Goal: Transaction & Acquisition: Purchase product/service

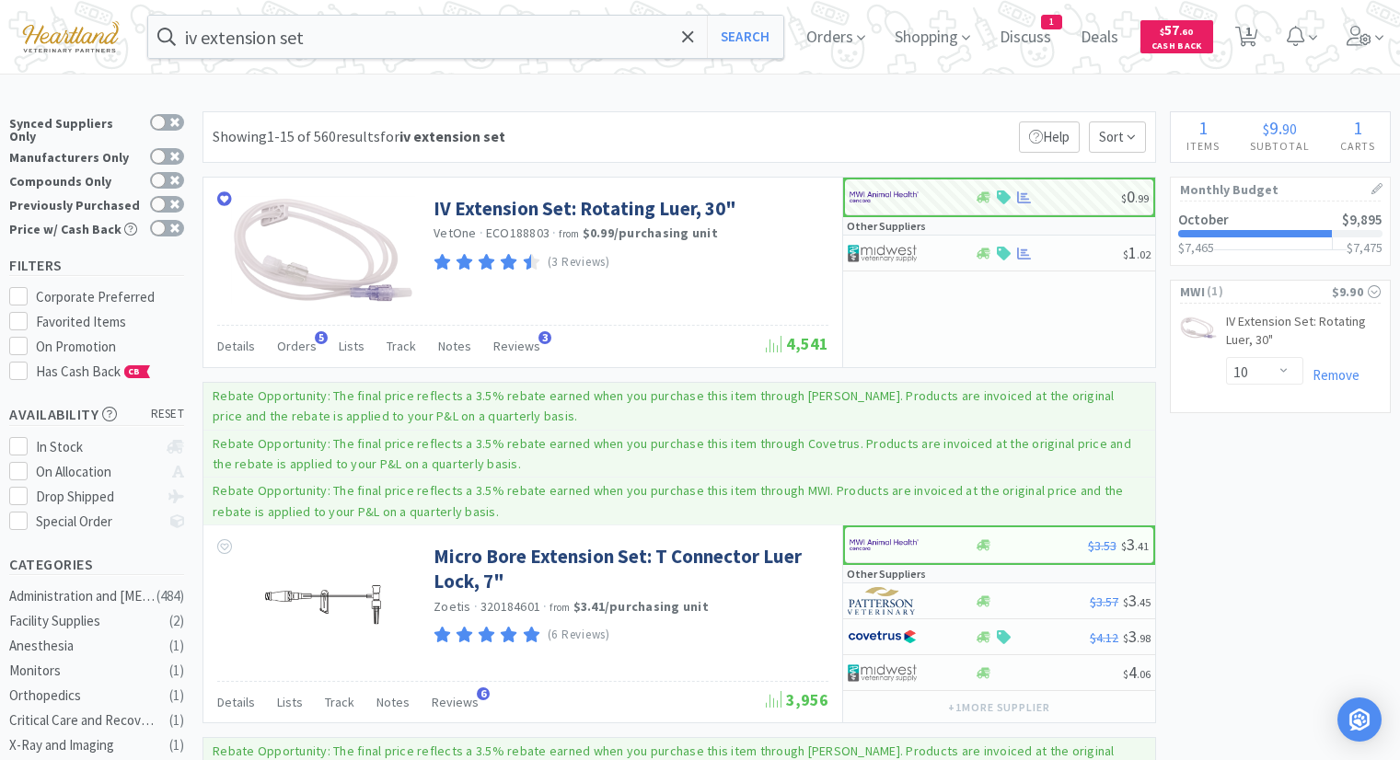
select select "10"
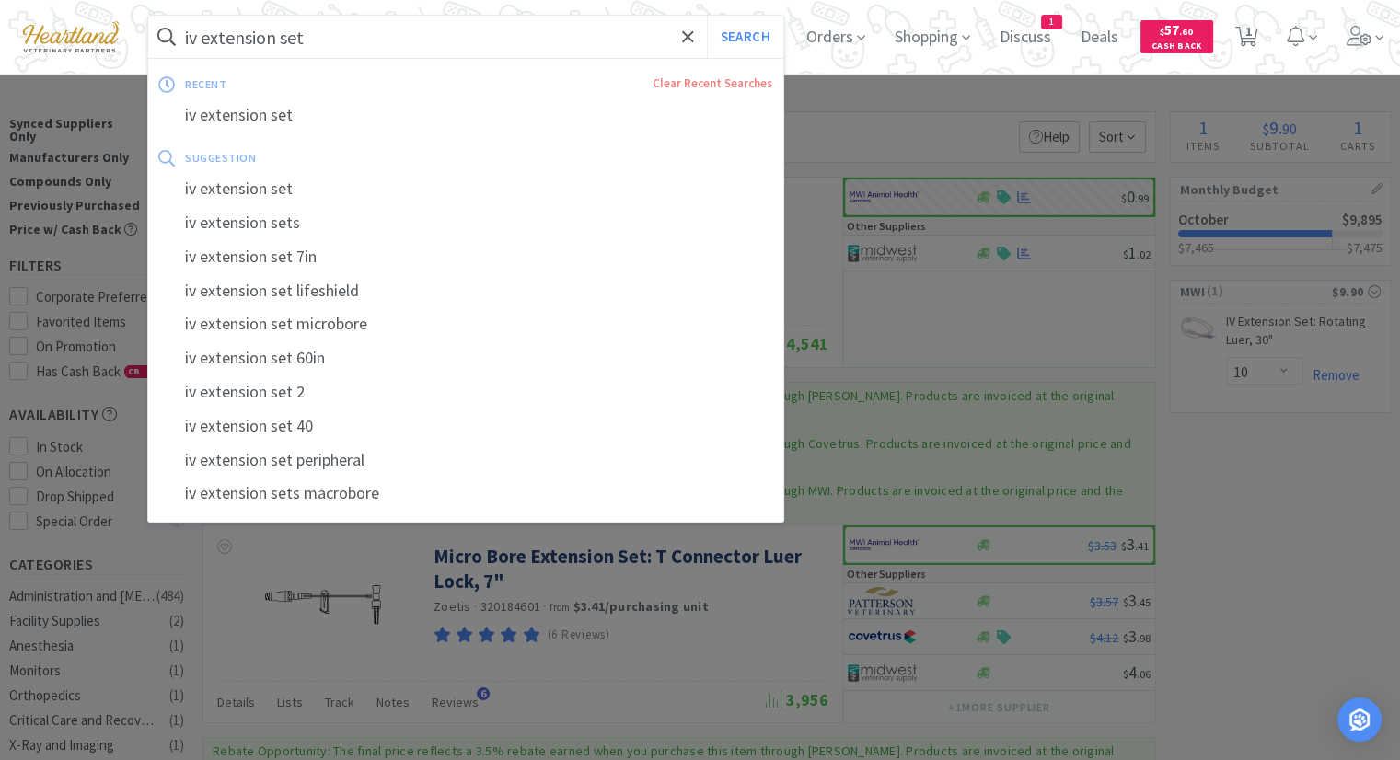
click at [268, 34] on input "iv extension set" at bounding box center [465, 37] width 635 height 42
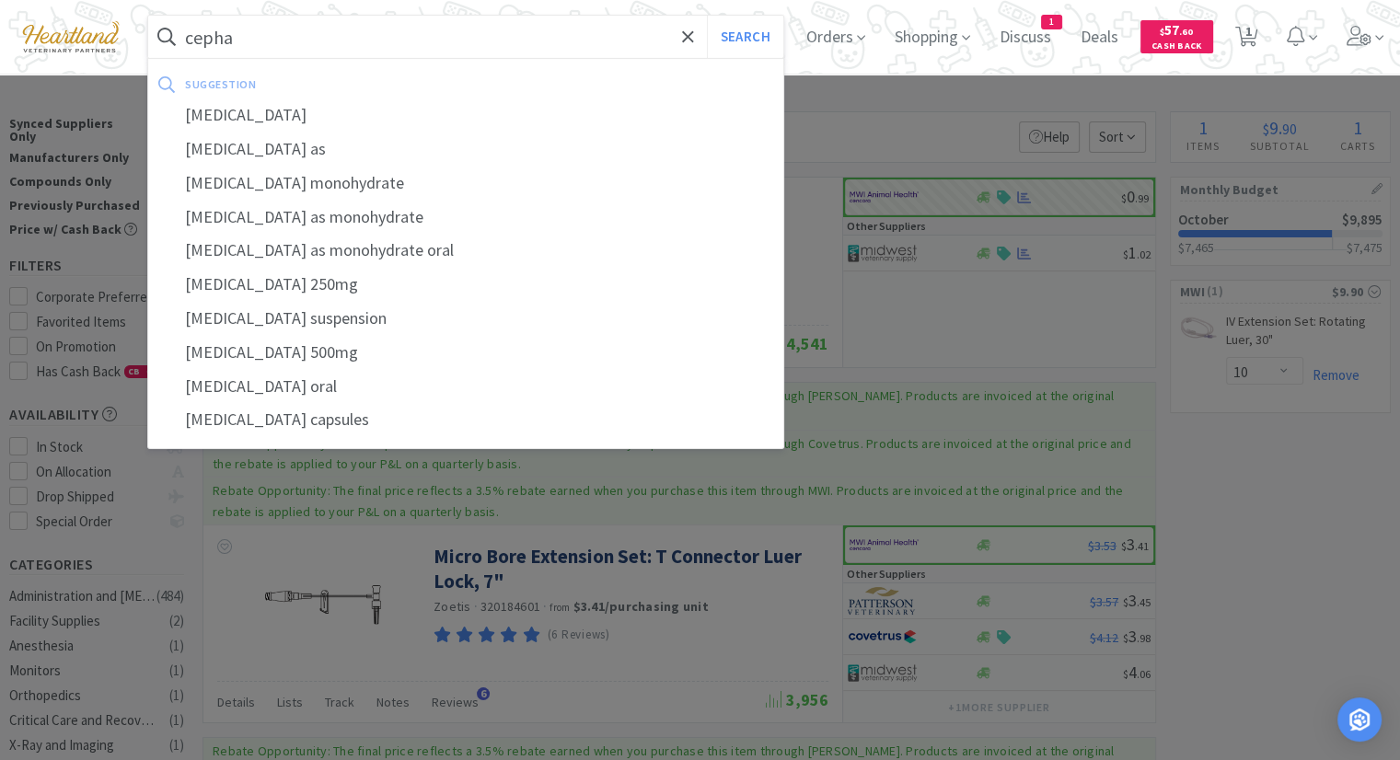
drag, startPoint x: 355, startPoint y: 111, endPoint x: 353, endPoint y: 123, distance: 12.1
click at [355, 111] on div "[MEDICAL_DATA]" at bounding box center [465, 115] width 635 height 34
type input "[MEDICAL_DATA]"
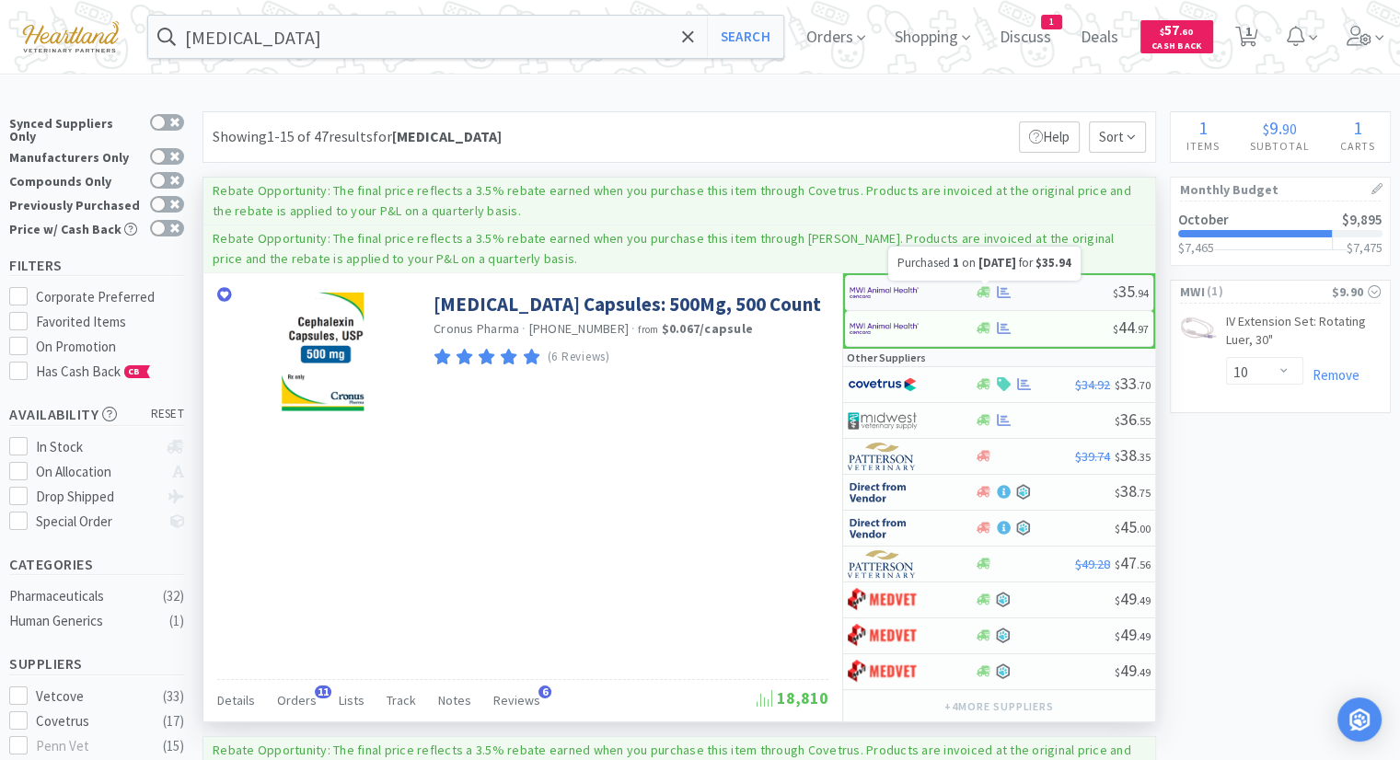
click at [1005, 288] on icon at bounding box center [1004, 292] width 14 height 14
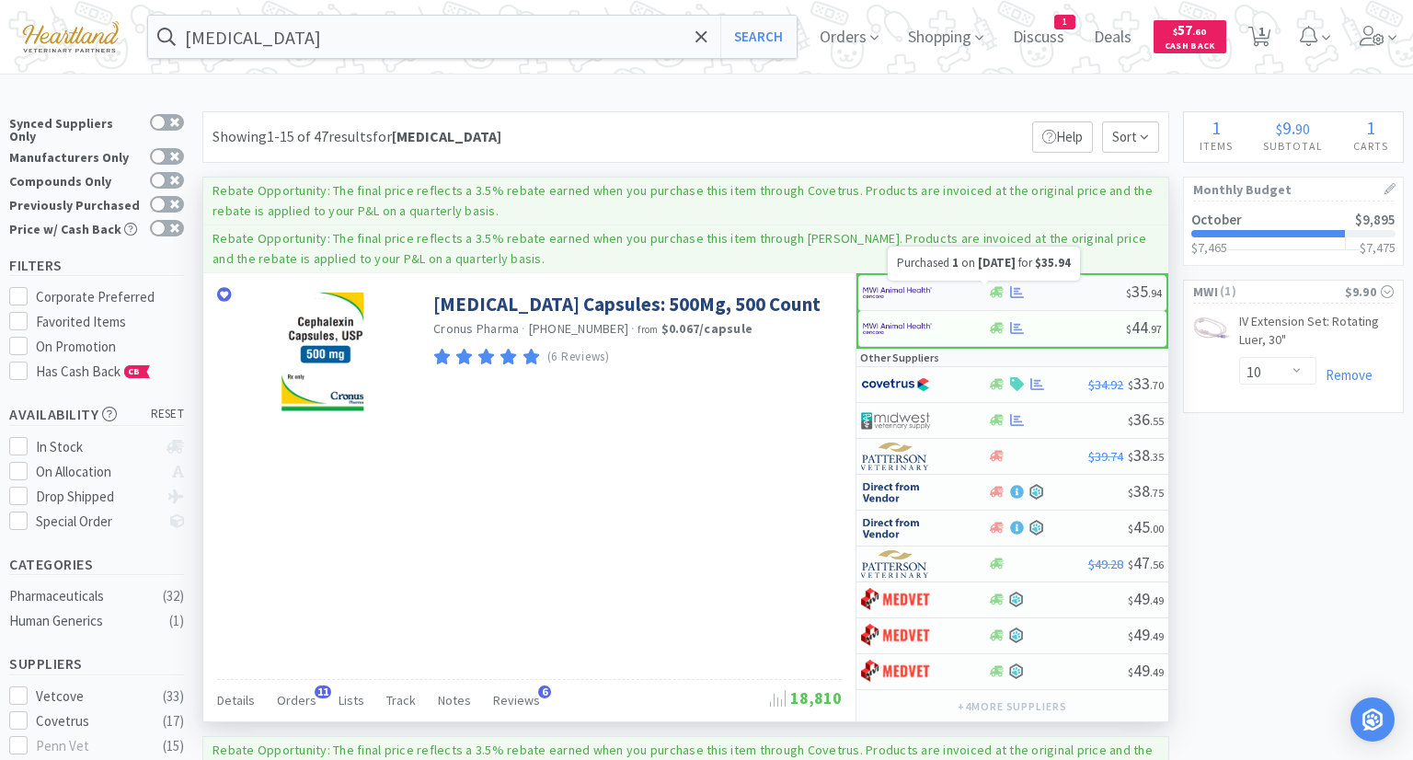
select select "1"
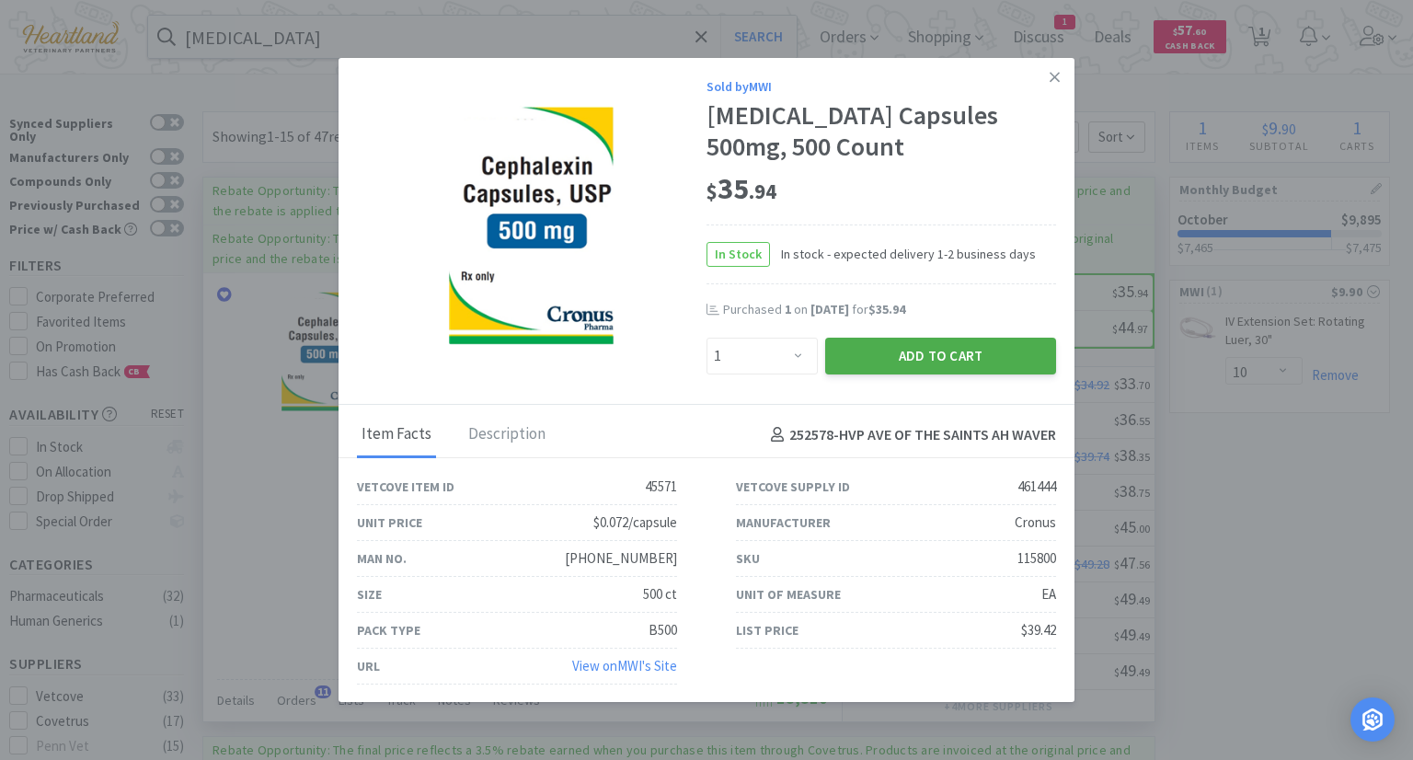
click at [978, 351] on button "Add to Cart" at bounding box center [940, 356] width 231 height 37
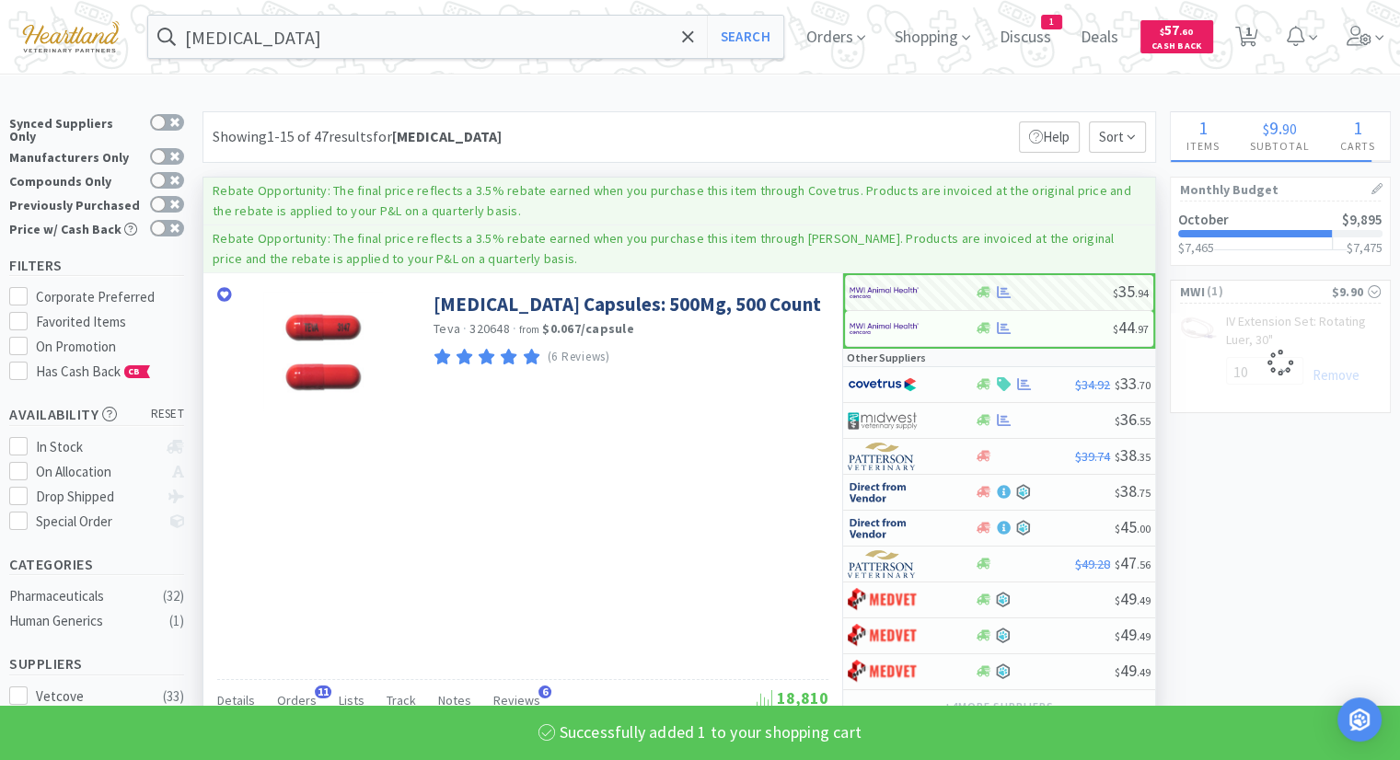
select select "1"
select select "10"
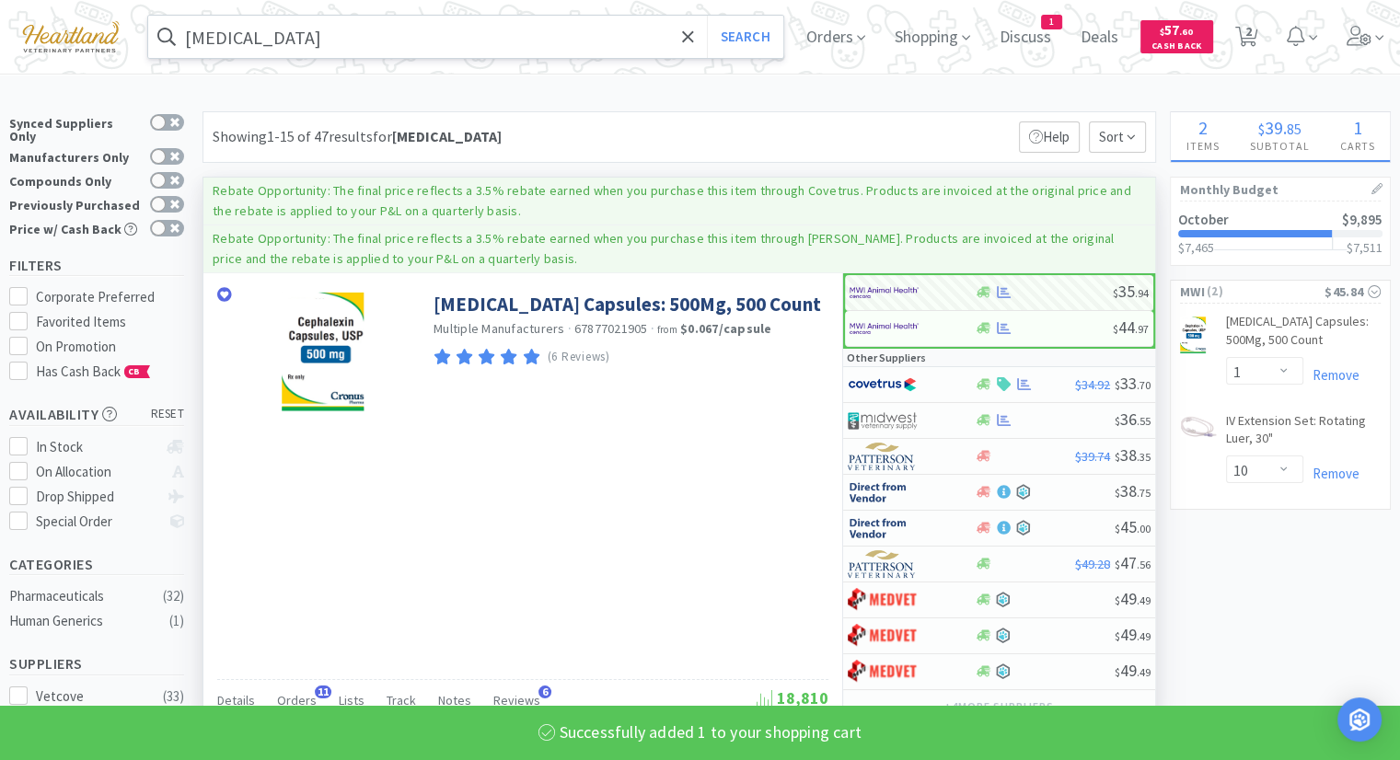
drag, startPoint x: 469, startPoint y: 34, endPoint x: 477, endPoint y: 25, distance: 11.8
click at [469, 33] on input "[MEDICAL_DATA]" at bounding box center [465, 37] width 635 height 42
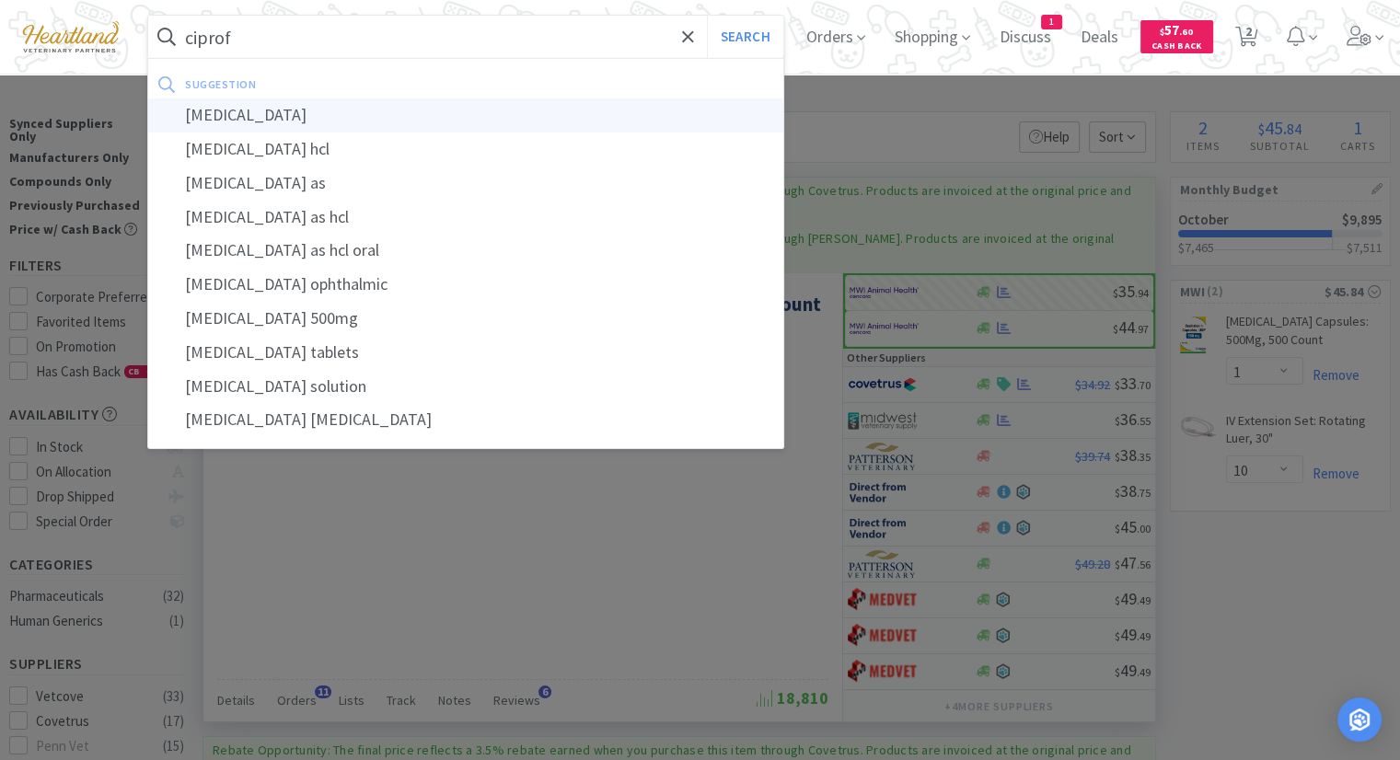
click at [493, 111] on div "[MEDICAL_DATA]" at bounding box center [465, 115] width 635 height 34
type input "[MEDICAL_DATA]"
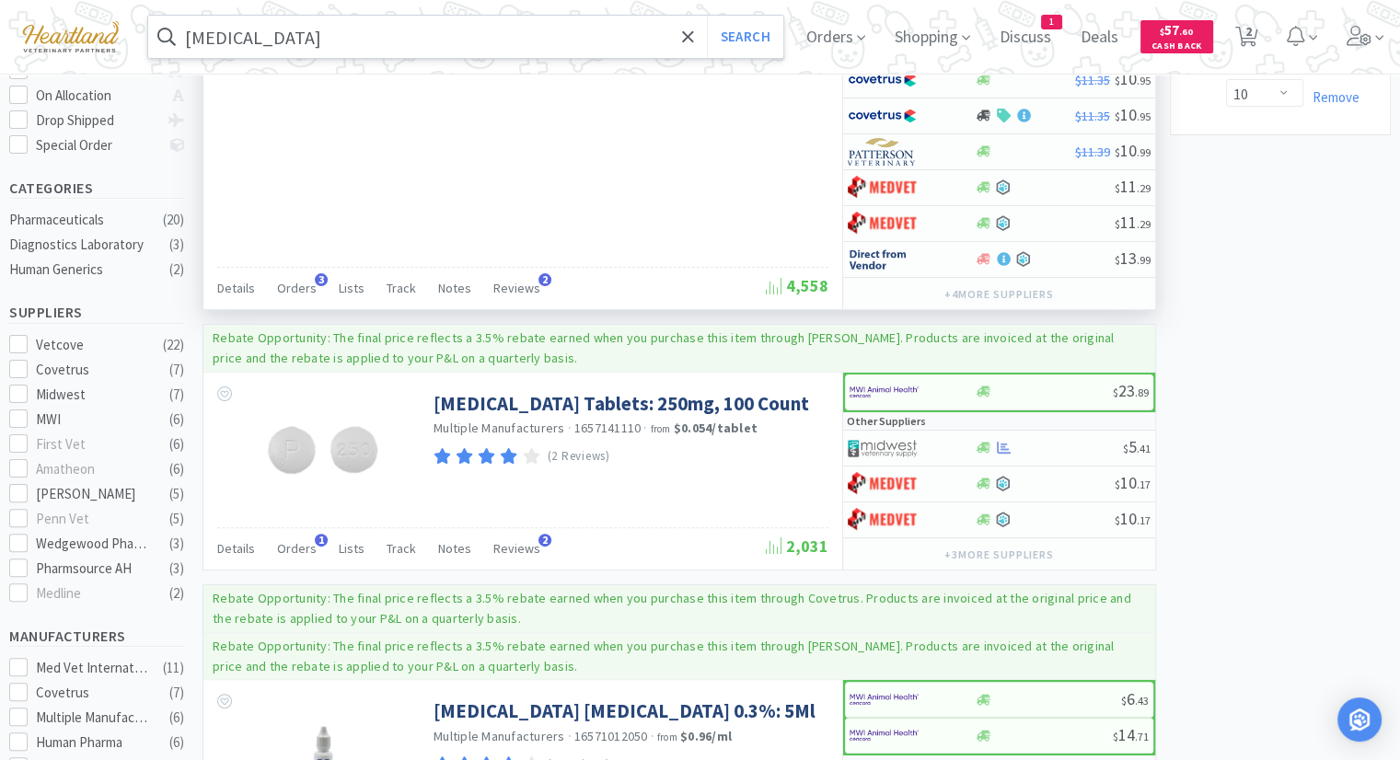
scroll to position [460, 0]
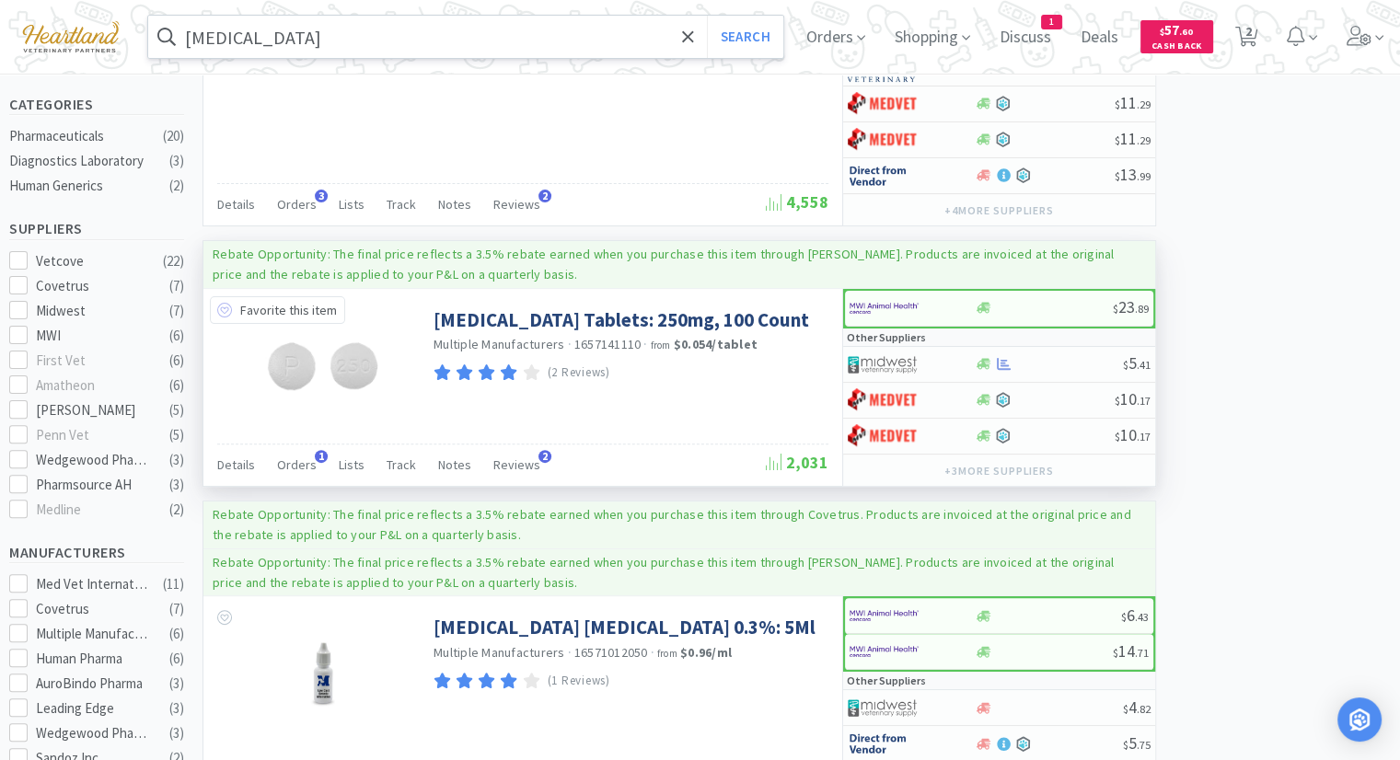
click at [226, 305] on icon at bounding box center [224, 310] width 15 height 15
click at [890, 365] on img at bounding box center [882, 365] width 69 height 28
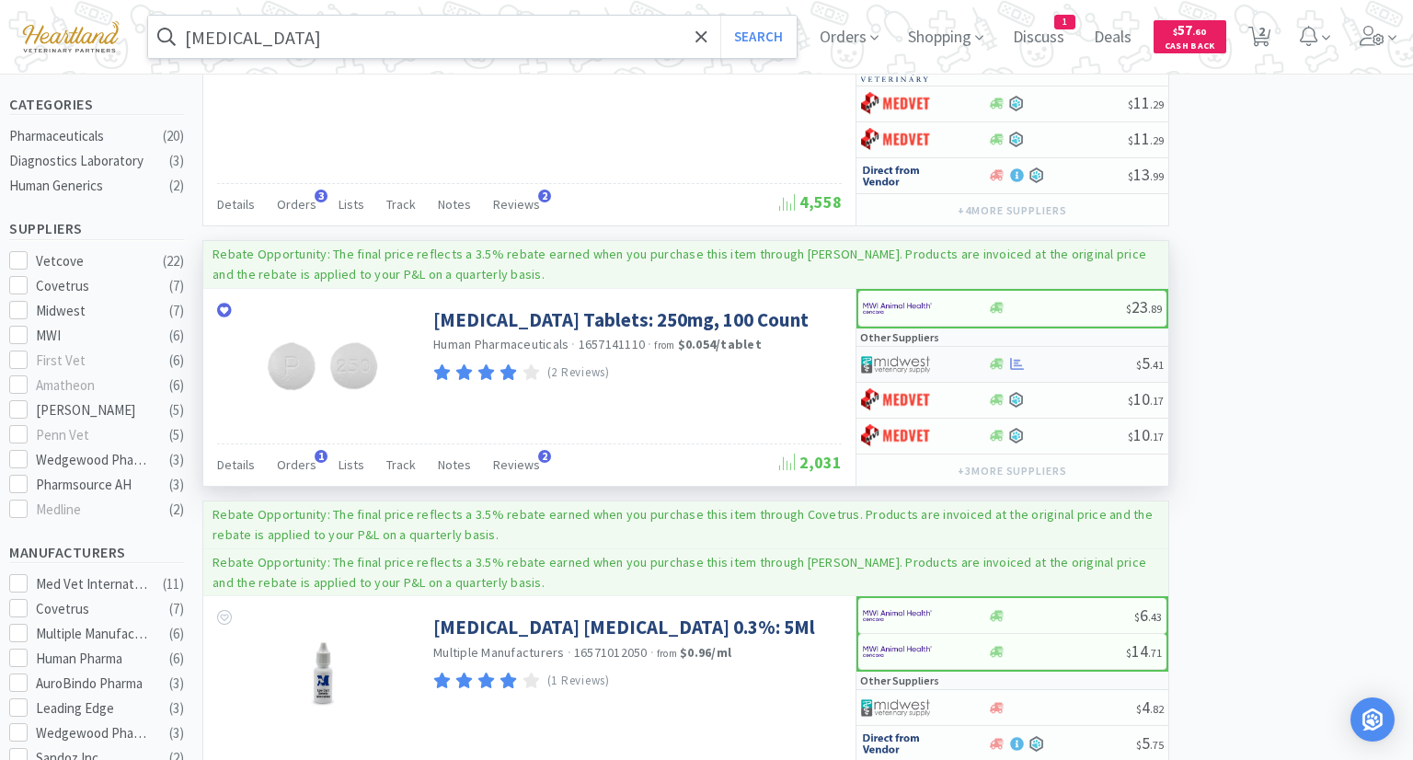
select select "1"
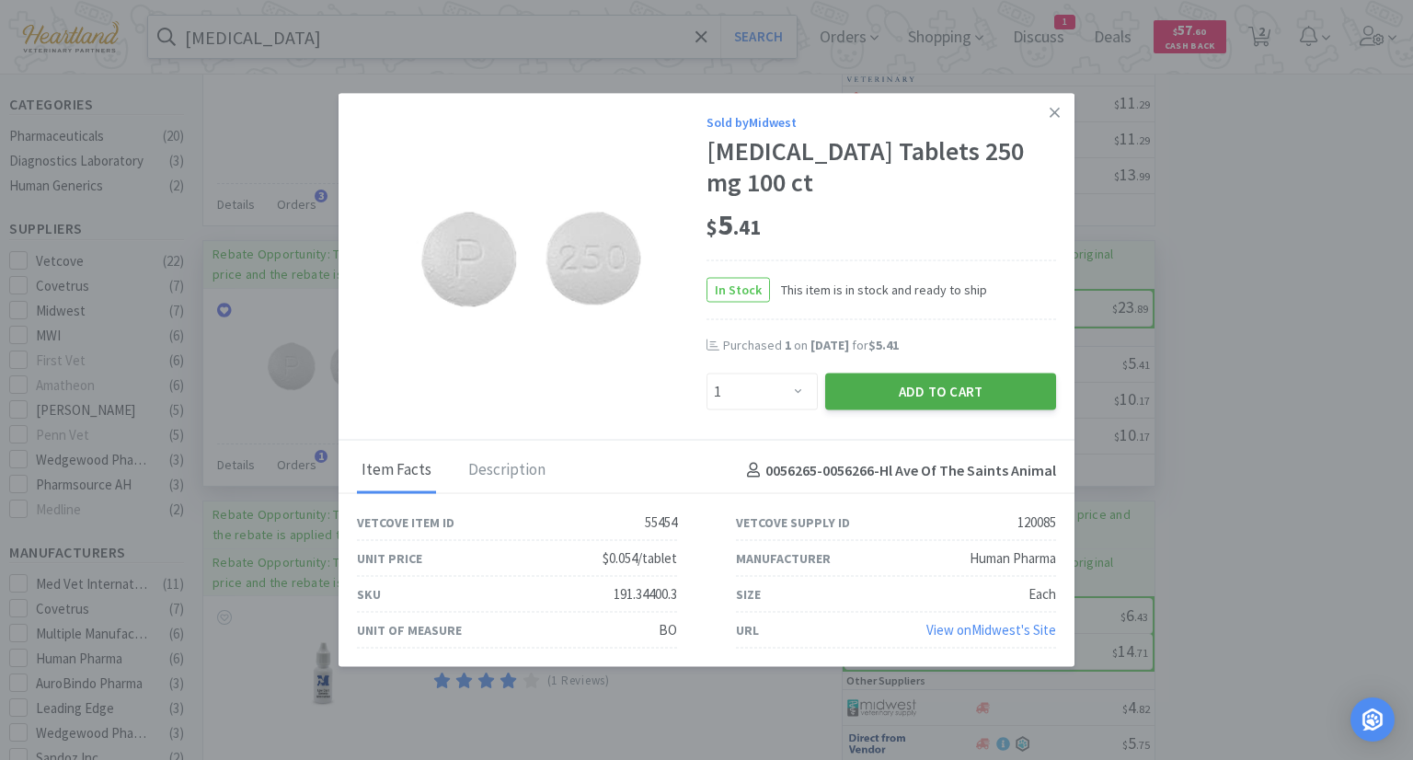
click at [917, 390] on button "Add to Cart" at bounding box center [940, 391] width 231 height 37
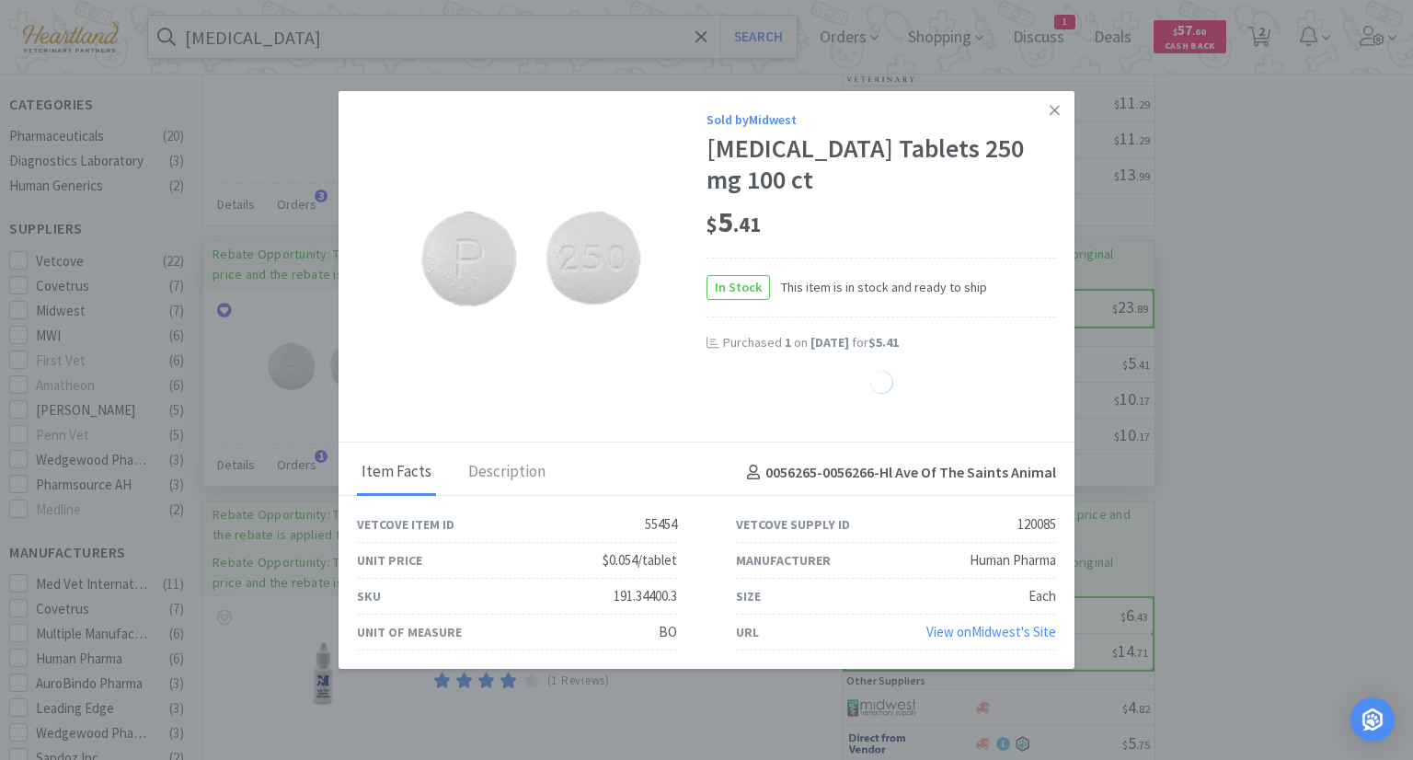
select select "1"
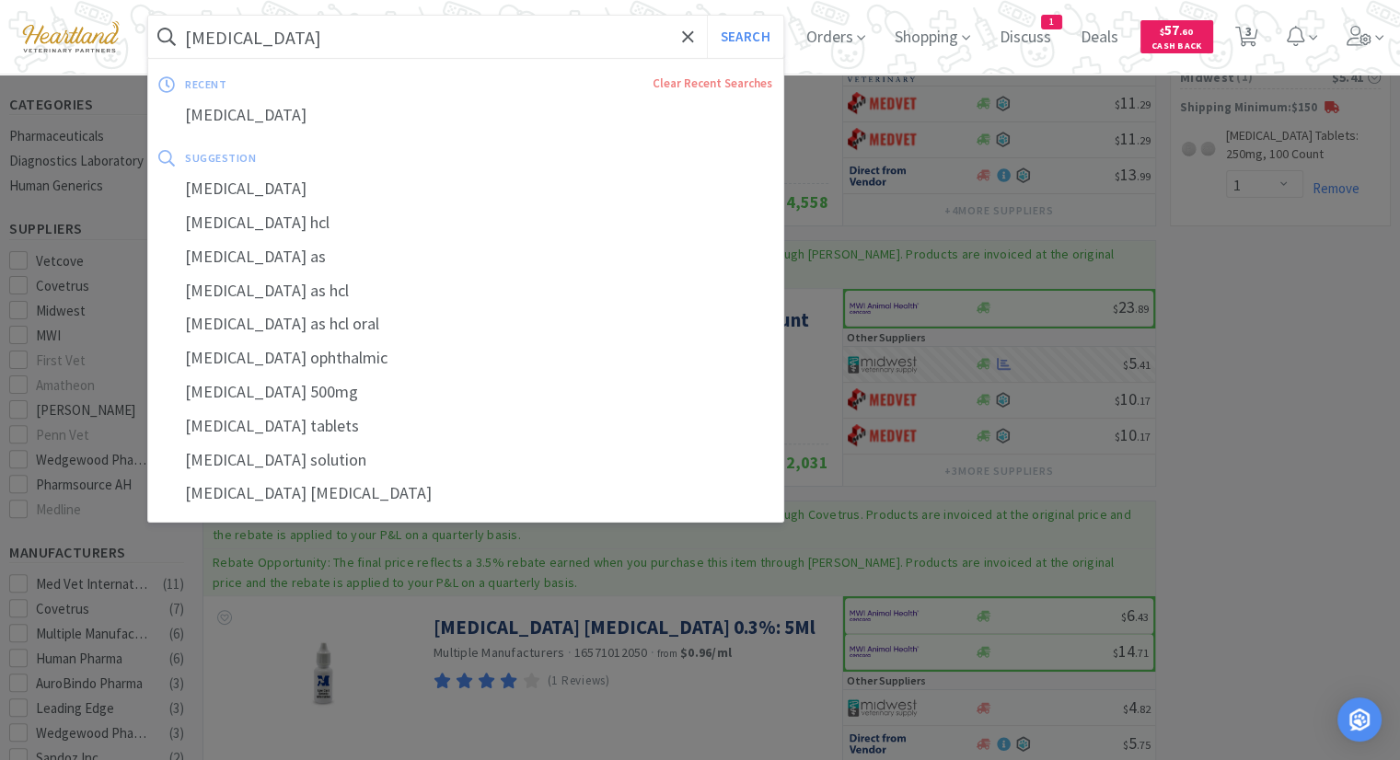
click at [421, 39] on input "[MEDICAL_DATA]" at bounding box center [465, 37] width 635 height 42
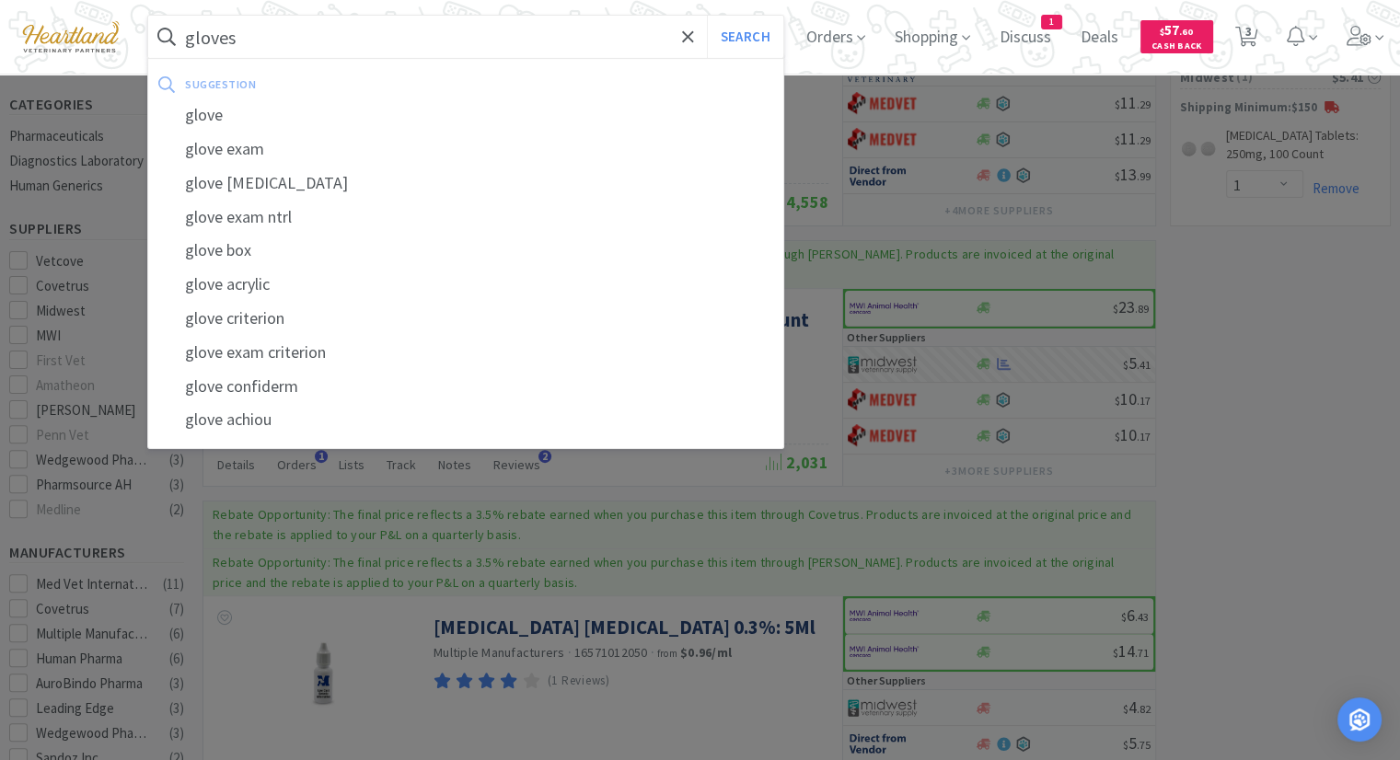
type input "gloves"
click at [707, 16] on button "Search" at bounding box center [745, 37] width 76 height 42
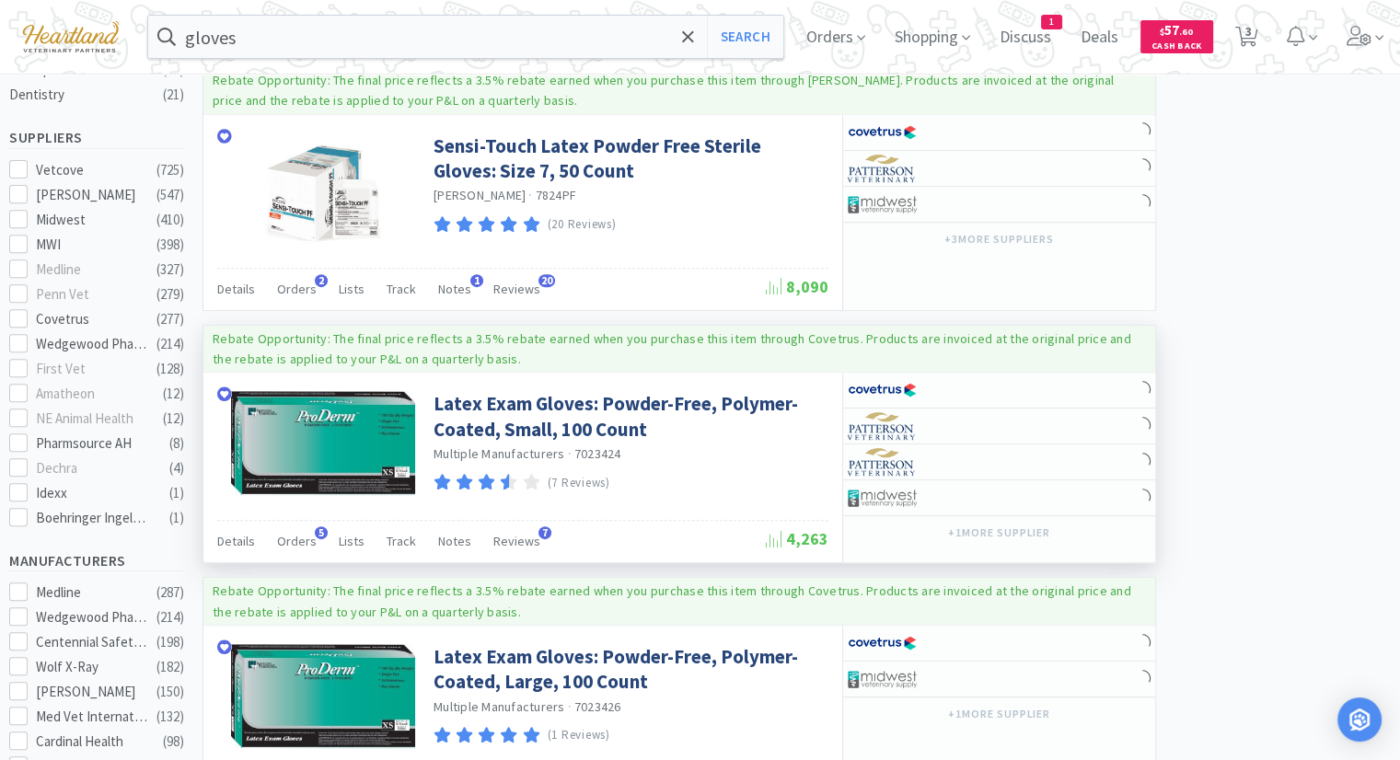
scroll to position [736, 0]
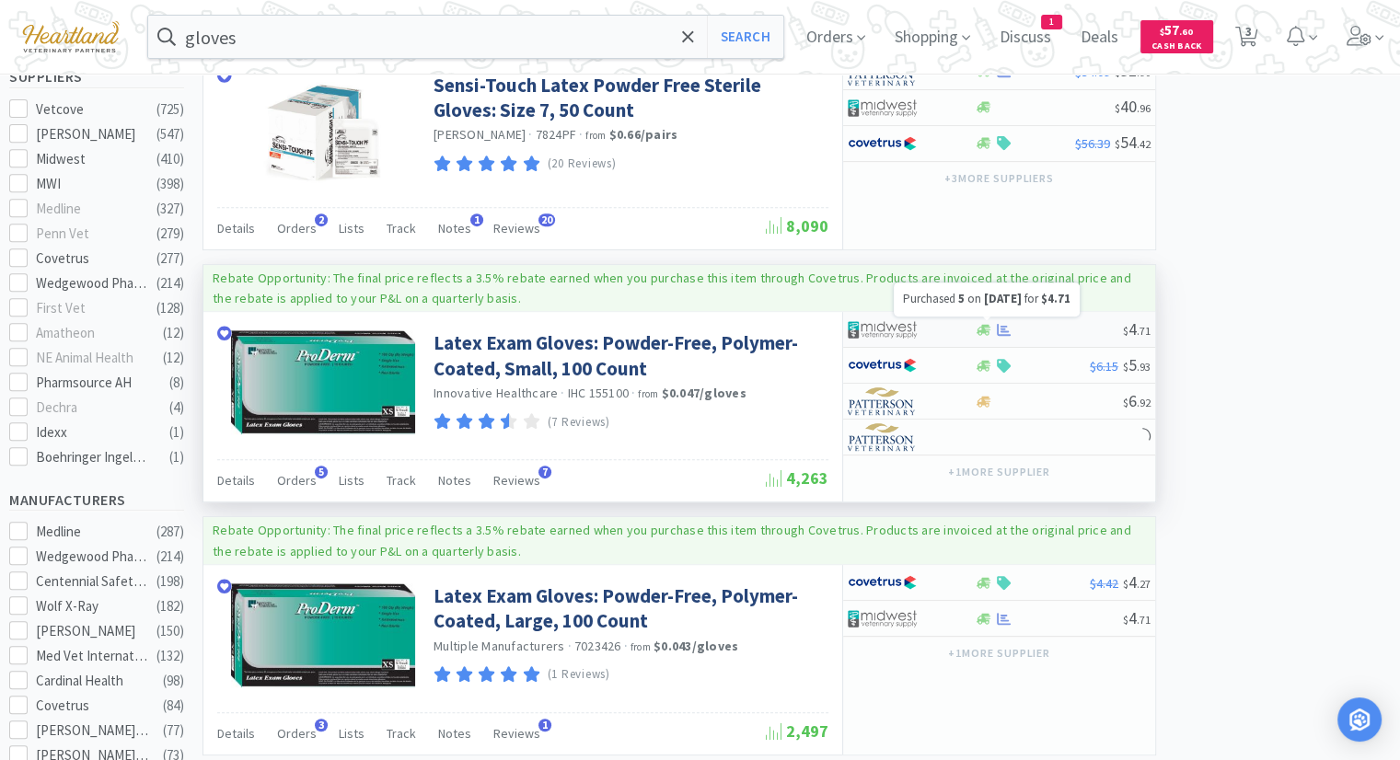
click at [1005, 325] on icon at bounding box center [1004, 330] width 14 height 14
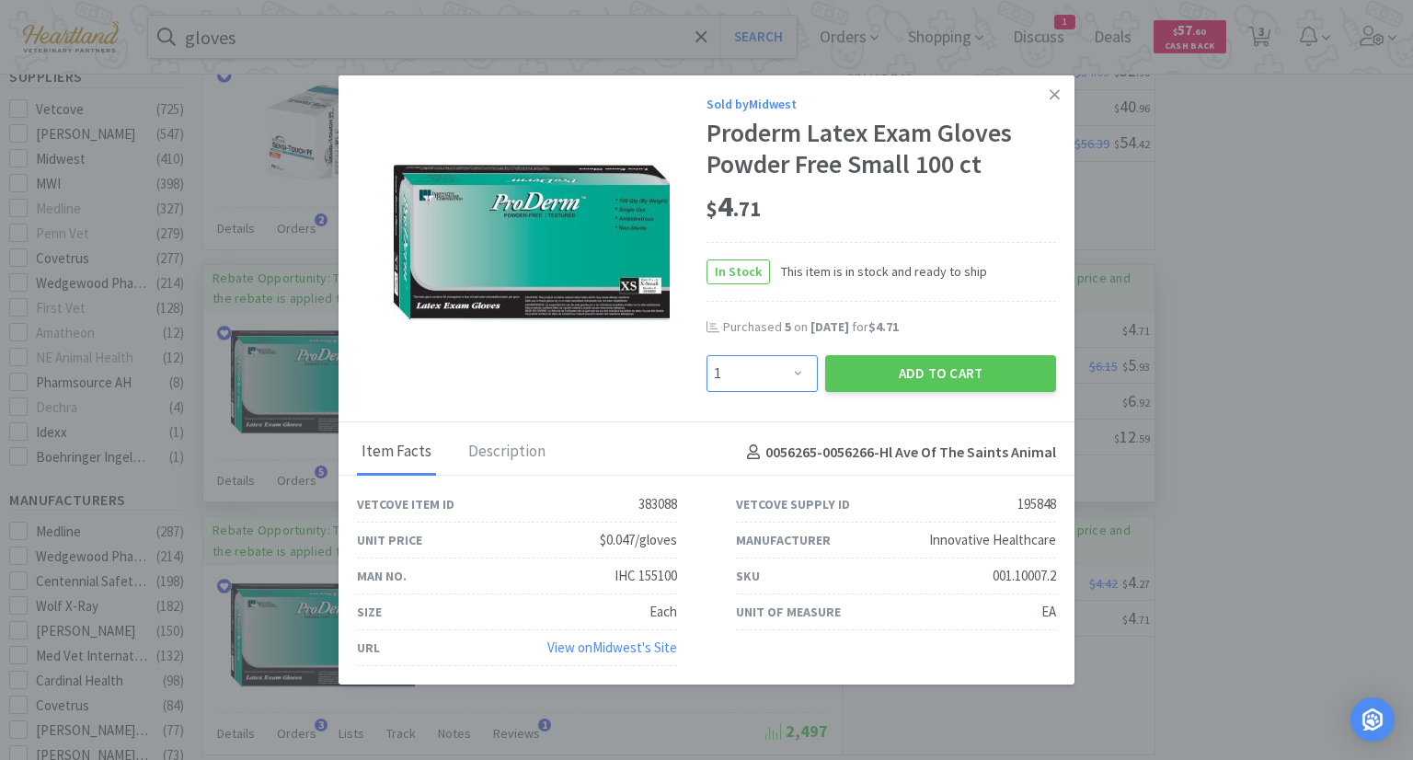
click at [784, 376] on select "Enter Quantity 1 2 3 4 5 6 7 8 9 10 11 12 13 14 15 16 17 18 19 20 Enter Quantity" at bounding box center [762, 373] width 111 height 37
select select "4"
click at [707, 355] on select "Enter Quantity 1 2 3 4 5 6 7 8 9 10 11 12 13 14 15 16 17 18 19 20 Enter Quantity" at bounding box center [762, 373] width 111 height 37
click at [917, 376] on button "Add to Cart" at bounding box center [940, 373] width 231 height 37
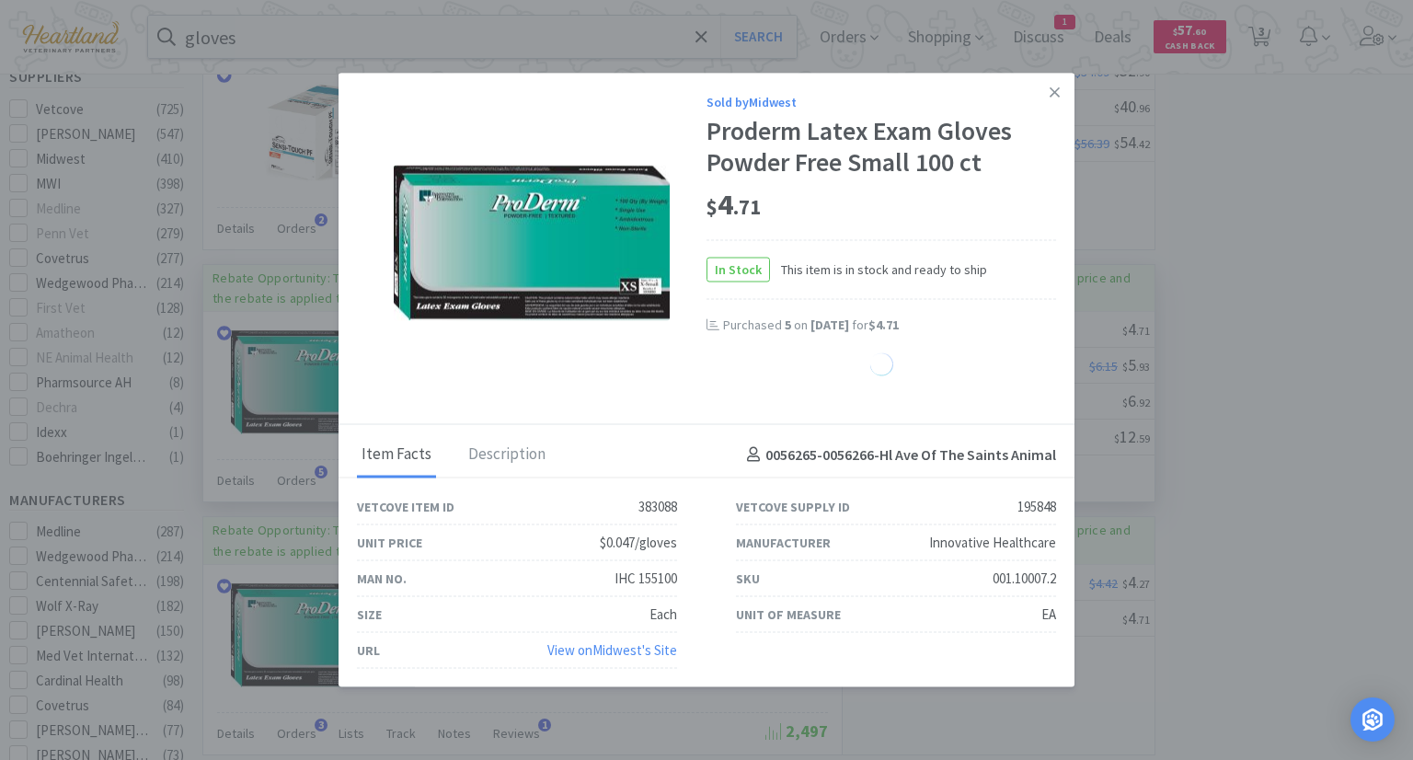
select select "4"
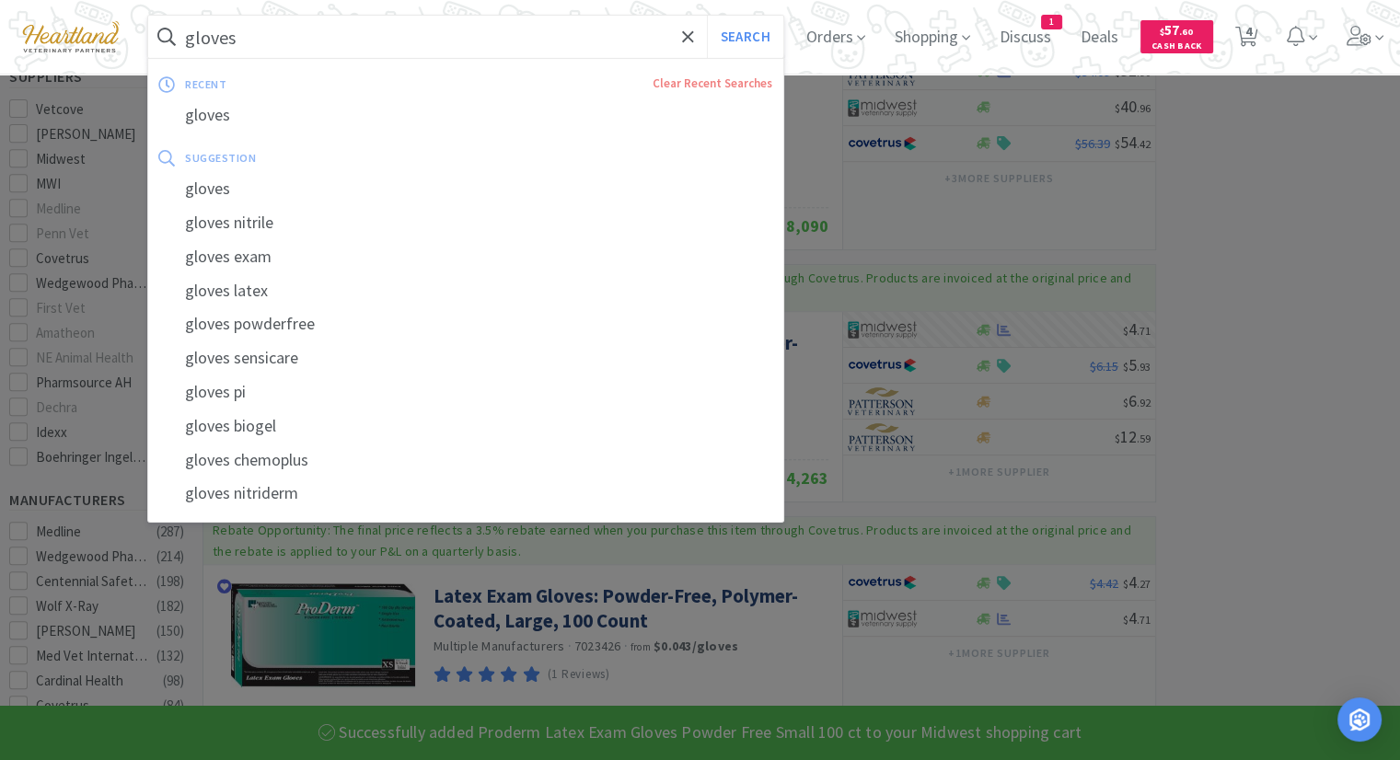
click at [509, 36] on input "gloves" at bounding box center [465, 37] width 635 height 42
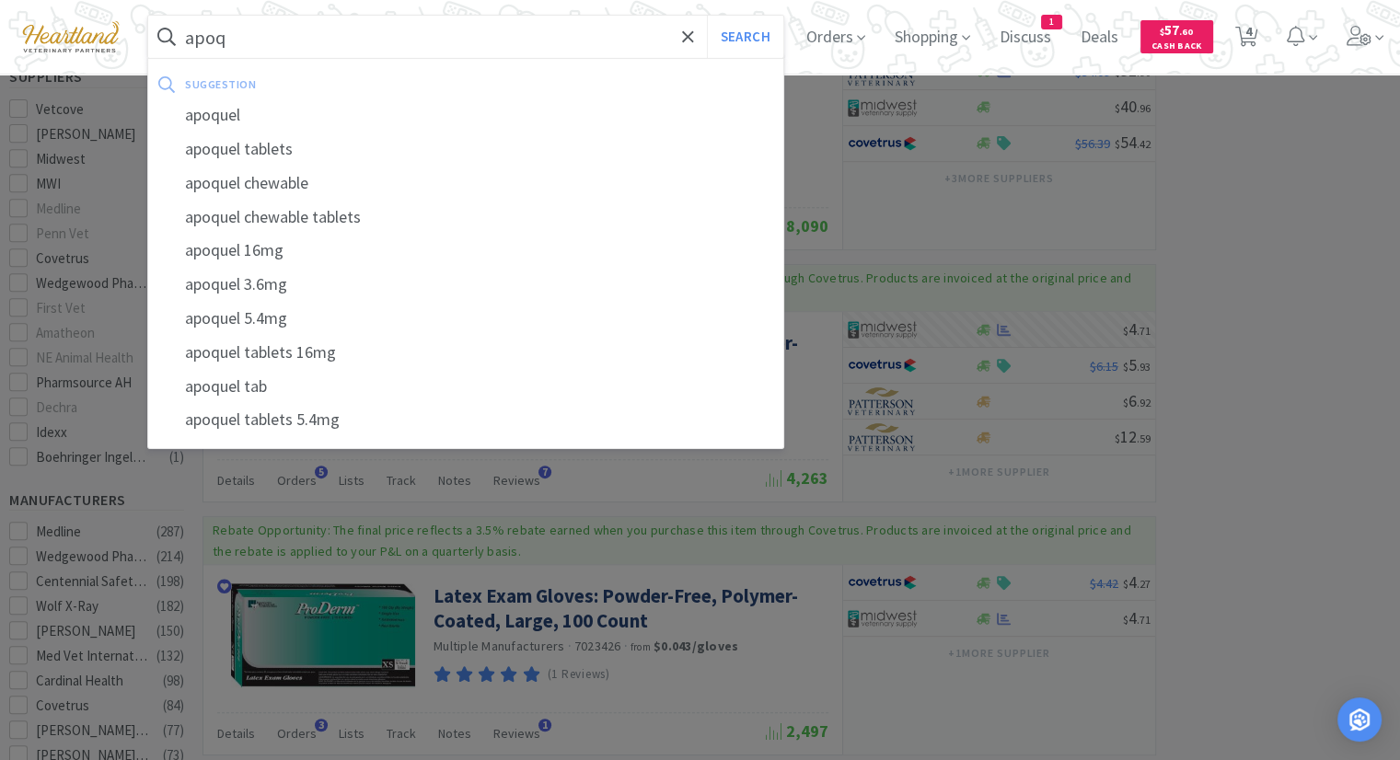
click at [317, 137] on div "apoquel tablets" at bounding box center [465, 150] width 635 height 34
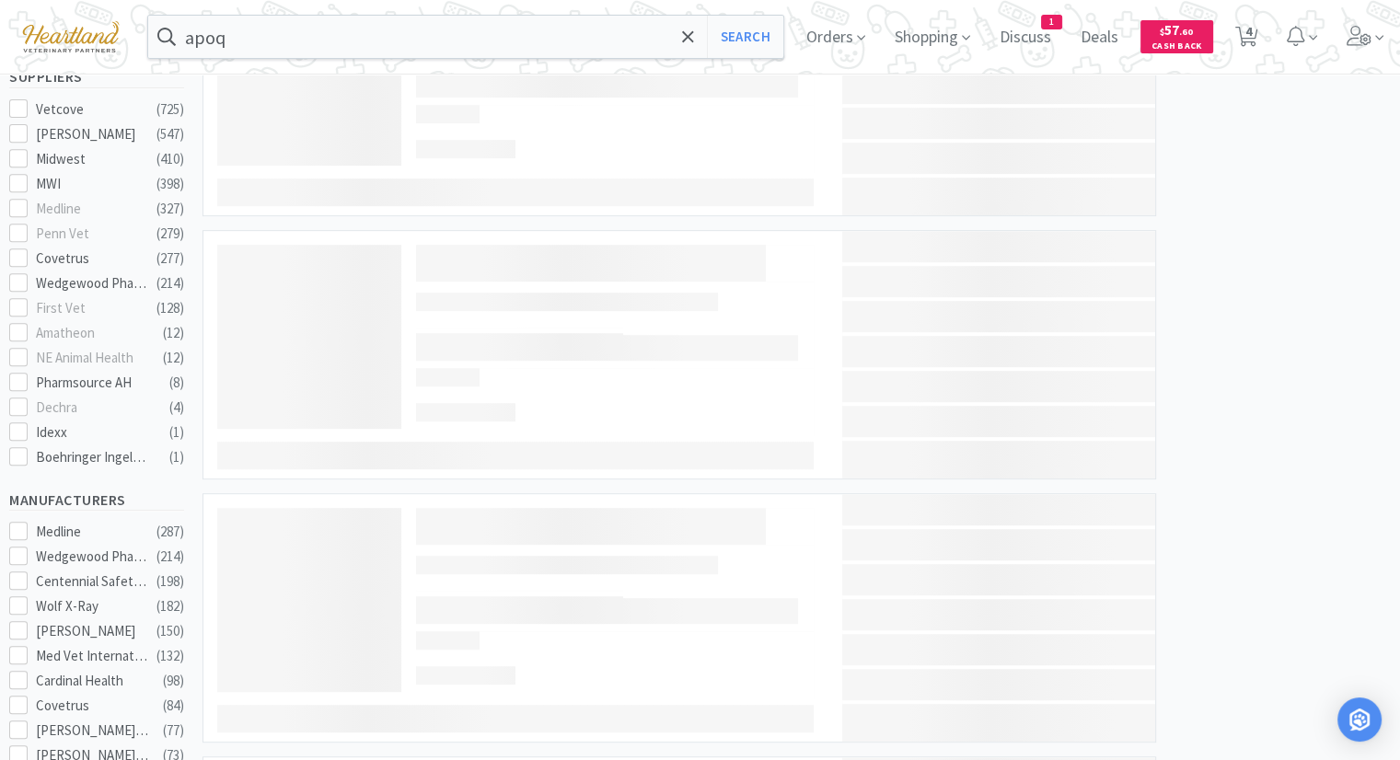
type input "apoquel tablets"
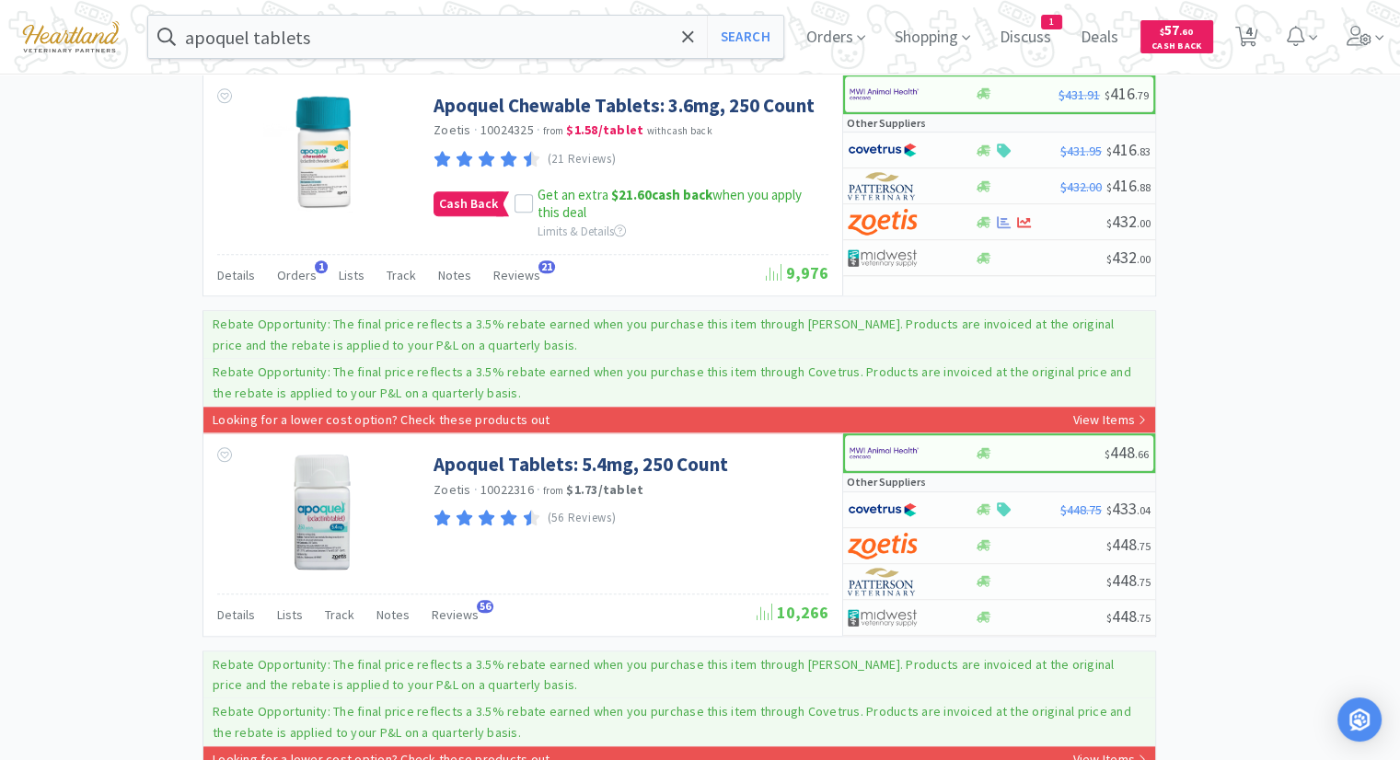
scroll to position [1932, 0]
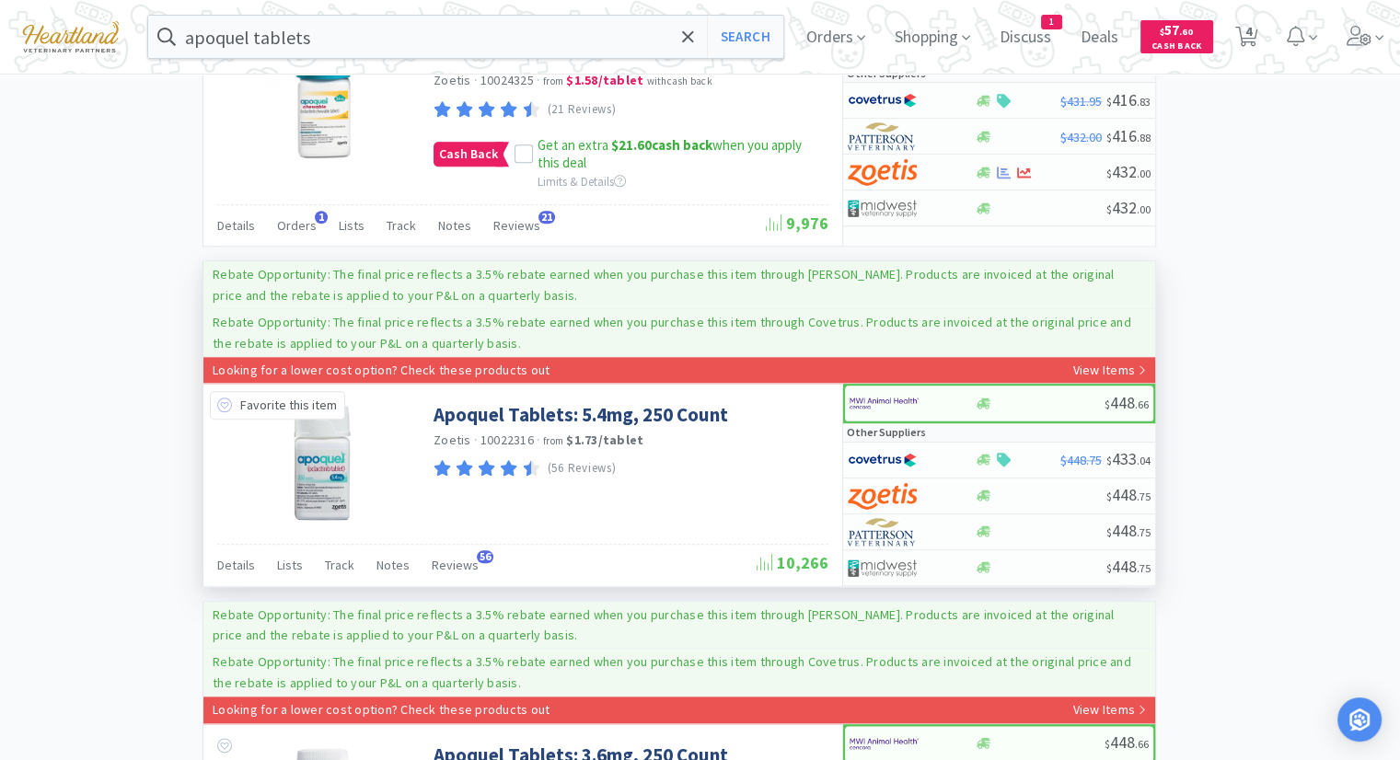
click at [226, 398] on icon at bounding box center [224, 405] width 15 height 15
click at [890, 398] on img at bounding box center [883, 403] width 69 height 28
select select "1"
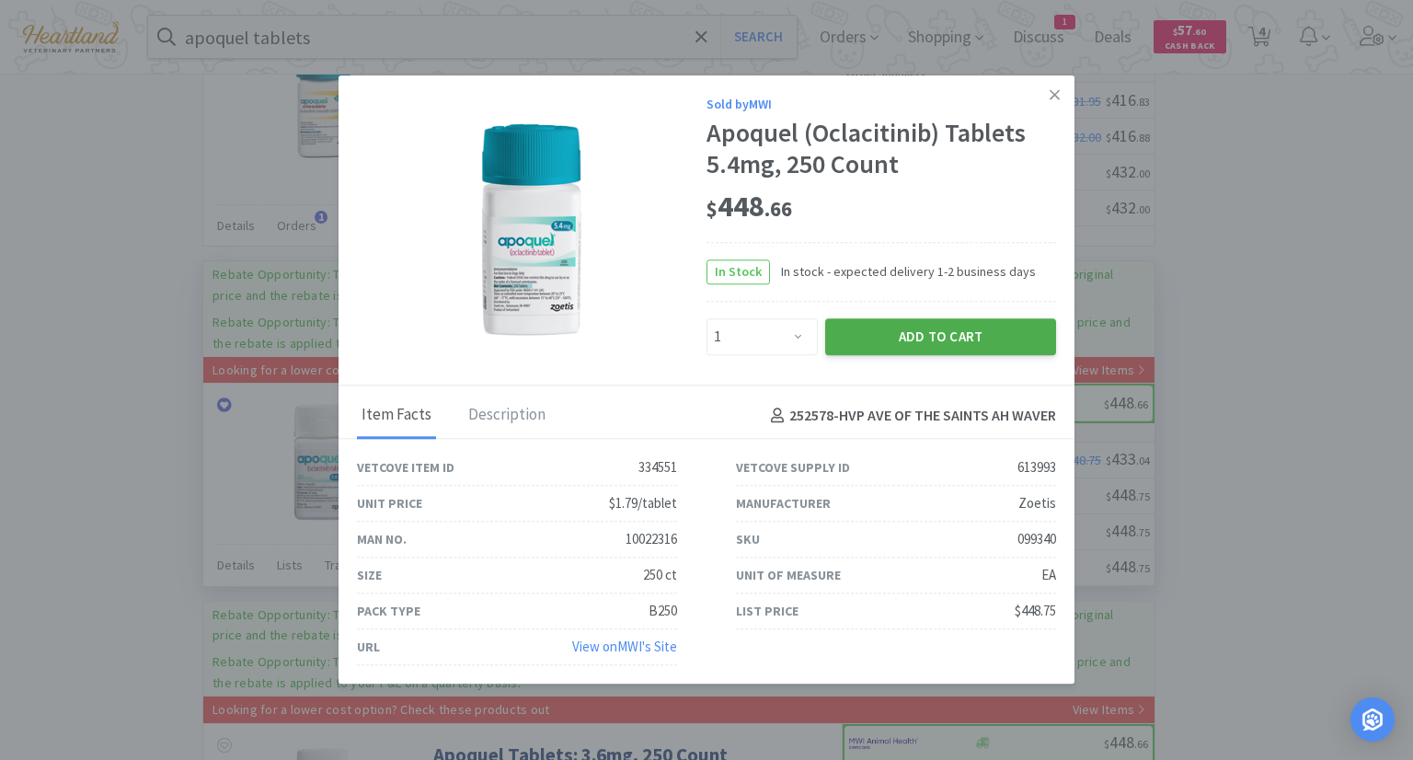
click at [946, 337] on button "Add to Cart" at bounding box center [940, 336] width 231 height 37
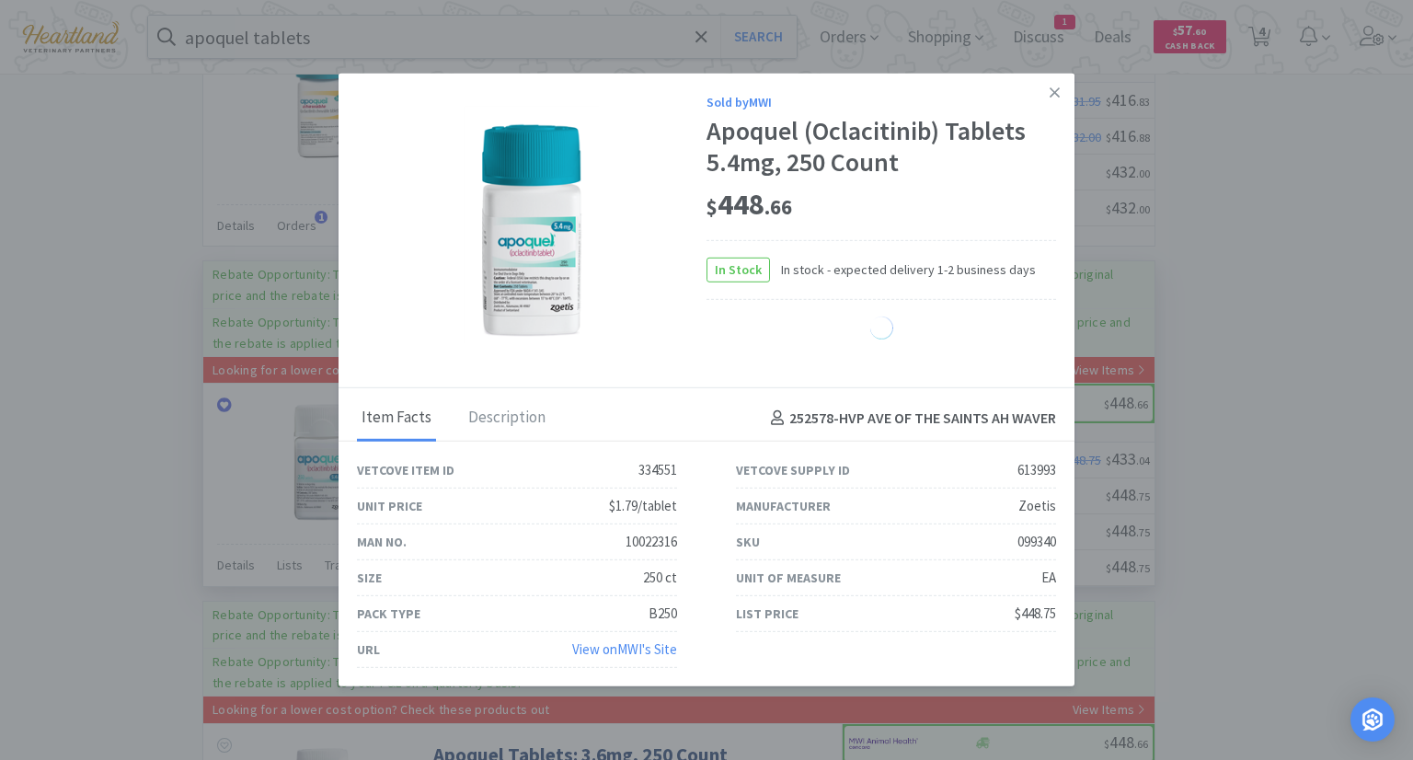
select select "1"
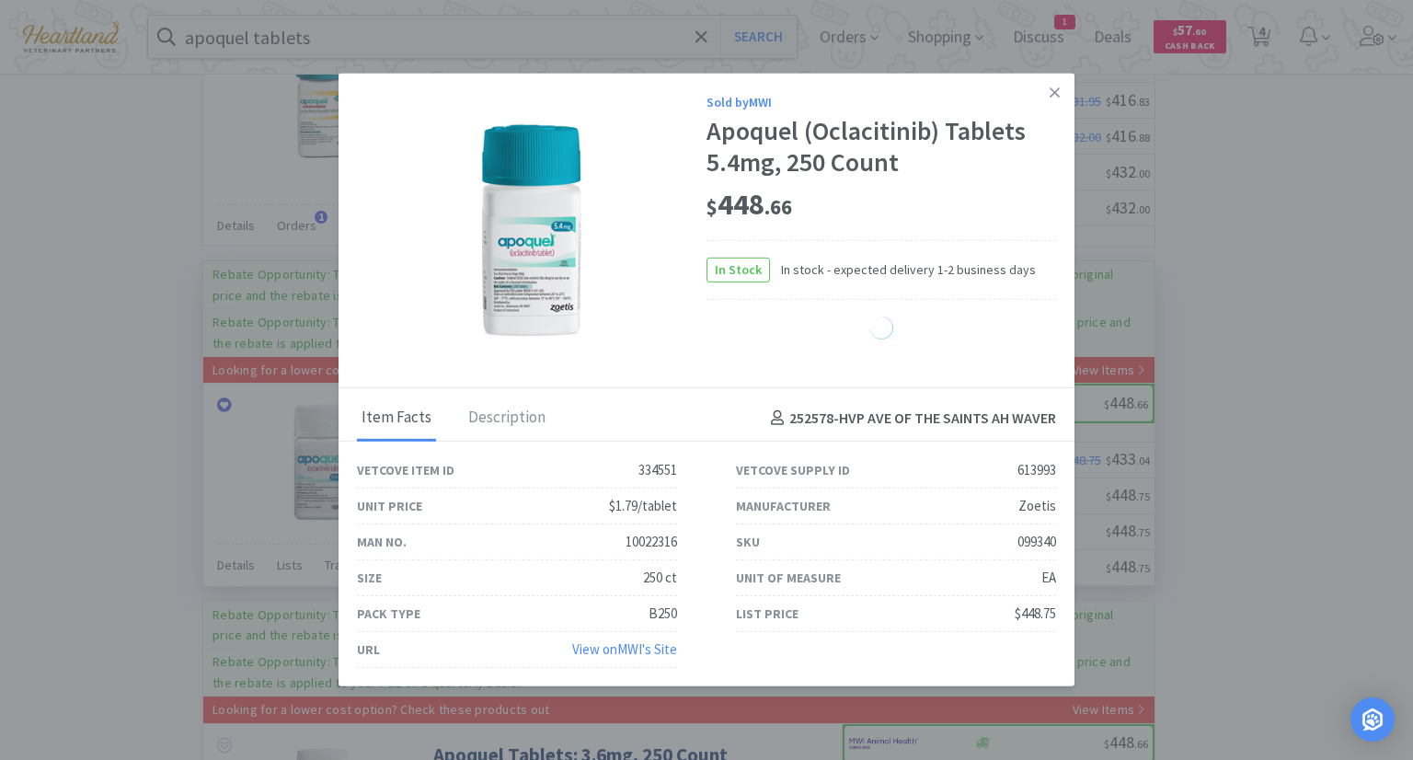
select select "1"
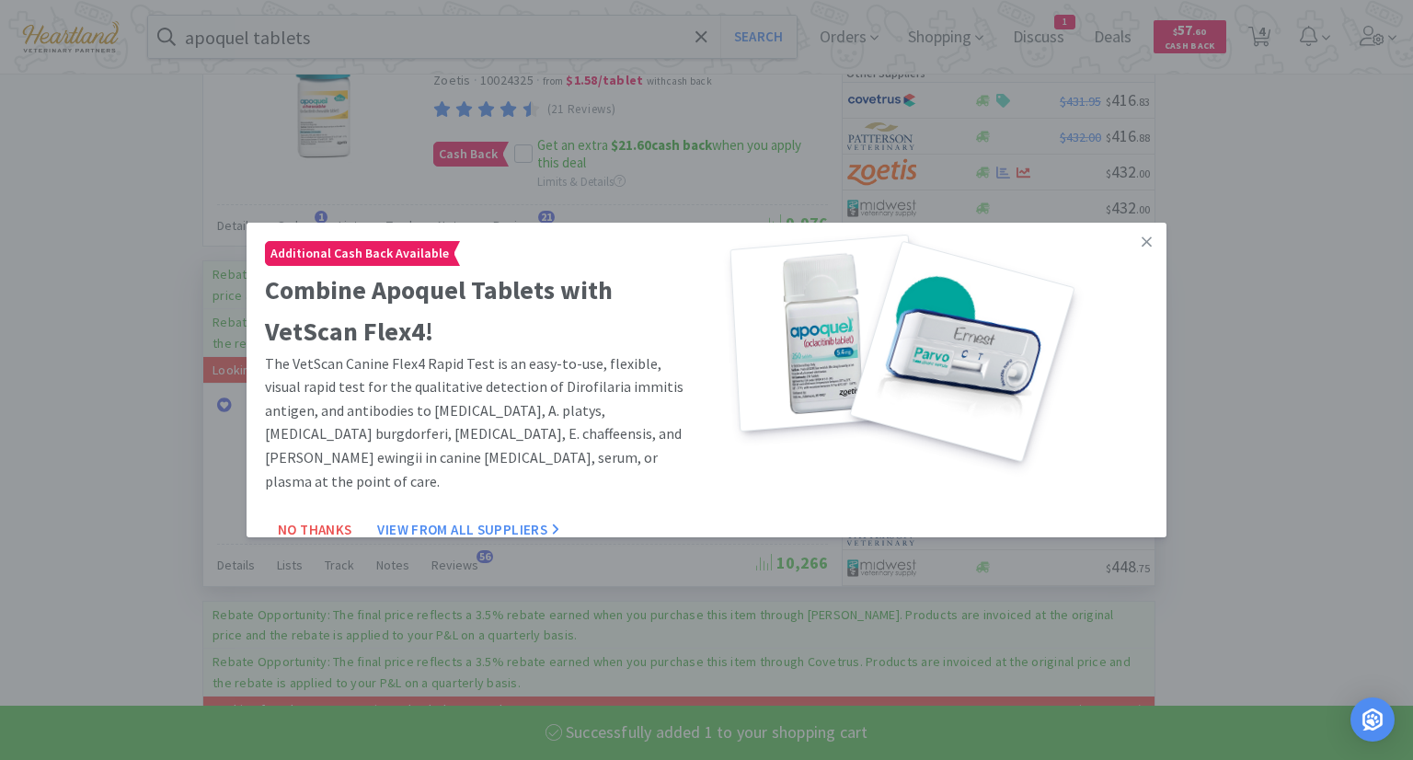
select select "1"
select select "10"
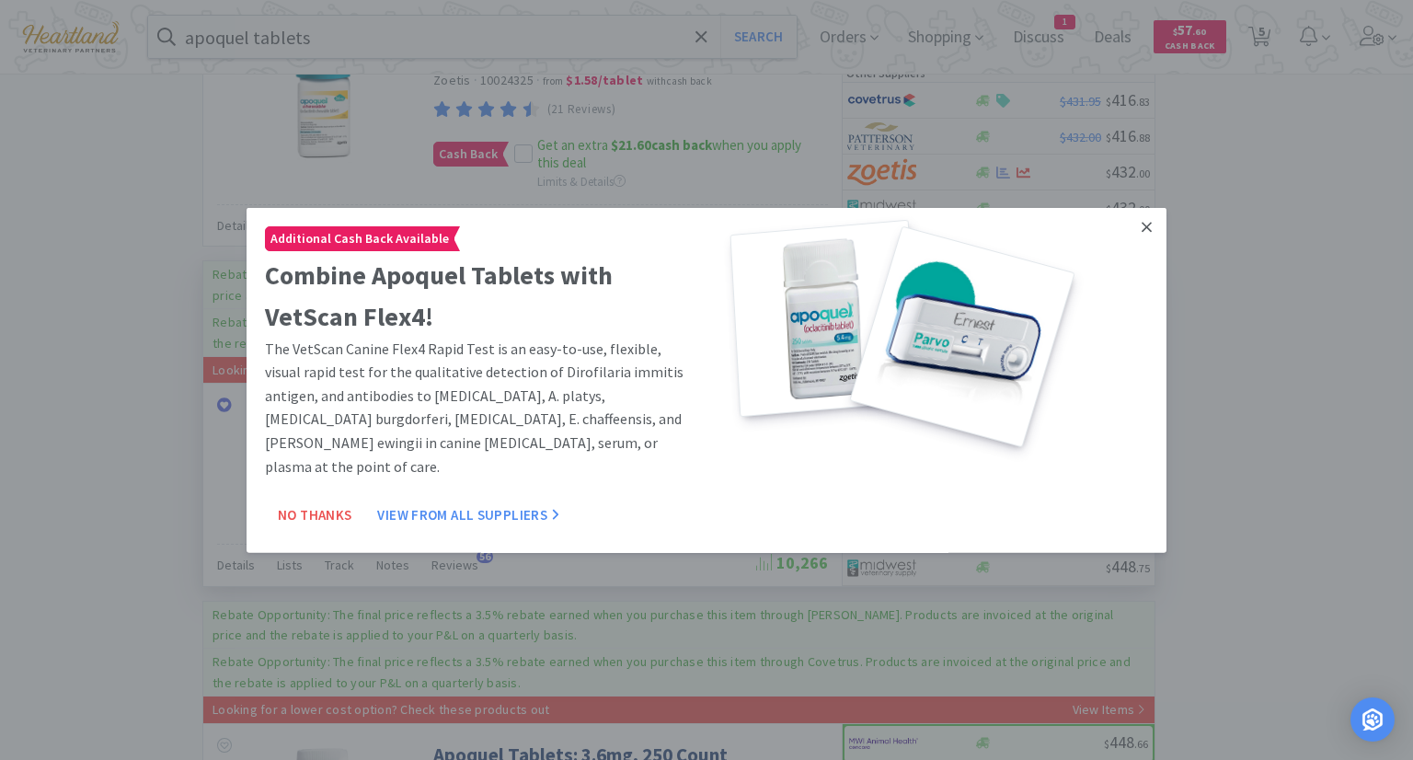
click at [1142, 227] on icon at bounding box center [1147, 227] width 10 height 10
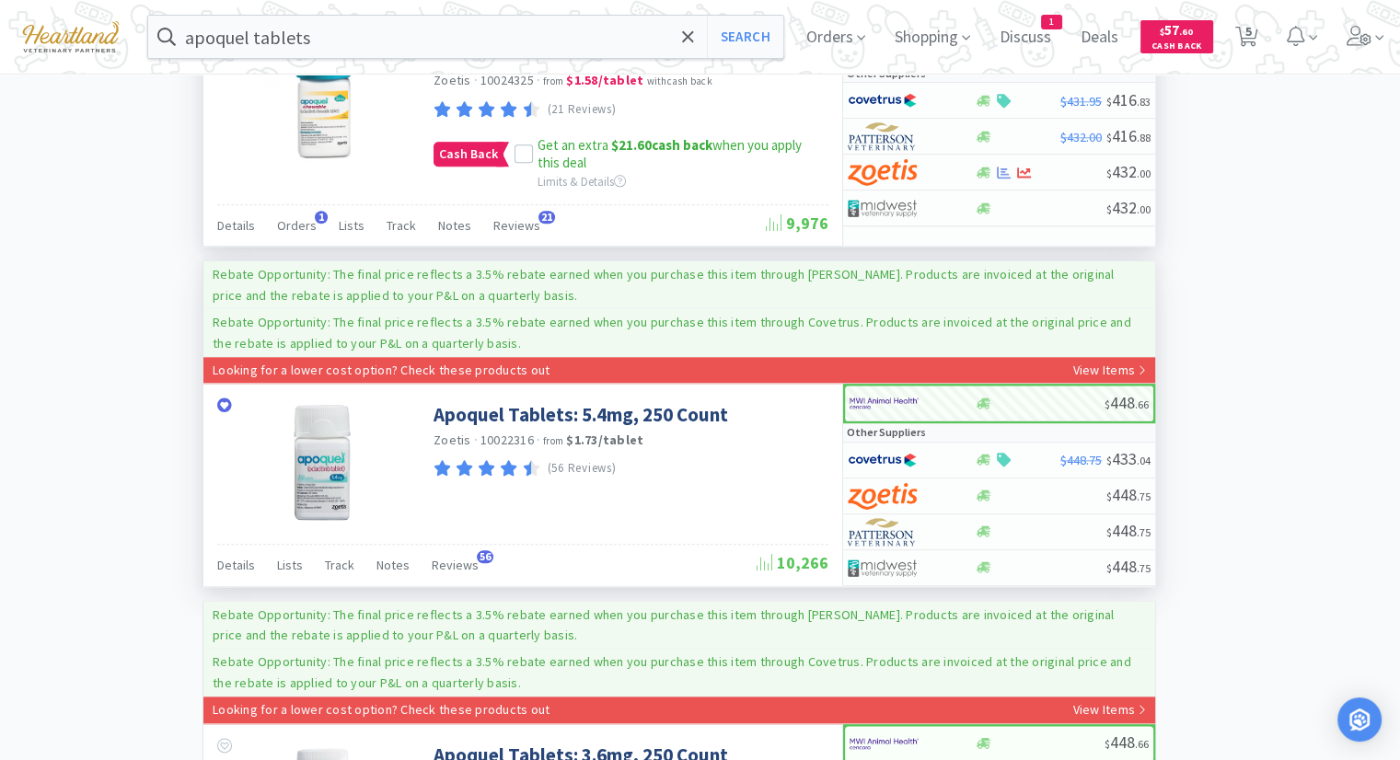
scroll to position [1564, 0]
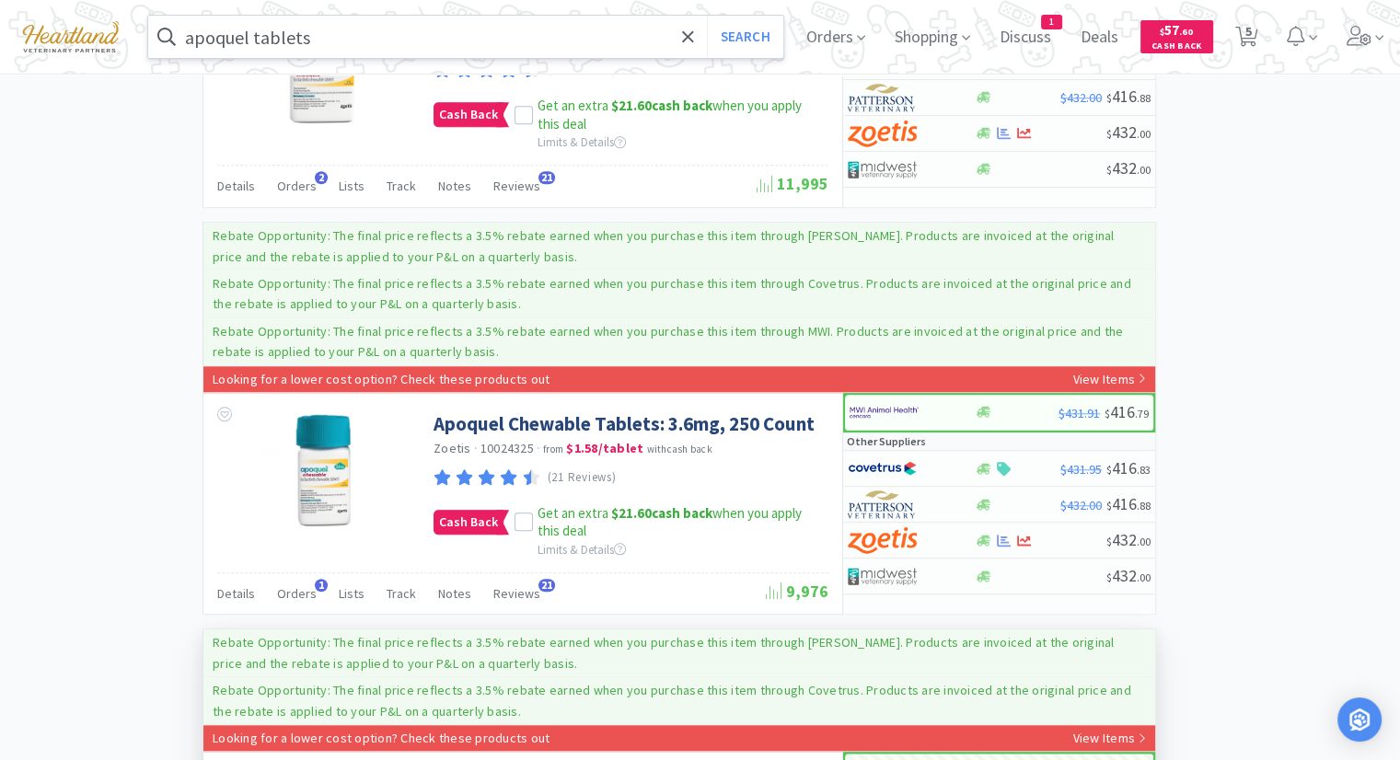
click at [479, 43] on input "apoquel tablets" at bounding box center [465, 37] width 635 height 42
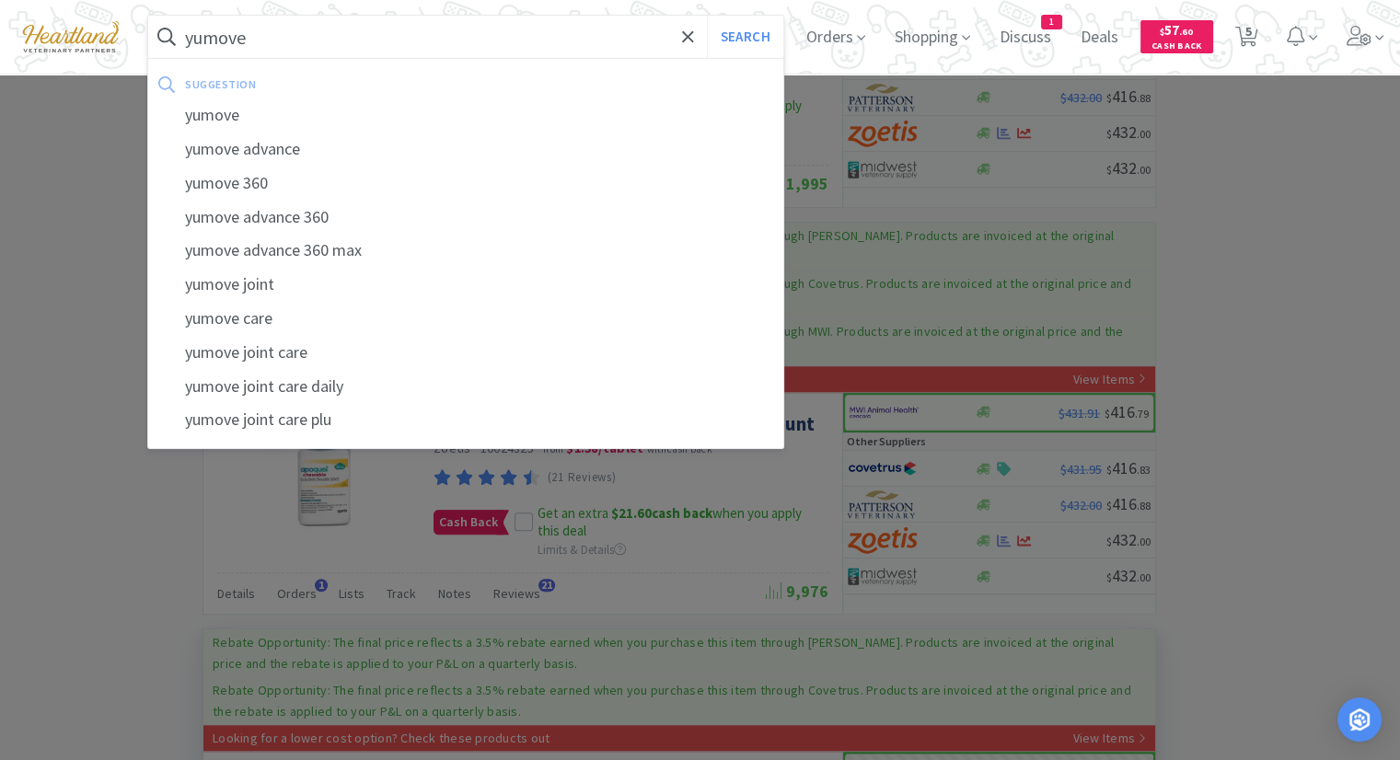
type input "yumove"
click at [707, 16] on button "Search" at bounding box center [745, 37] width 76 height 42
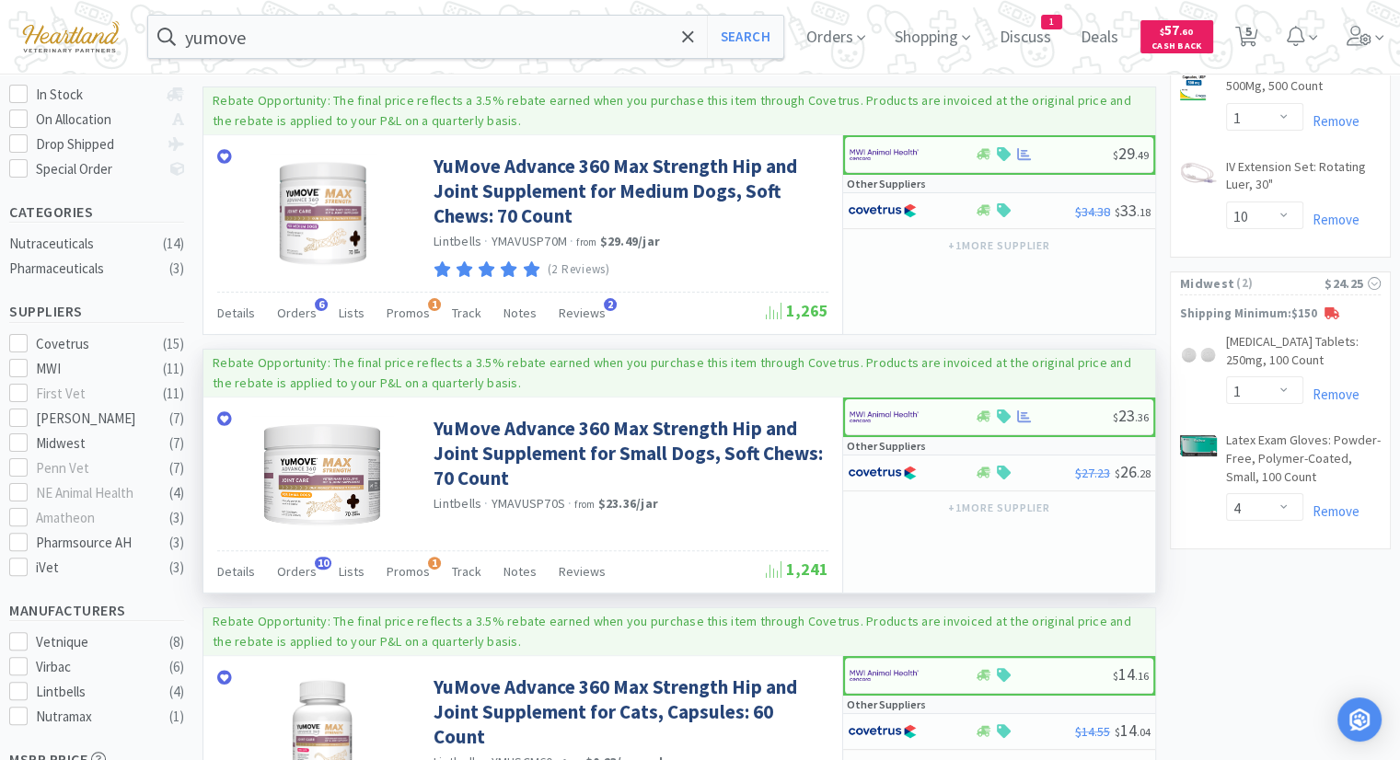
scroll to position [368, 0]
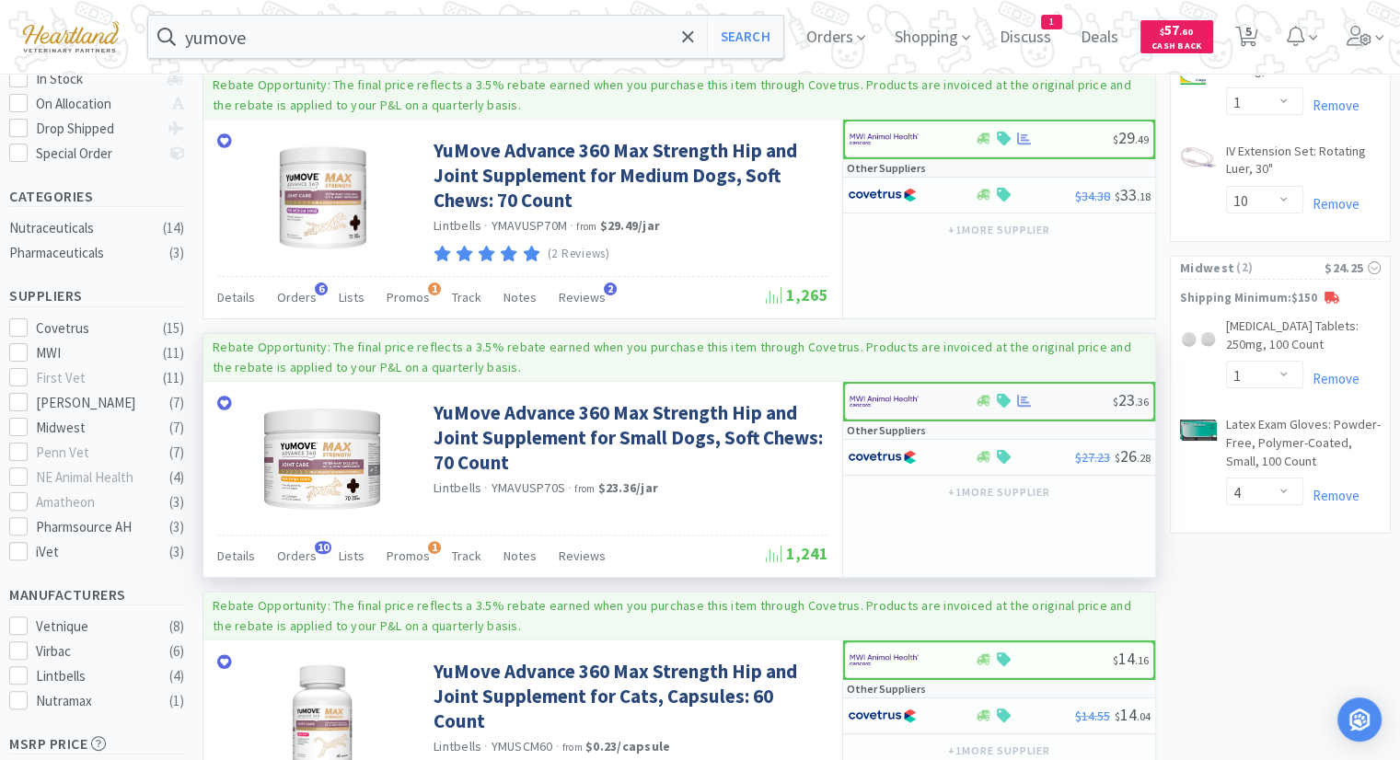
click at [904, 400] on img at bounding box center [883, 401] width 69 height 28
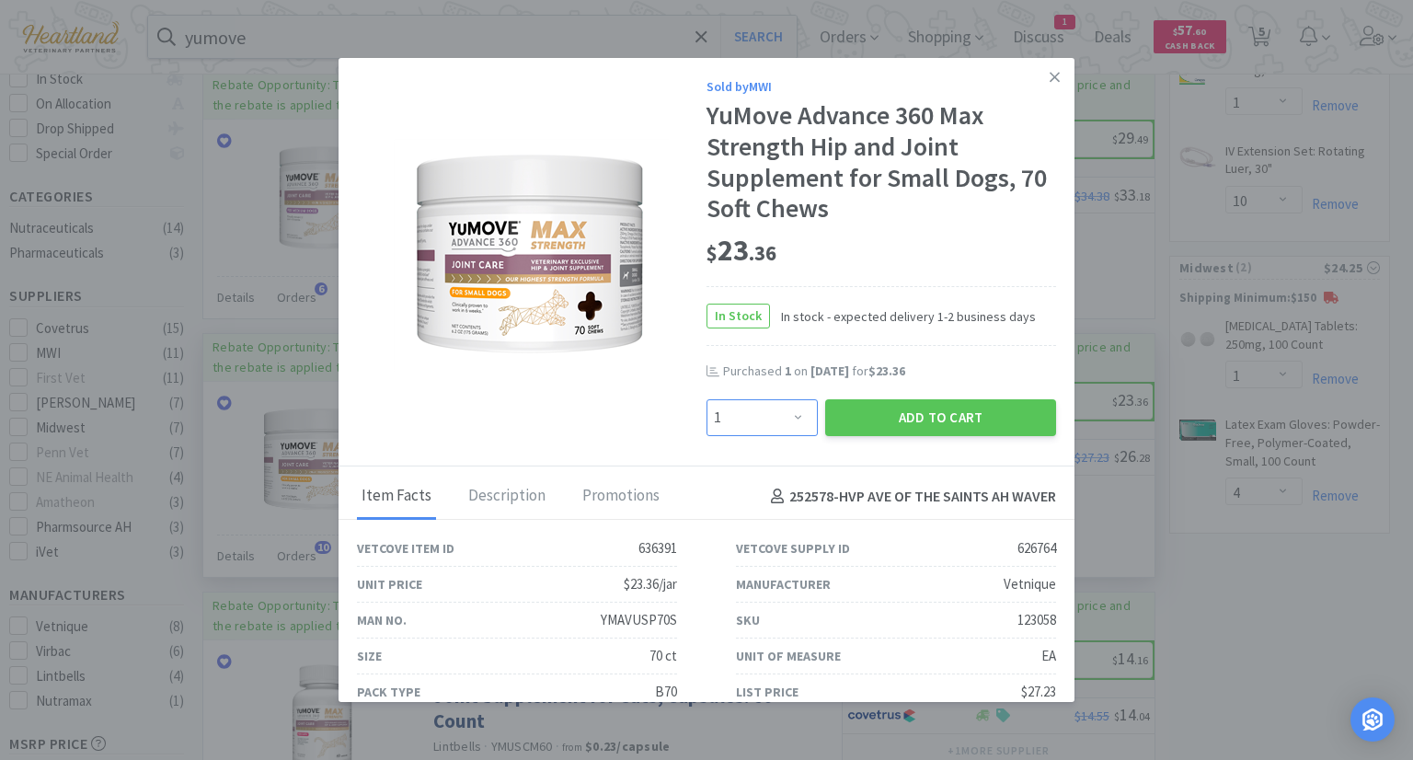
click at [788, 423] on select "Enter Quantity 1 2 3 4 5 6 7 8 9 10 11 12 13 14 15 16 17 18 19 20 Enter Quantity" at bounding box center [762, 417] width 111 height 37
select select "2"
click at [707, 399] on select "Enter Quantity 1 2 3 4 5 6 7 8 9 10 11 12 13 14 15 16 17 18 19 20 Enter Quantity" at bounding box center [762, 417] width 111 height 37
click at [1027, 421] on button "Add to Cart" at bounding box center [940, 417] width 231 height 37
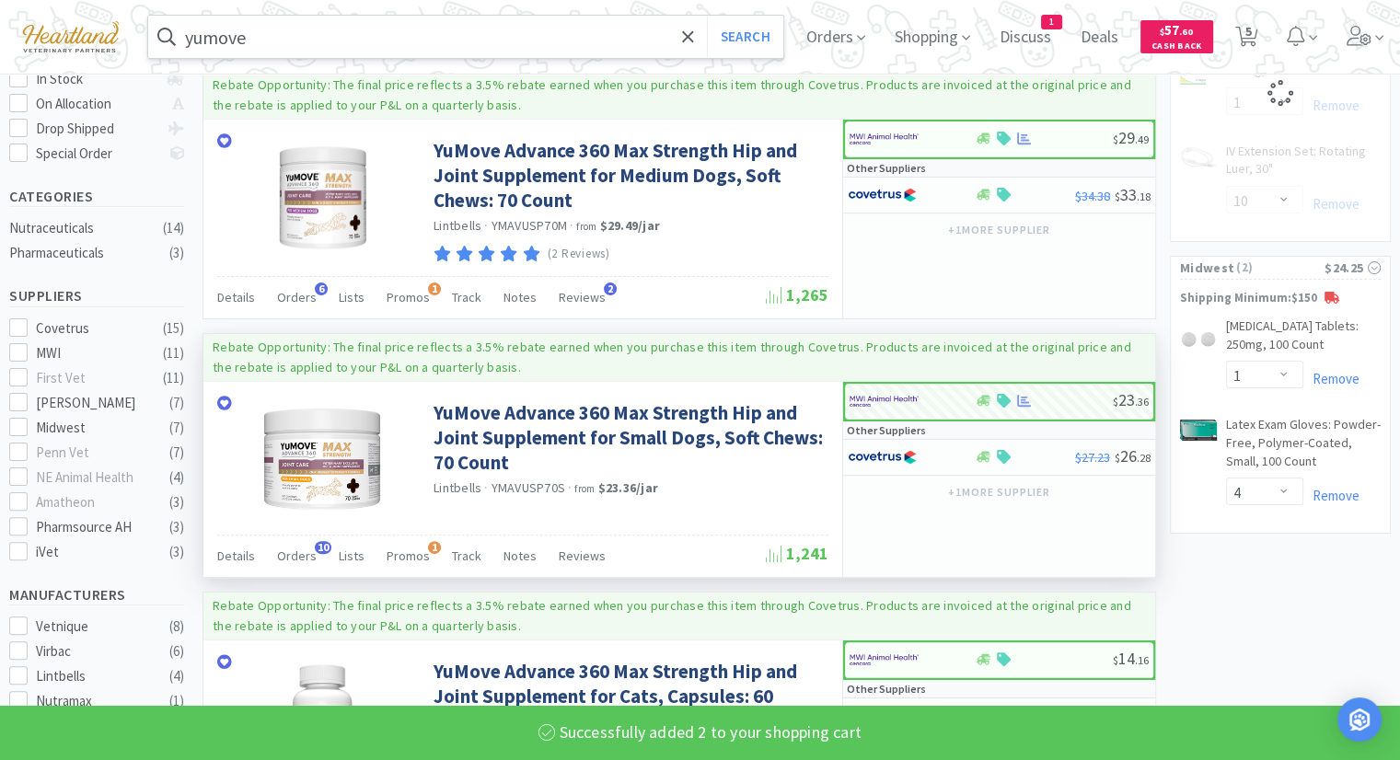
click at [389, 37] on input "yumove" at bounding box center [465, 37] width 635 height 42
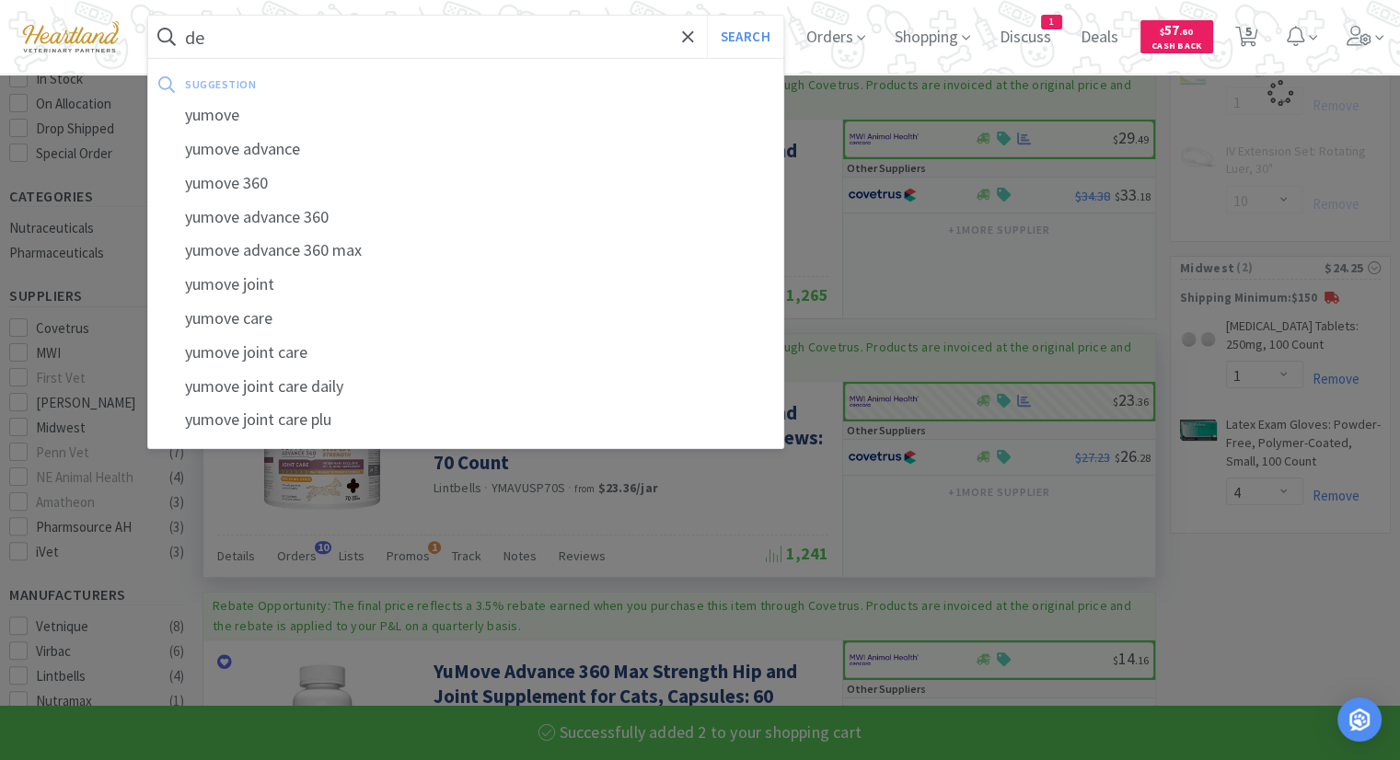
type input "der"
select select "2"
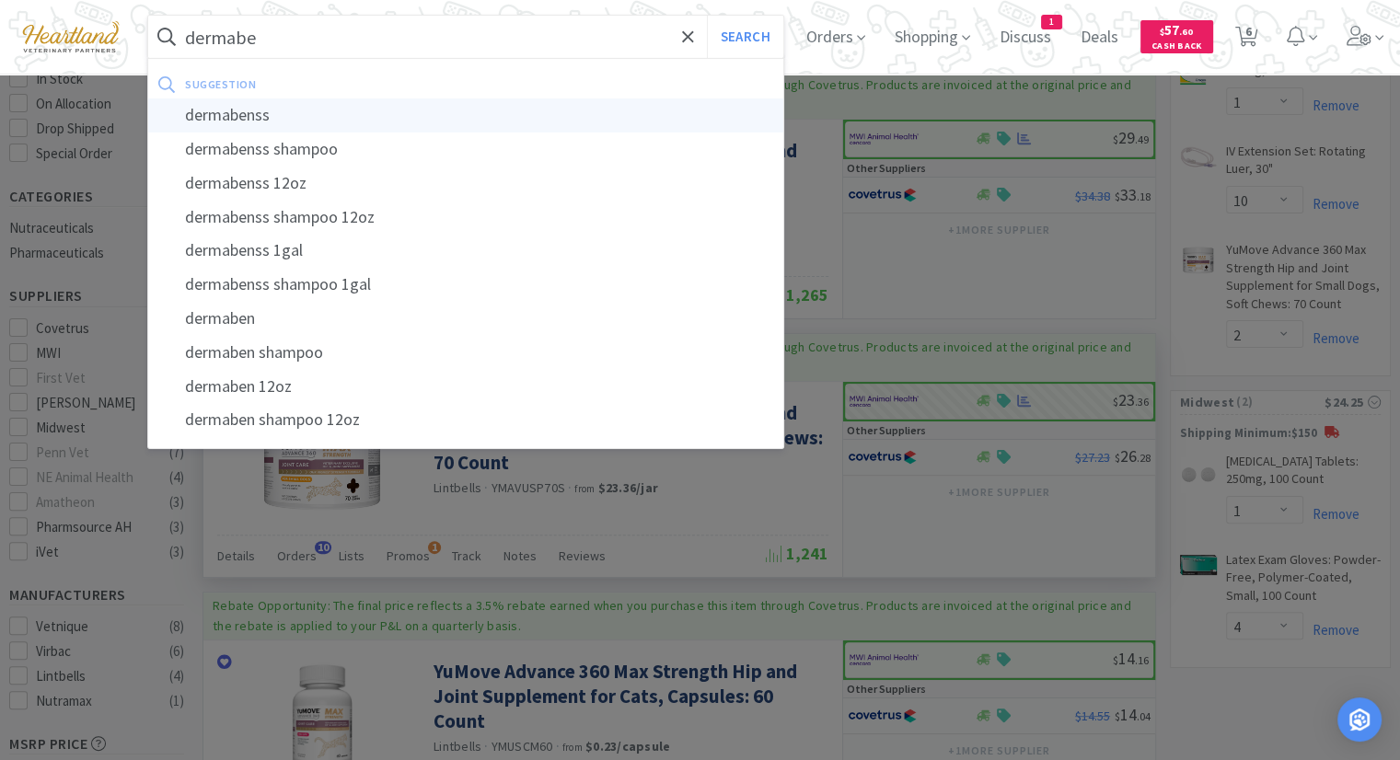
click at [317, 121] on div "dermabenss" at bounding box center [465, 115] width 635 height 34
type input "dermabenss"
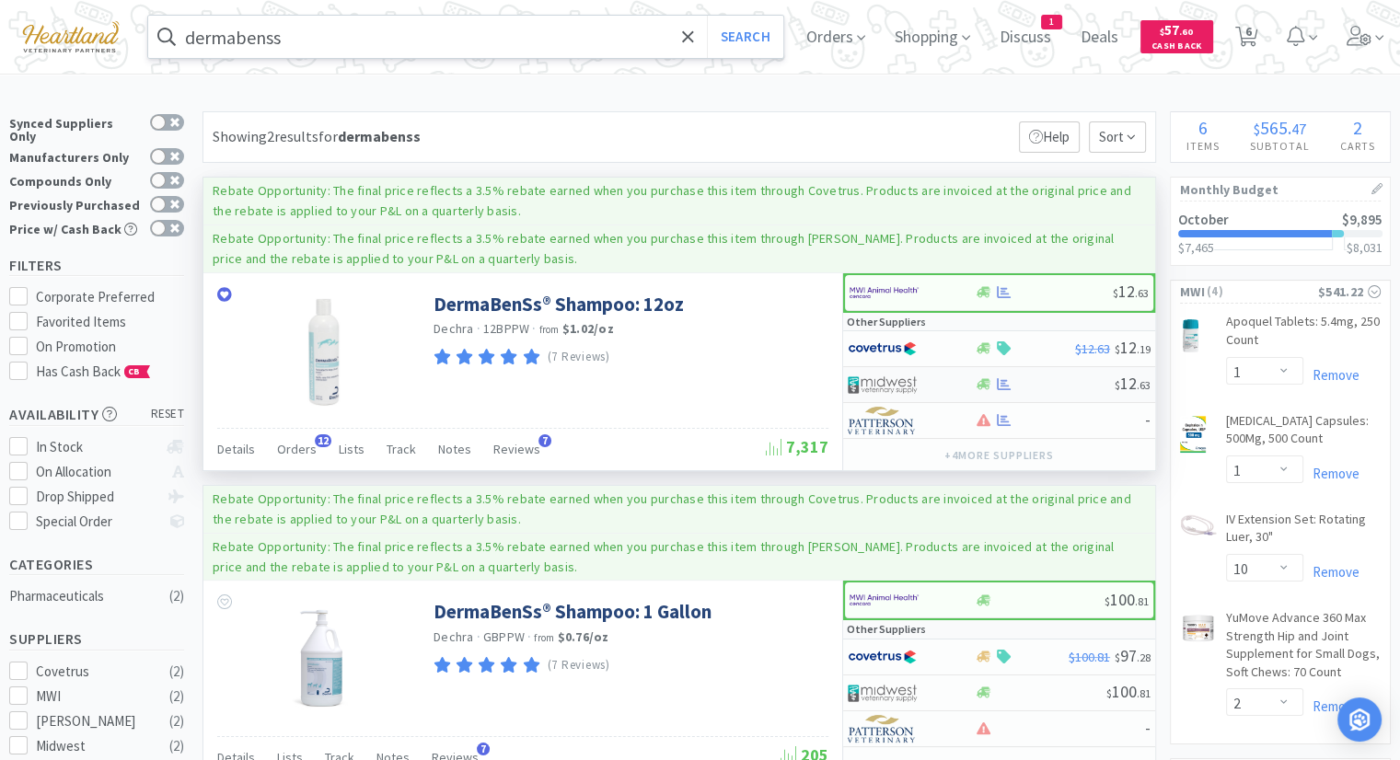
click at [883, 383] on img at bounding box center [882, 385] width 69 height 28
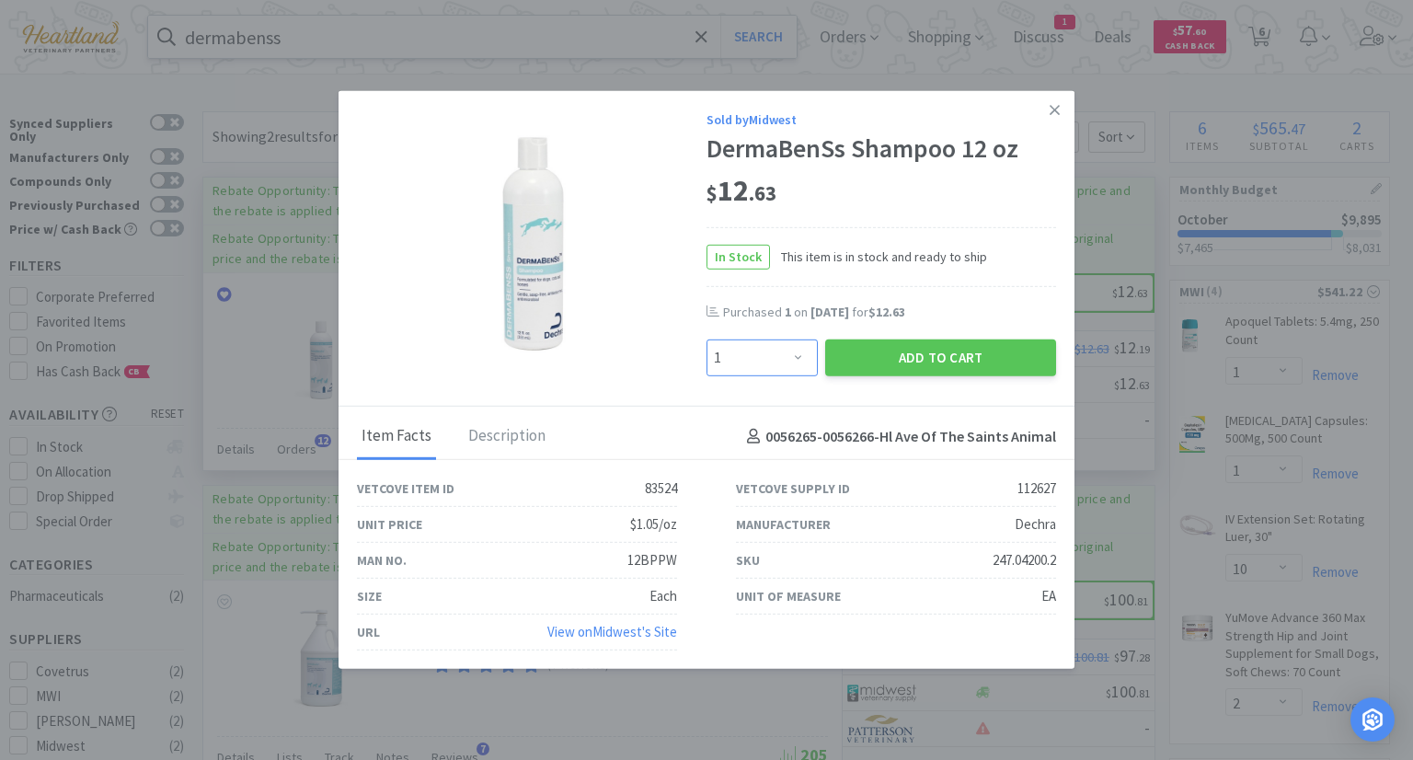
click at [808, 360] on select "Enter Quantity 1 2 3 4 5 6 7 8 9 10 11 12 13 14 15 16 17 18 19 20 Enter Quantity" at bounding box center [762, 358] width 111 height 37
select select "2"
click at [707, 340] on select "Enter Quantity 1 2 3 4 5 6 7 8 9 10 11 12 13 14 15 16 17 18 19 20 Enter Quantity" at bounding box center [762, 358] width 111 height 37
click at [974, 357] on button "Add to Cart" at bounding box center [940, 358] width 231 height 37
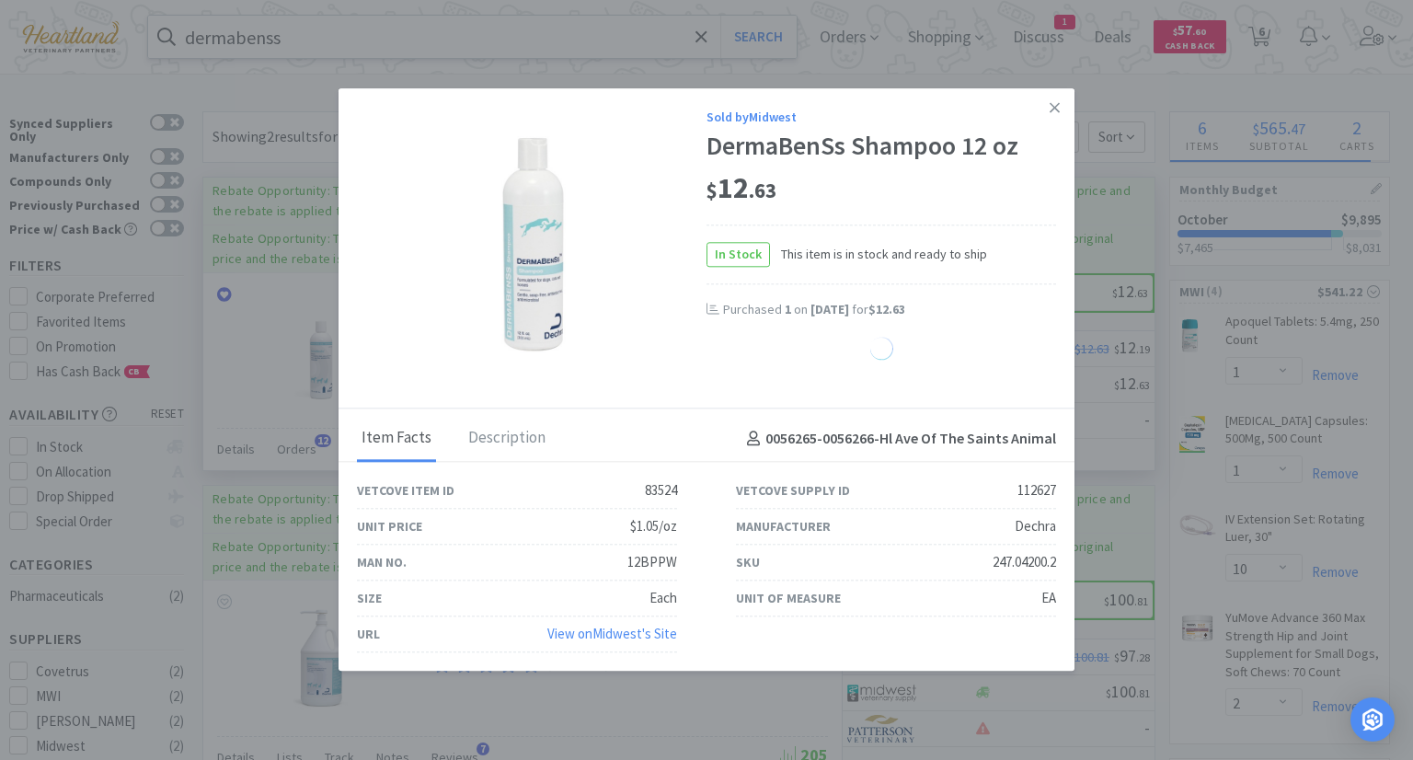
select select "2"
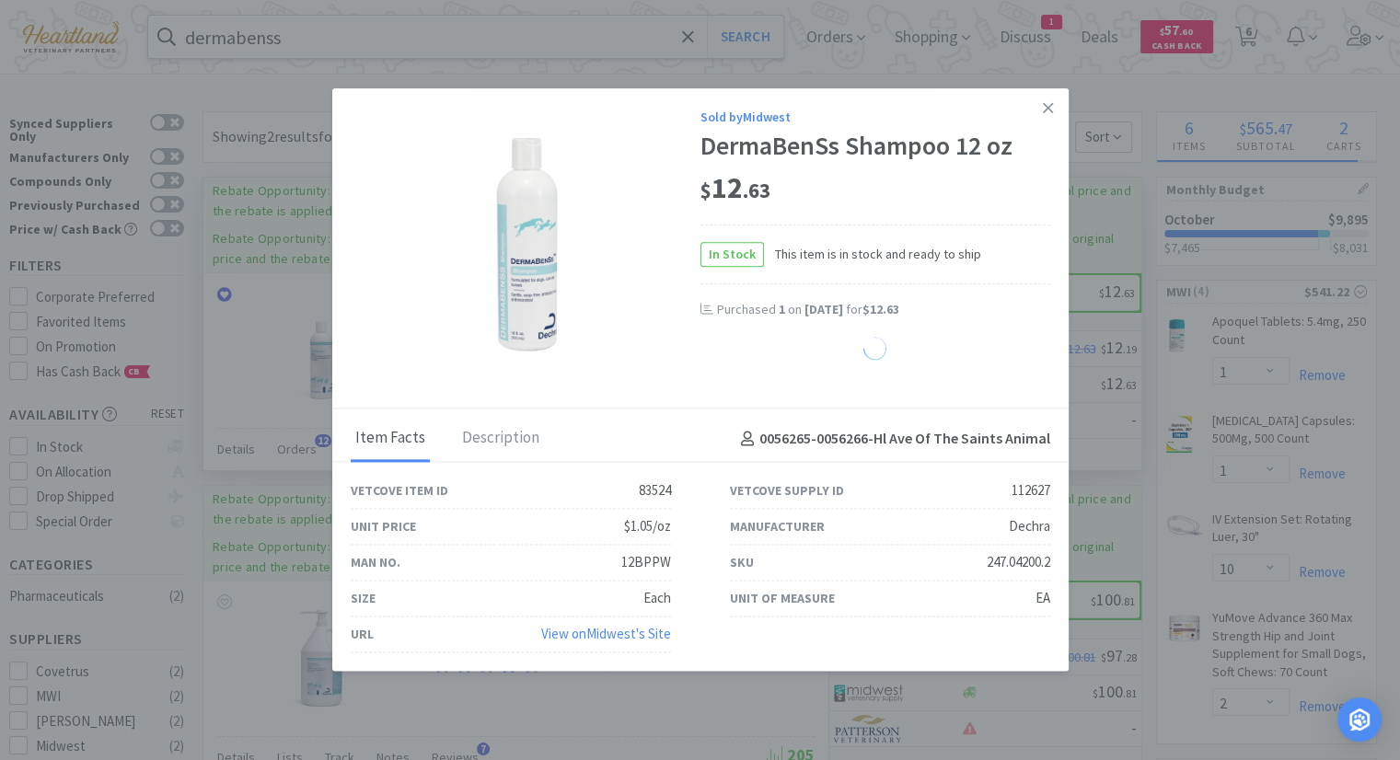
select select "4"
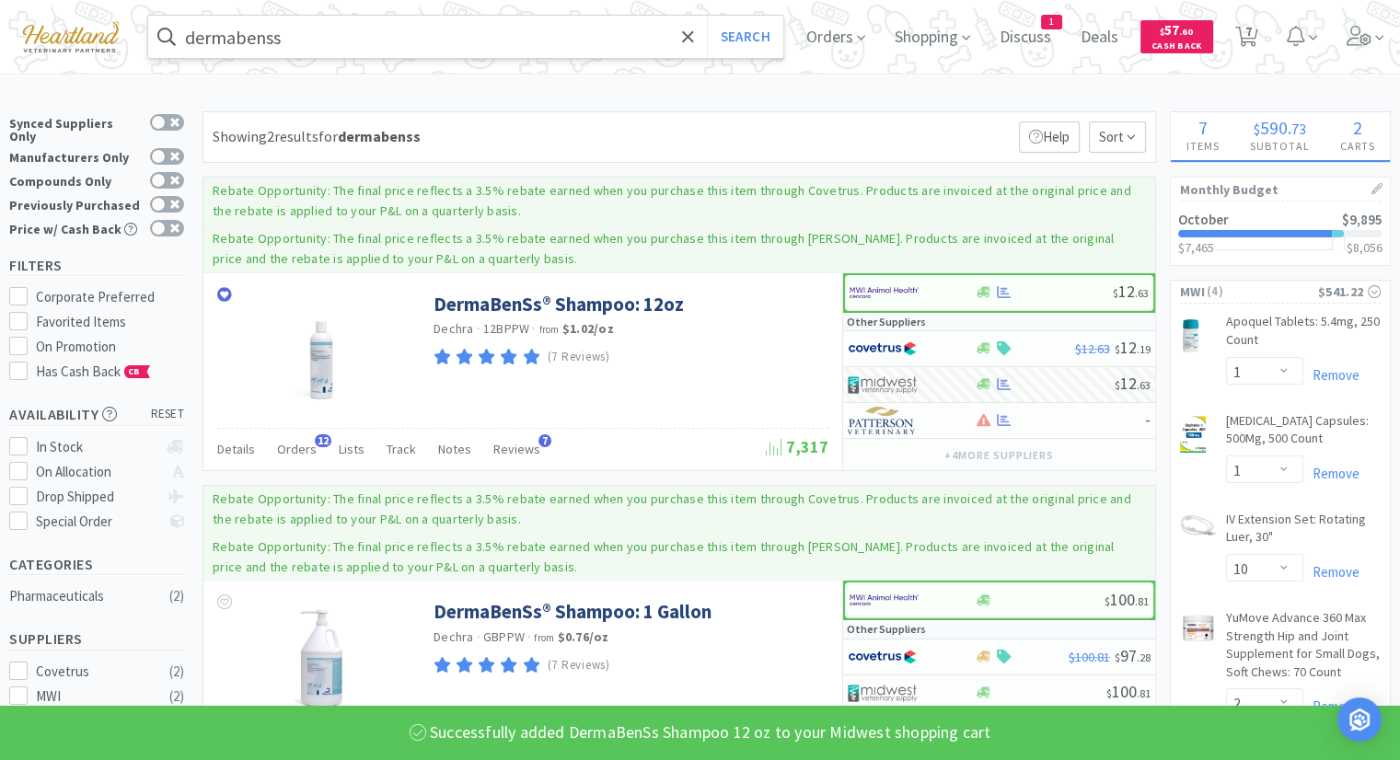
click at [398, 34] on input "dermabenss" at bounding box center [465, 37] width 635 height 42
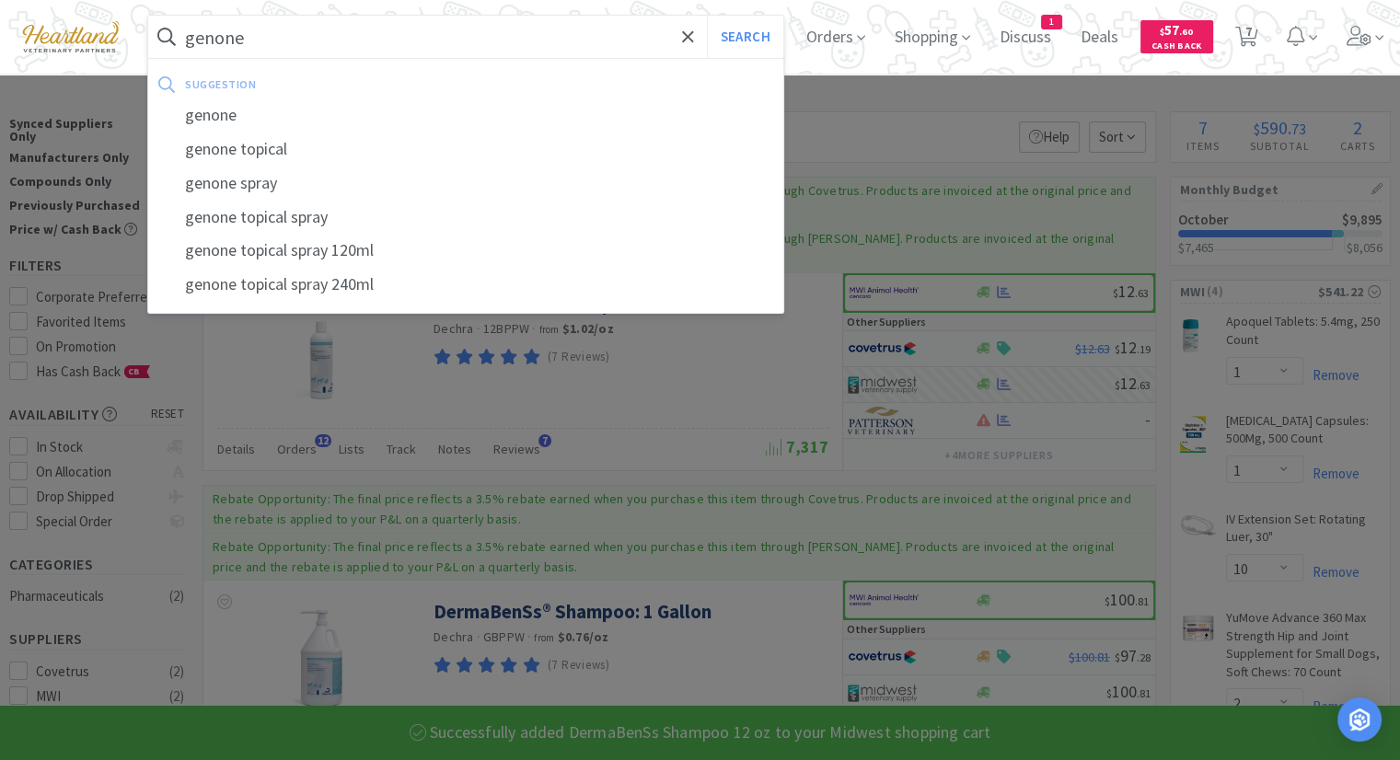
type input "genone"
click at [707, 16] on button "Search" at bounding box center [745, 37] width 76 height 42
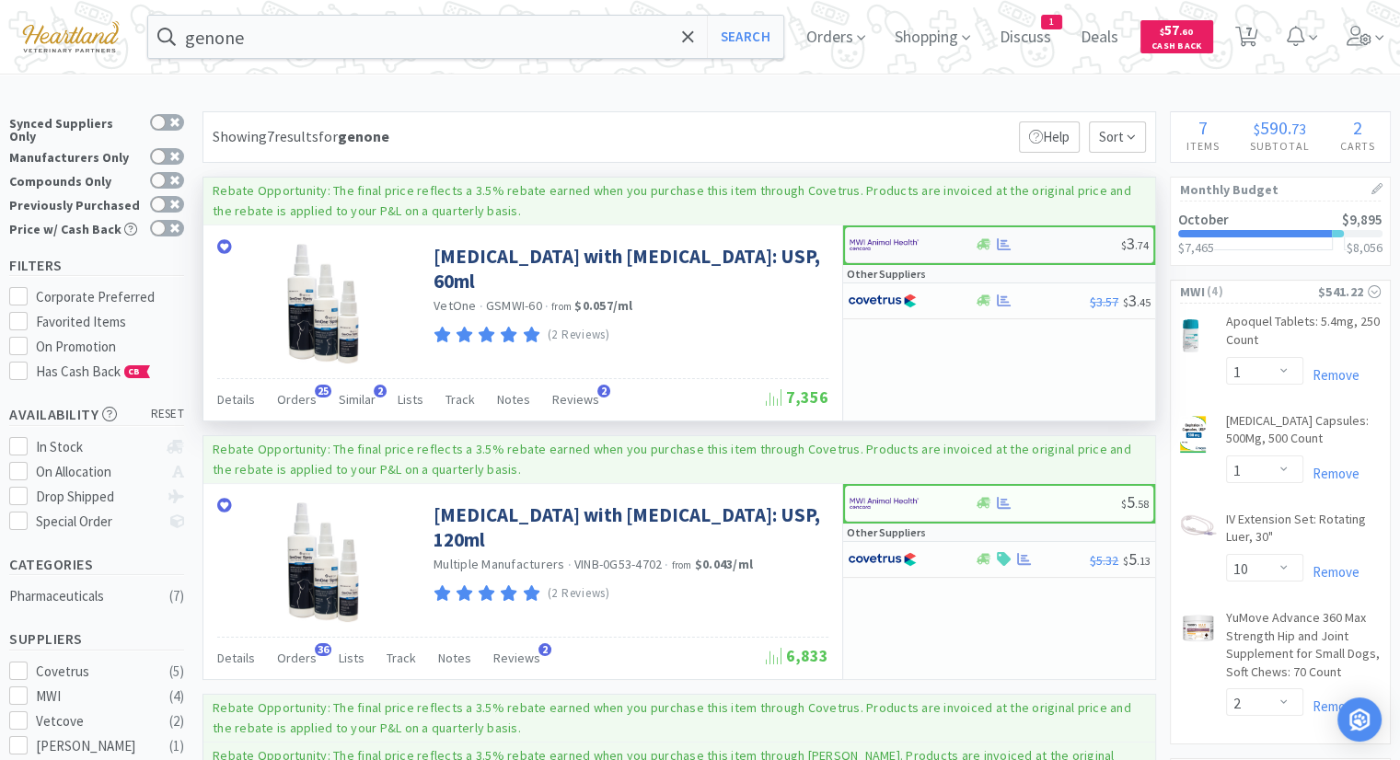
click at [887, 242] on img at bounding box center [883, 245] width 69 height 28
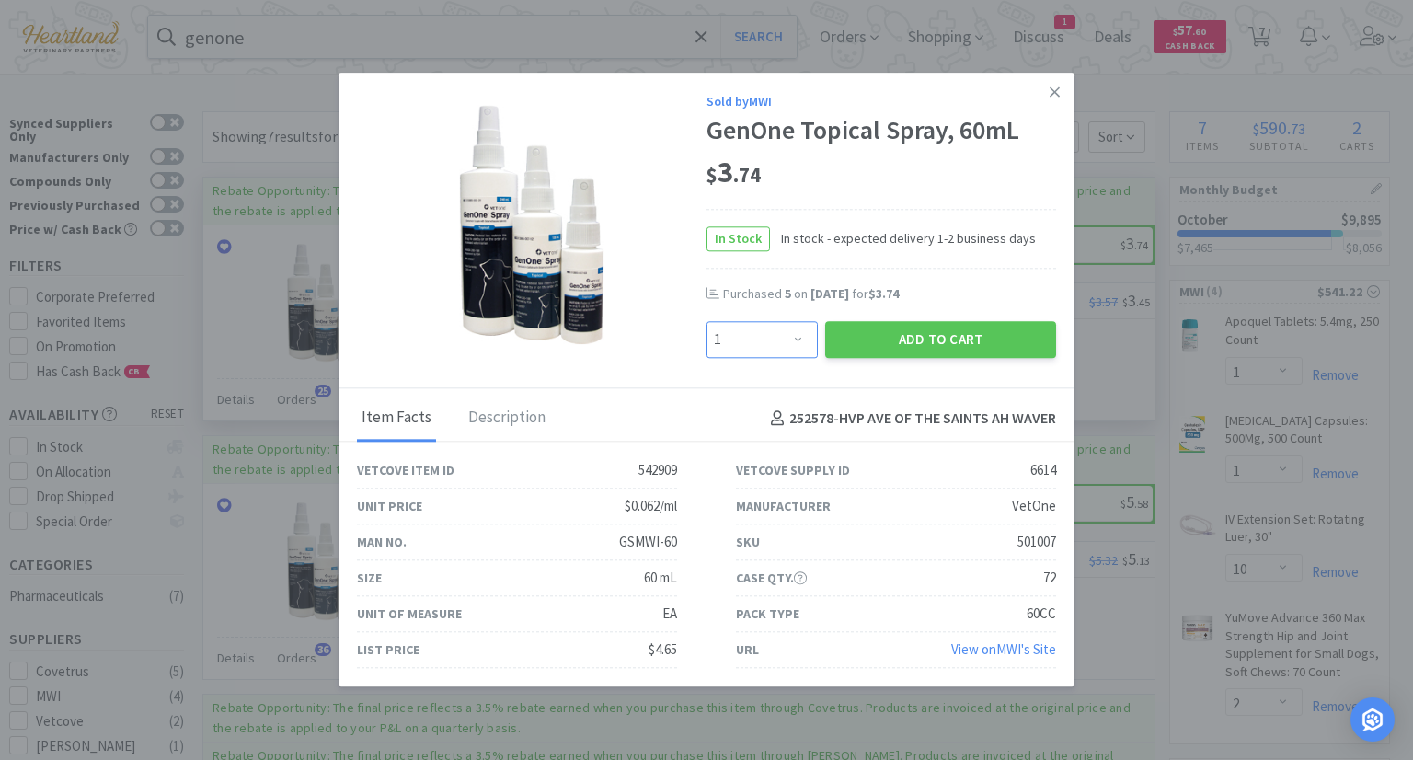
click at [804, 342] on select "Enter Quantity 1 2 3 4 5 6 7 8 9 10 11 12 13 14 15 16 17 18 19 20 Enter Quantity" at bounding box center [762, 339] width 111 height 37
select select "3"
click at [707, 322] on select "Enter Quantity 1 2 3 4 5 6 7 8 9 10 11 12 13 14 15 16 17 18 19 20 Enter Quantity" at bounding box center [762, 339] width 111 height 37
click at [972, 350] on button "Add to Cart" at bounding box center [940, 339] width 231 height 37
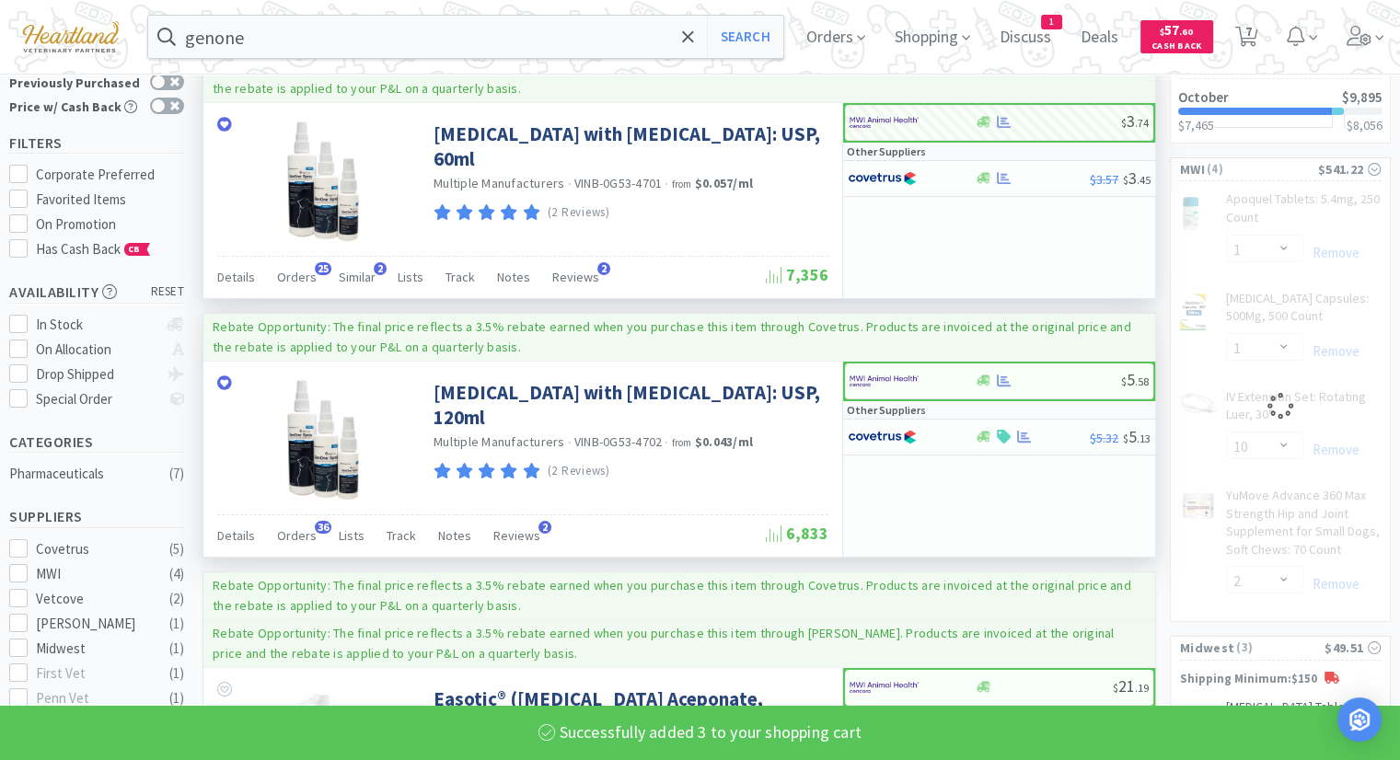
scroll to position [184, 0]
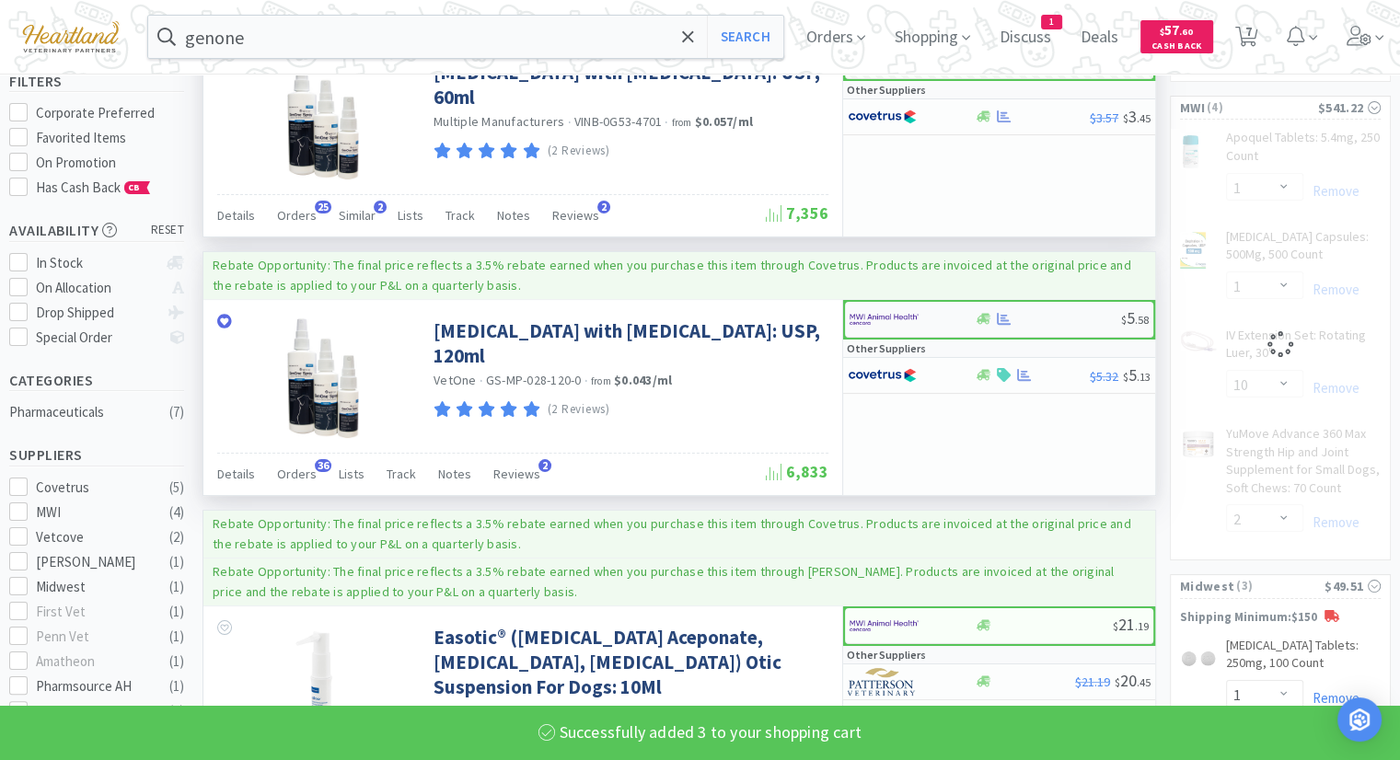
select select "3"
select select "10"
select select "2"
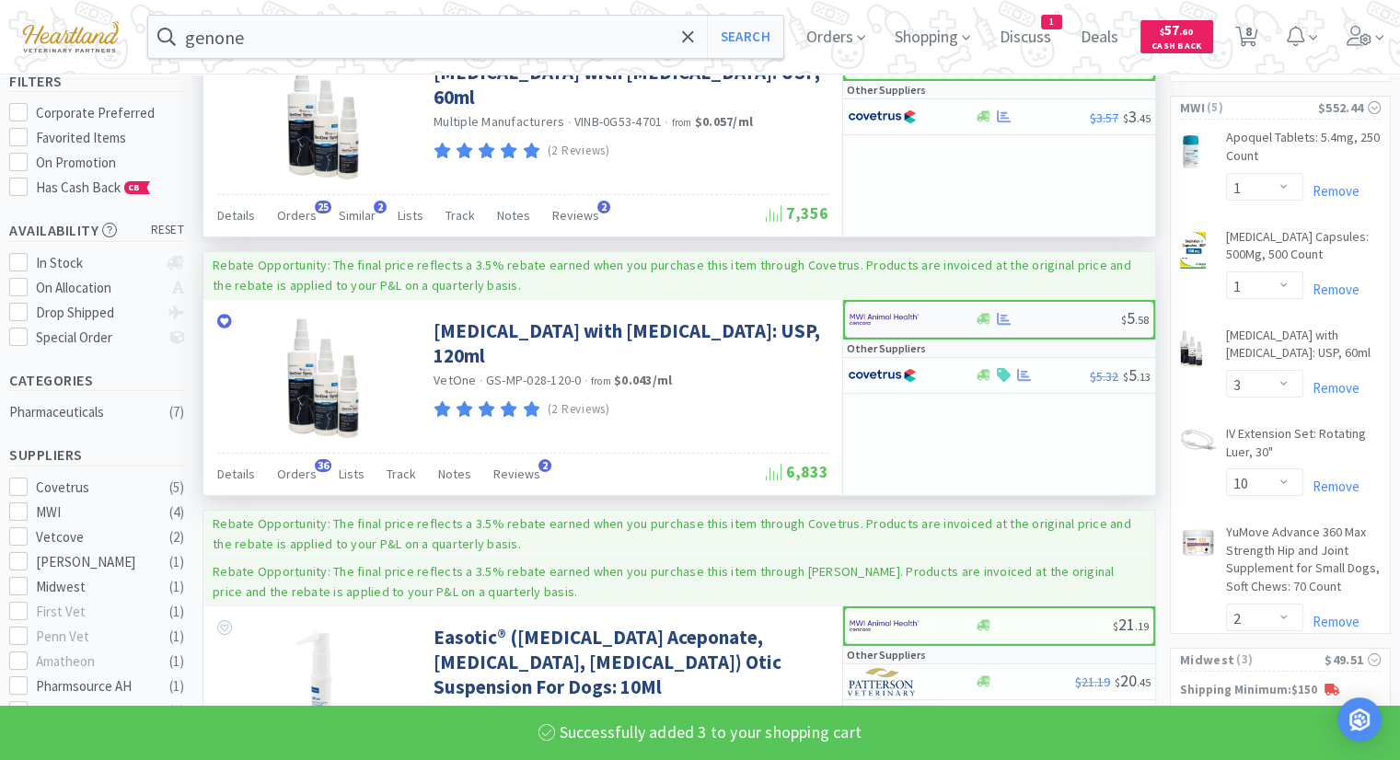
click at [872, 316] on img at bounding box center [883, 320] width 69 height 28
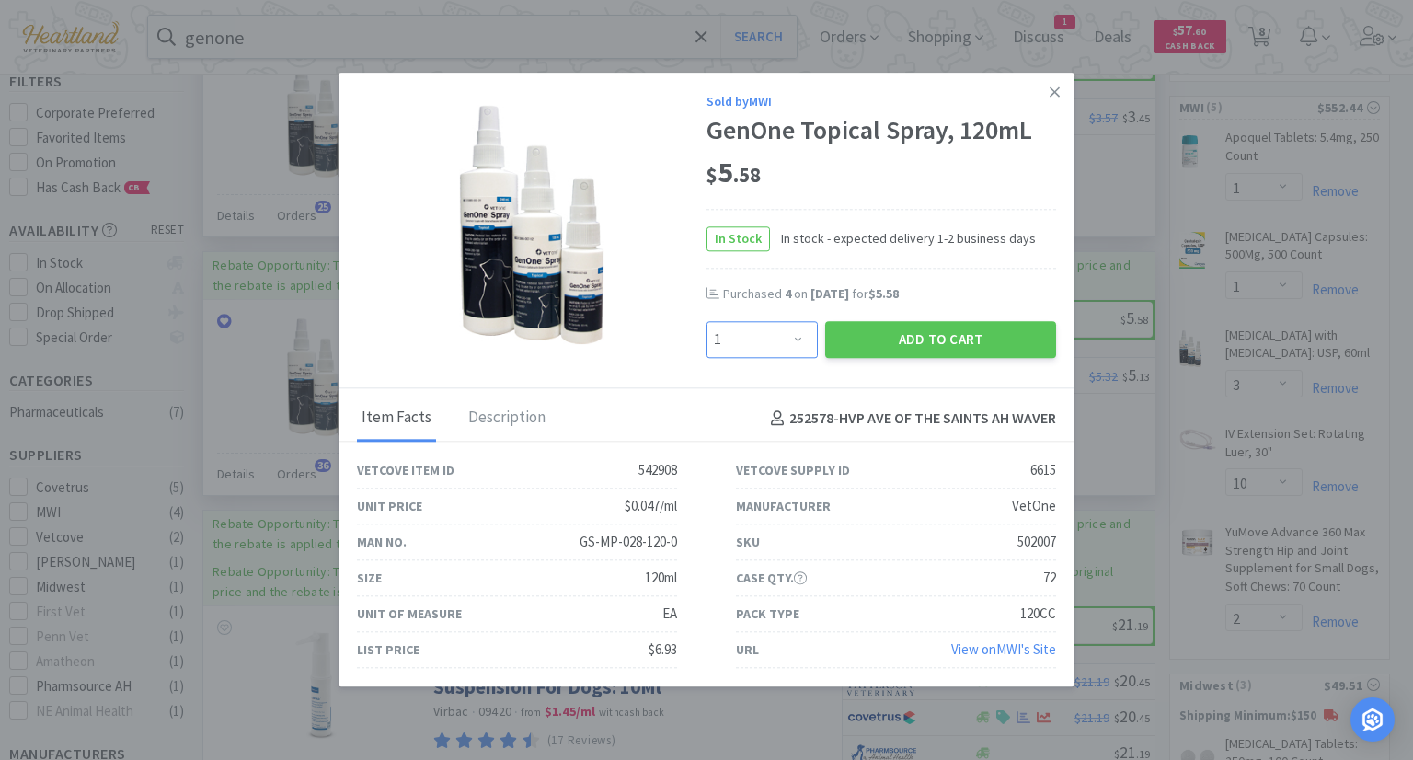
drag, startPoint x: 804, startPoint y: 341, endPoint x: 804, endPoint y: 327, distance: 14.7
click at [804, 341] on select "Enter Quantity 1 2 3 4 5 6 7 8 9 10 11 12 13 14 15 16 17 18 19 20 Enter Quantity" at bounding box center [762, 339] width 111 height 37
select select "3"
click at [707, 322] on select "Enter Quantity 1 2 3 4 5 6 7 8 9 10 11 12 13 14 15 16 17 18 19 20 Enter Quantity" at bounding box center [762, 339] width 111 height 37
click at [981, 344] on button "Add to Cart" at bounding box center [940, 339] width 231 height 37
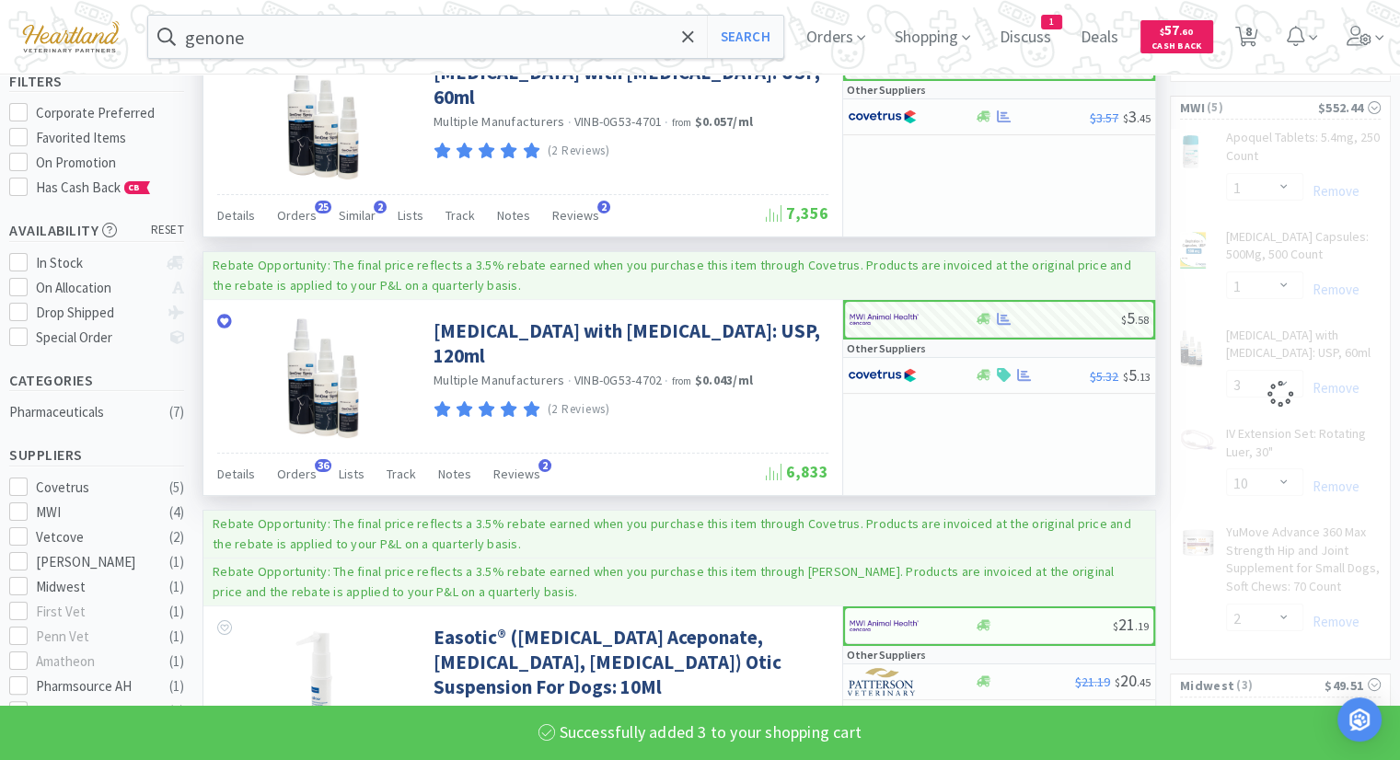
select select "3"
select select "10"
select select "2"
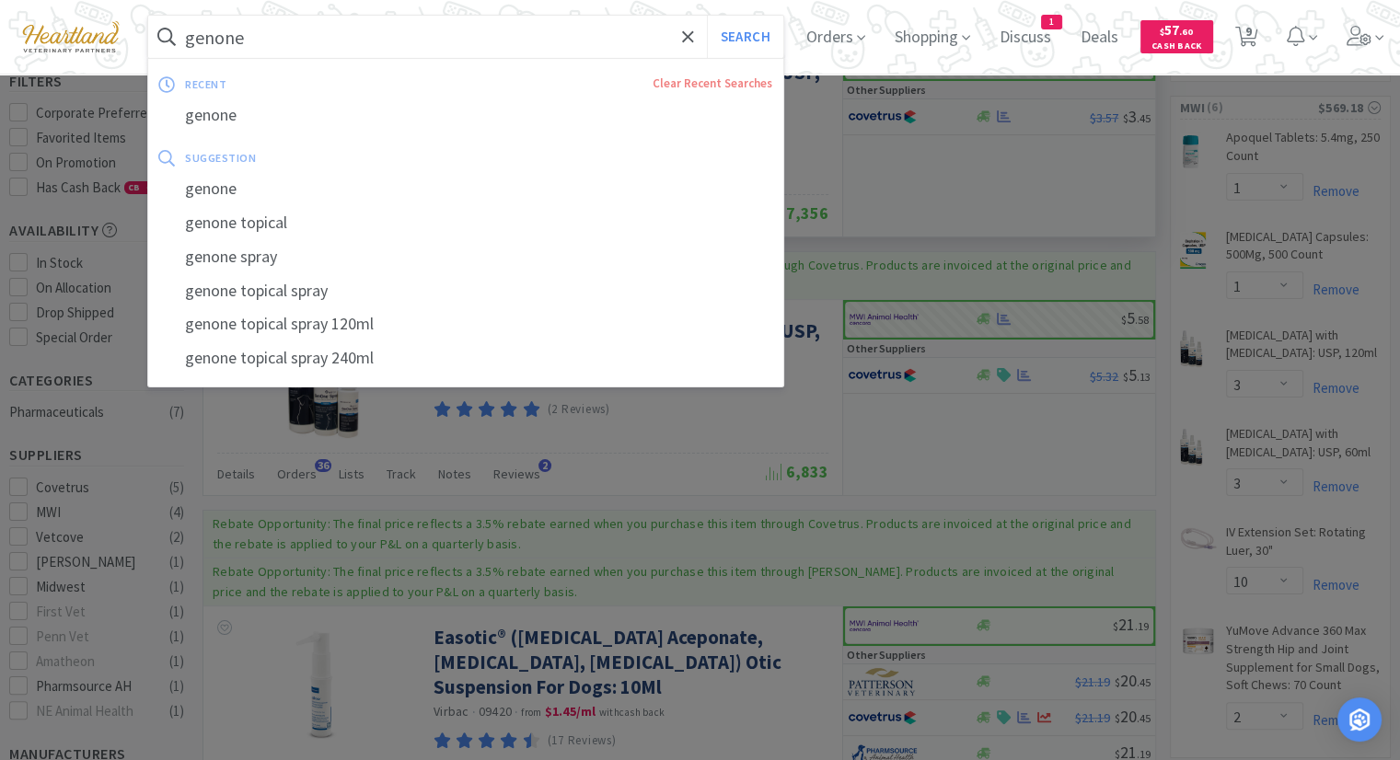
click at [344, 33] on input "genone" at bounding box center [465, 37] width 635 height 42
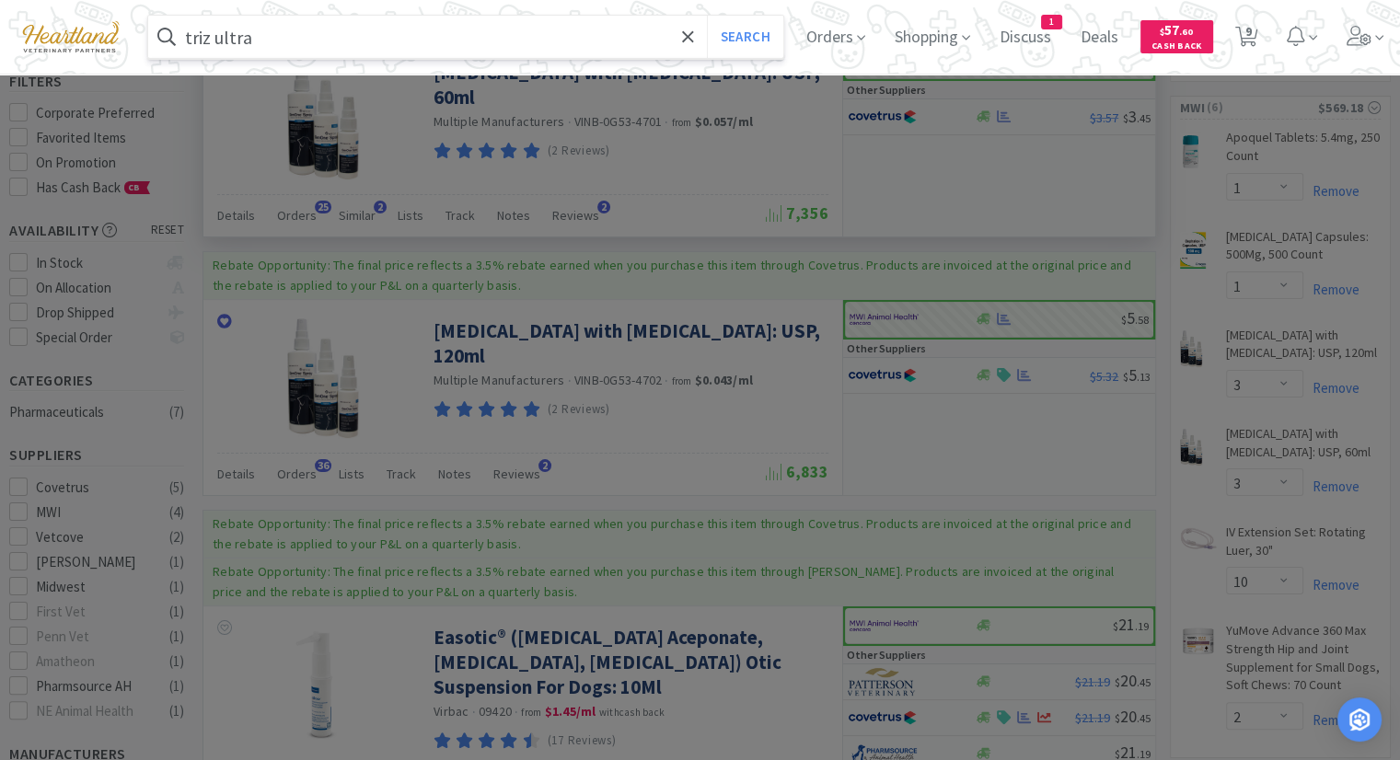
type input "triz ultra"
click at [707, 16] on button "Search" at bounding box center [745, 37] width 76 height 42
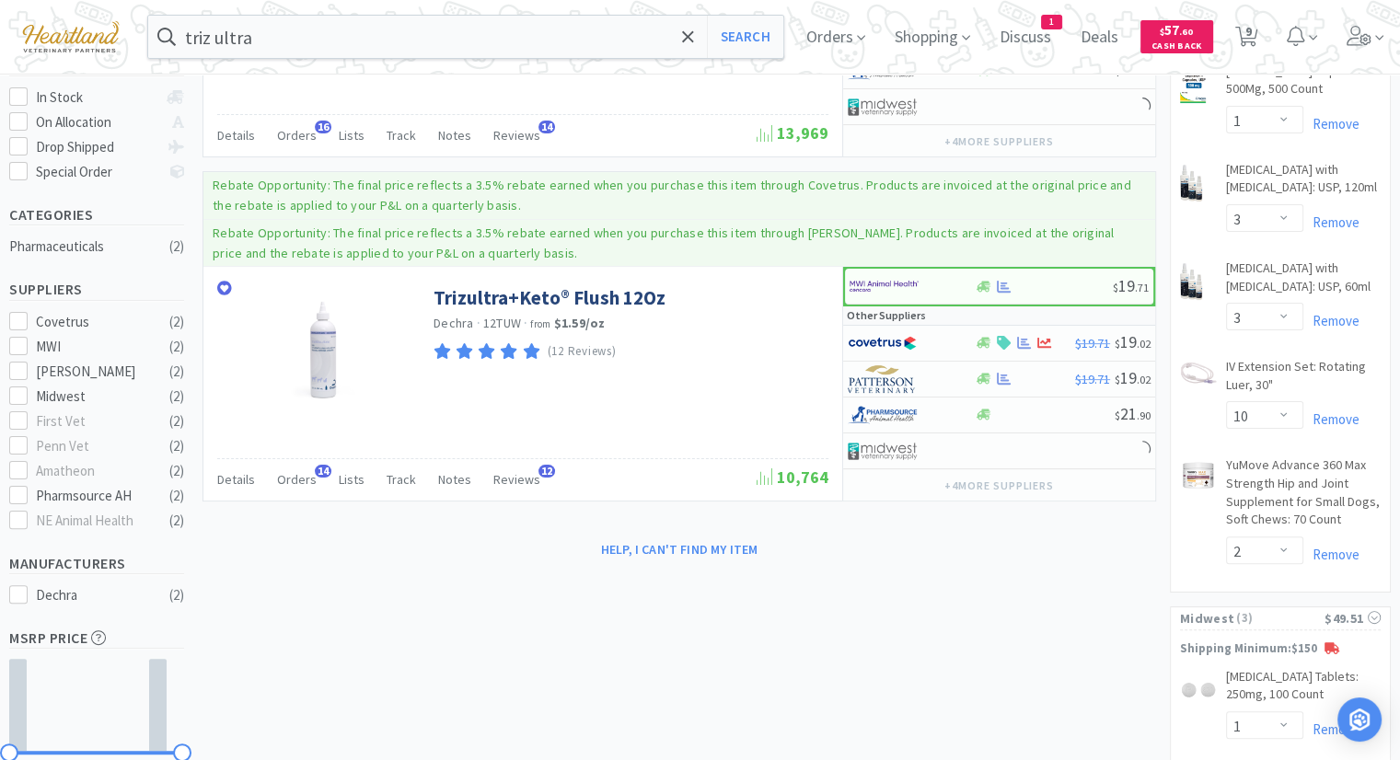
scroll to position [368, 0]
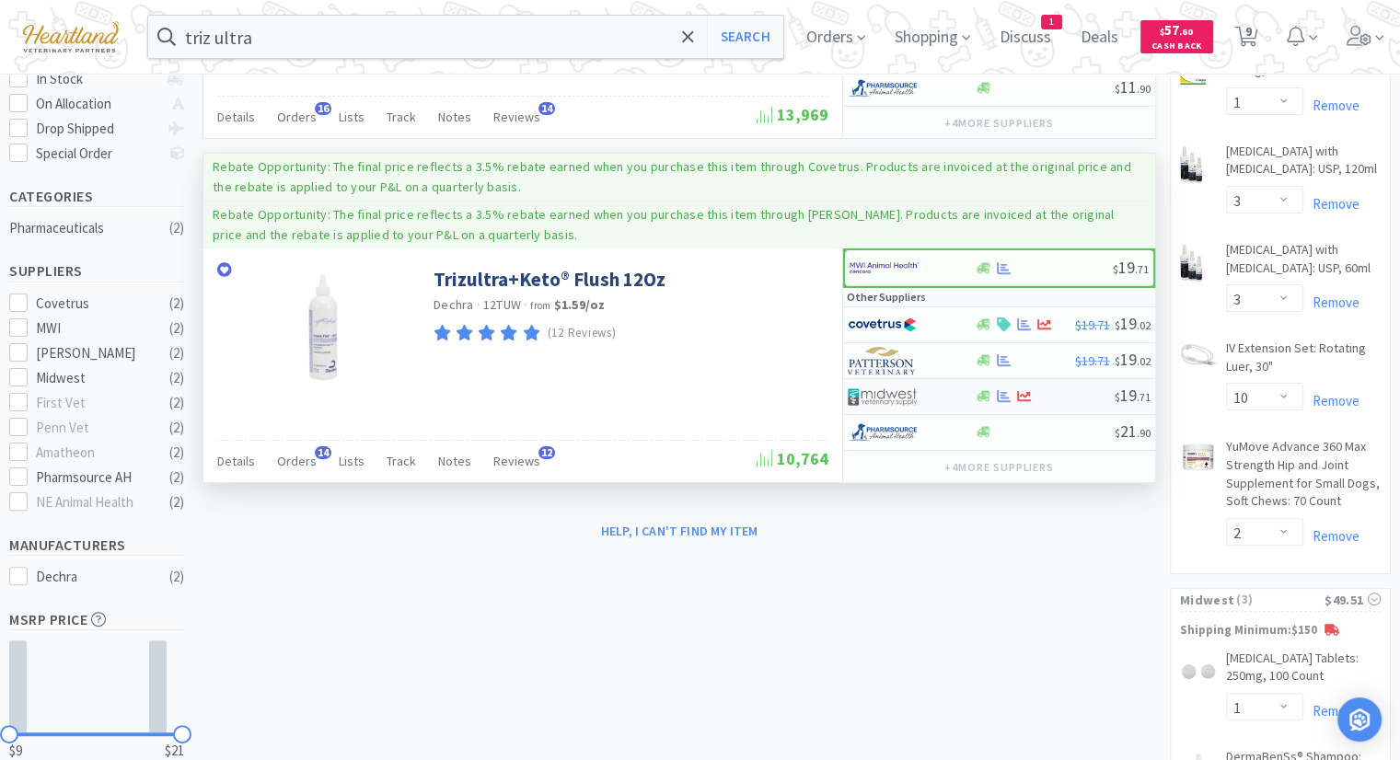
click at [869, 387] on img at bounding box center [882, 397] width 69 height 28
select select "1"
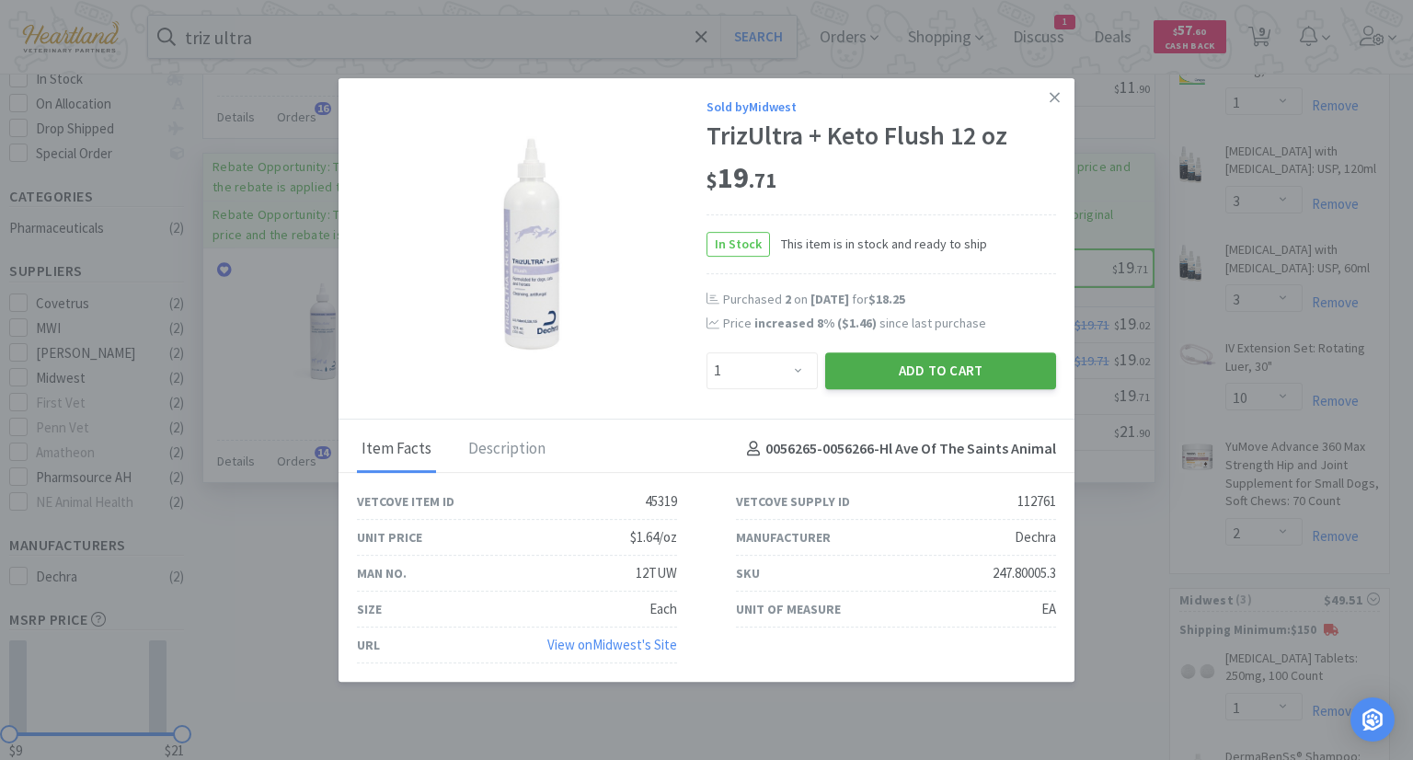
click at [950, 373] on button "Add to Cart" at bounding box center [940, 370] width 231 height 37
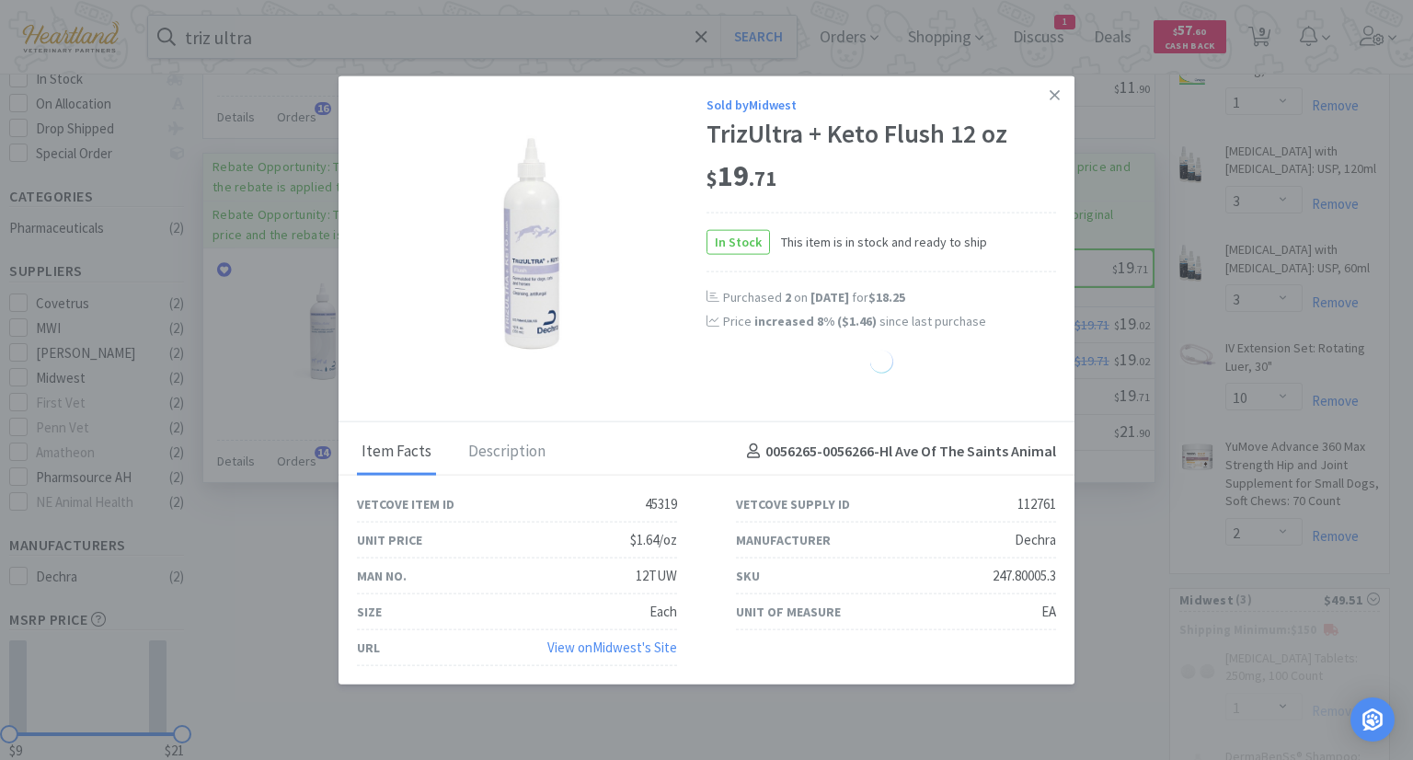
select select "1"
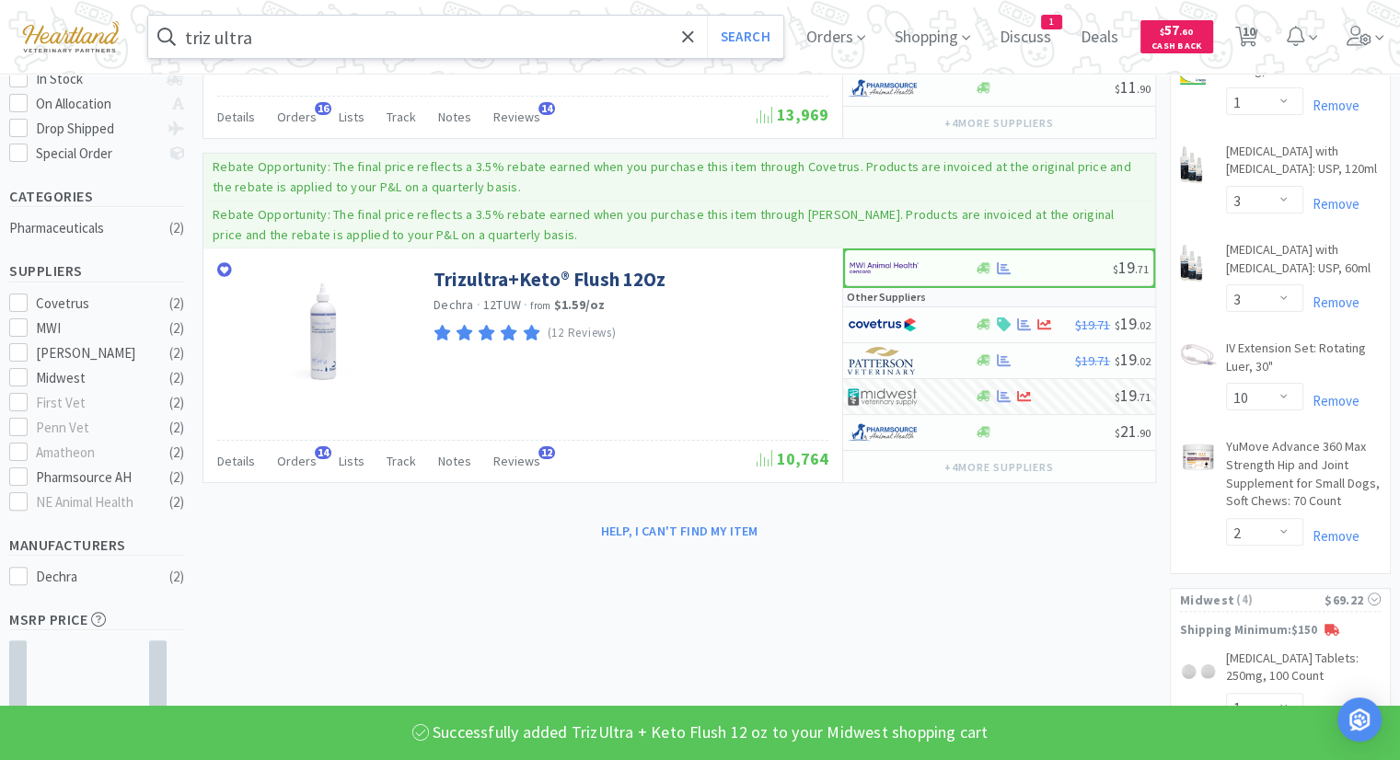
click at [525, 29] on input "triz ultra" at bounding box center [465, 37] width 635 height 42
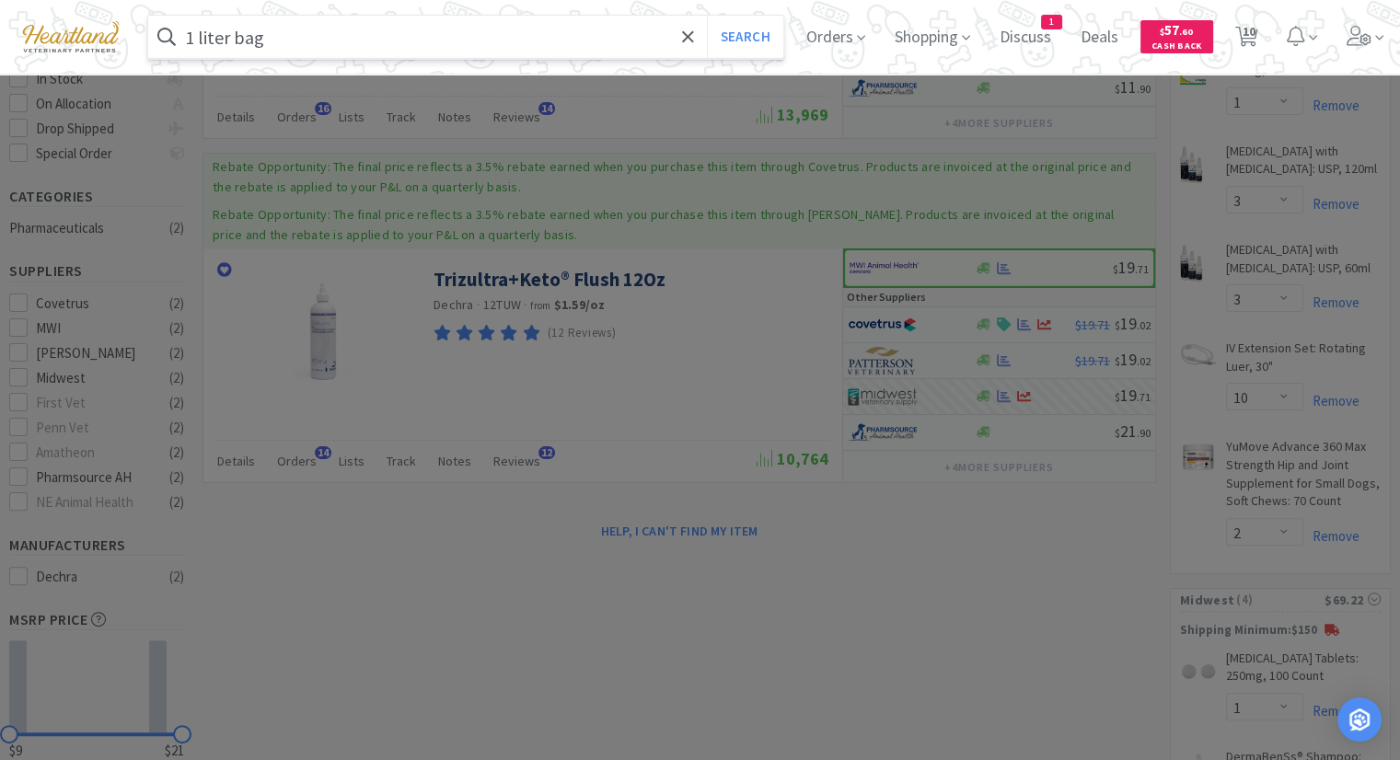
type input "1 liter bag"
click at [707, 16] on button "Search" at bounding box center [745, 37] width 76 height 42
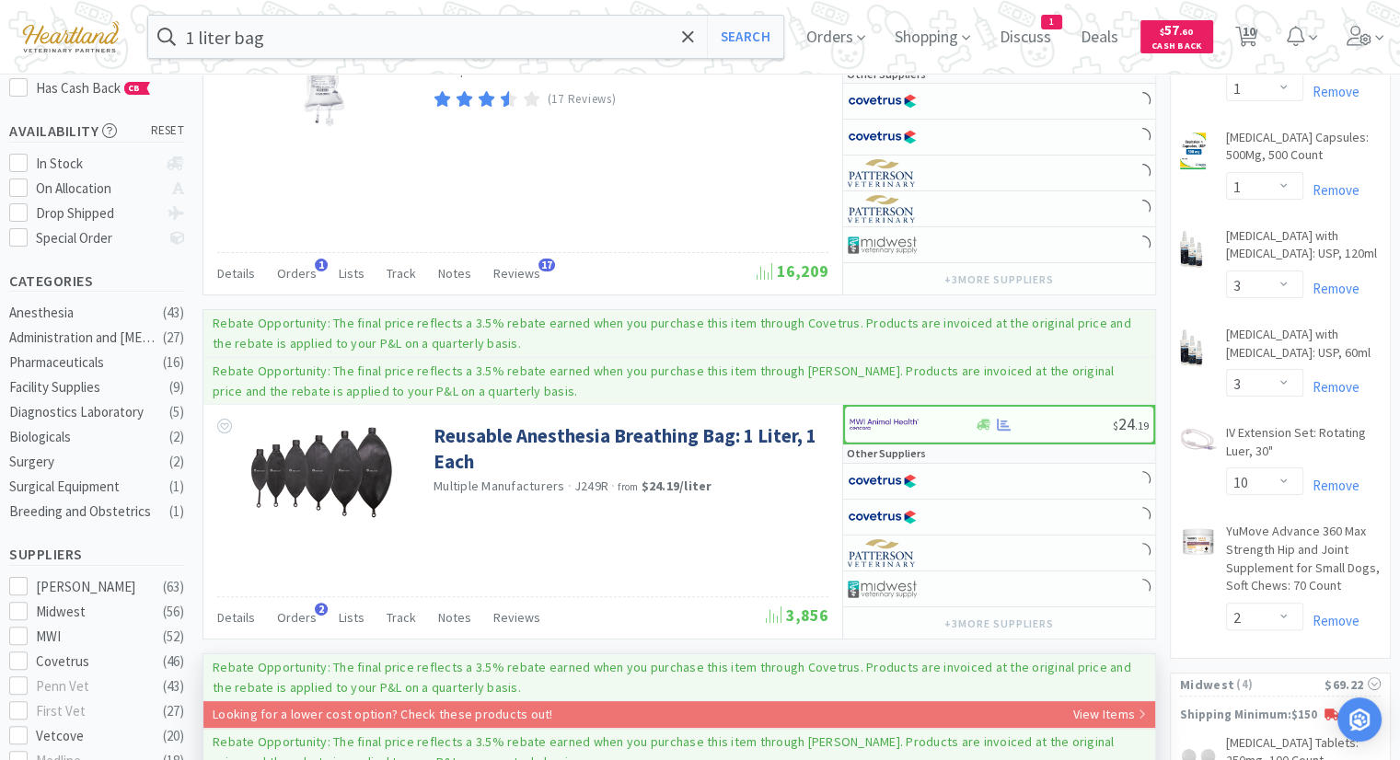
scroll to position [368, 0]
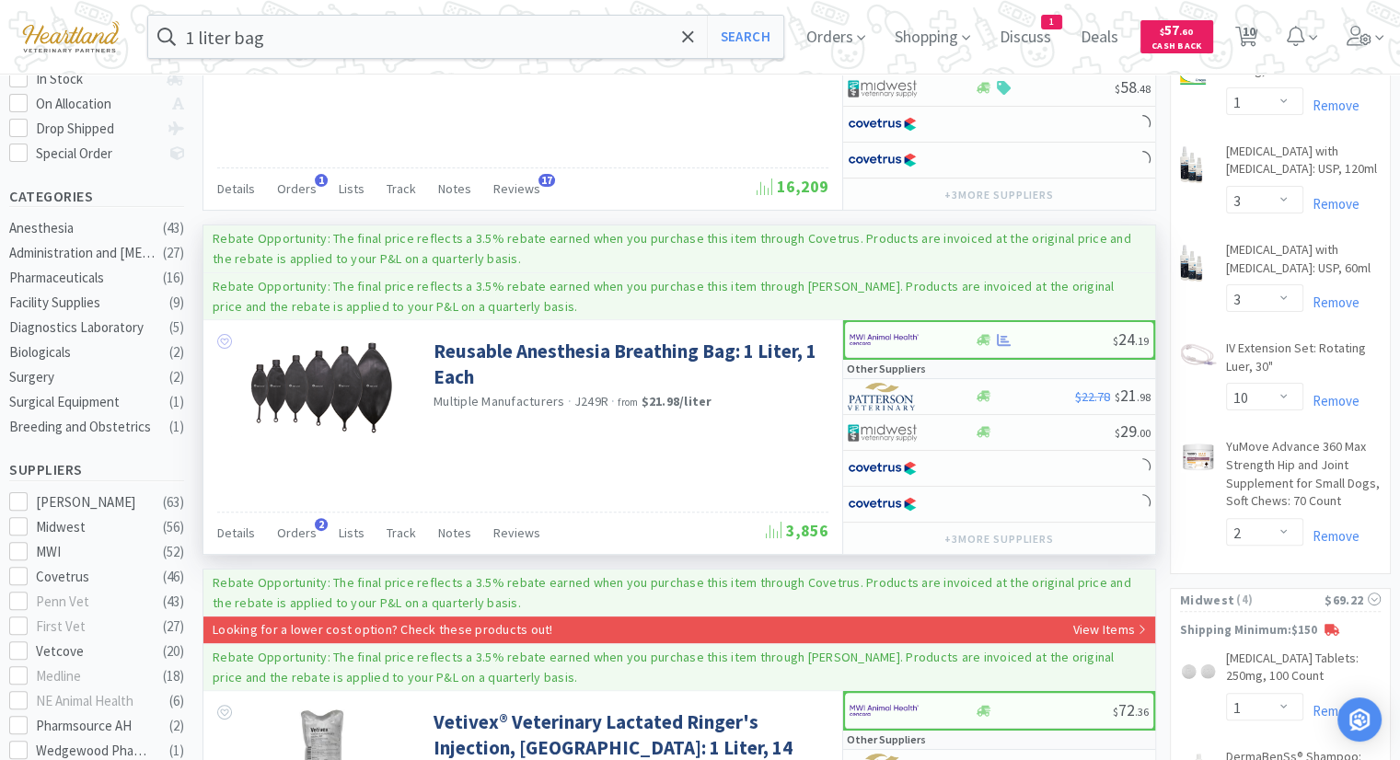
drag, startPoint x: 214, startPoint y: 338, endPoint x: 230, endPoint y: 338, distance: 15.6
click at [216, 338] on div "Reusable Anesthesia Breathing Bag: 1 Liter, 1 Each Multiple Manufacturers · J24…" at bounding box center [679, 436] width 952 height 233
click at [230, 338] on icon at bounding box center [224, 341] width 15 height 15
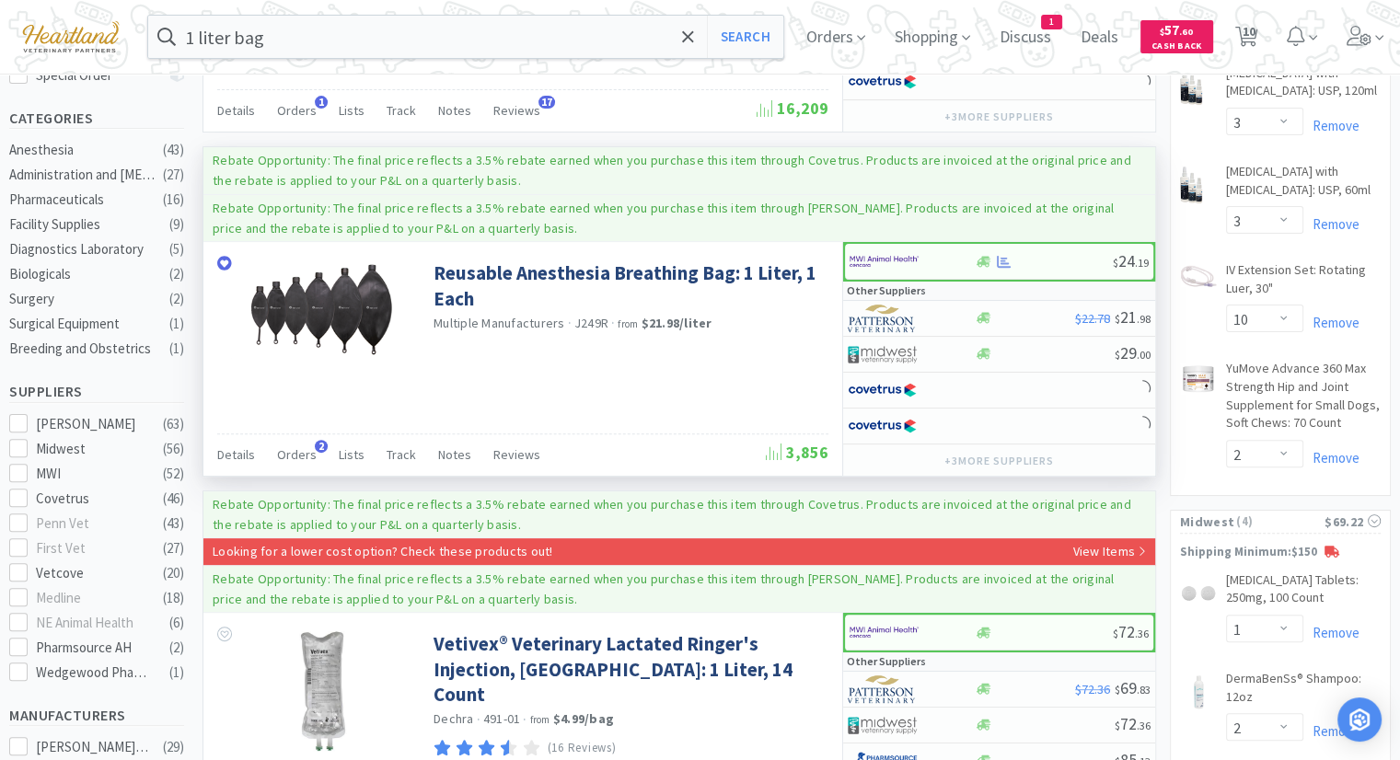
scroll to position [276, 0]
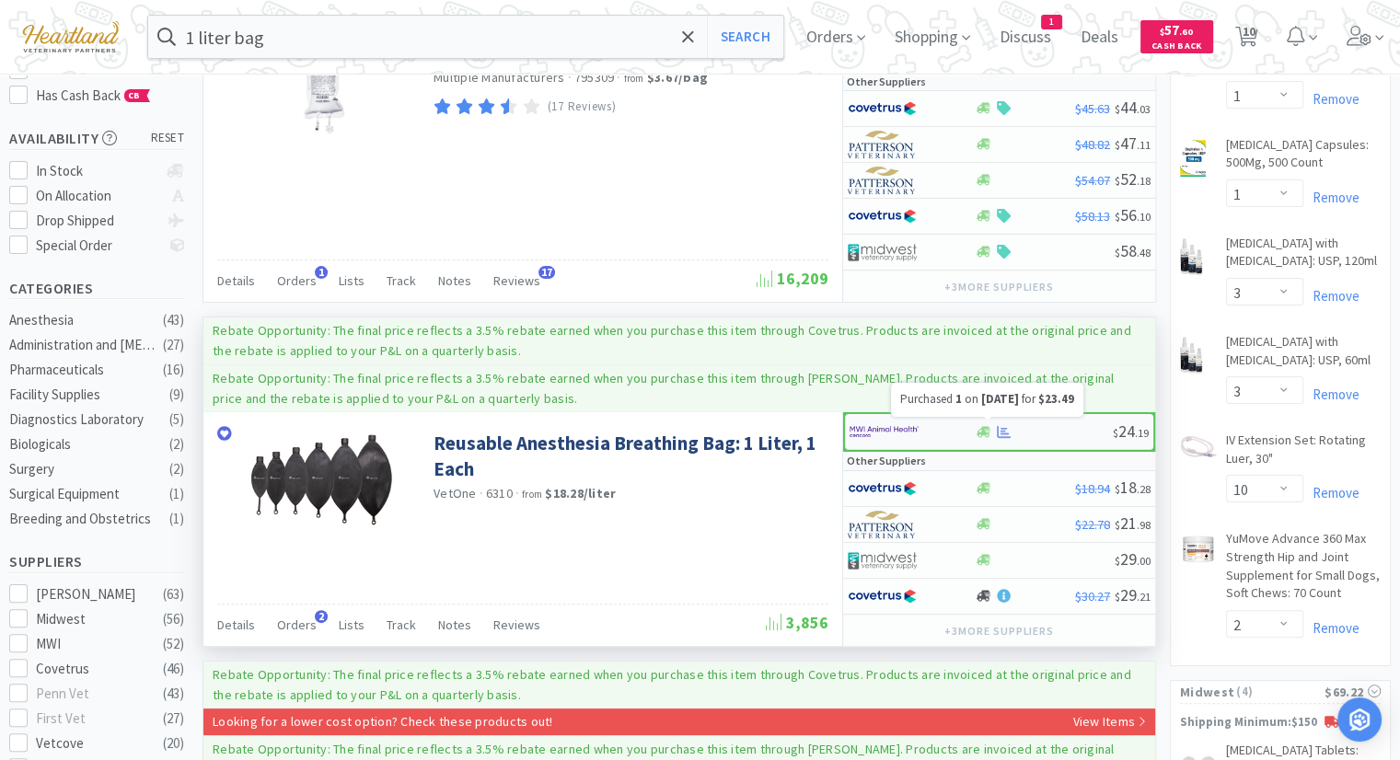
click at [1002, 426] on icon at bounding box center [1004, 432] width 14 height 12
select select "1"
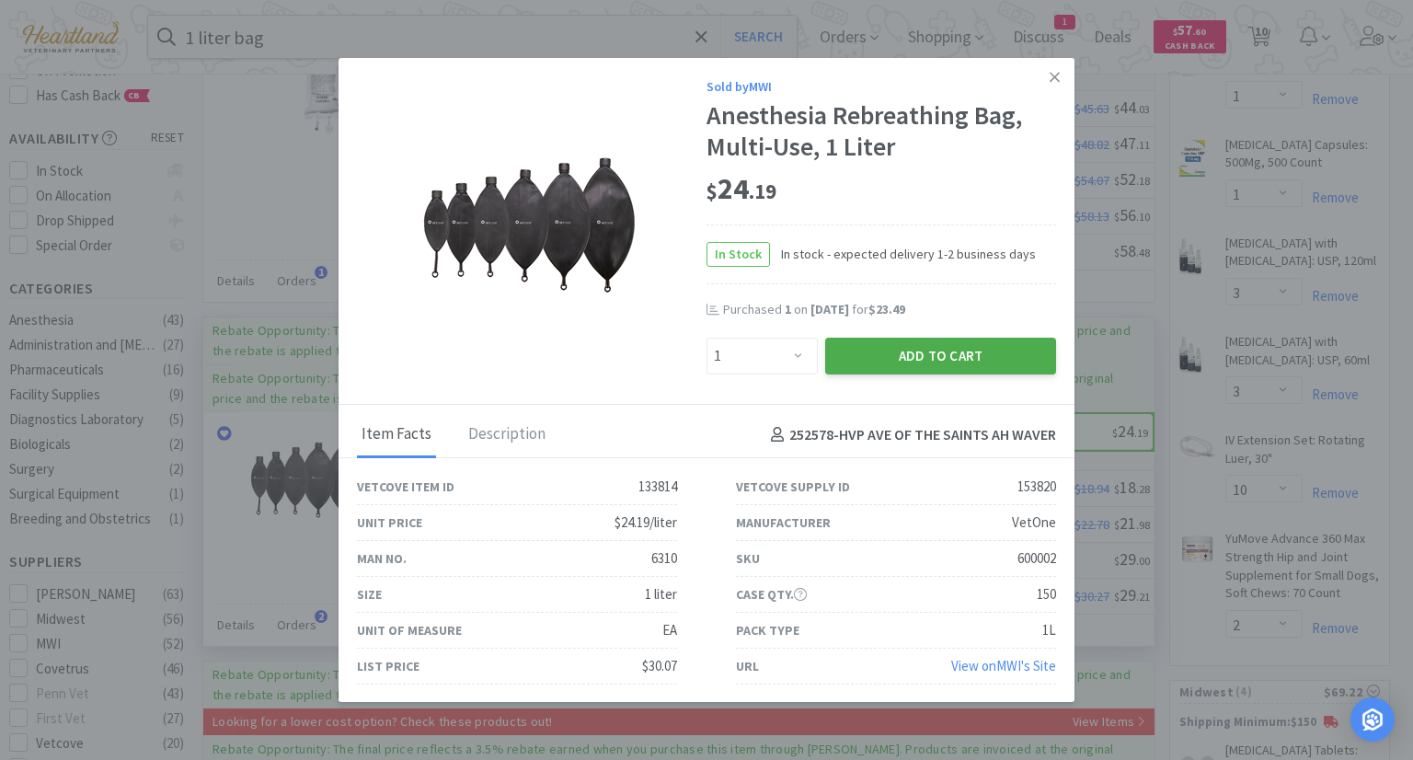
click at [926, 357] on button "Add to Cart" at bounding box center [940, 356] width 231 height 37
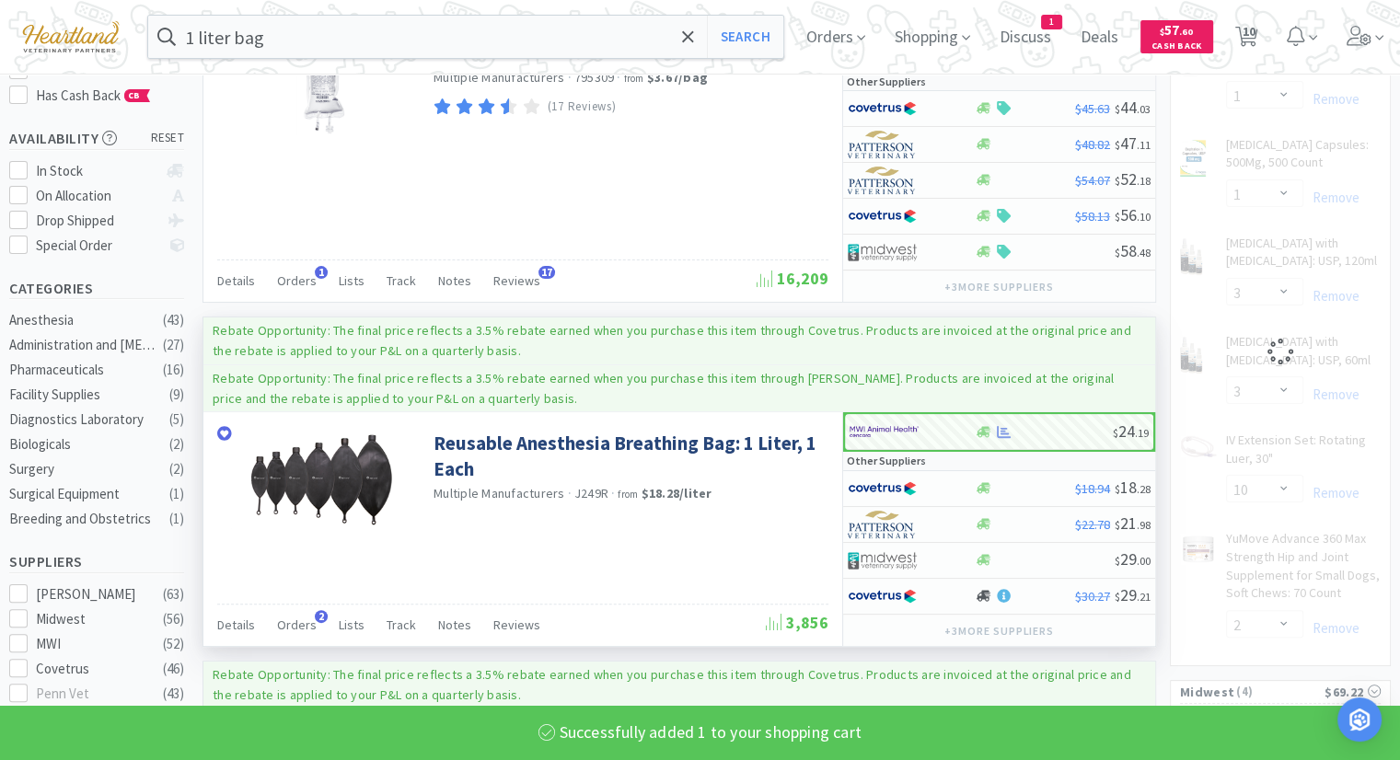
select select "1"
select select "2"
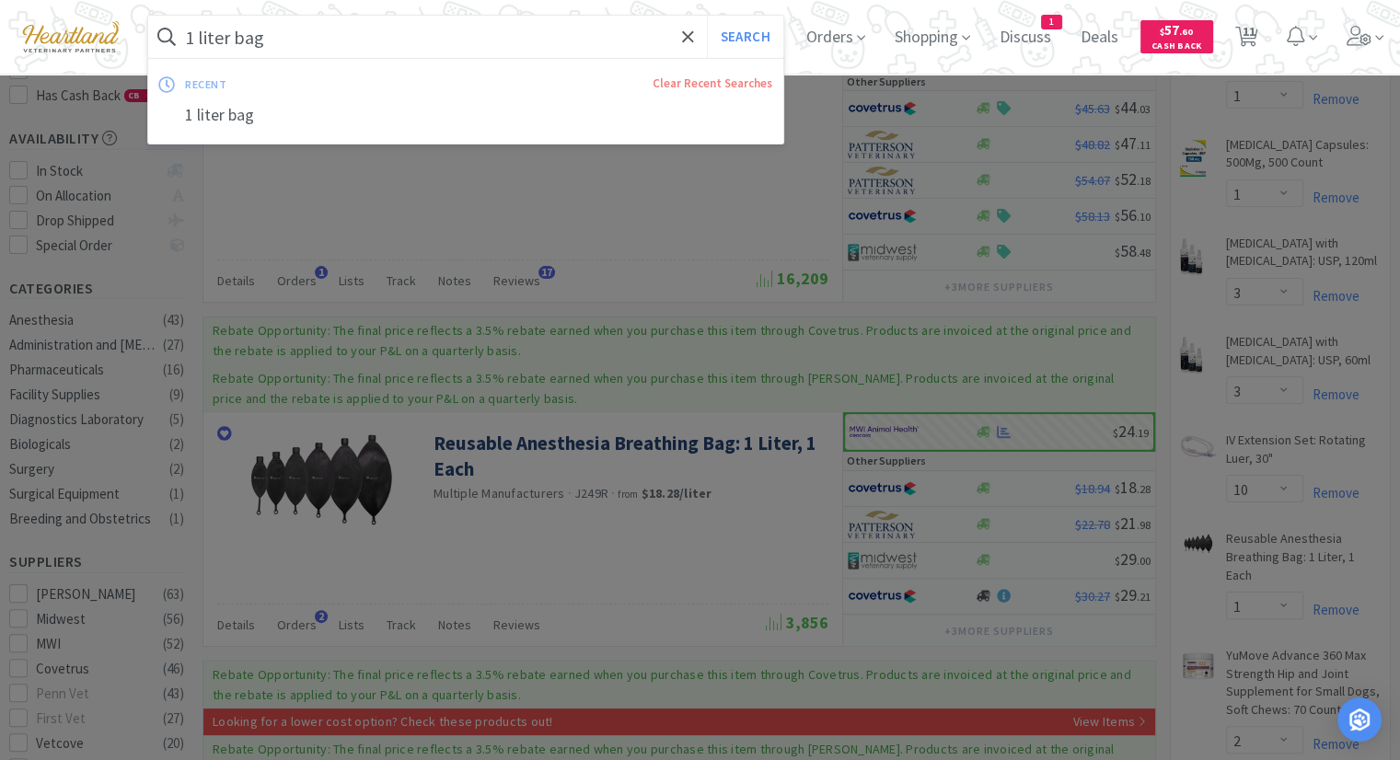
click at [497, 27] on input "1 liter bag" at bounding box center [465, 37] width 635 height 42
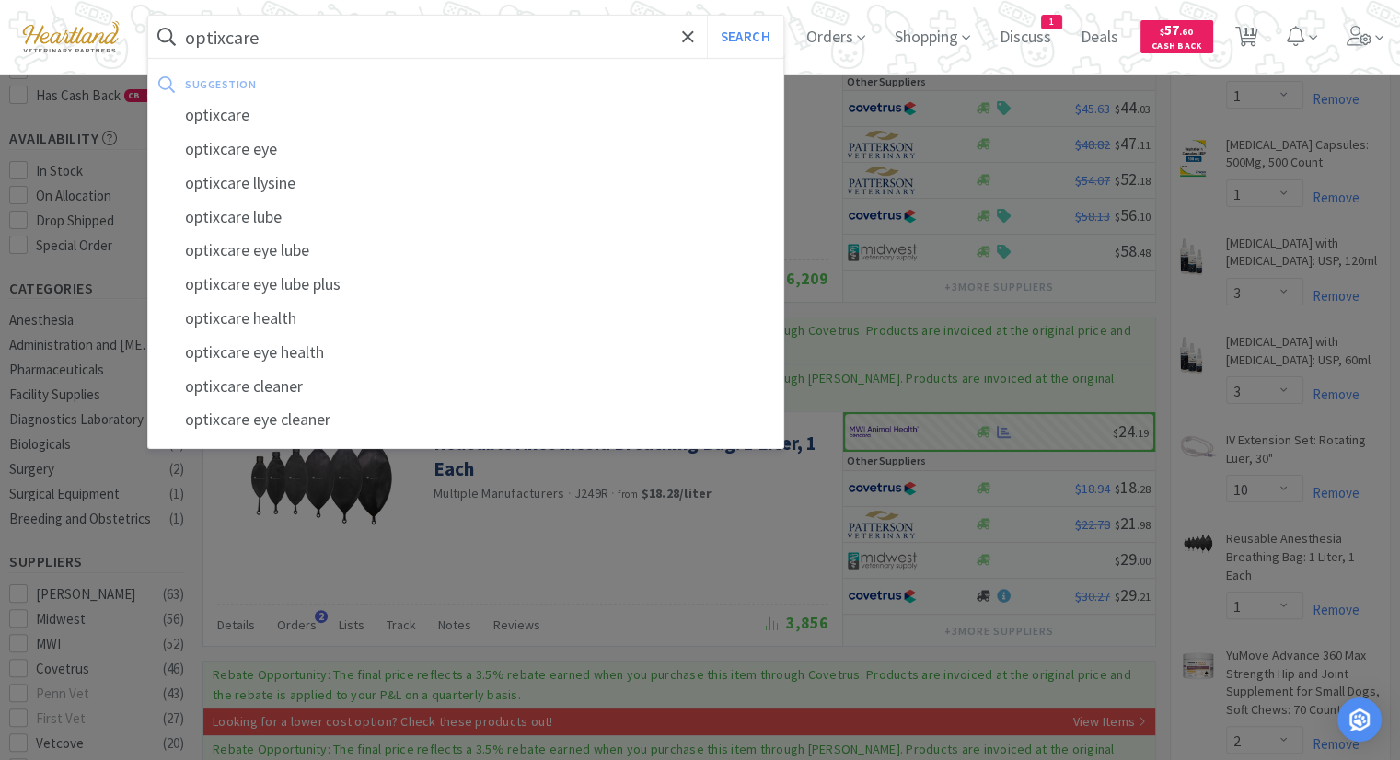
type input "optixcare"
click at [707, 16] on button "Search" at bounding box center [745, 37] width 76 height 42
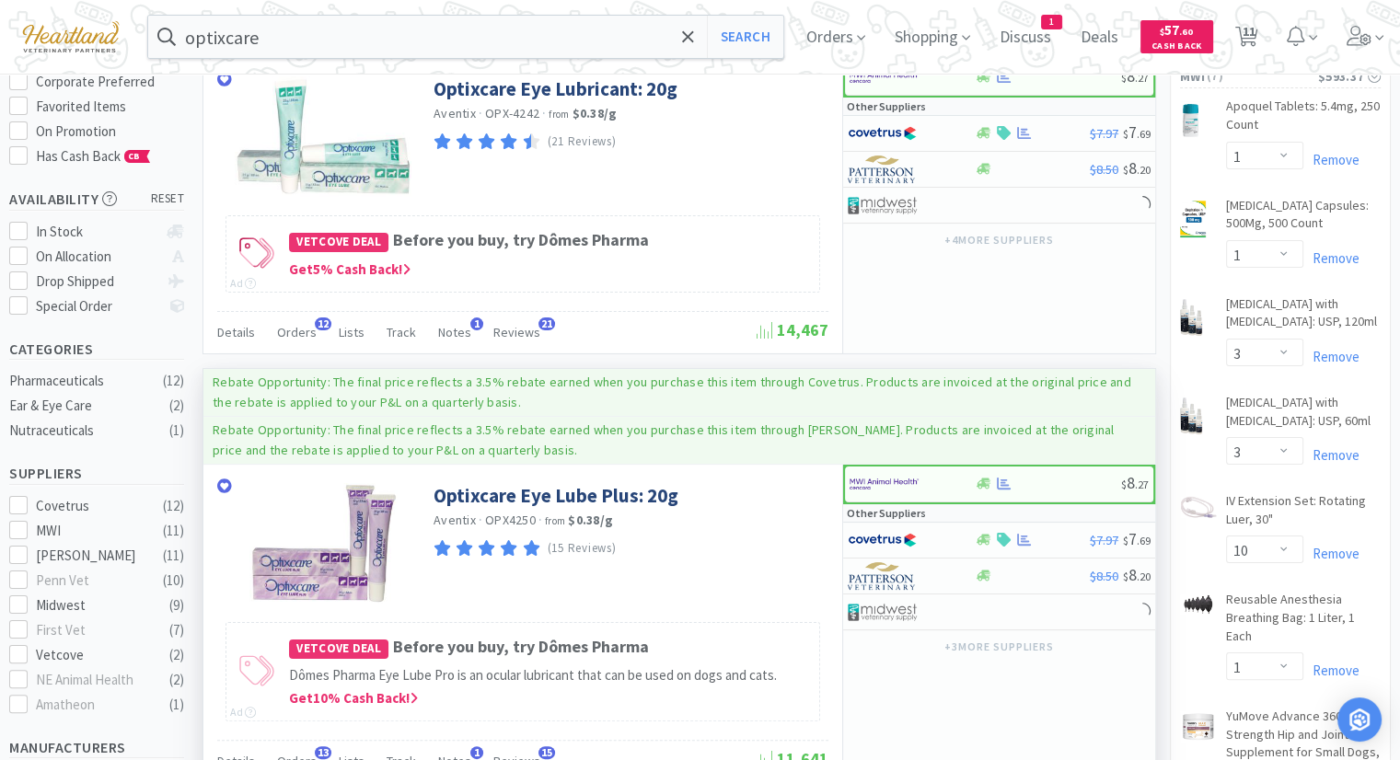
scroll to position [276, 0]
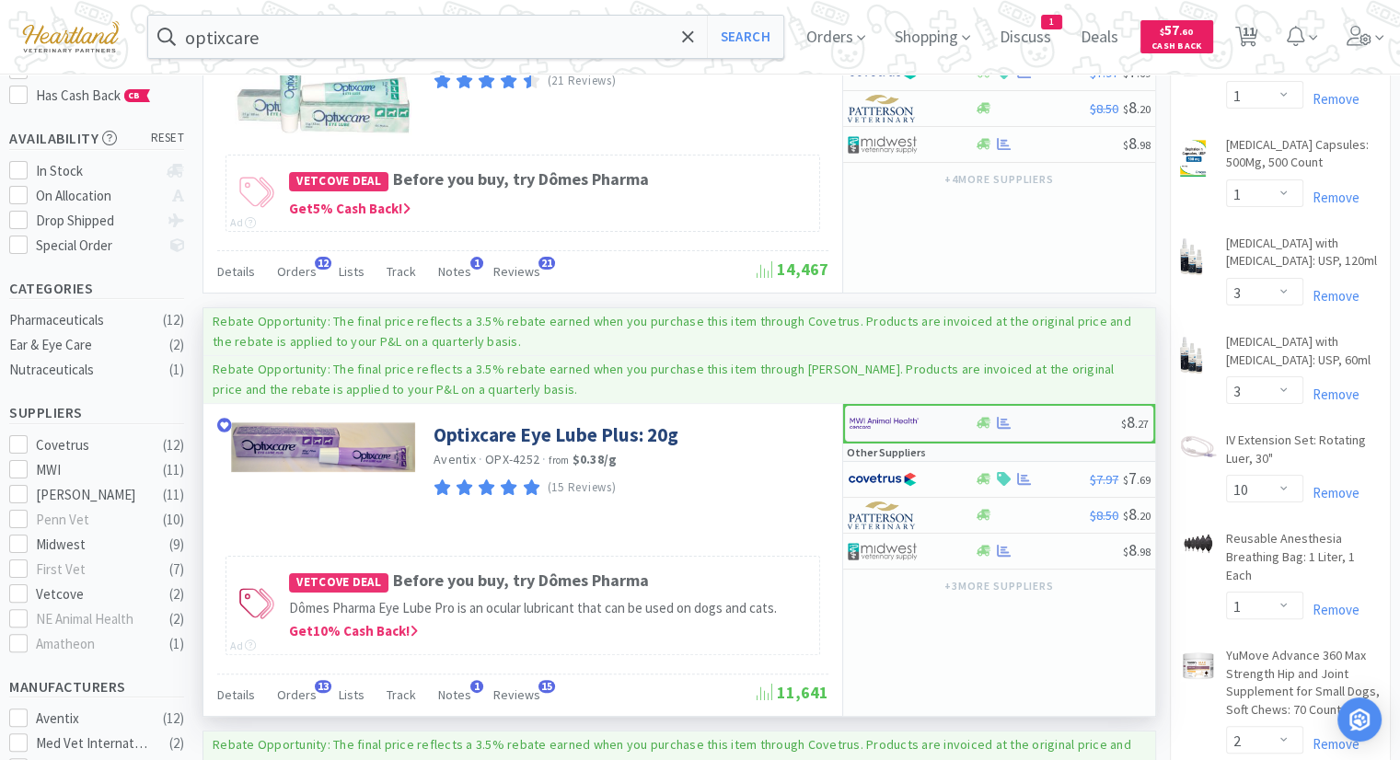
click at [907, 417] on img at bounding box center [883, 424] width 69 height 28
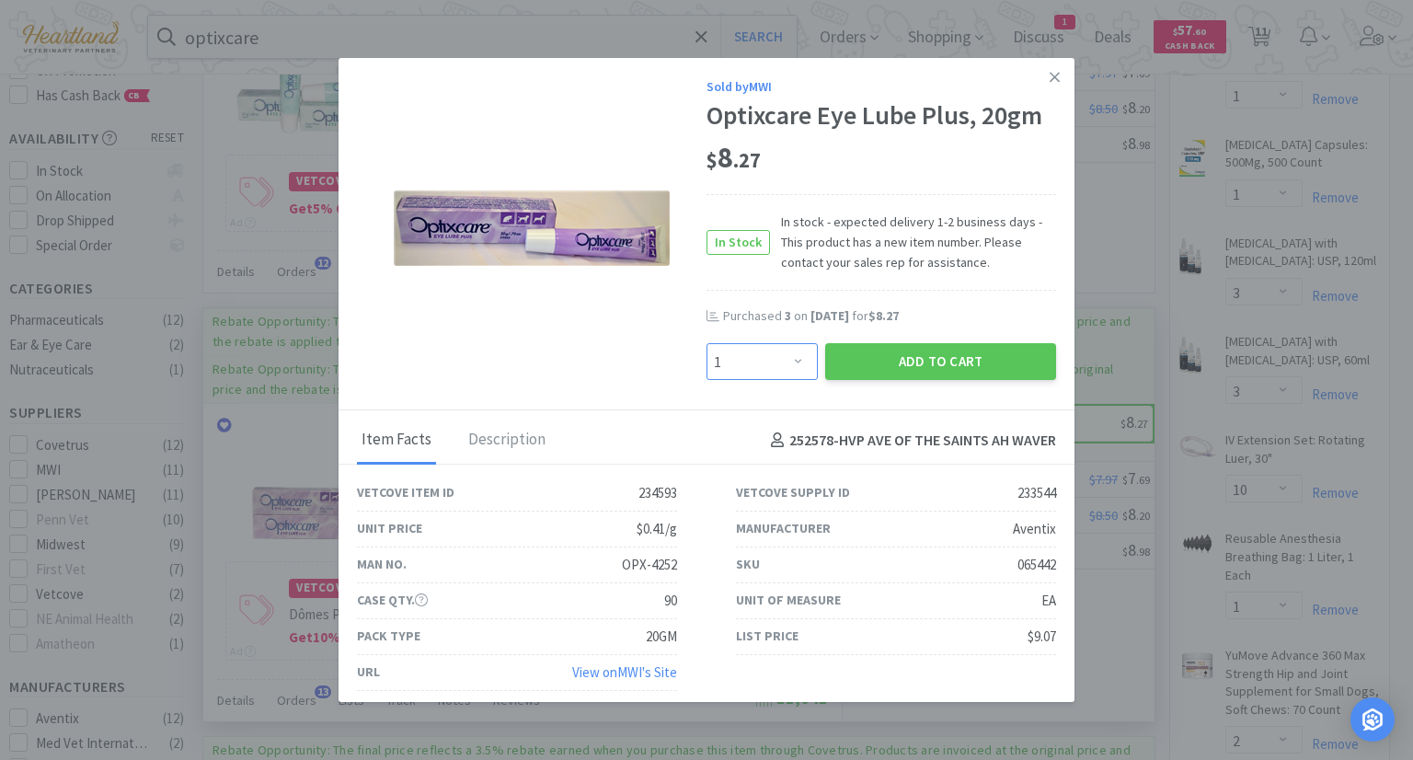
drag, startPoint x: 791, startPoint y: 364, endPoint x: 789, endPoint y: 347, distance: 17.7
click at [791, 363] on select "Enter Quantity 1 2 3 4 5 6 7 8 9 10 11 12 13 14 15 16 17 18 19 20 Enter Quantity" at bounding box center [762, 361] width 111 height 37
select select "2"
click at [707, 343] on select "Enter Quantity 1 2 3 4 5 6 7 8 9 10 11 12 13 14 15 16 17 18 19 20 Enter Quantity" at bounding box center [762, 361] width 111 height 37
click at [939, 356] on button "Add to Cart" at bounding box center [940, 361] width 231 height 37
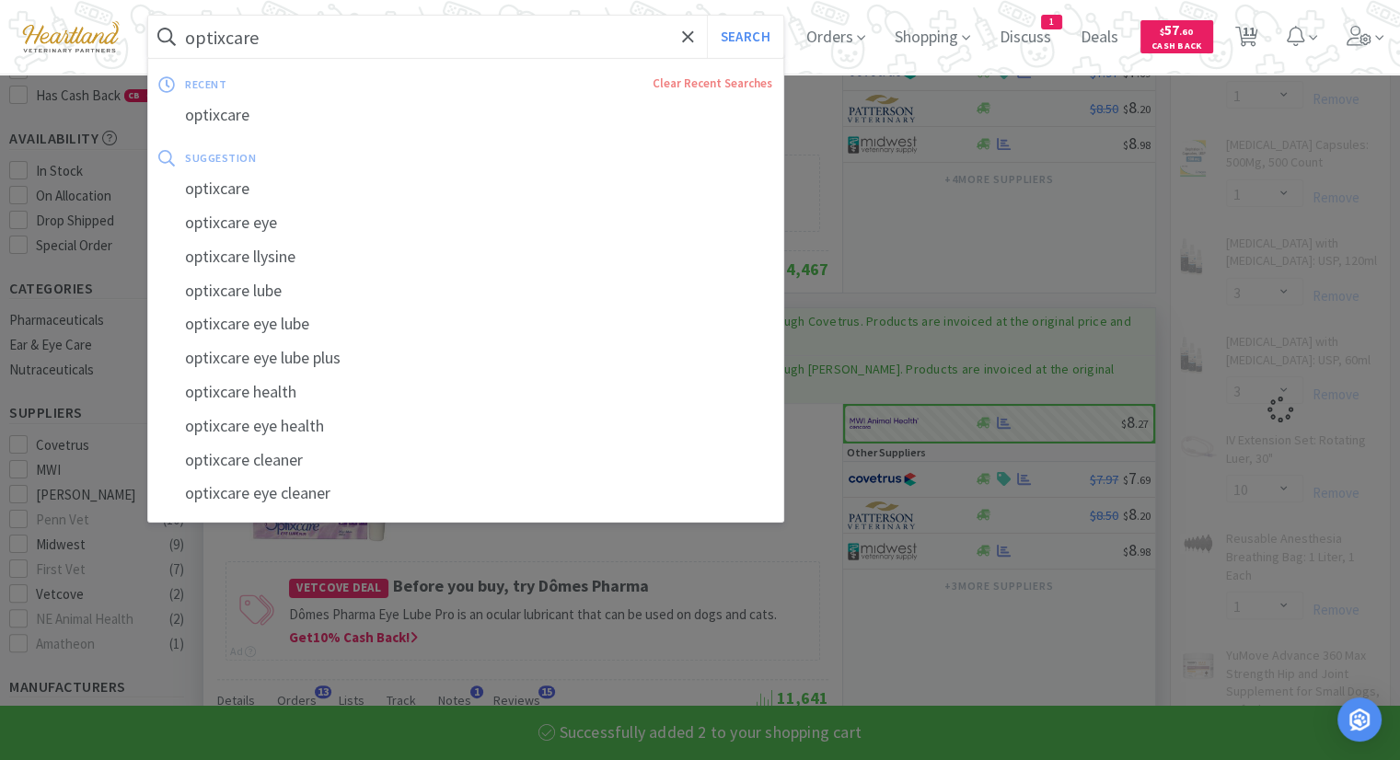
click at [364, 19] on input "optixcare" at bounding box center [465, 37] width 635 height 42
select select "2"
select select "1"
select select "2"
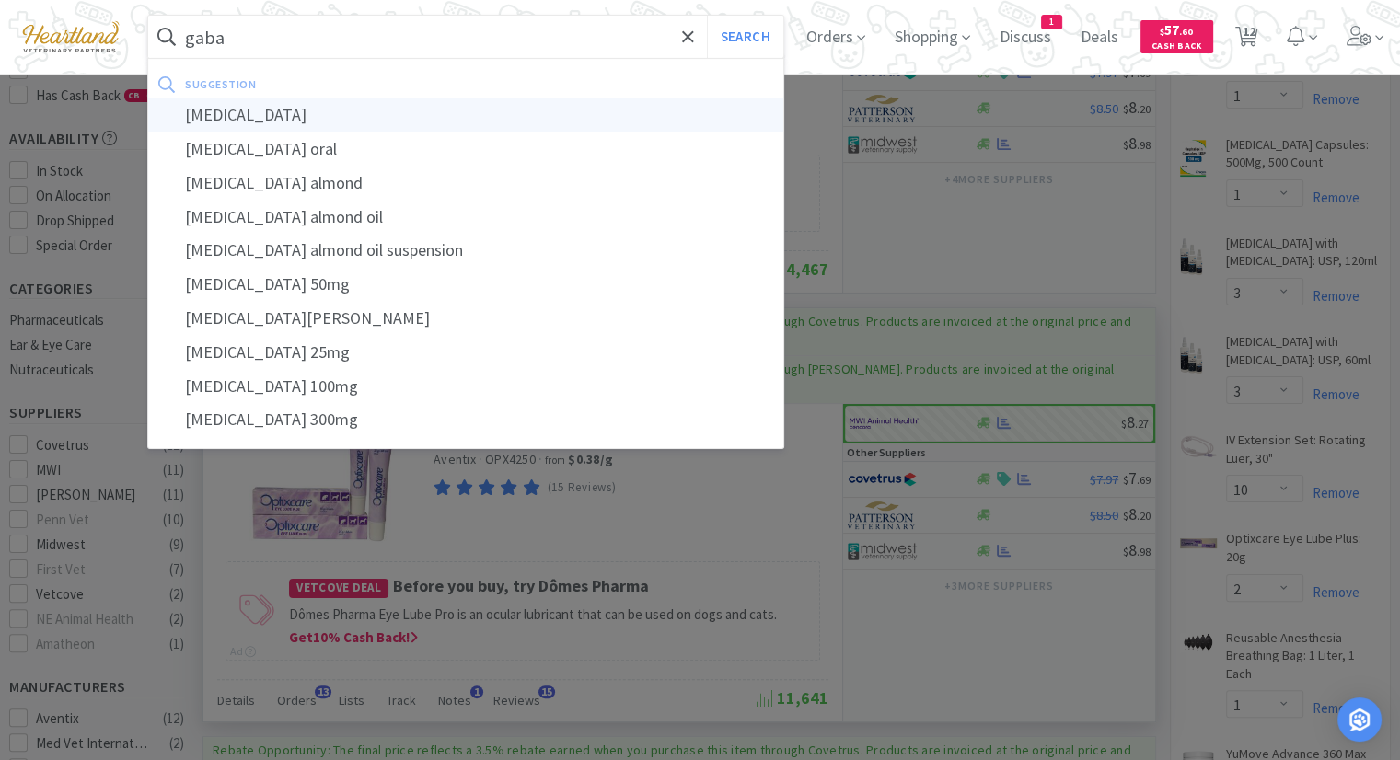
click at [365, 112] on div "[MEDICAL_DATA]" at bounding box center [465, 115] width 635 height 34
type input "[MEDICAL_DATA]"
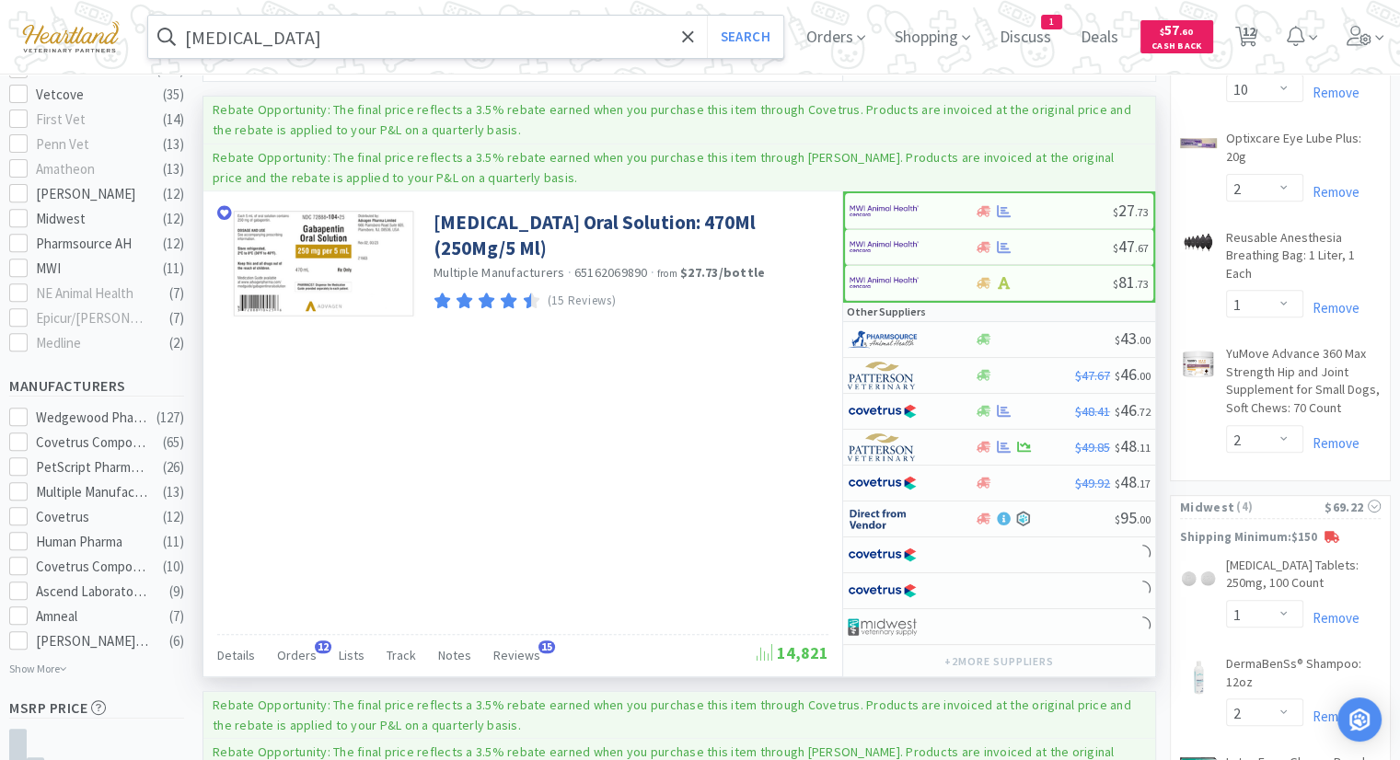
scroll to position [644, 0]
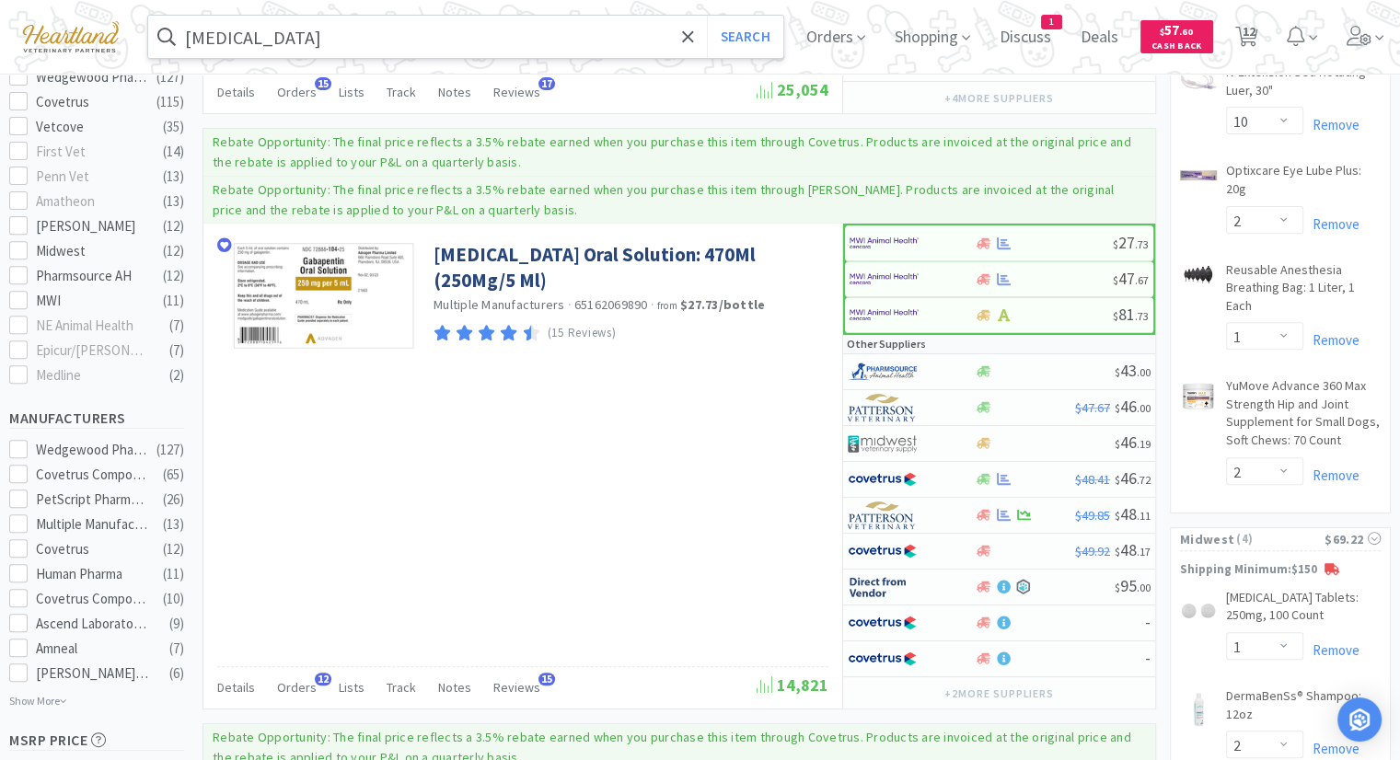
click at [320, 42] on input "[MEDICAL_DATA]" at bounding box center [465, 37] width 635 height 42
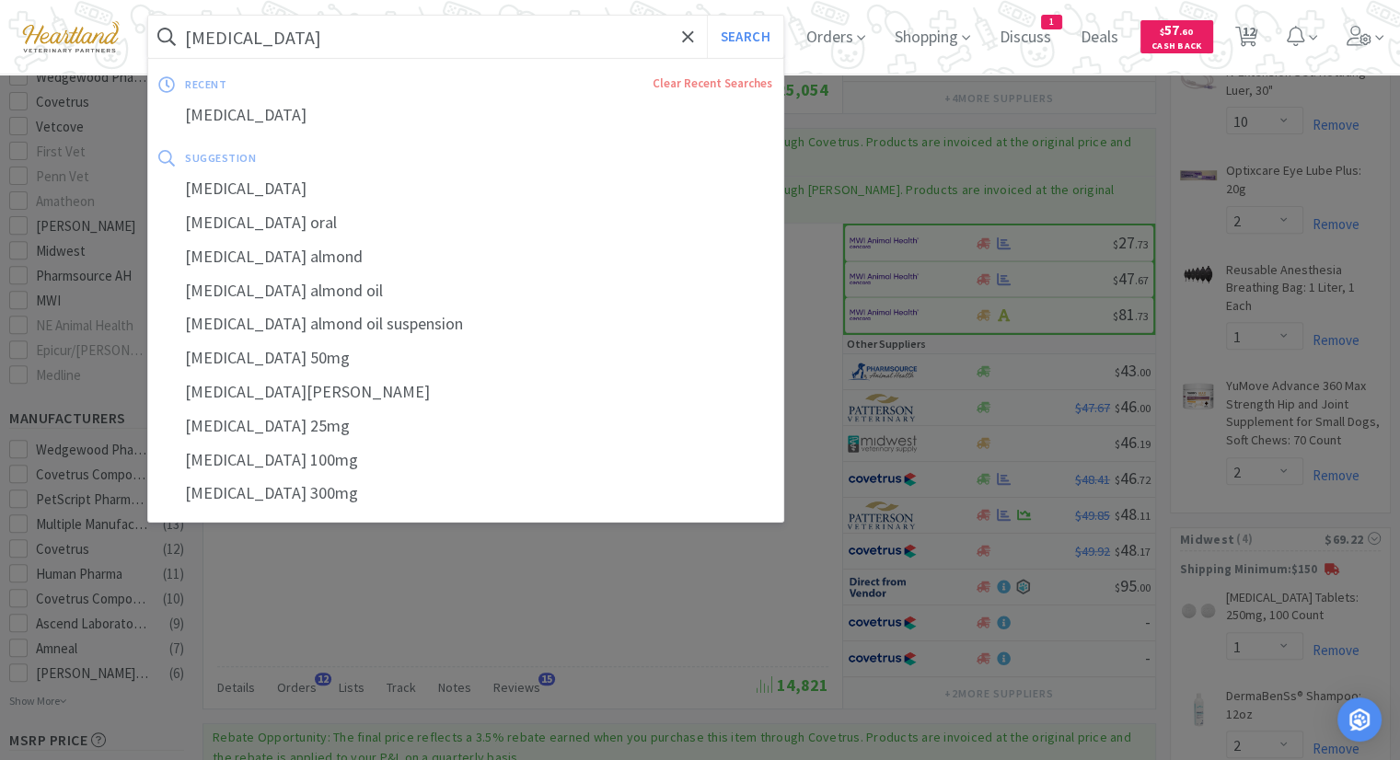
click at [707, 16] on button "Search" at bounding box center [745, 37] width 76 height 42
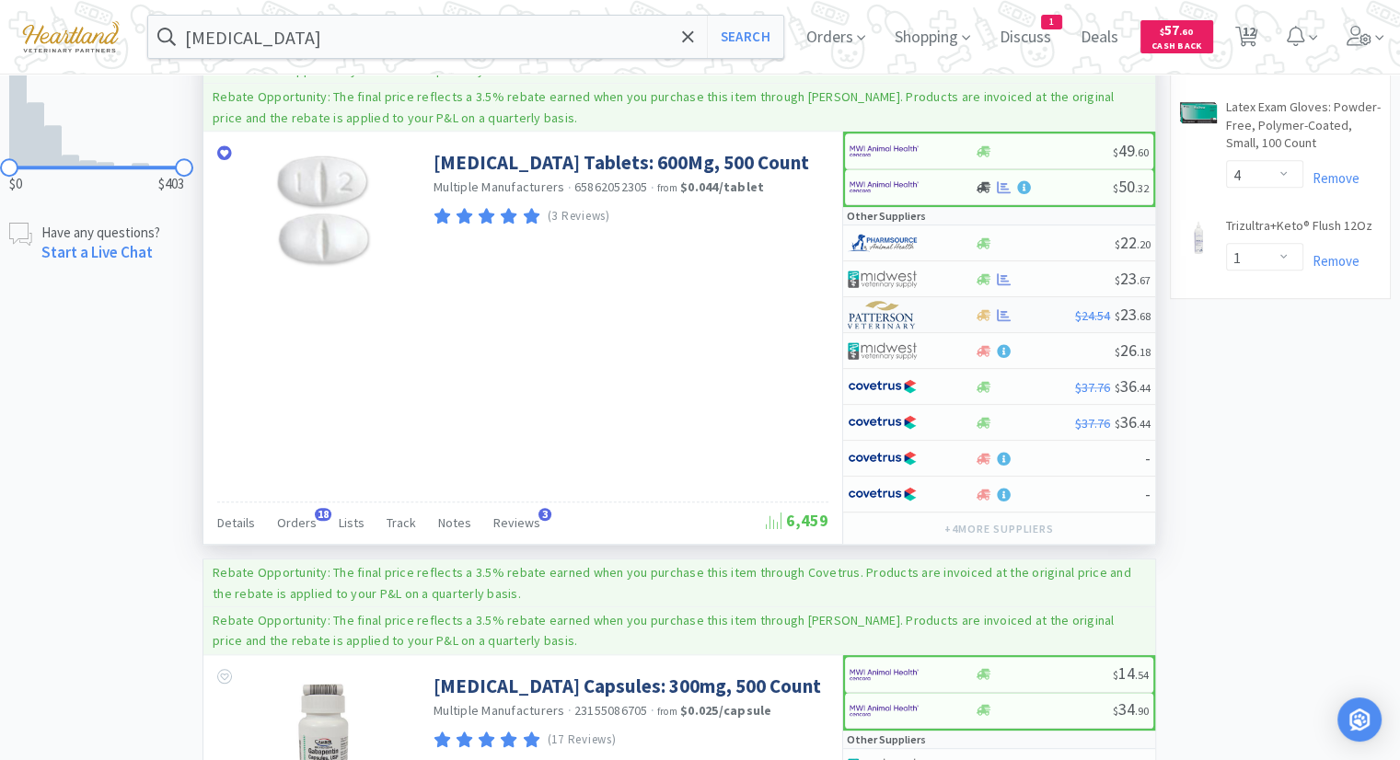
scroll to position [1380, 0]
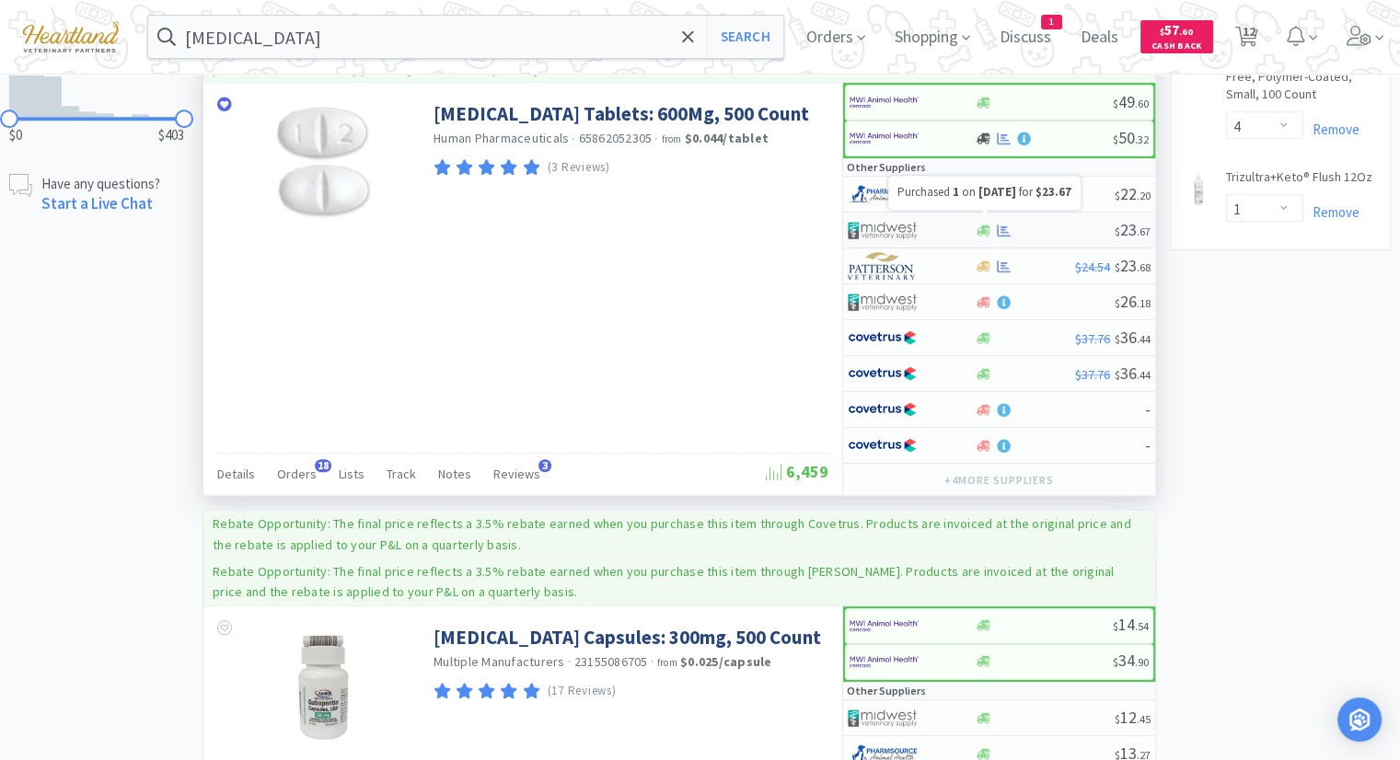
click at [1009, 224] on icon at bounding box center [1004, 231] width 14 height 14
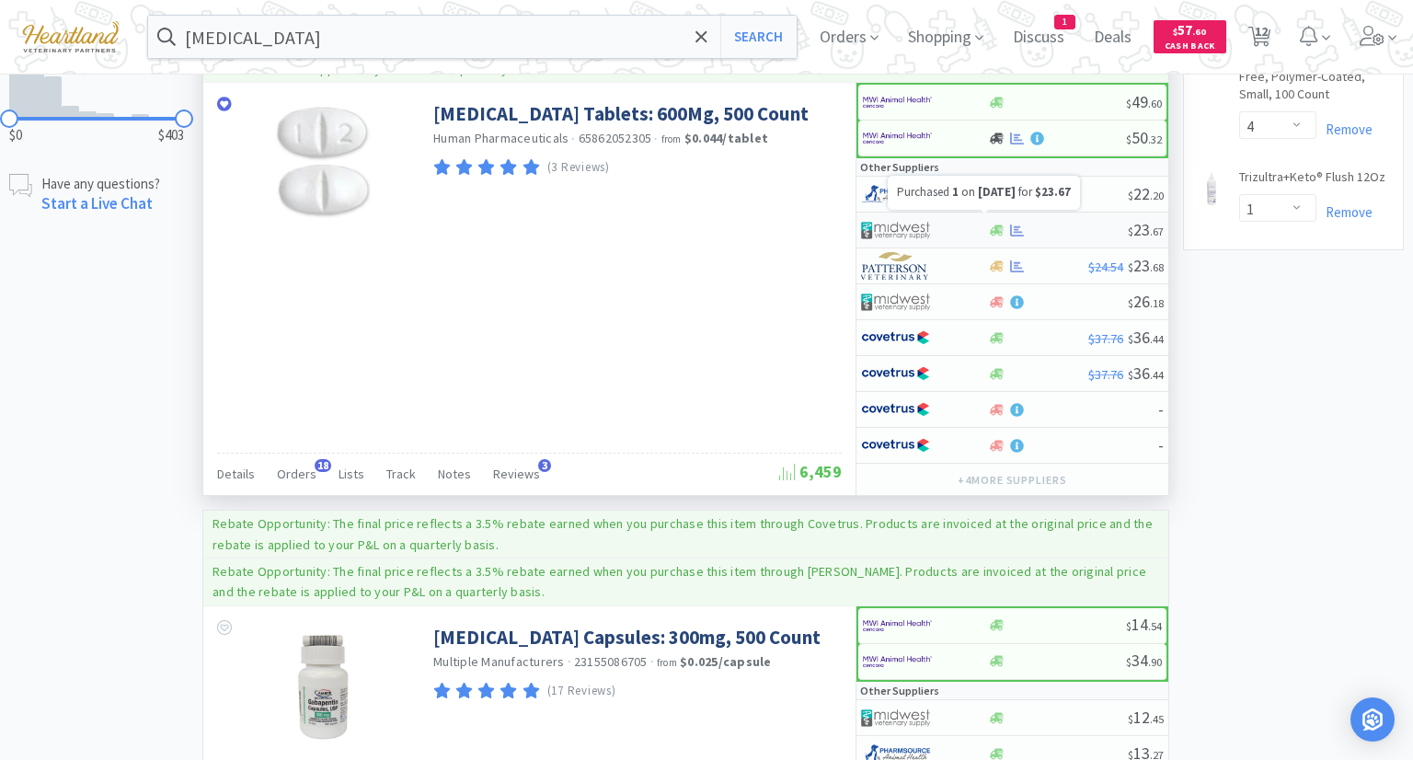
select select "1"
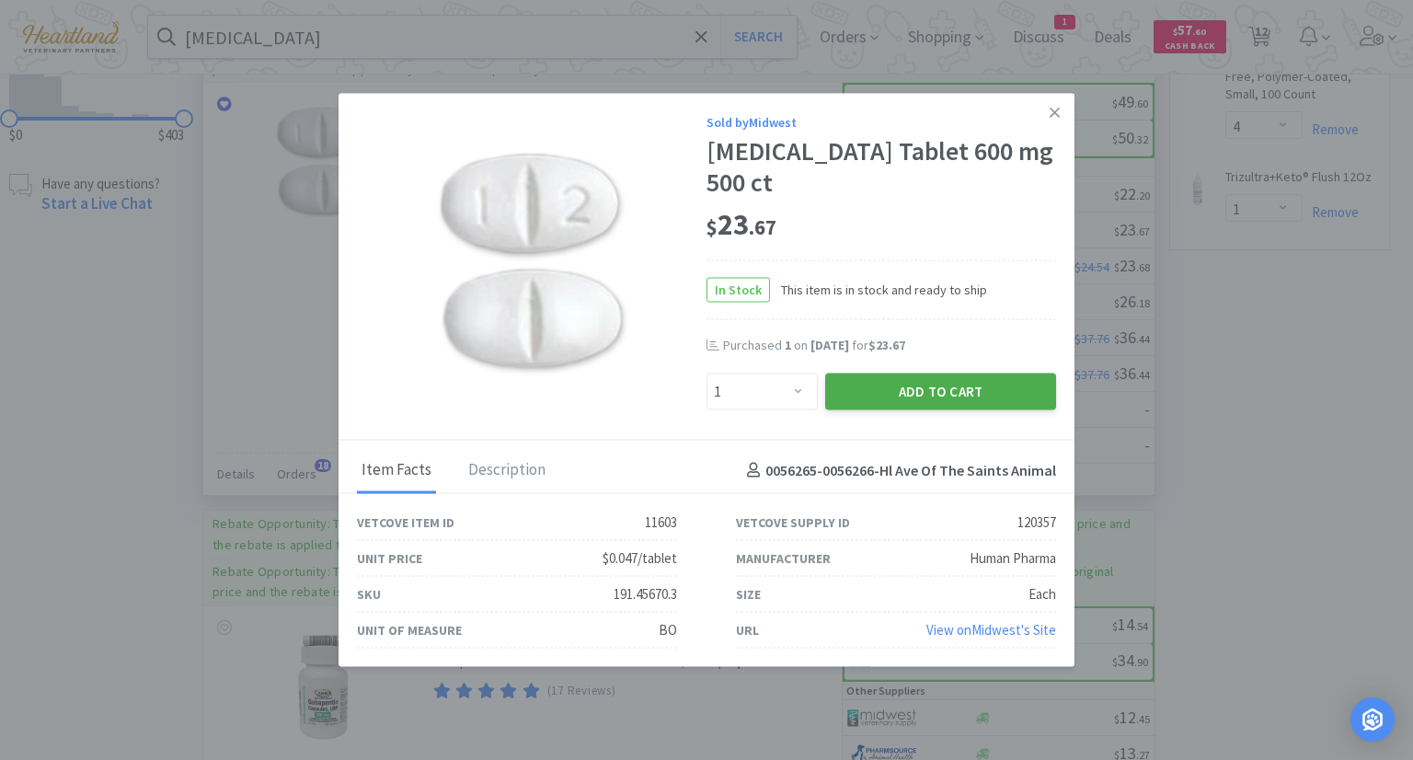
click at [986, 391] on button "Add to Cart" at bounding box center [940, 391] width 231 height 37
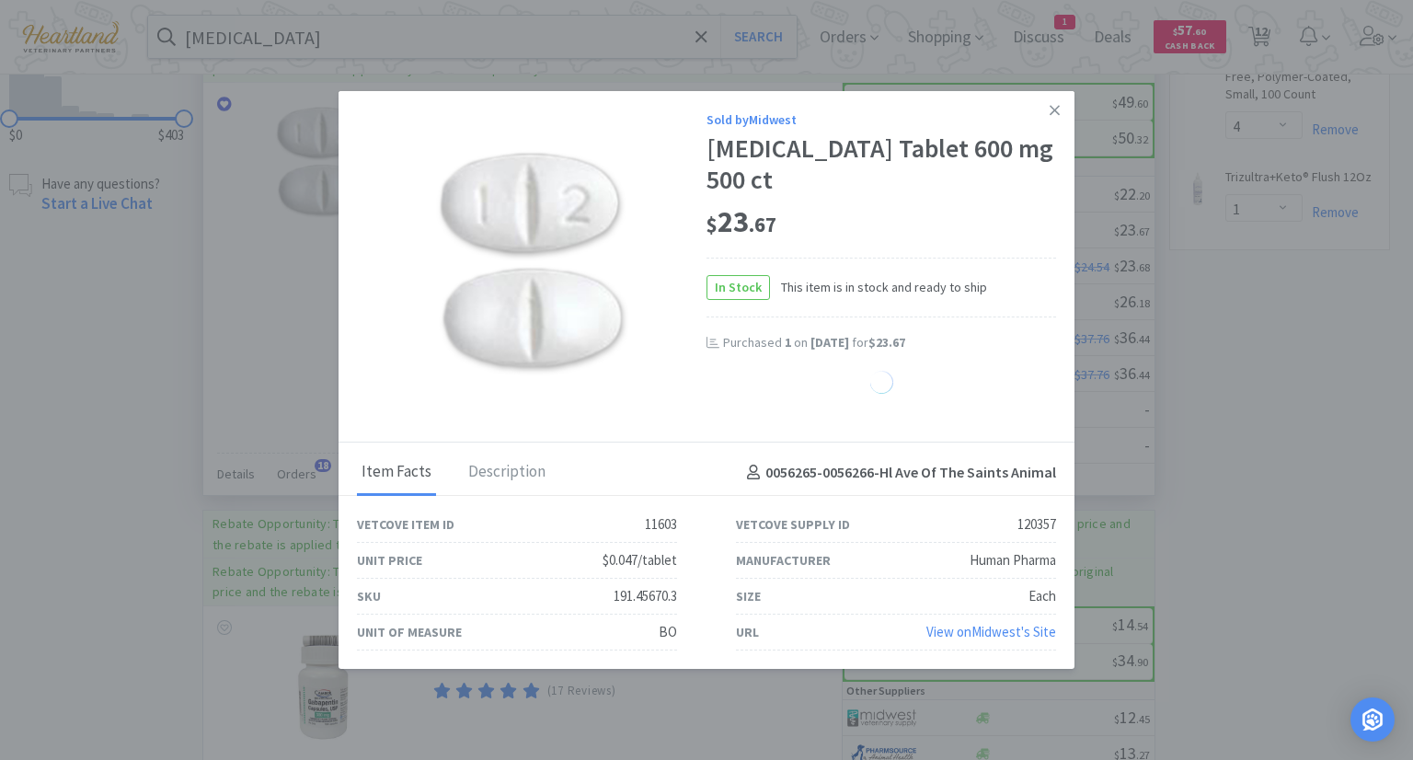
select select "1"
select select "4"
select select "1"
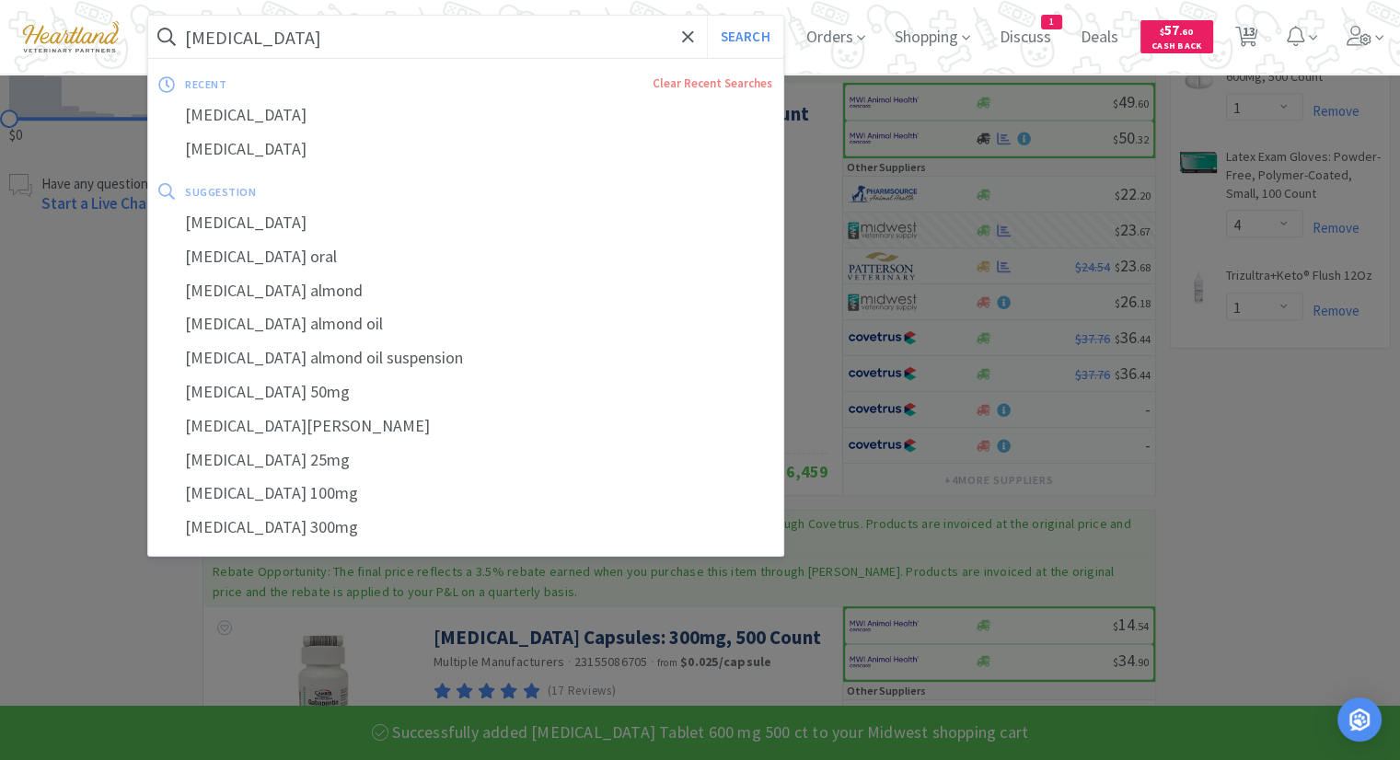
drag, startPoint x: 437, startPoint y: 38, endPoint x: 444, endPoint y: 23, distance: 16.1
click at [437, 37] on input "[MEDICAL_DATA]" at bounding box center [465, 37] width 635 height 42
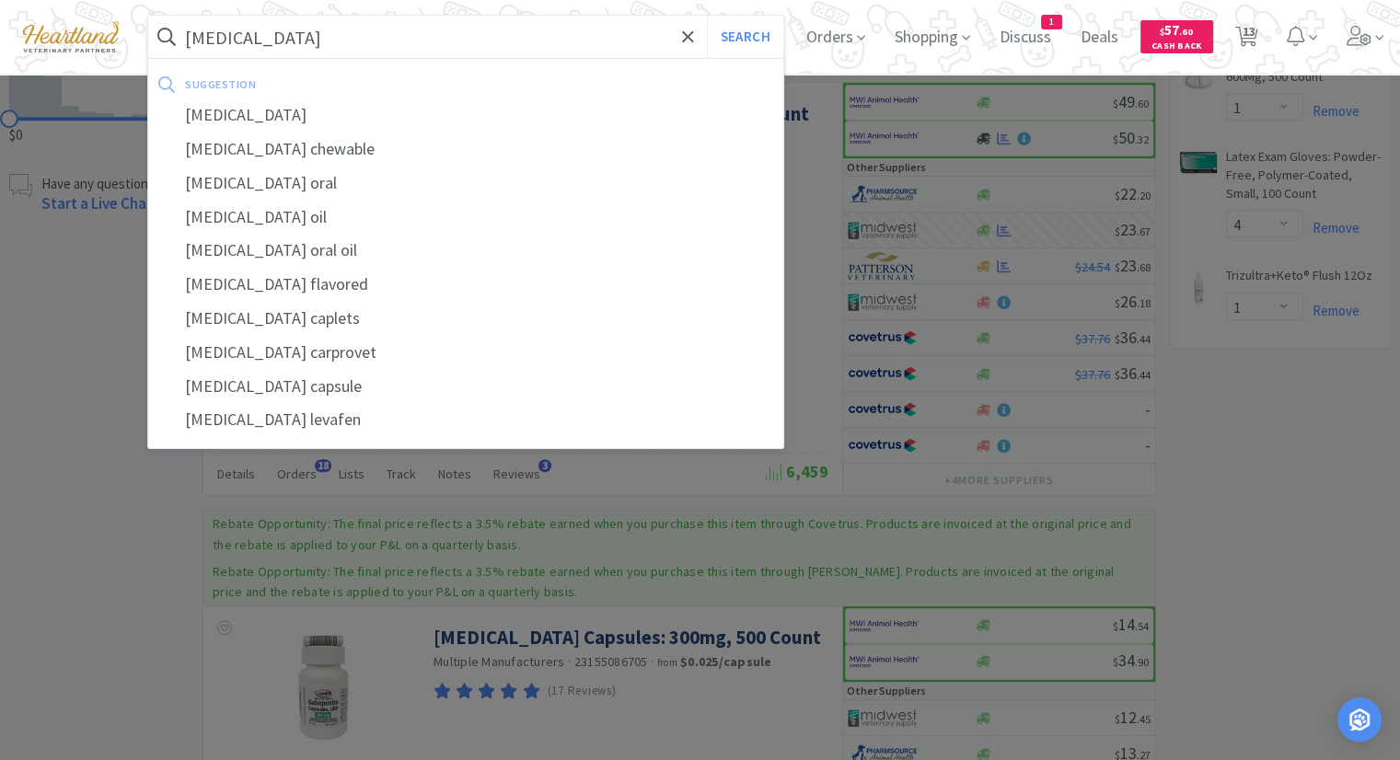
type input "[MEDICAL_DATA]"
click at [707, 16] on button "Search" at bounding box center [745, 37] width 76 height 42
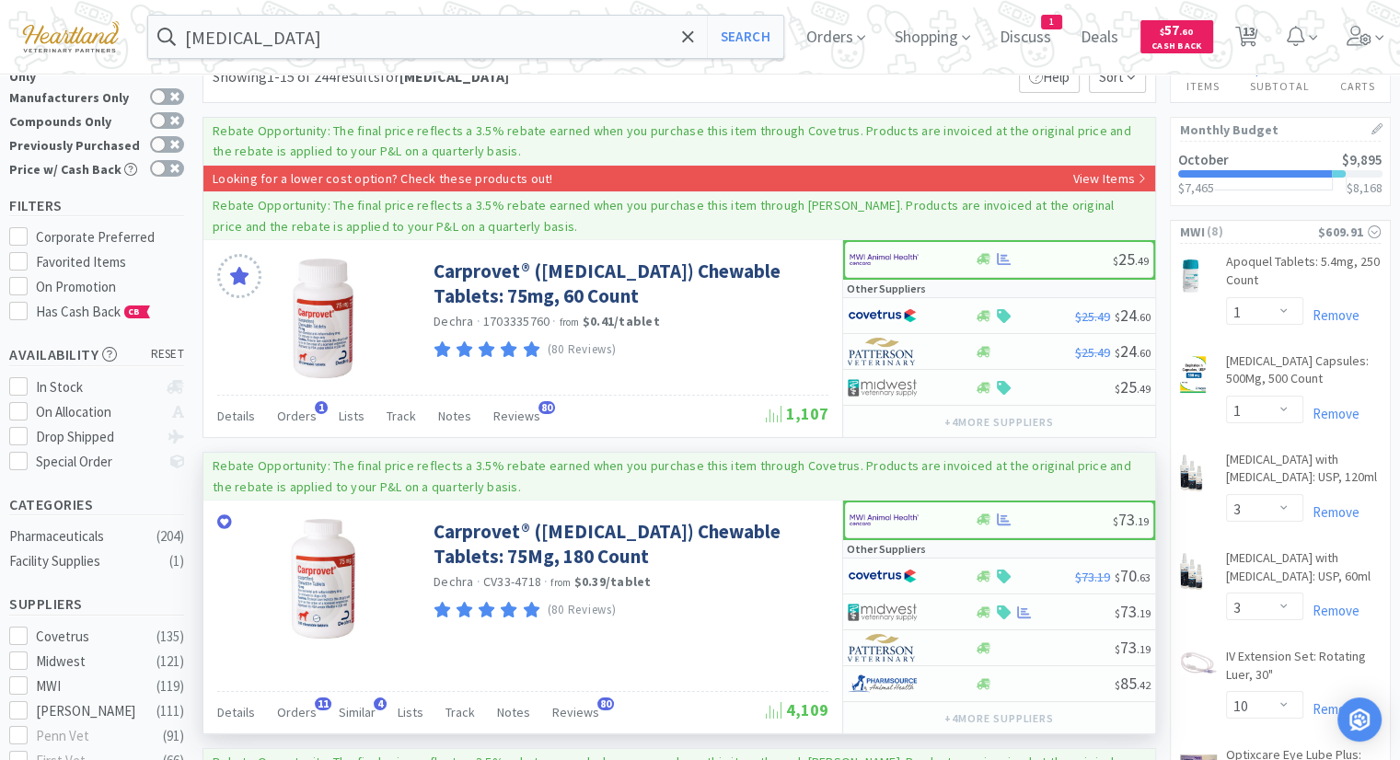
scroll to position [92, 0]
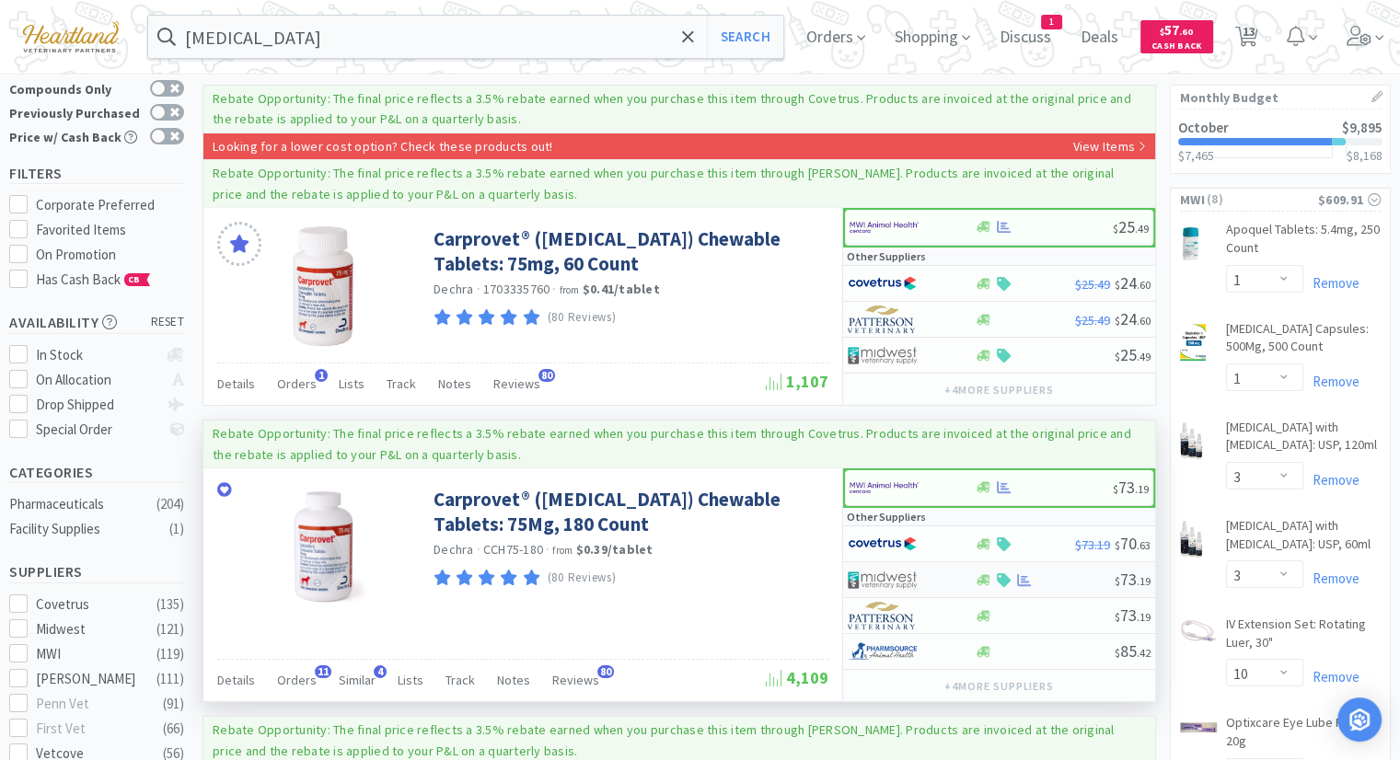
click at [878, 575] on img at bounding box center [882, 580] width 69 height 28
select select "1"
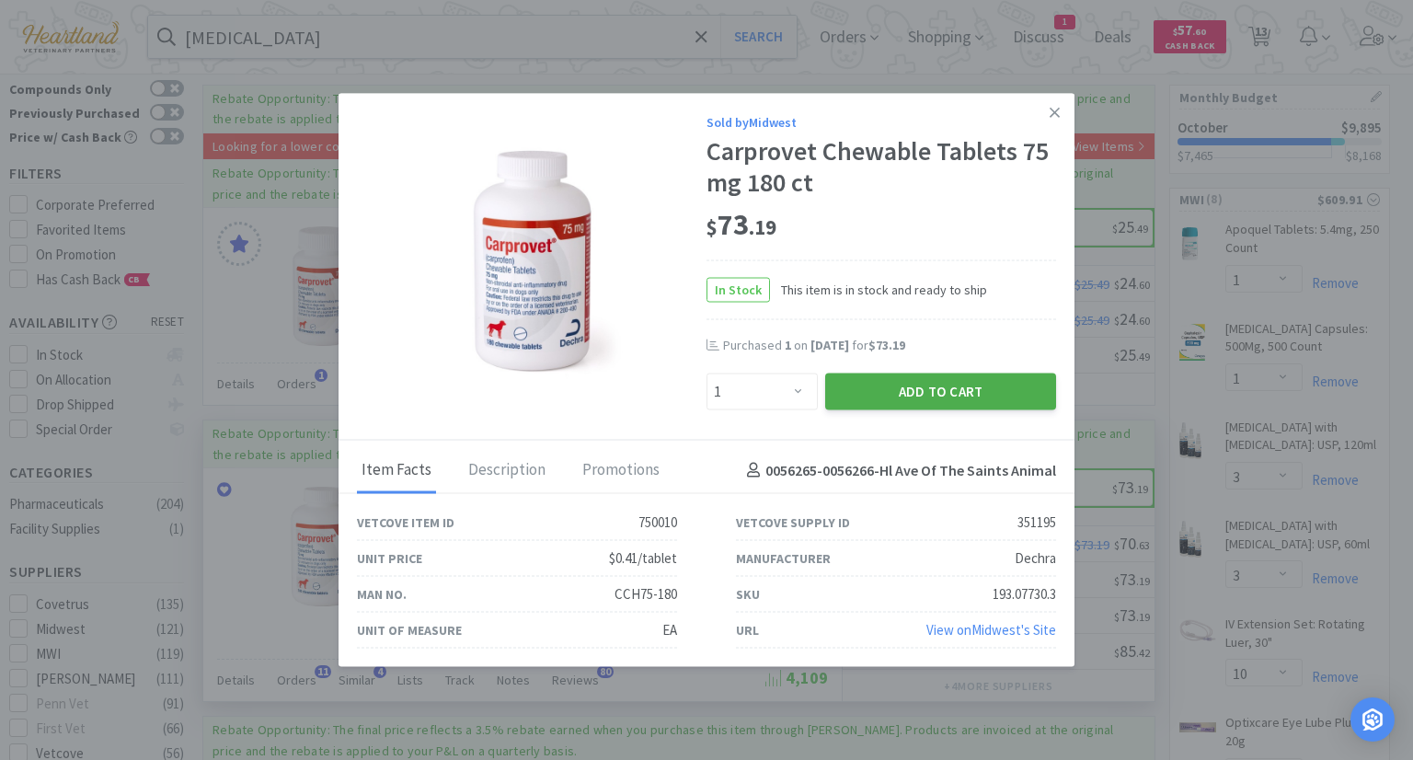
click at [990, 386] on button "Add to Cart" at bounding box center [940, 391] width 231 height 37
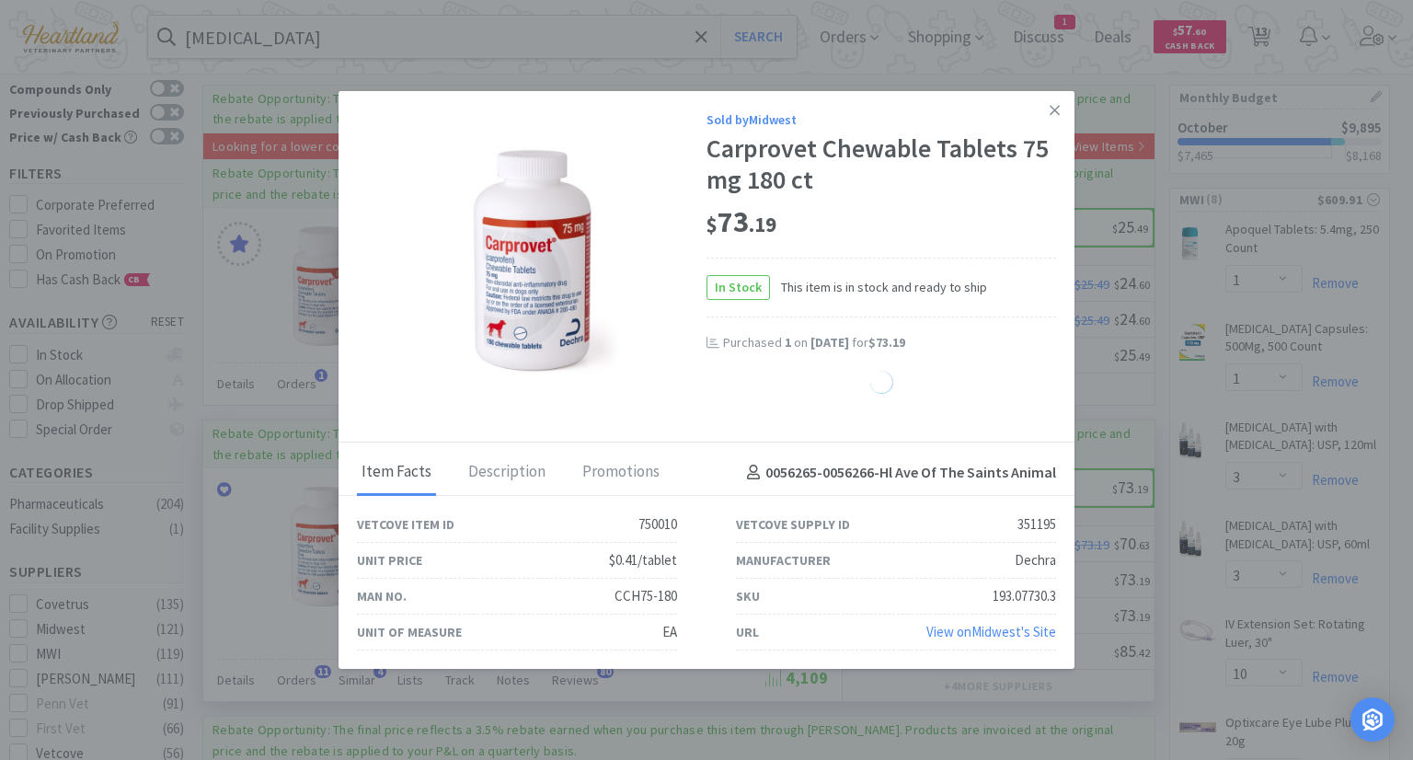
select select "1"
select select "2"
select select "1"
select select "4"
select select "1"
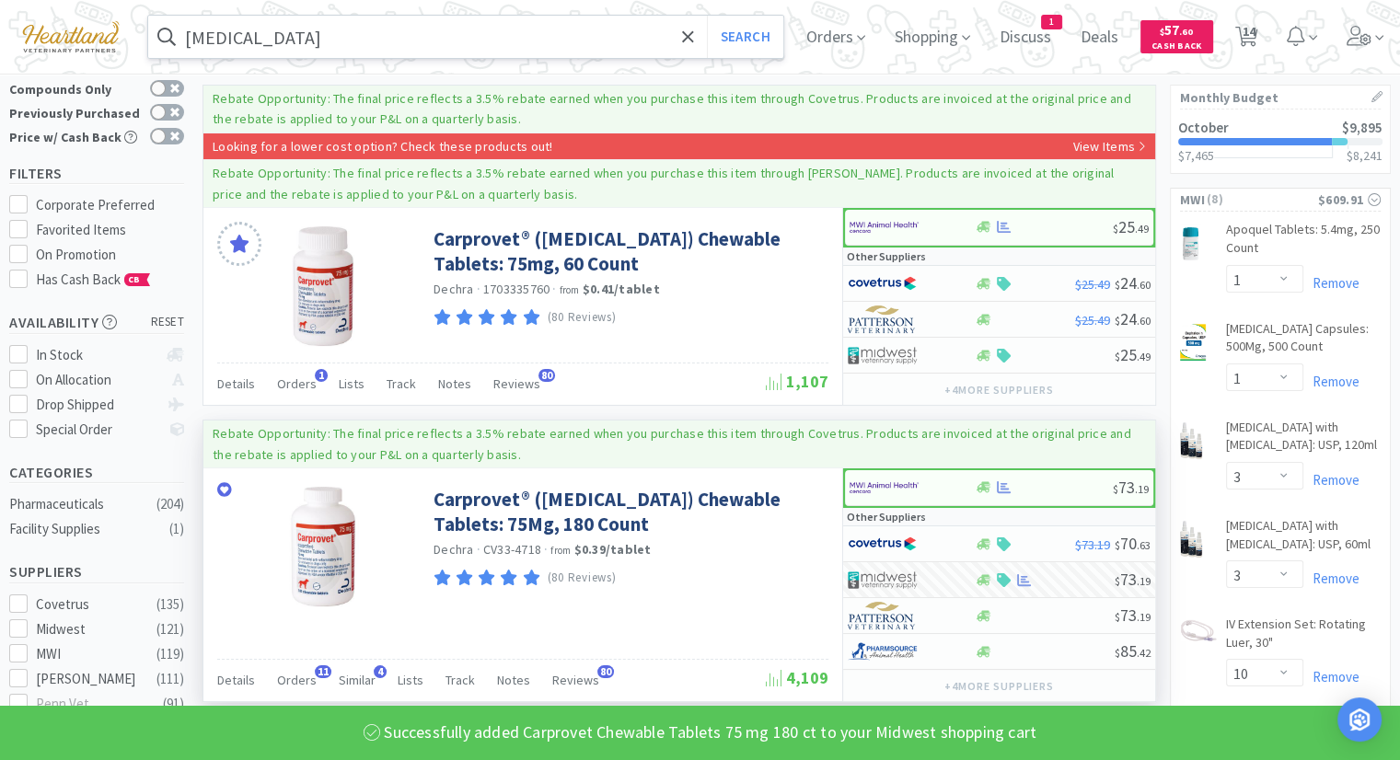
click at [563, 28] on input "[MEDICAL_DATA]" at bounding box center [465, 37] width 635 height 42
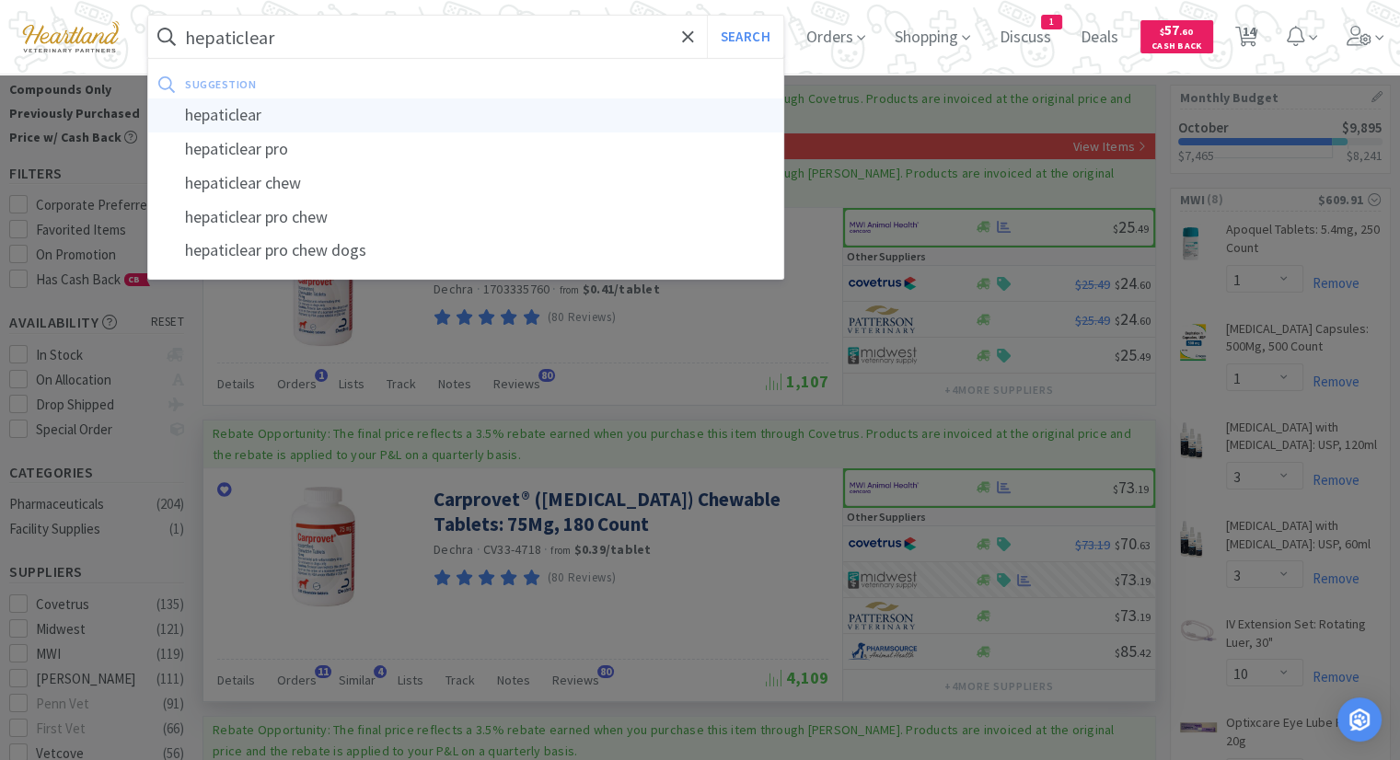
type input "hepaticlear"
click at [707, 16] on button "Search" at bounding box center [745, 37] width 76 height 42
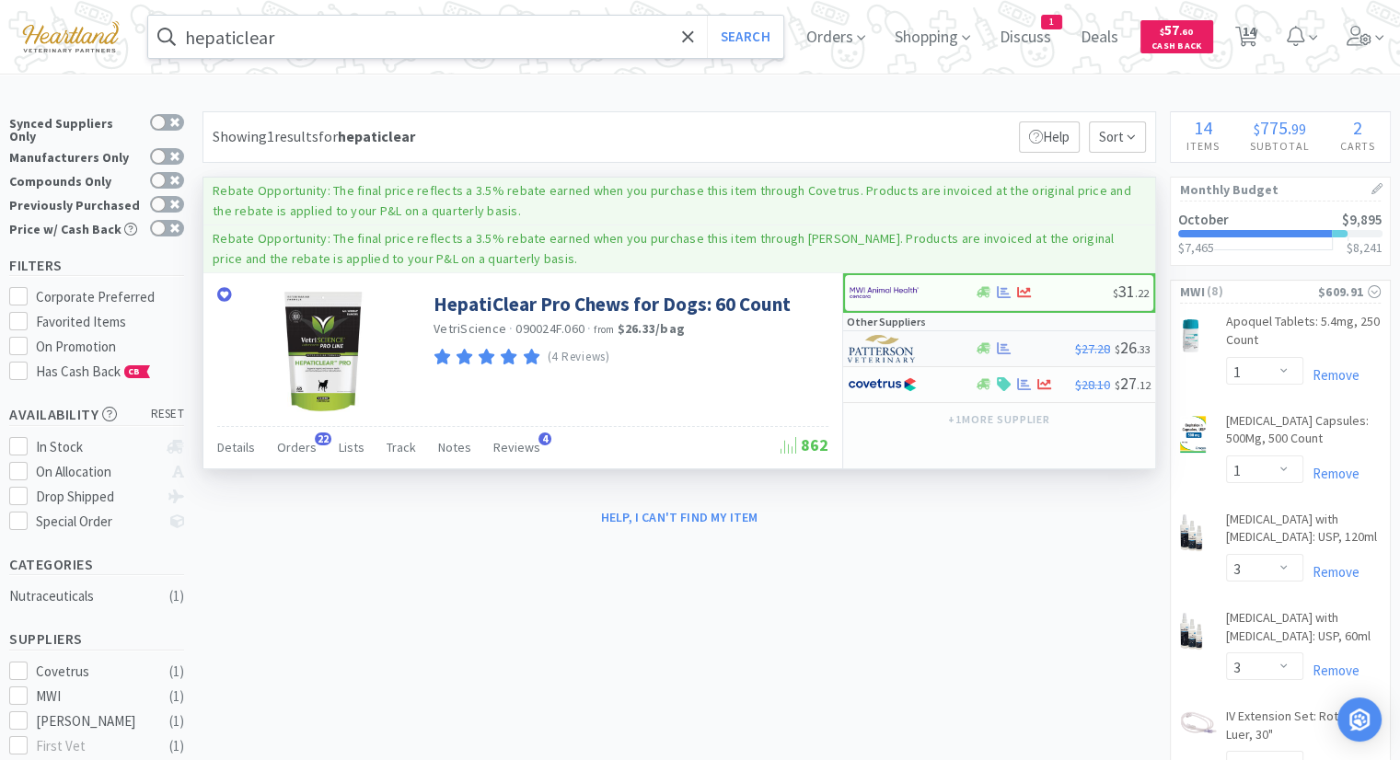
click at [883, 345] on img at bounding box center [882, 349] width 69 height 28
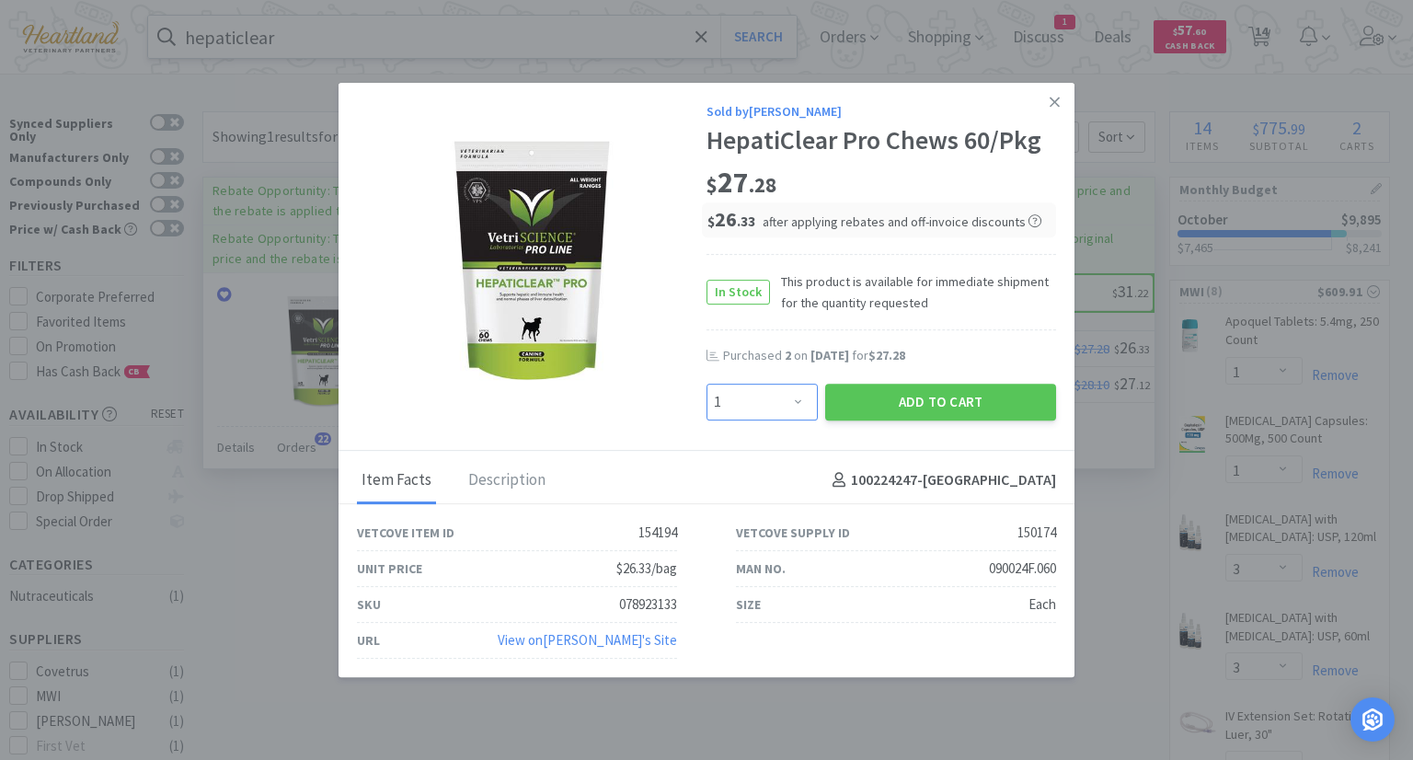
drag, startPoint x: 797, startPoint y: 403, endPoint x: 798, endPoint y: 389, distance: 13.8
click at [797, 403] on select "Enter Quantity 1 2 3 4 5 6 7 8 9 10 11 12 13 14 15 16 17 18 19 20 Enter Quantity" at bounding box center [762, 402] width 111 height 37
select select "2"
click at [707, 384] on select "Enter Quantity 1 2 3 4 5 6 7 8 9 10 11 12 13 14 15 16 17 18 19 20 Enter Quantity" at bounding box center [762, 402] width 111 height 37
click at [946, 402] on button "Add to Cart" at bounding box center [940, 402] width 231 height 37
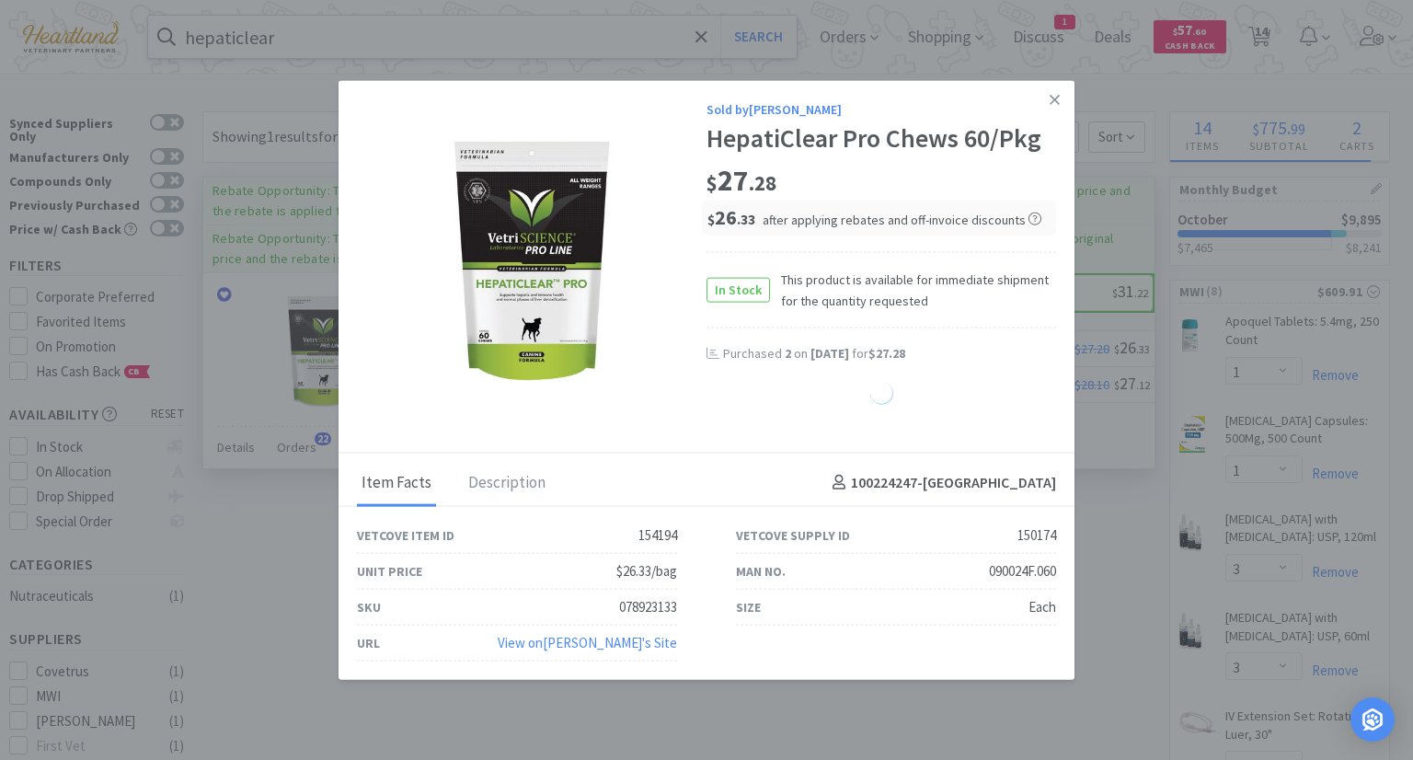
select select "2"
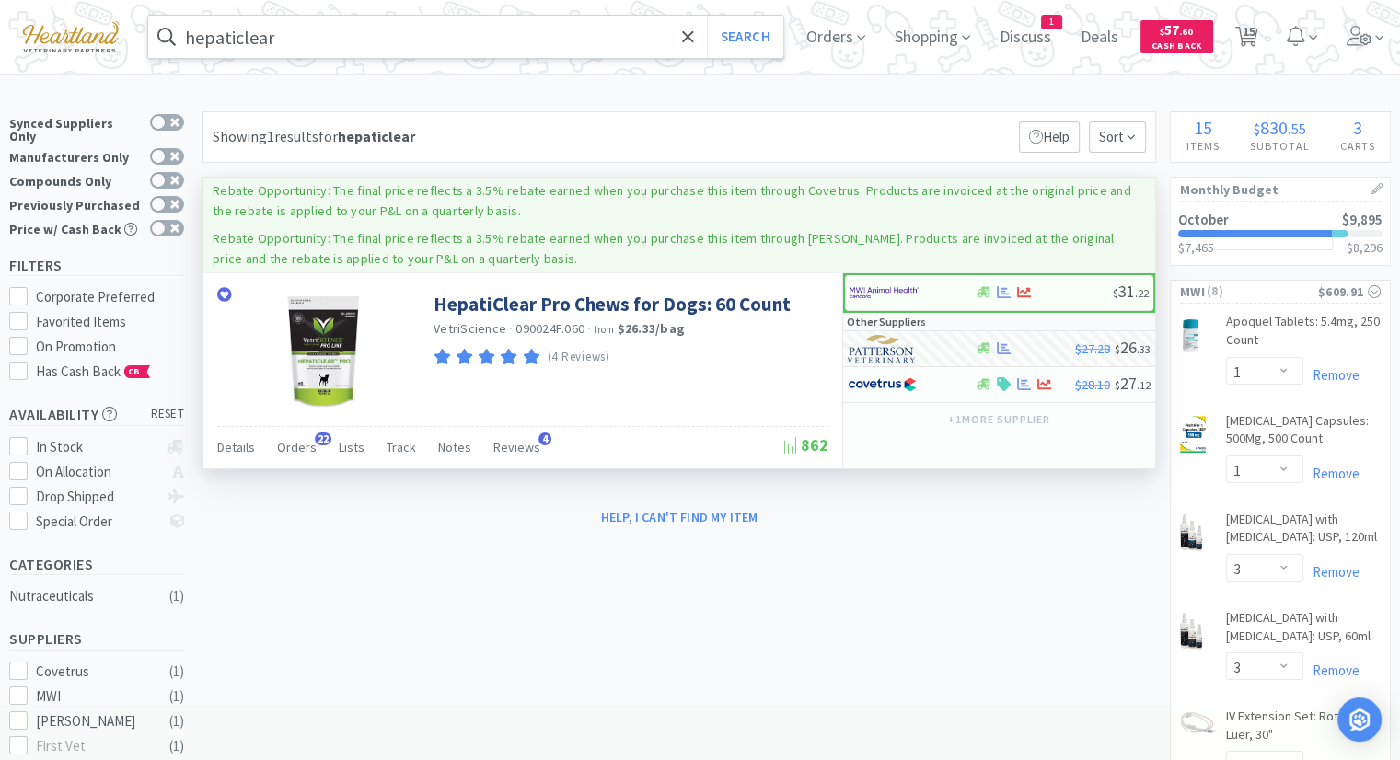
click at [351, 40] on input "hepaticlear" at bounding box center [465, 37] width 635 height 42
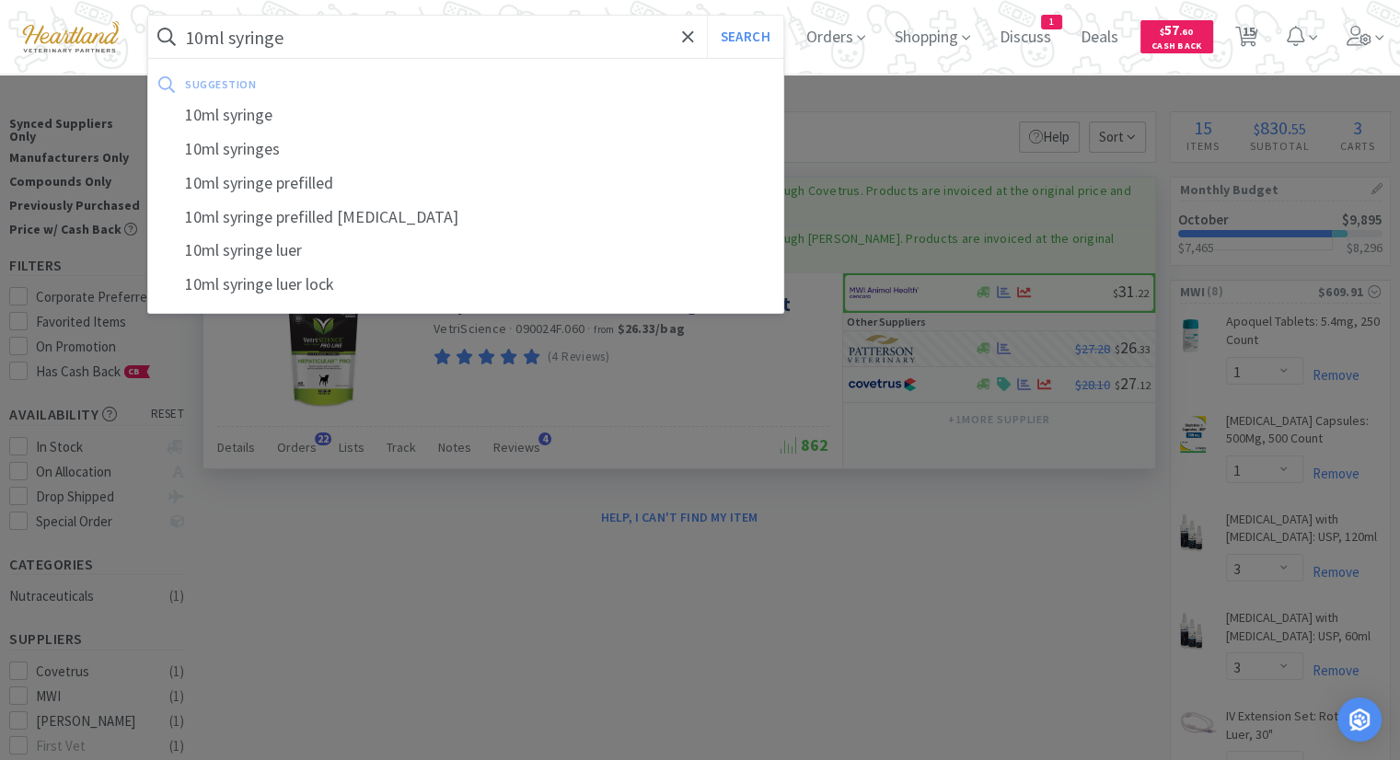
type input "10ml syringe"
click at [707, 16] on button "Search" at bounding box center [745, 37] width 76 height 42
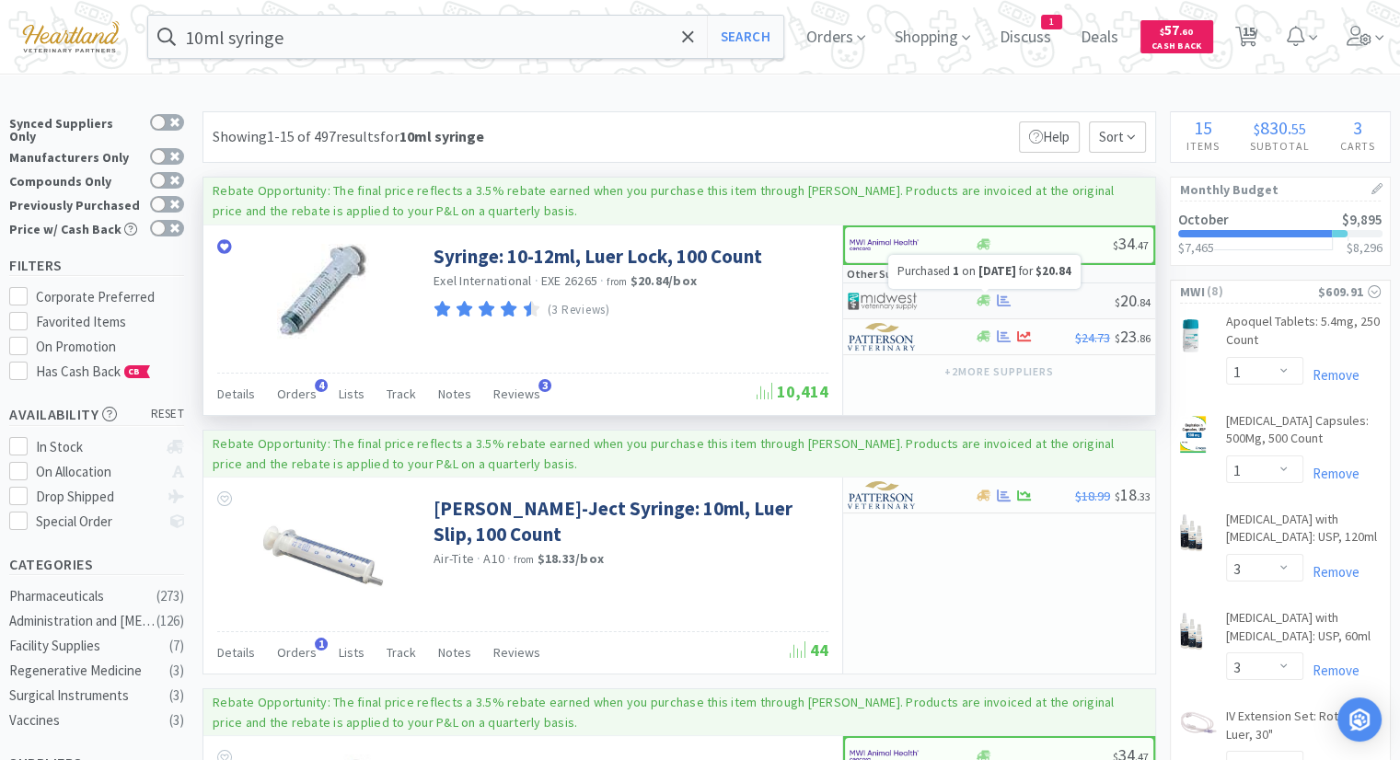
click at [1004, 301] on icon at bounding box center [1004, 300] width 14 height 12
select select "1"
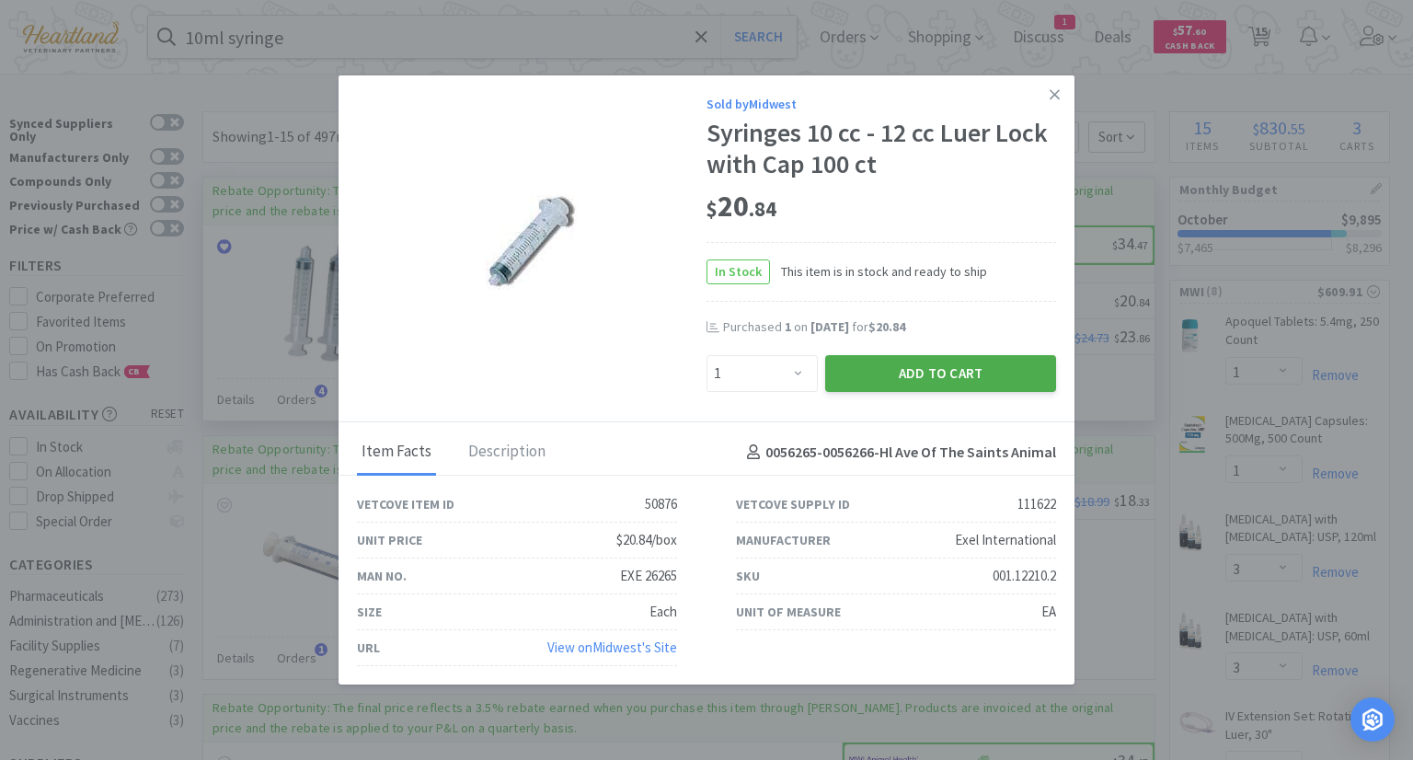
click at [931, 373] on button "Add to Cart" at bounding box center [940, 373] width 231 height 37
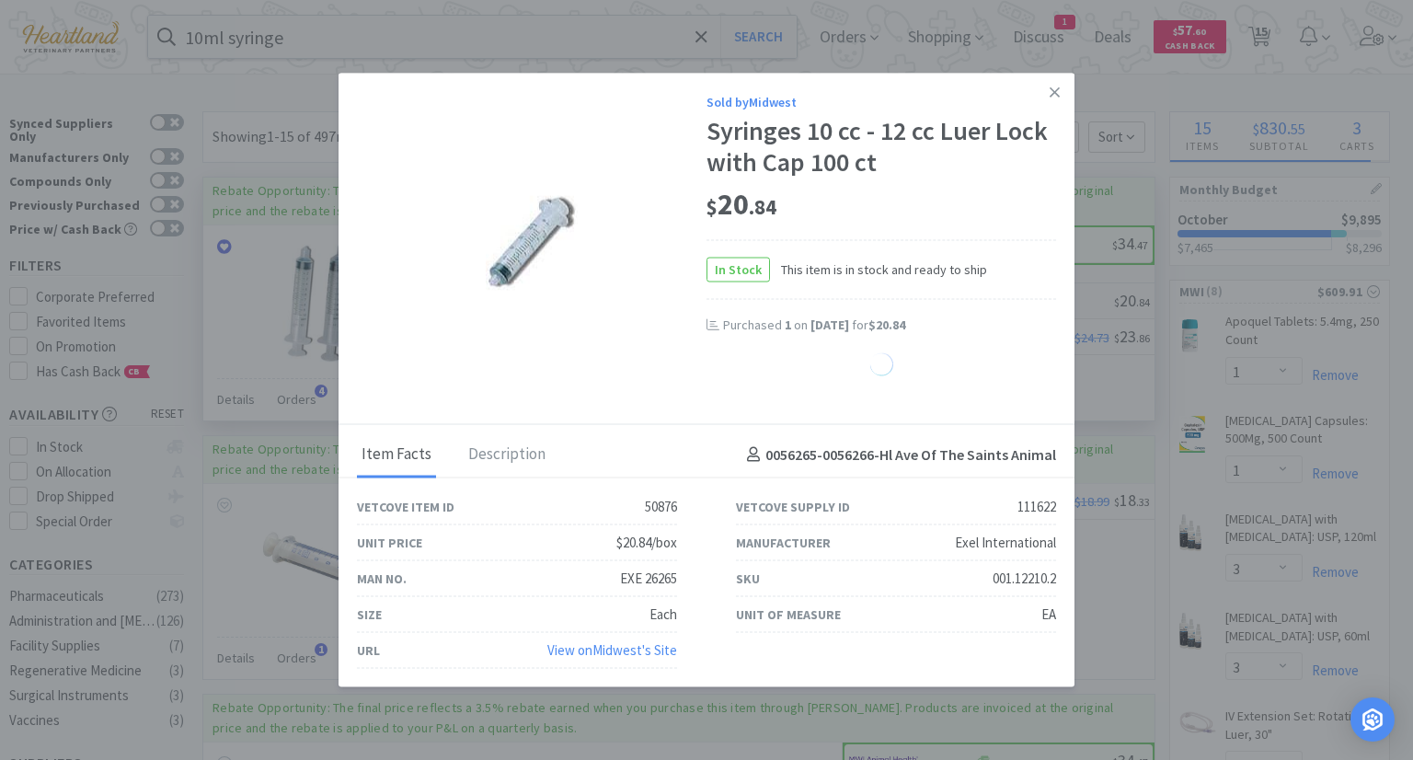
select select "1"
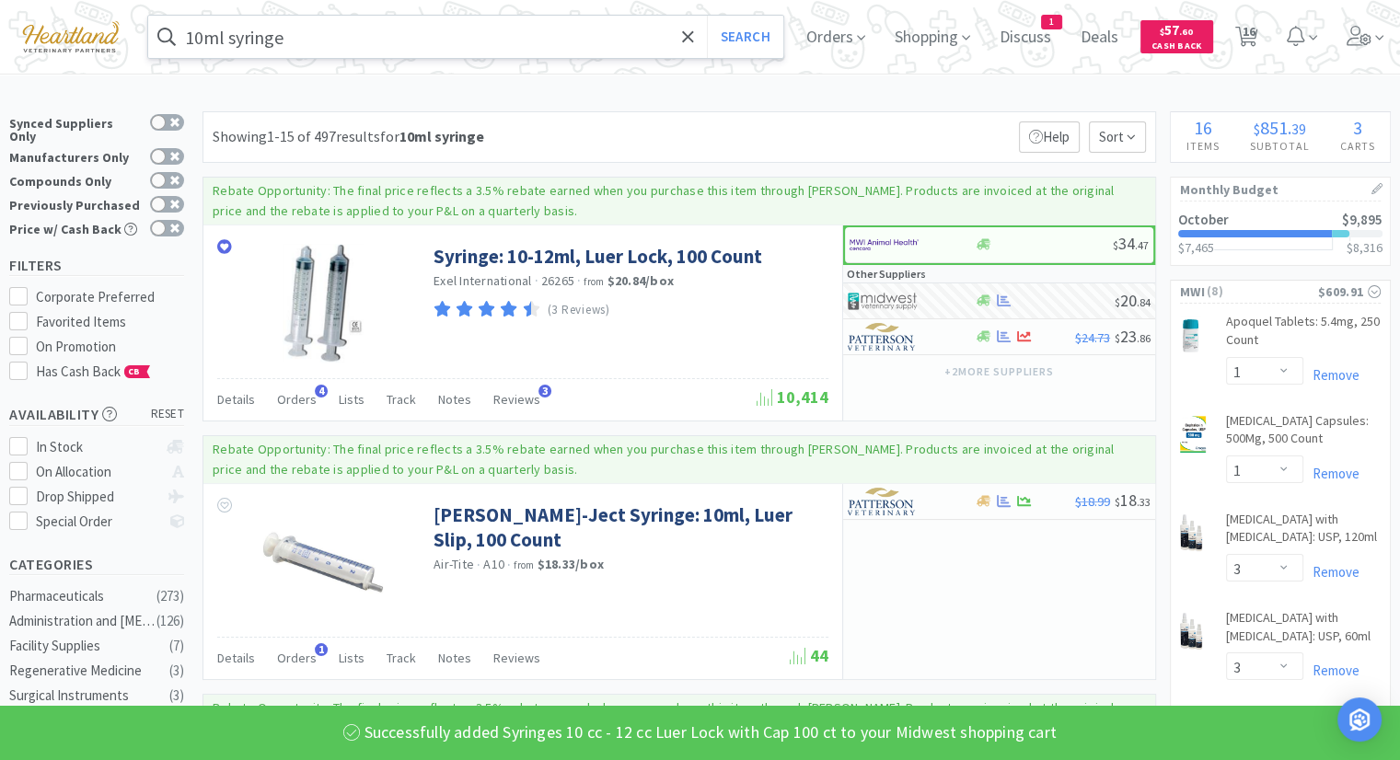
click at [599, 38] on input "10ml syringe" at bounding box center [465, 37] width 635 height 42
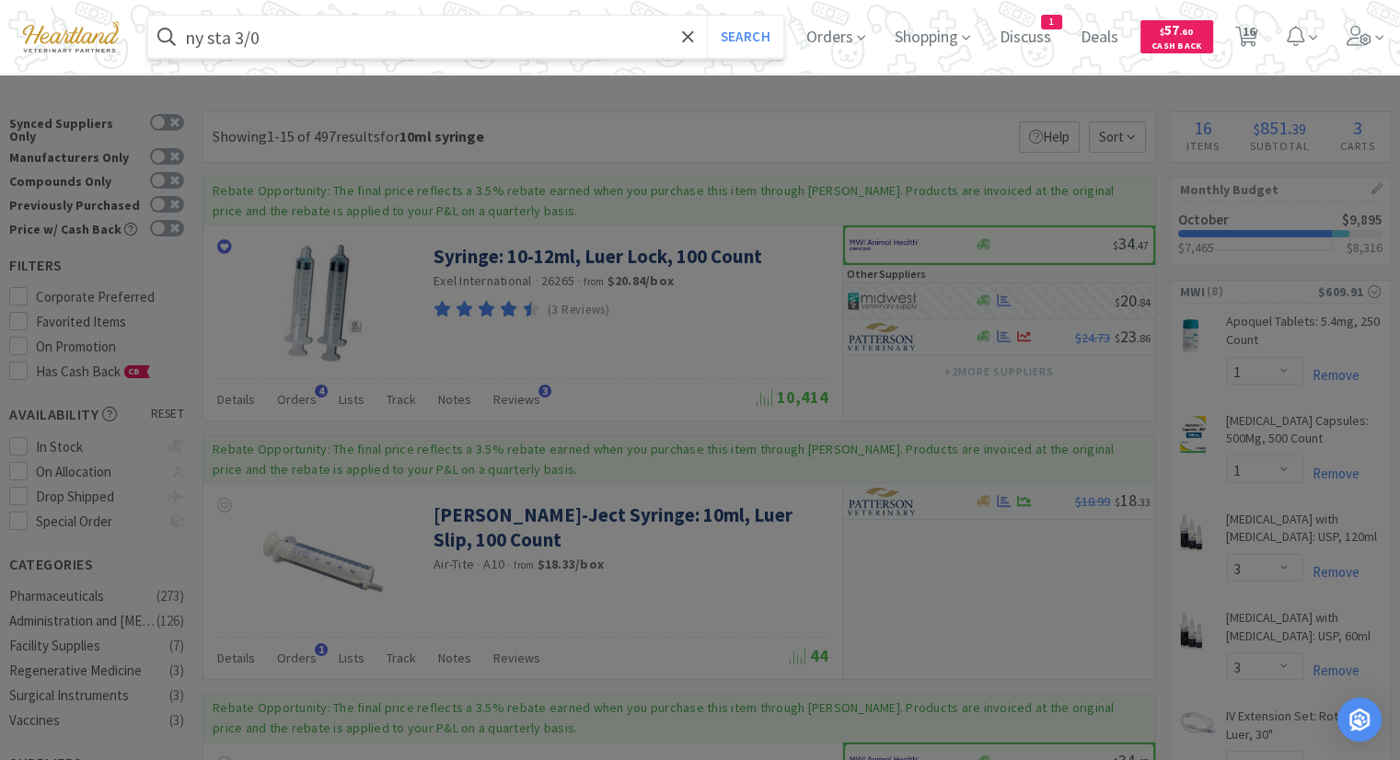
type input "ny sta 3/0"
click at [707, 16] on button "Search" at bounding box center [745, 37] width 76 height 42
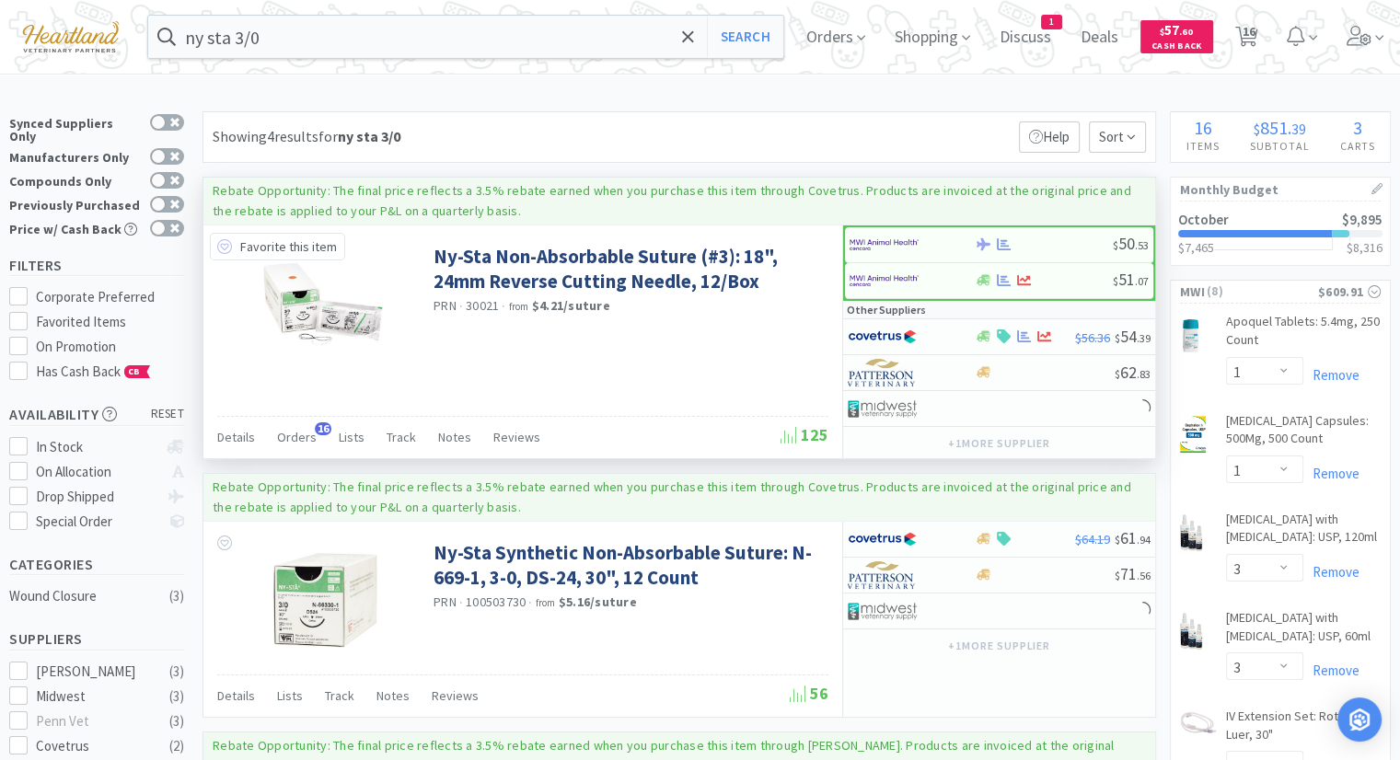
click at [221, 248] on icon at bounding box center [224, 246] width 15 height 15
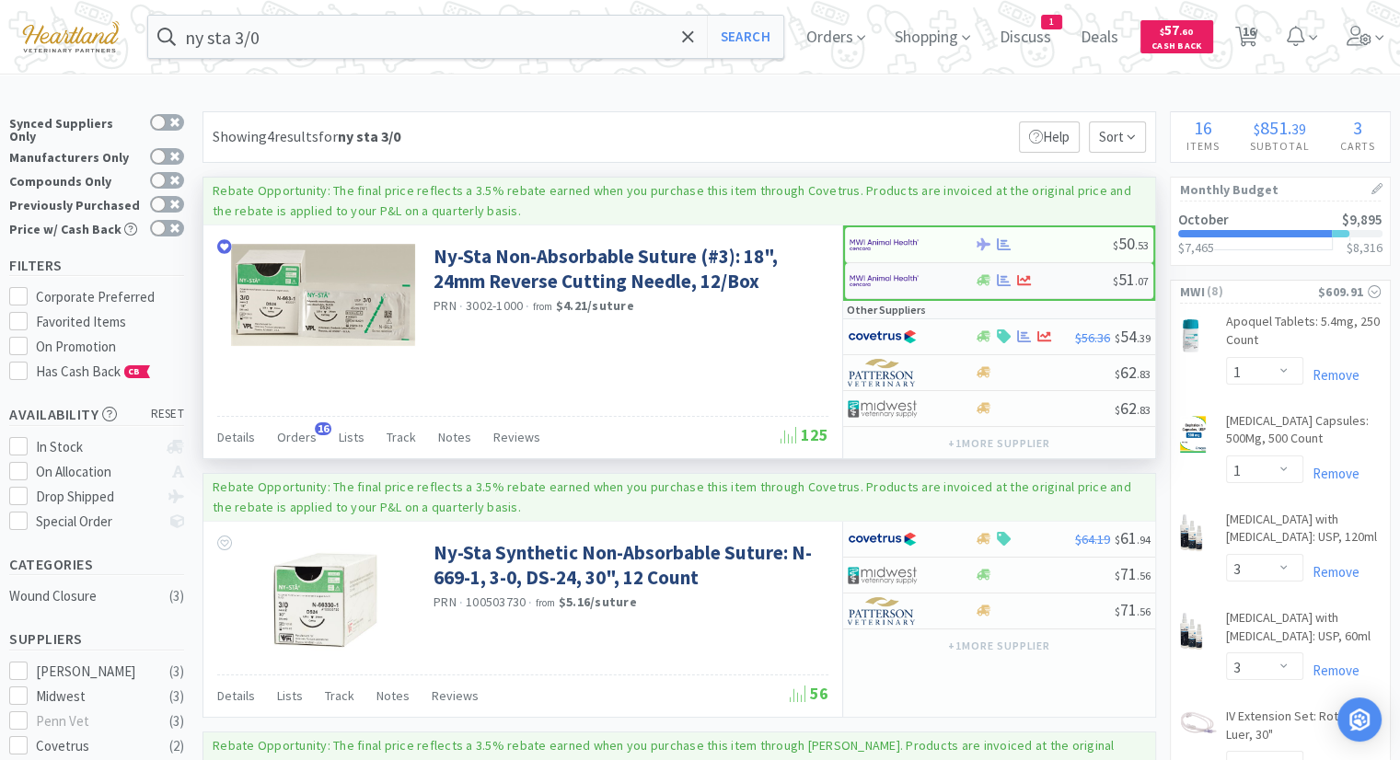
click at [857, 281] on img at bounding box center [883, 281] width 69 height 28
select select "1"
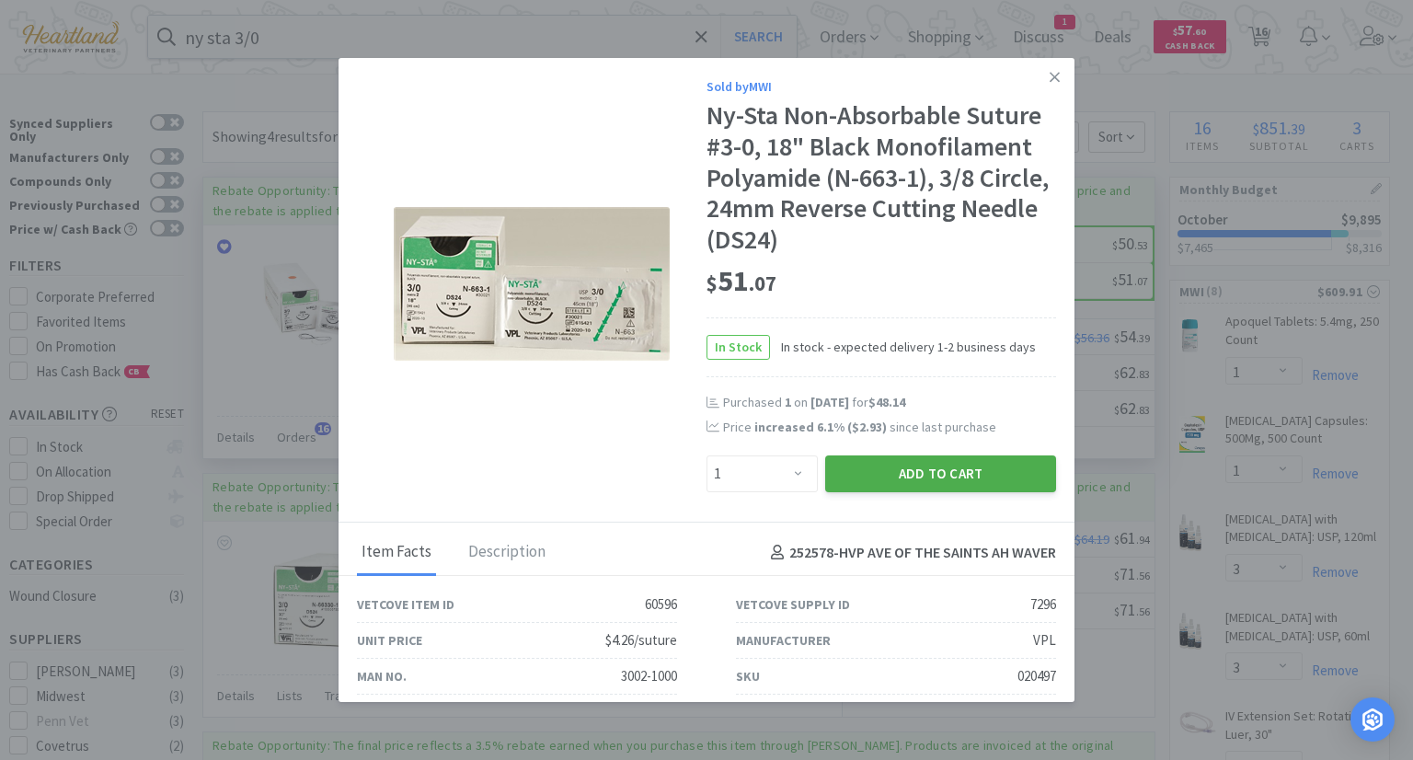
click at [963, 473] on button "Add to Cart" at bounding box center [940, 474] width 231 height 37
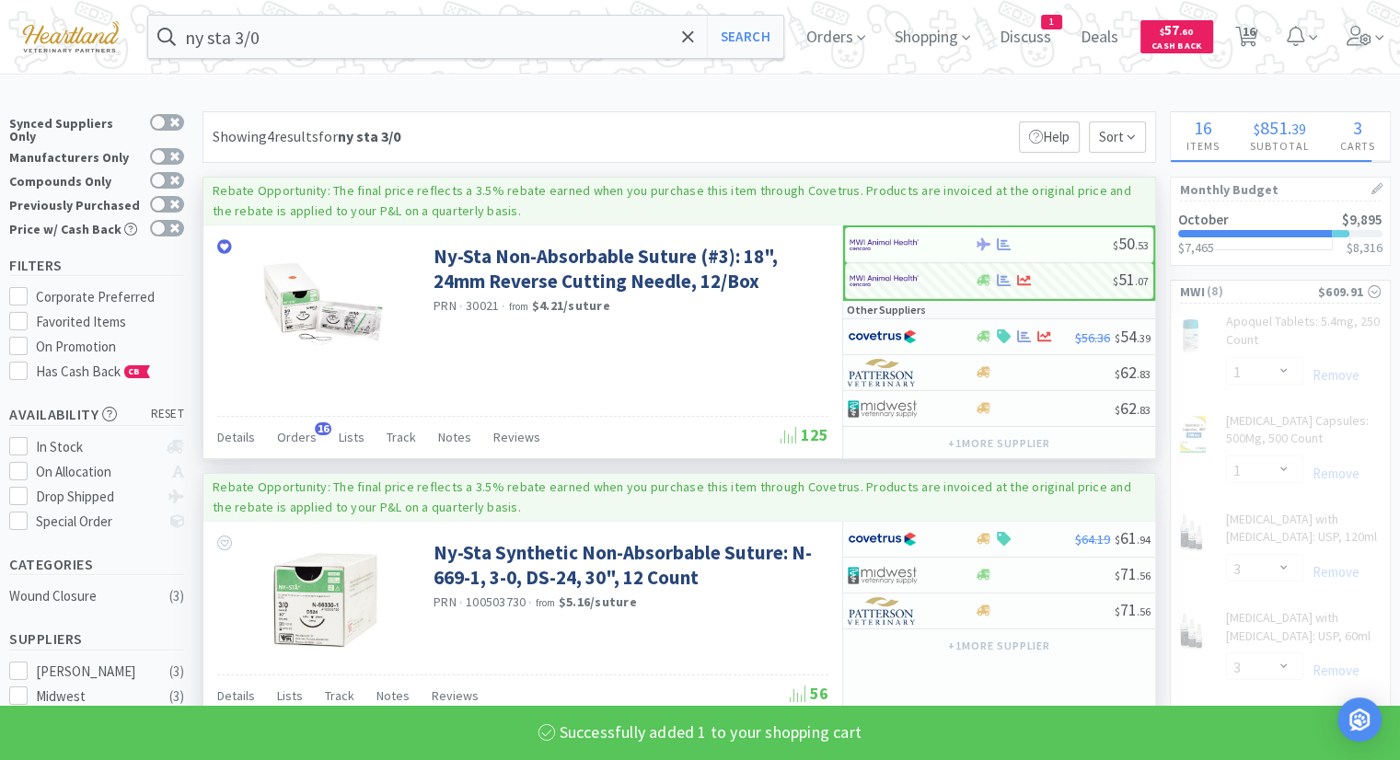
select select "1"
select select "2"
select select "1"
select select "2"
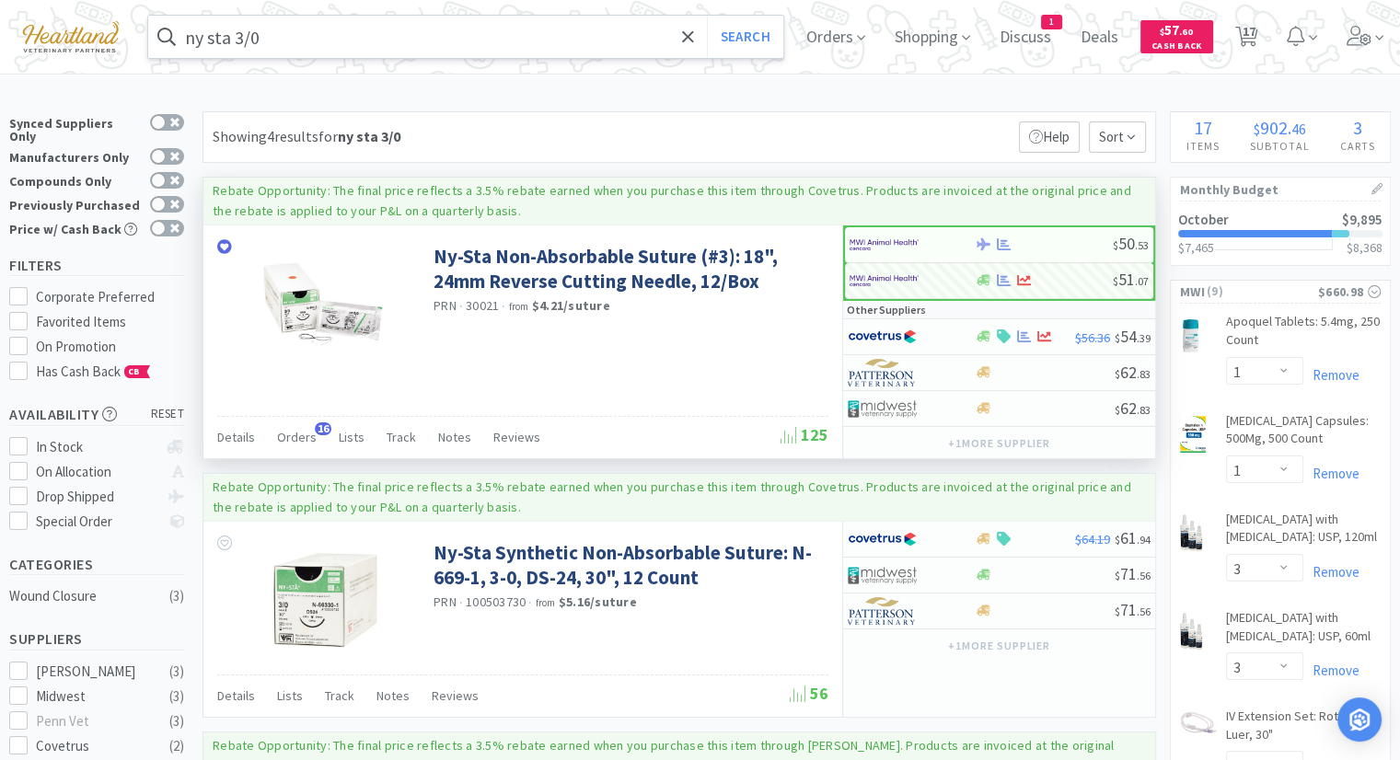
click at [373, 41] on input "ny sta 3/0" at bounding box center [465, 37] width 635 height 42
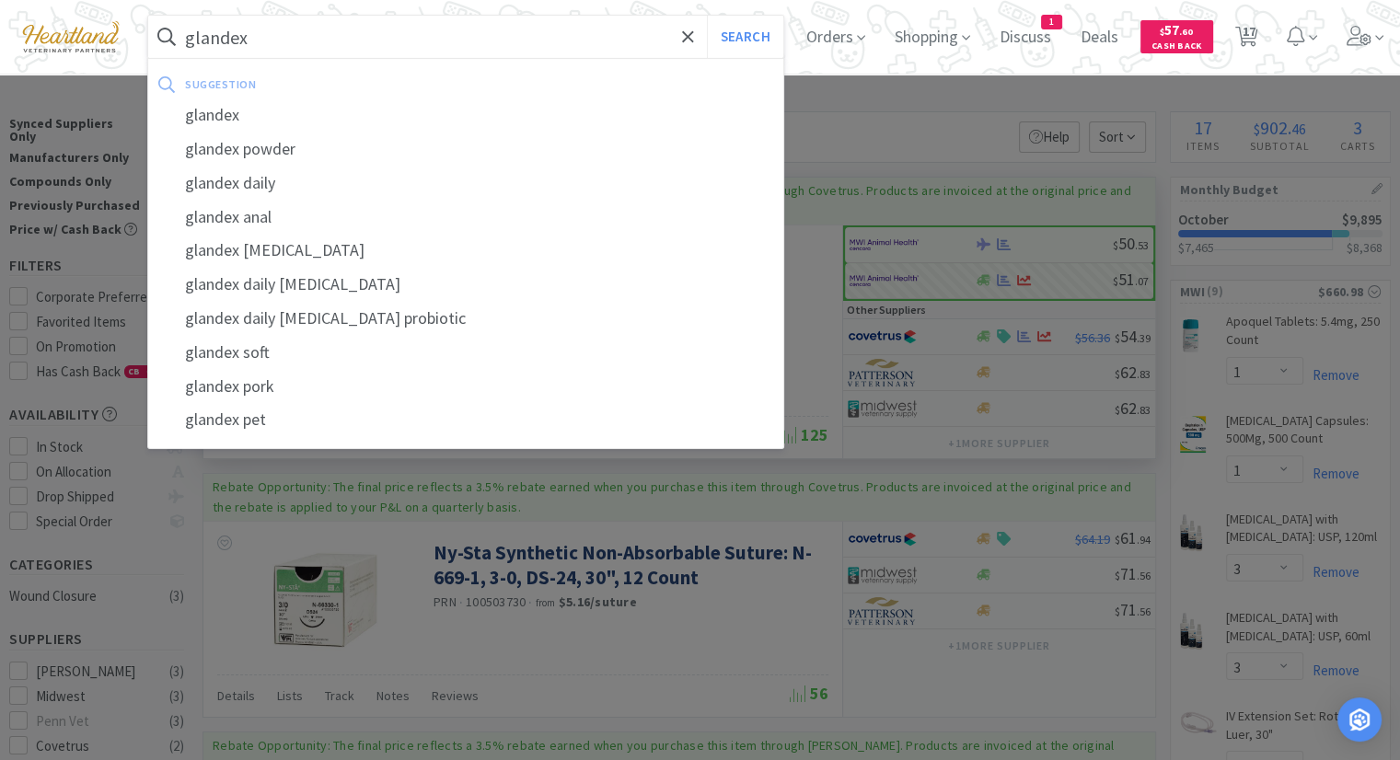
type input "glandex"
click at [707, 16] on button "Search" at bounding box center [745, 37] width 76 height 42
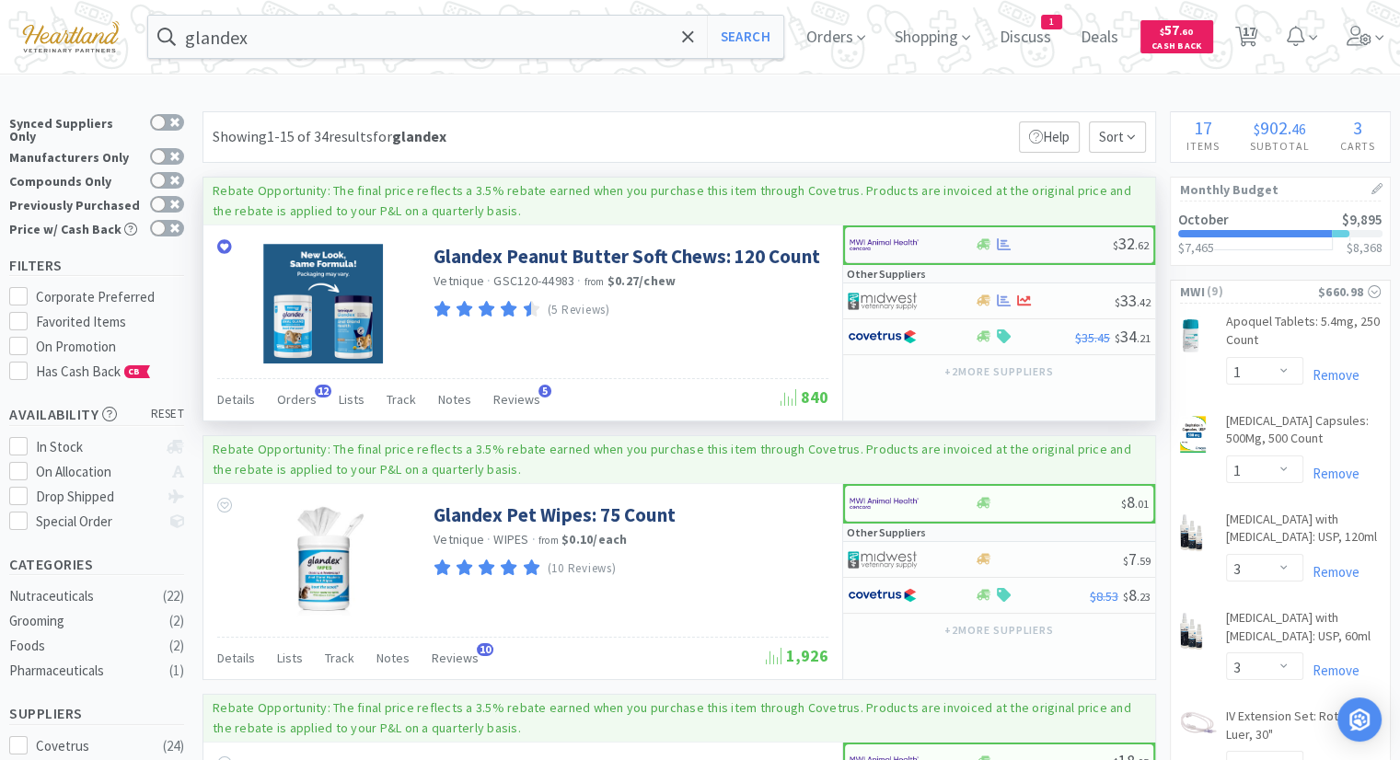
click at [906, 245] on img at bounding box center [883, 245] width 69 height 28
select select "1"
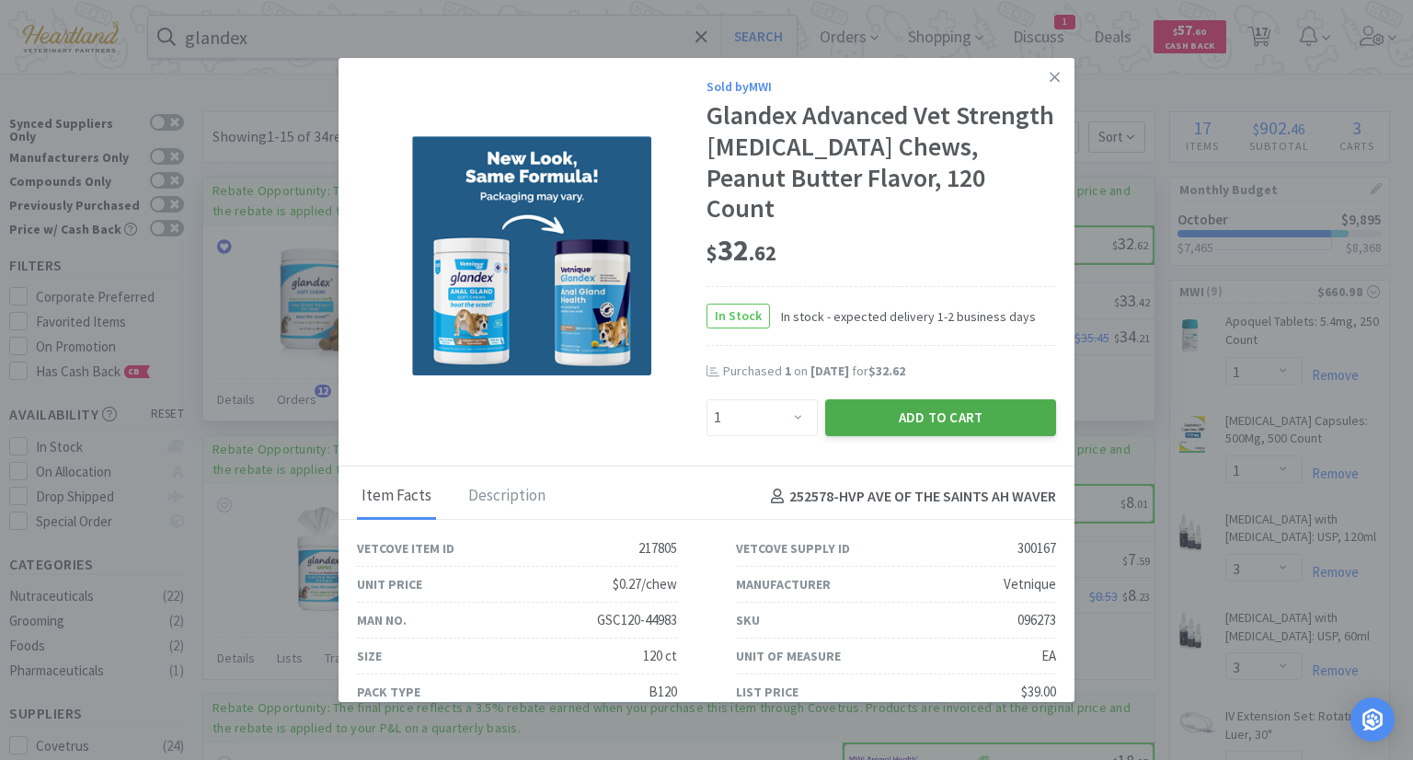
click at [933, 413] on button "Add to Cart" at bounding box center [940, 417] width 231 height 37
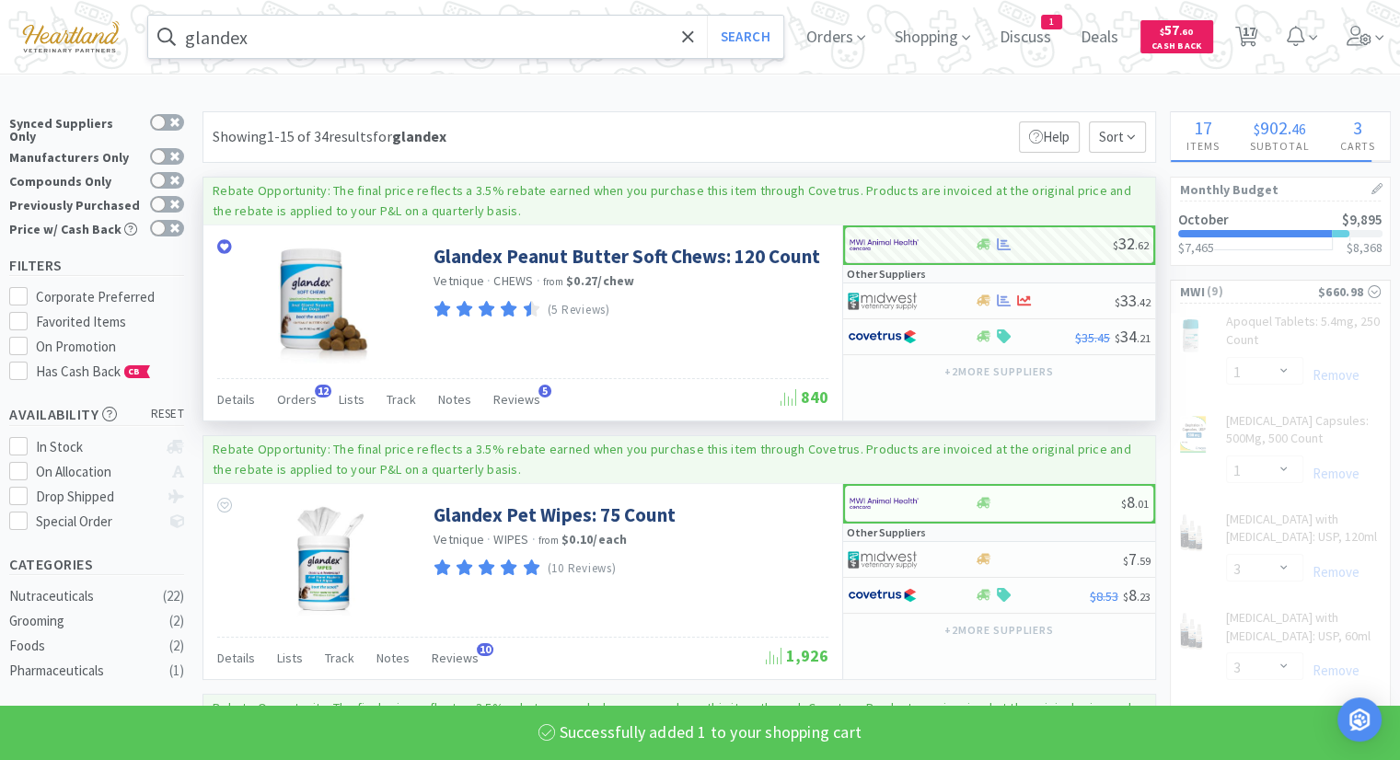
click at [550, 49] on input "glandex" at bounding box center [465, 37] width 635 height 42
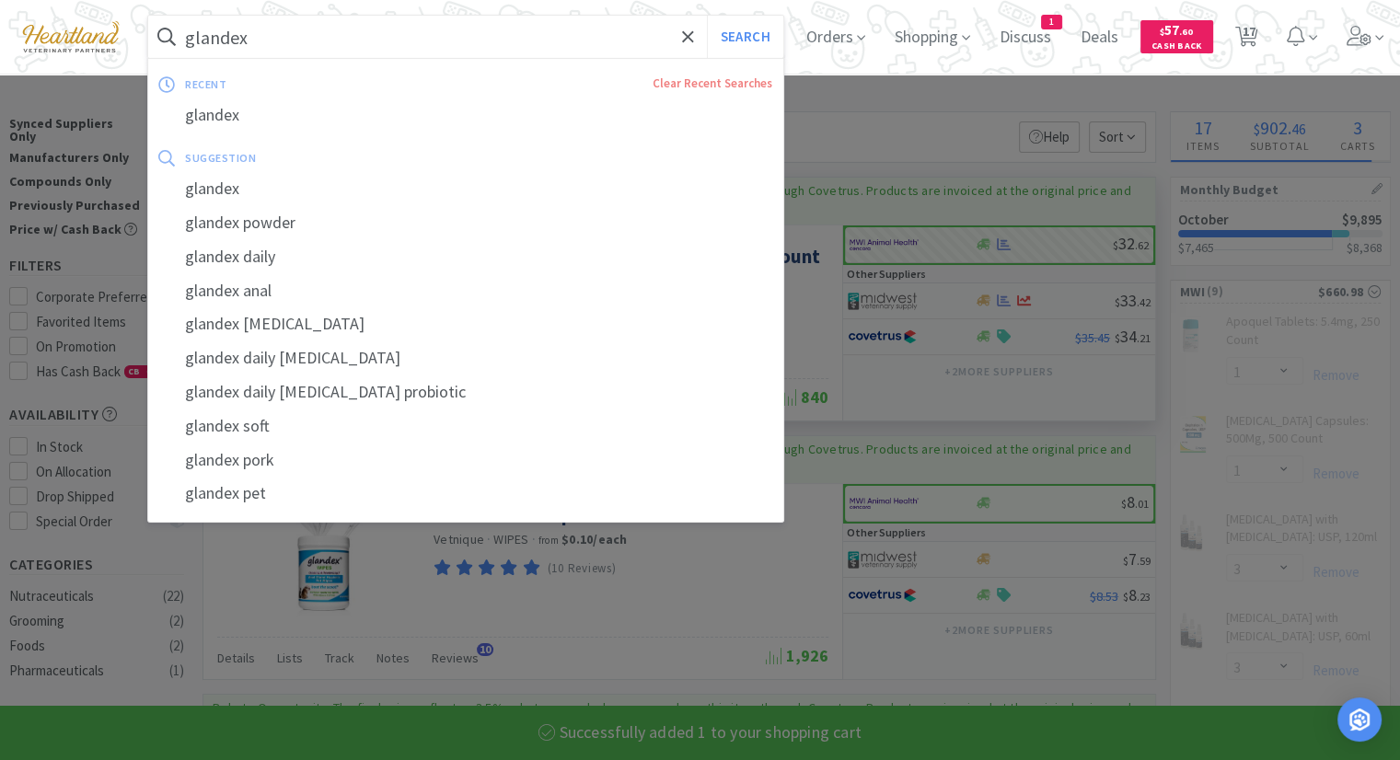
select select "1"
select select "10"
select select "1"
select select "2"
select select "1"
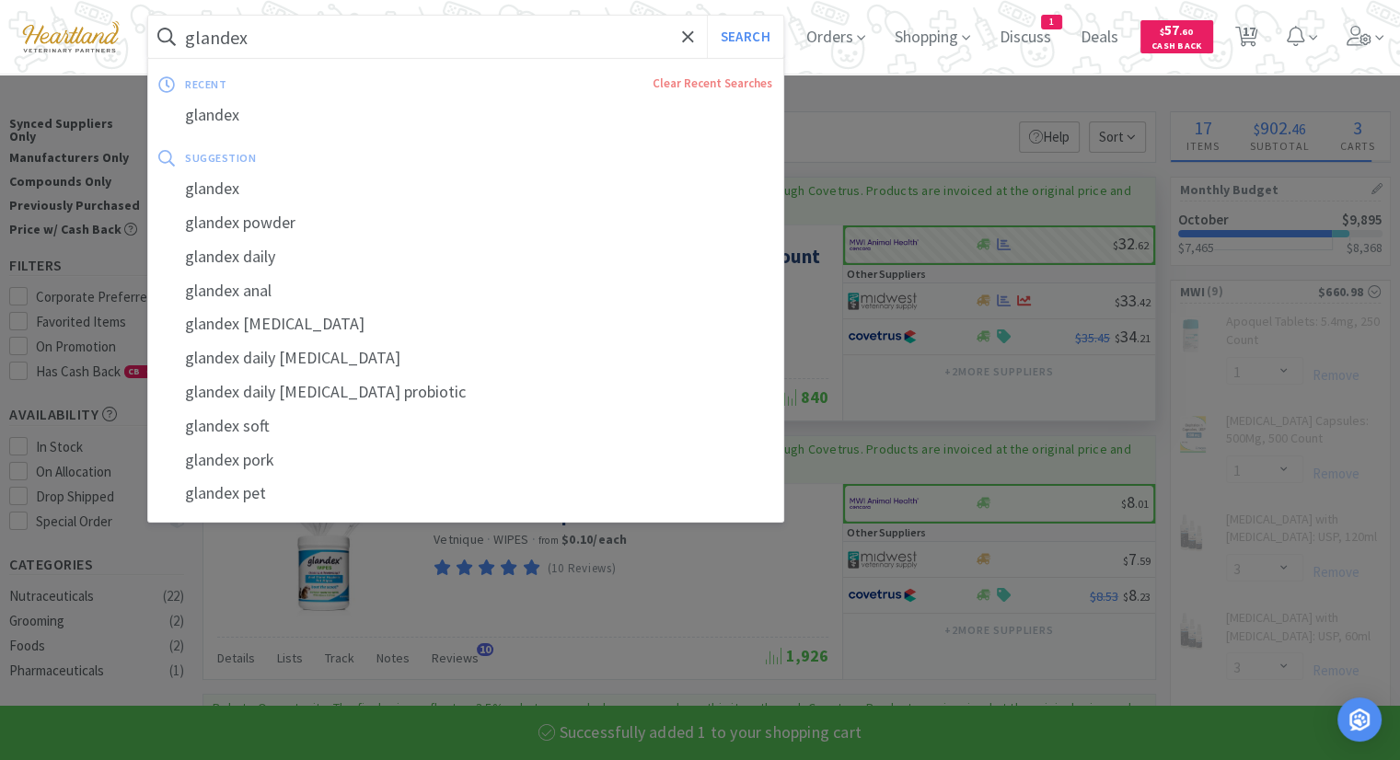
select select "2"
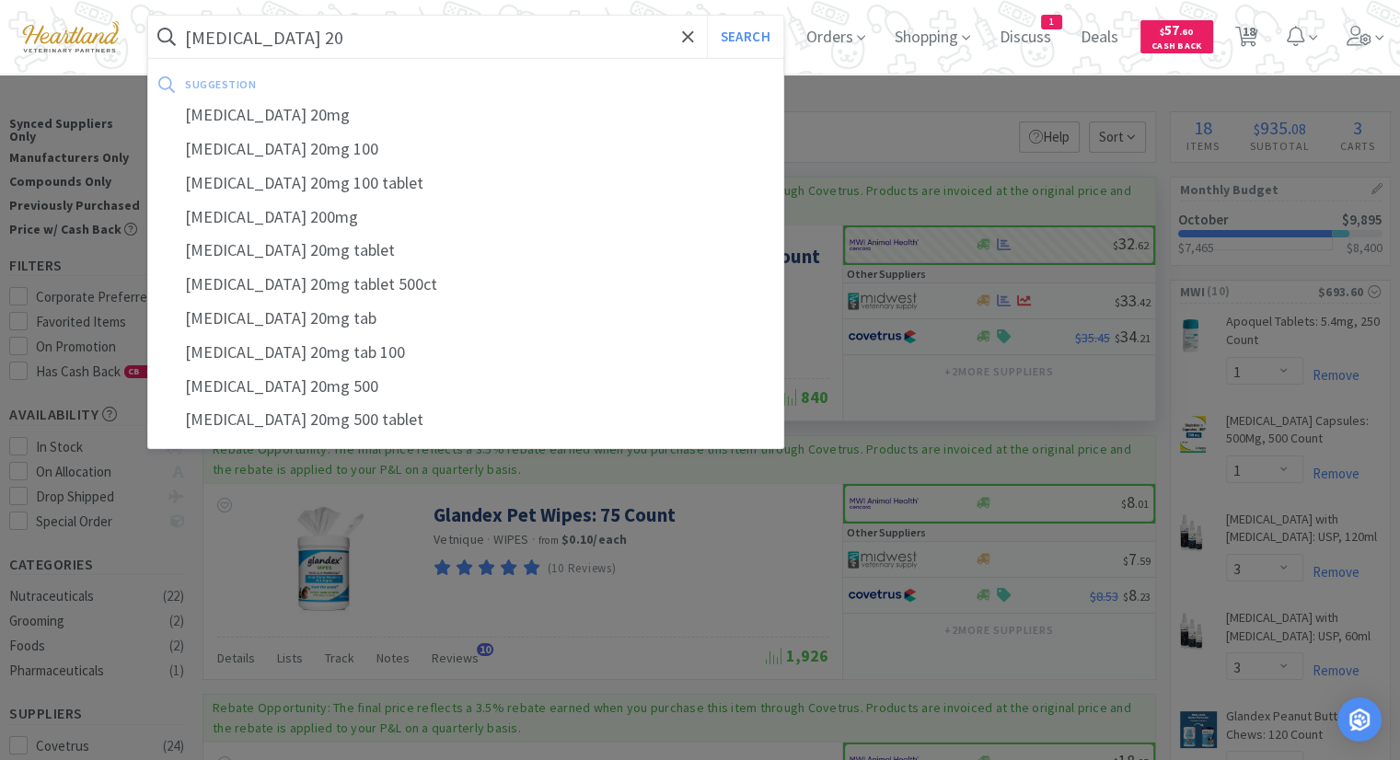
click at [707, 16] on button "Search" at bounding box center [745, 37] width 76 height 42
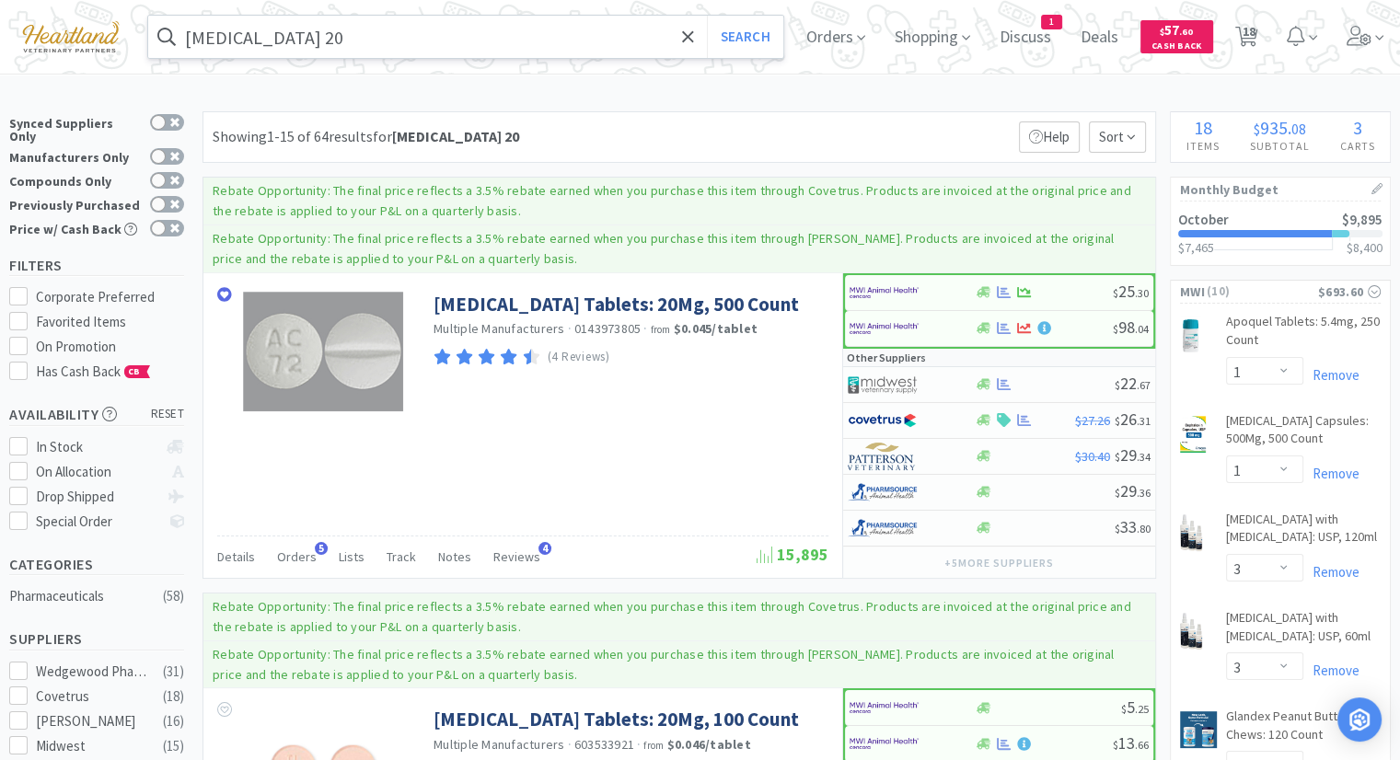
click at [379, 46] on input "[MEDICAL_DATA] 20" at bounding box center [465, 37] width 635 height 42
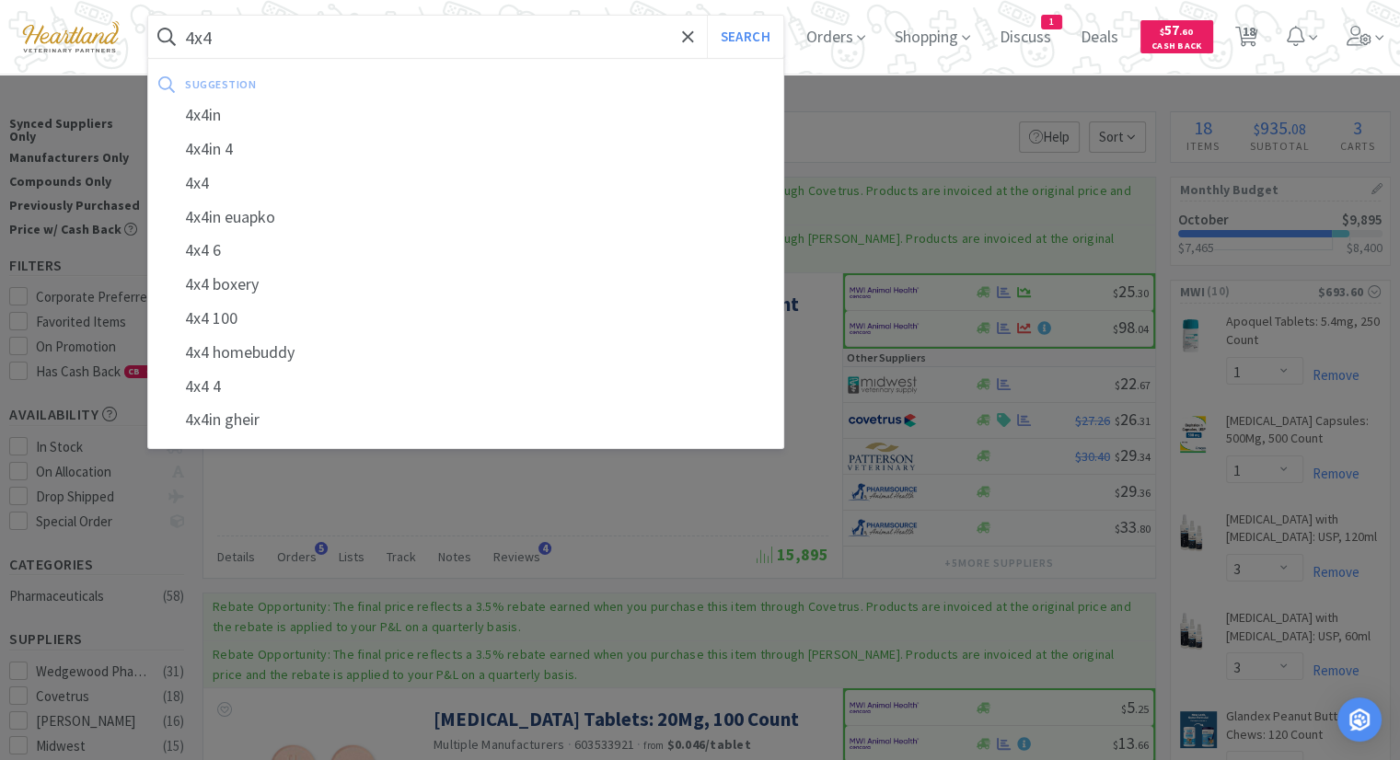
click at [707, 16] on button "Search" at bounding box center [745, 37] width 76 height 42
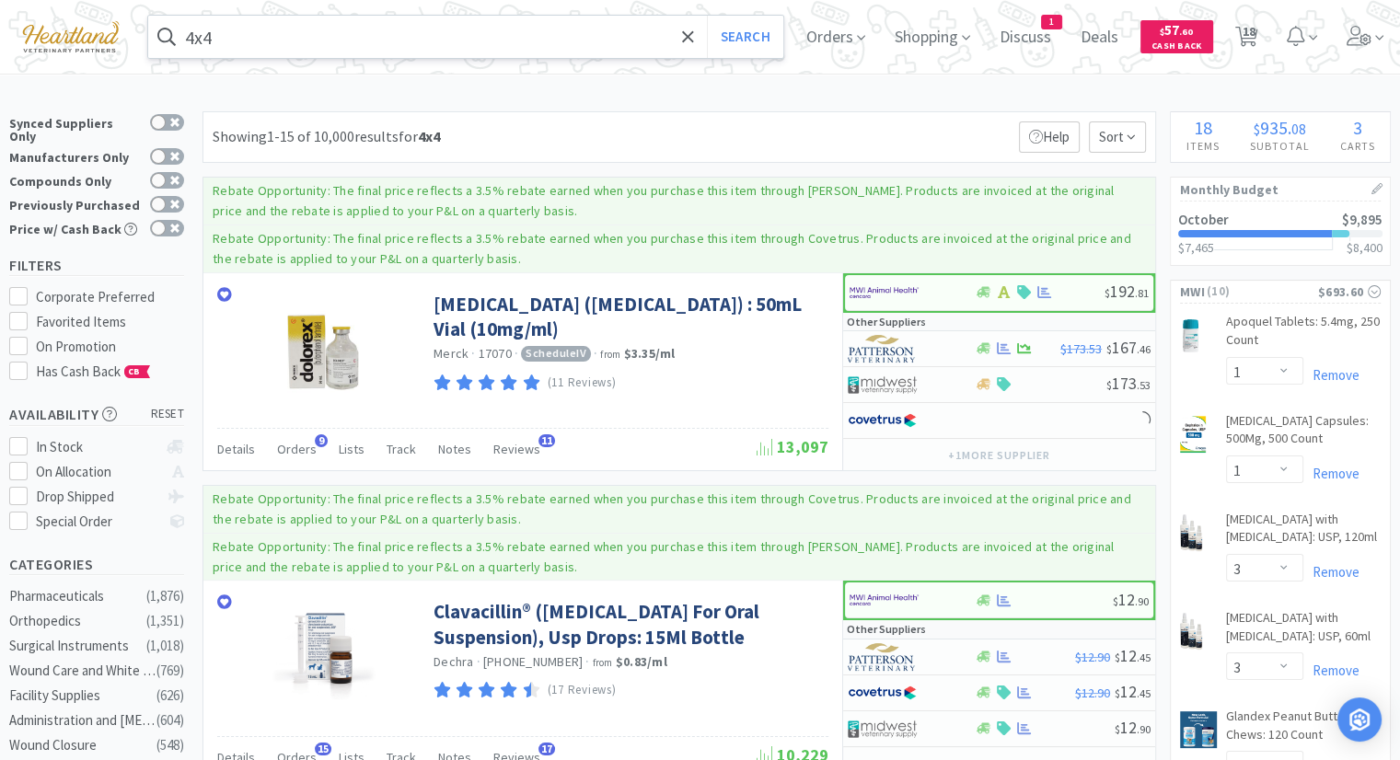
click at [405, 35] on input "4x4" at bounding box center [465, 37] width 635 height 42
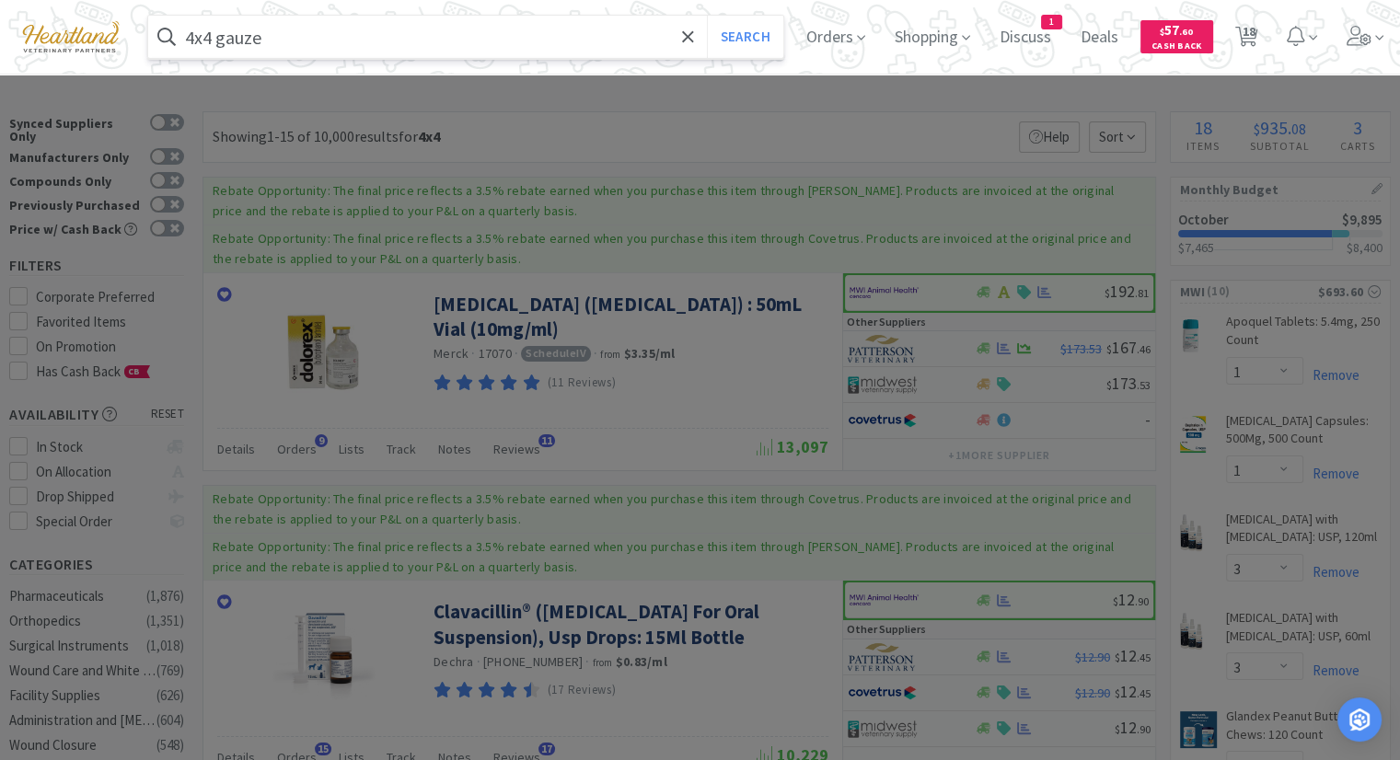
type input "4x4 gauze"
click at [707, 16] on button "Search" at bounding box center [745, 37] width 76 height 42
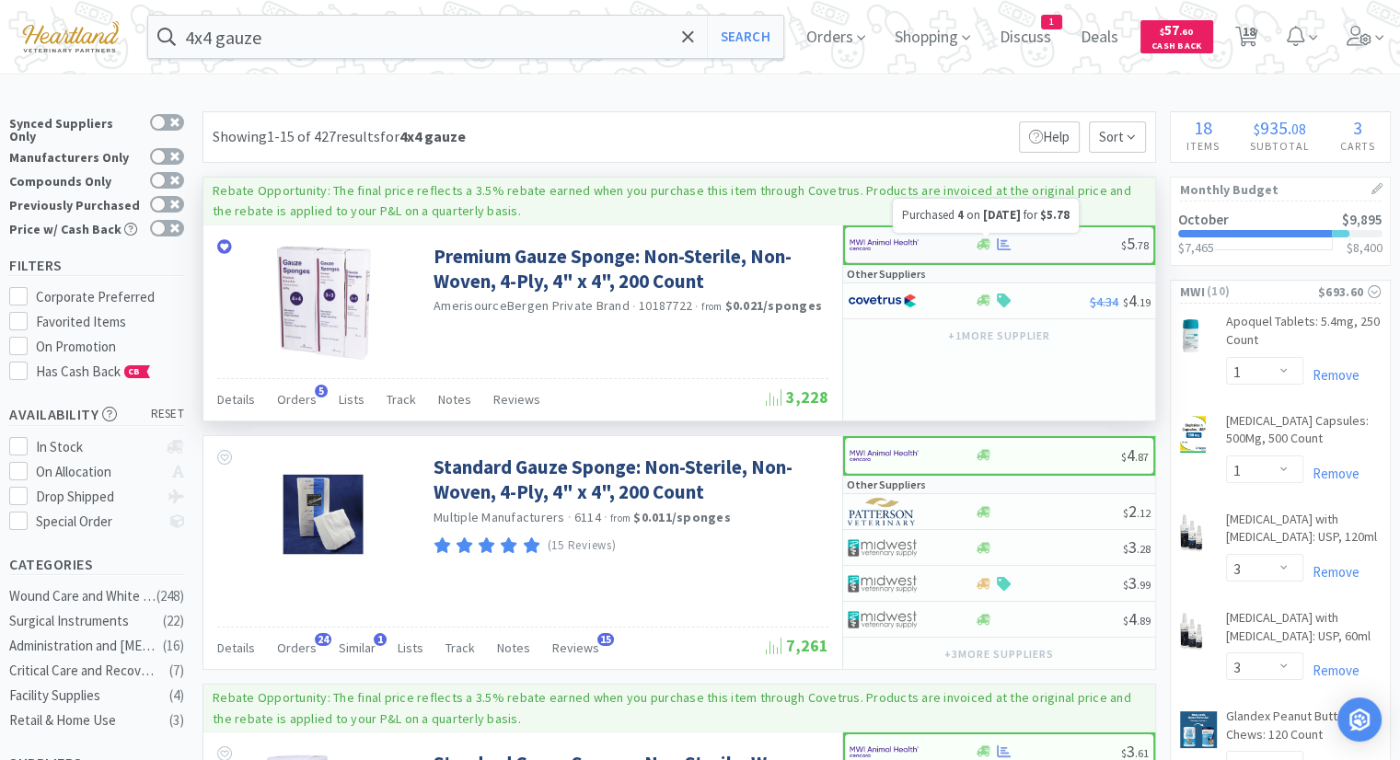
click at [1001, 239] on icon at bounding box center [1004, 244] width 14 height 12
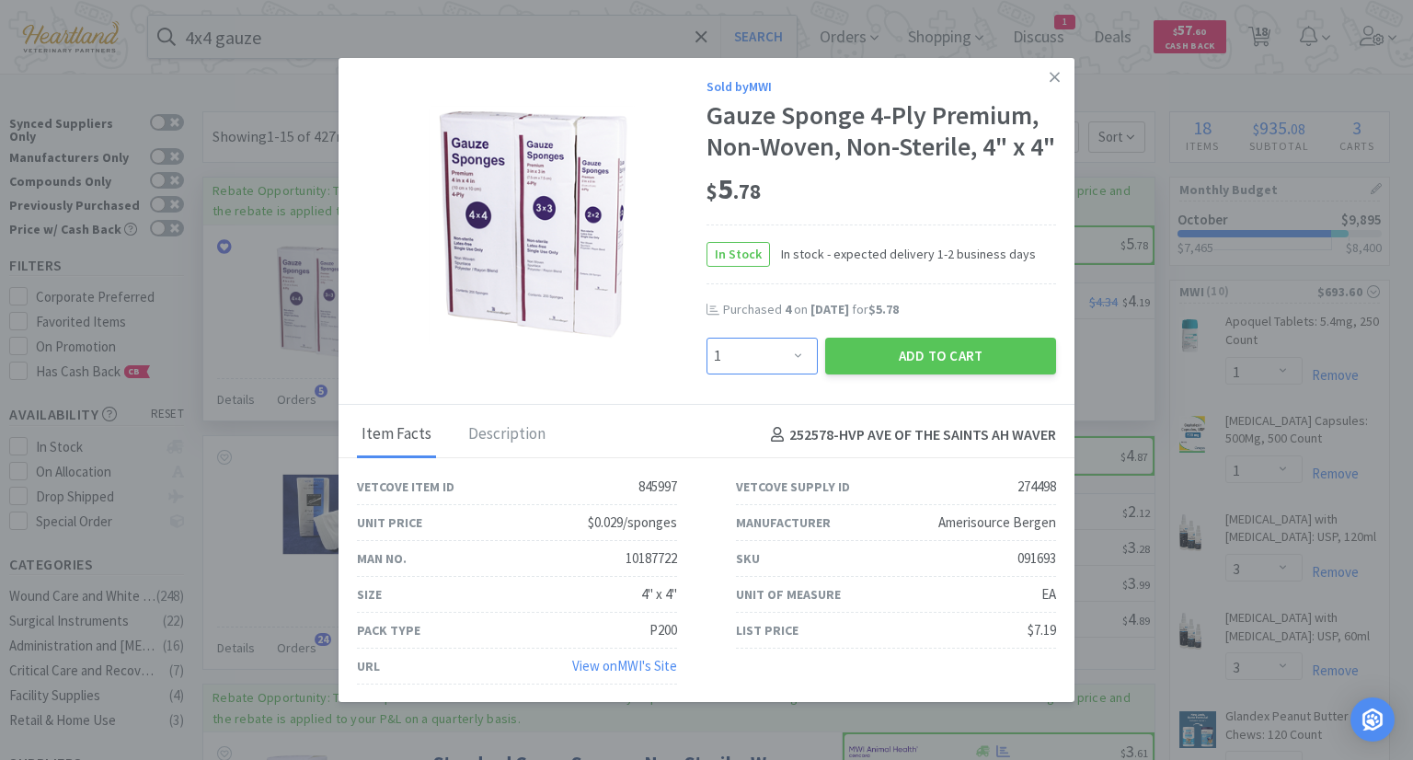
click at [793, 375] on select "Enter Quantity 1 2 3 4 5 6 7 8 9 10 11 12 13 14 15 16 17 18 19 20 Enter Quantity" at bounding box center [762, 356] width 111 height 37
select select "6"
click at [707, 367] on select "Enter Quantity 1 2 3 4 5 6 7 8 9 10 11 12 13 14 15 16 17 18 19 20 Enter Quantity" at bounding box center [762, 356] width 111 height 37
click at [875, 375] on button "Add to Cart" at bounding box center [940, 356] width 231 height 37
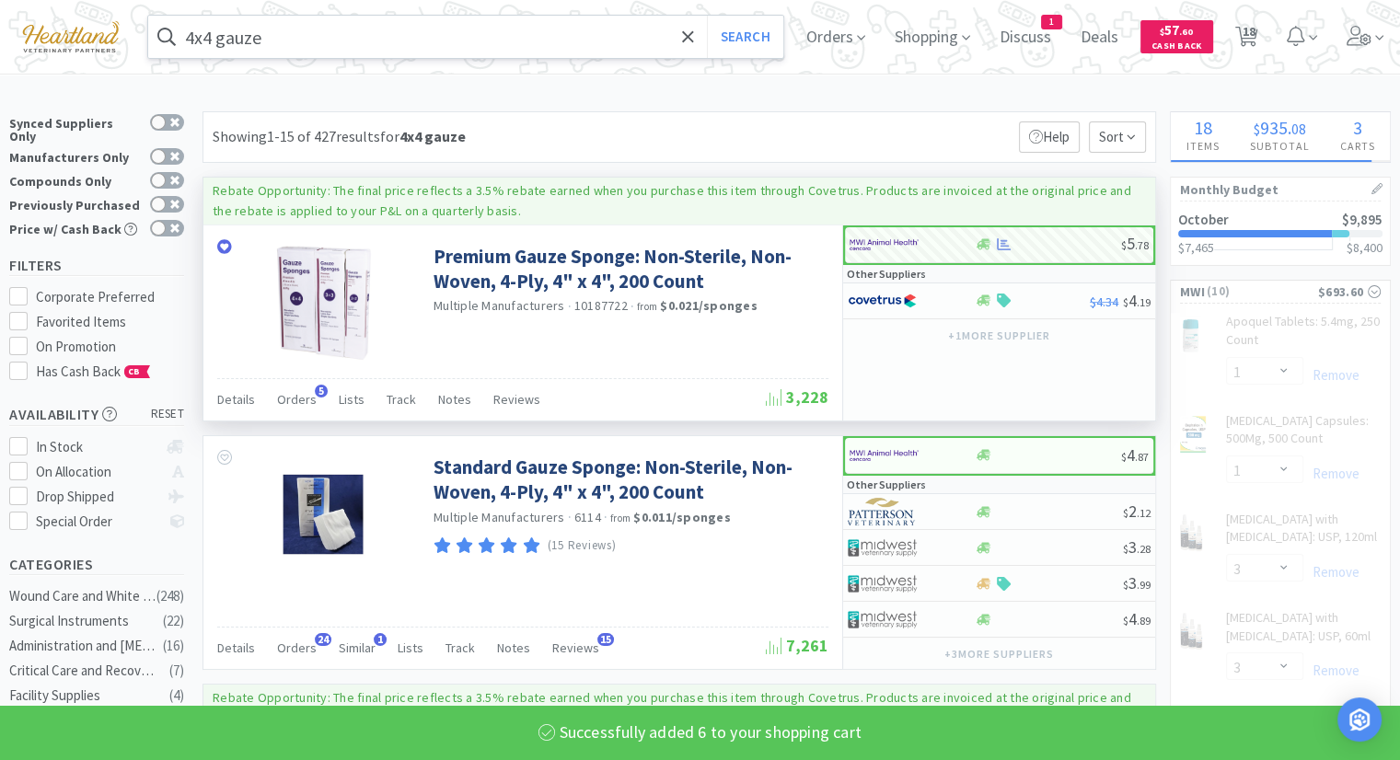
select select "6"
select select "1"
select select "2"
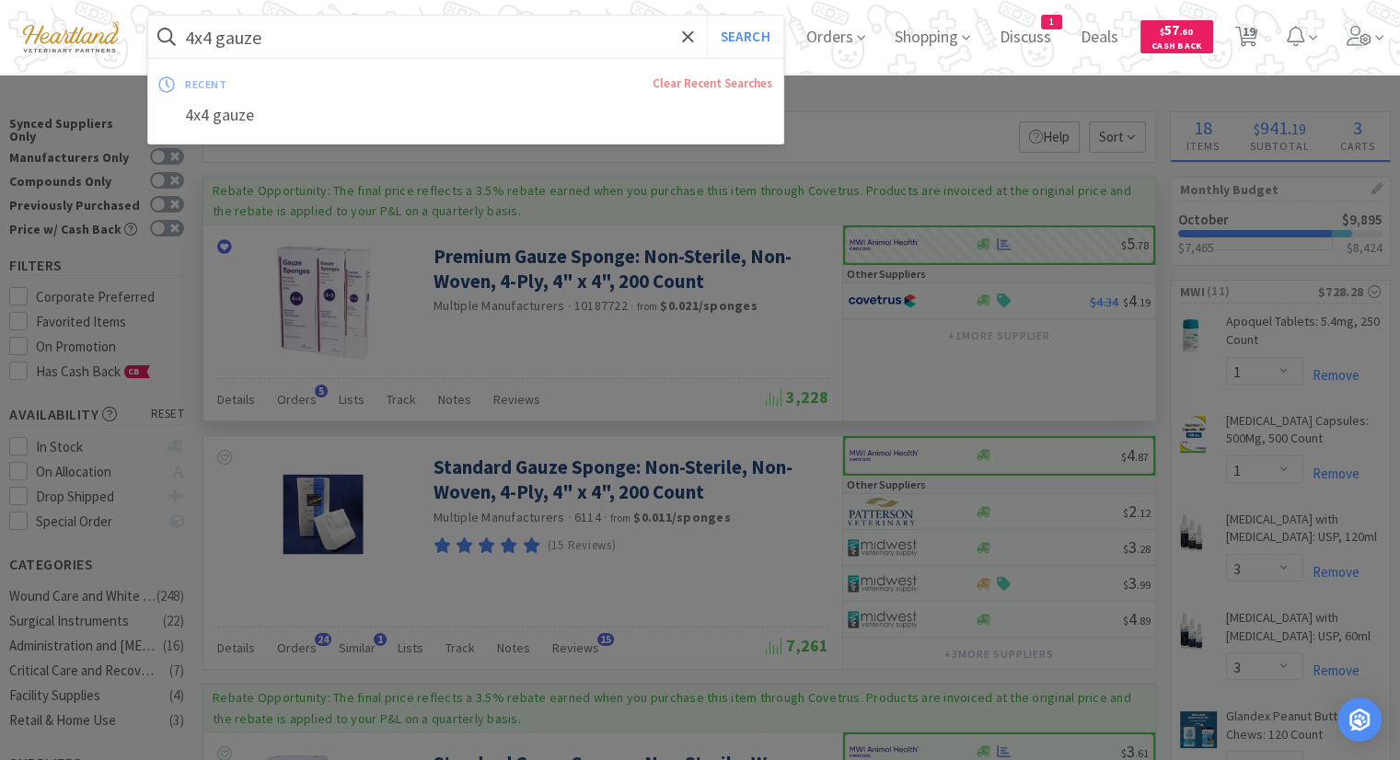
click at [449, 41] on input "4x4 gauze" at bounding box center [465, 37] width 635 height 42
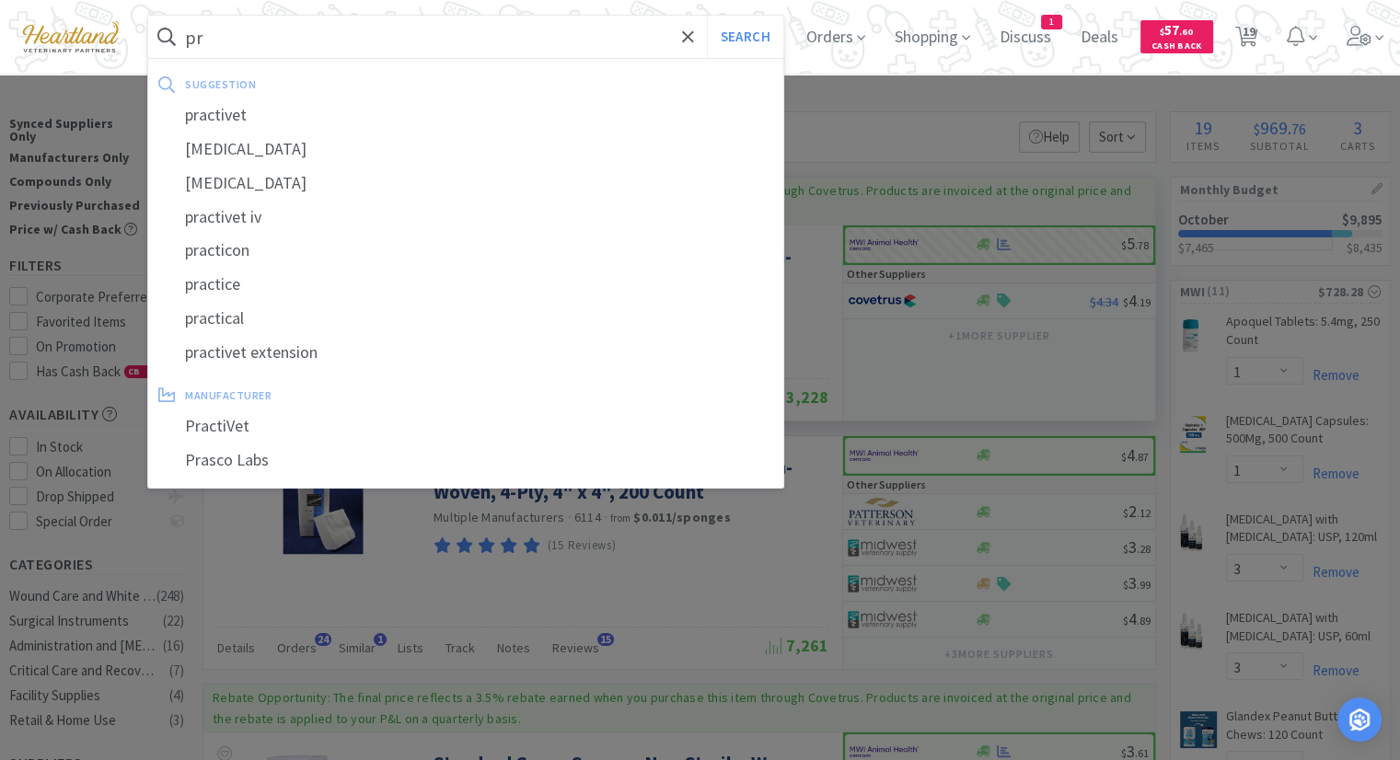
type input "p"
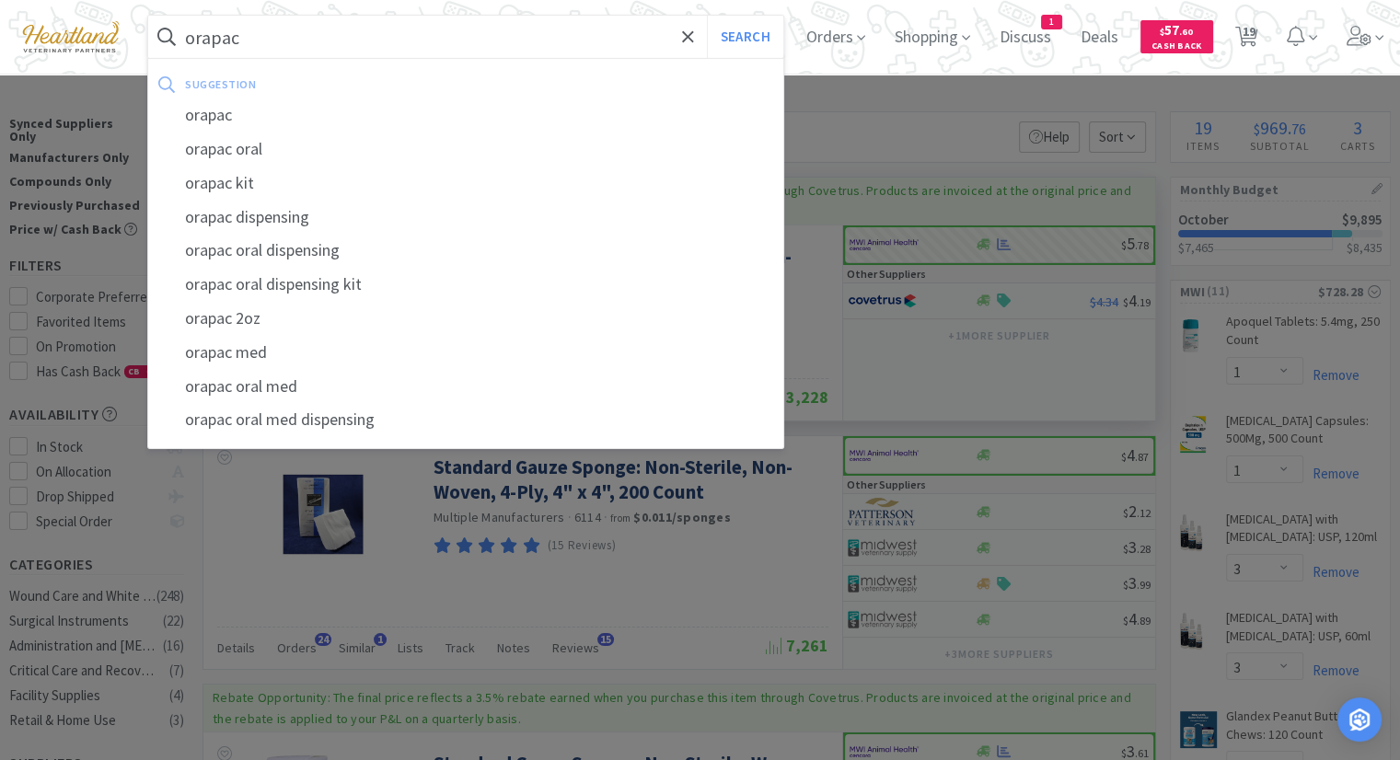
type input "orapac"
click at [707, 16] on button "Search" at bounding box center [745, 37] width 76 height 42
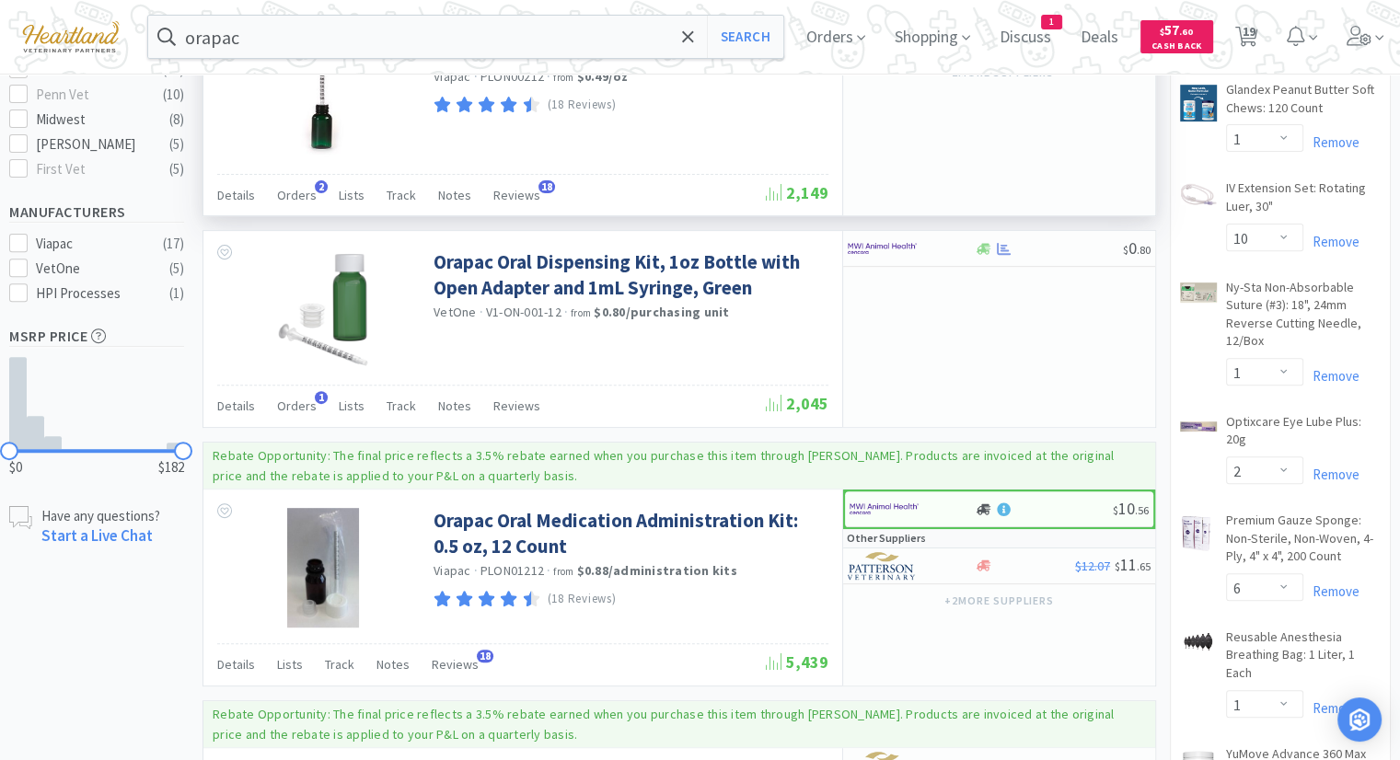
scroll to position [644, 0]
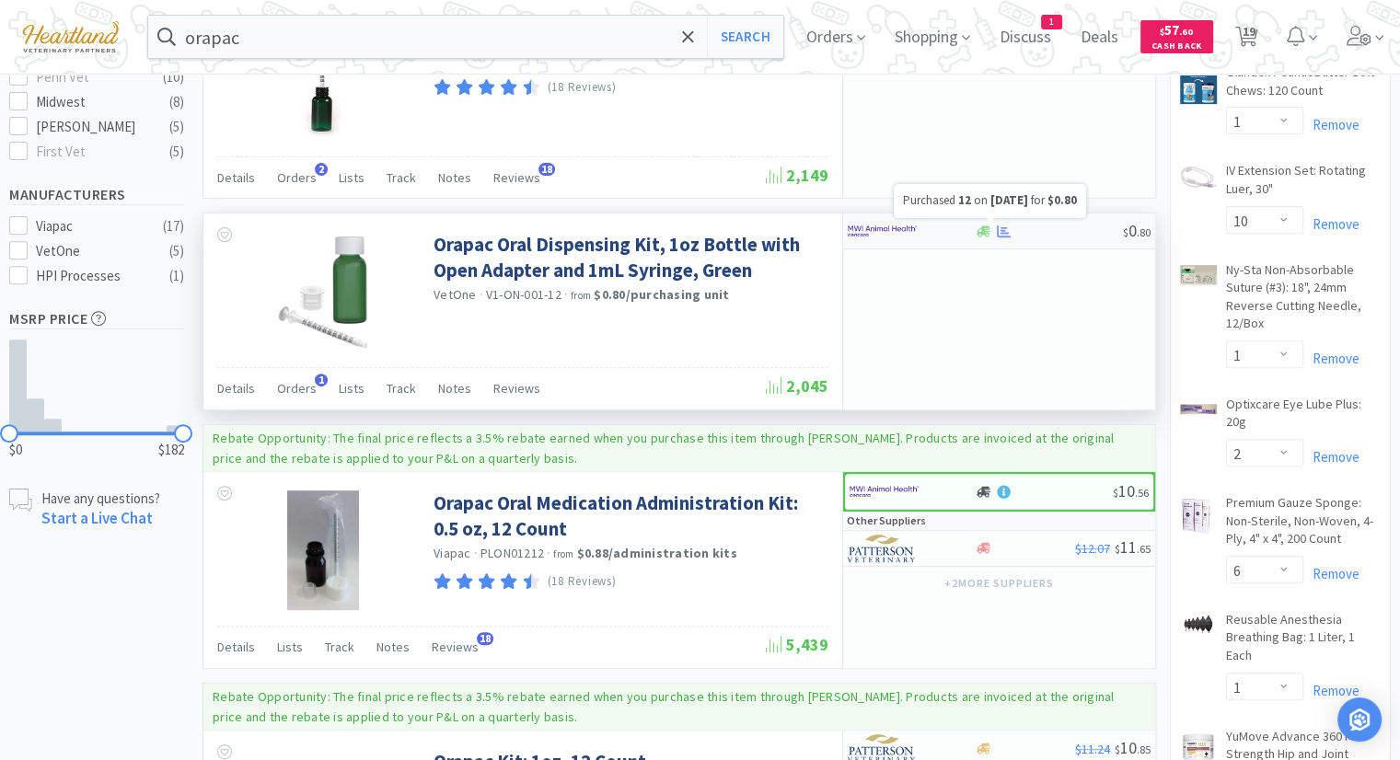
click at [1005, 225] on icon at bounding box center [1004, 232] width 14 height 14
select select "12"
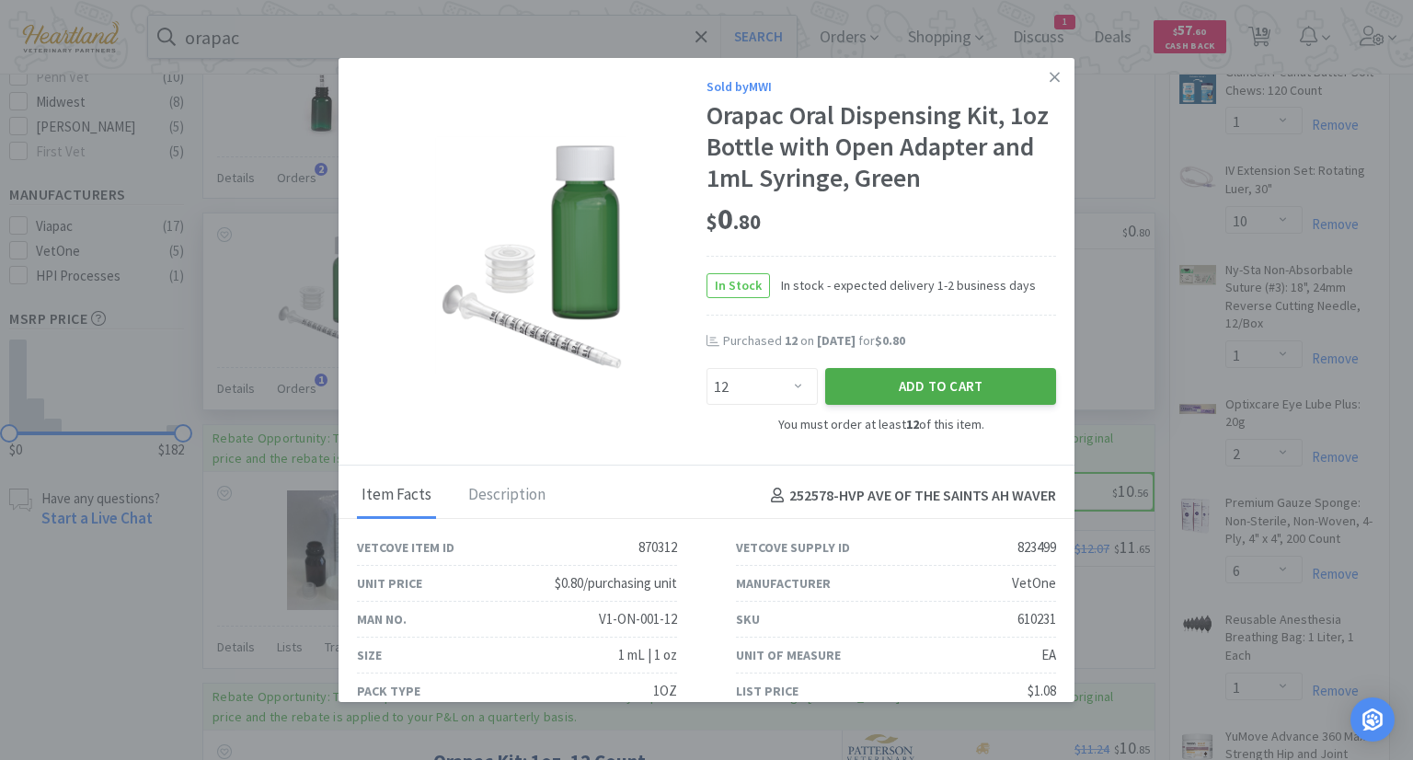
click at [967, 387] on button "Add to Cart" at bounding box center [940, 386] width 231 height 37
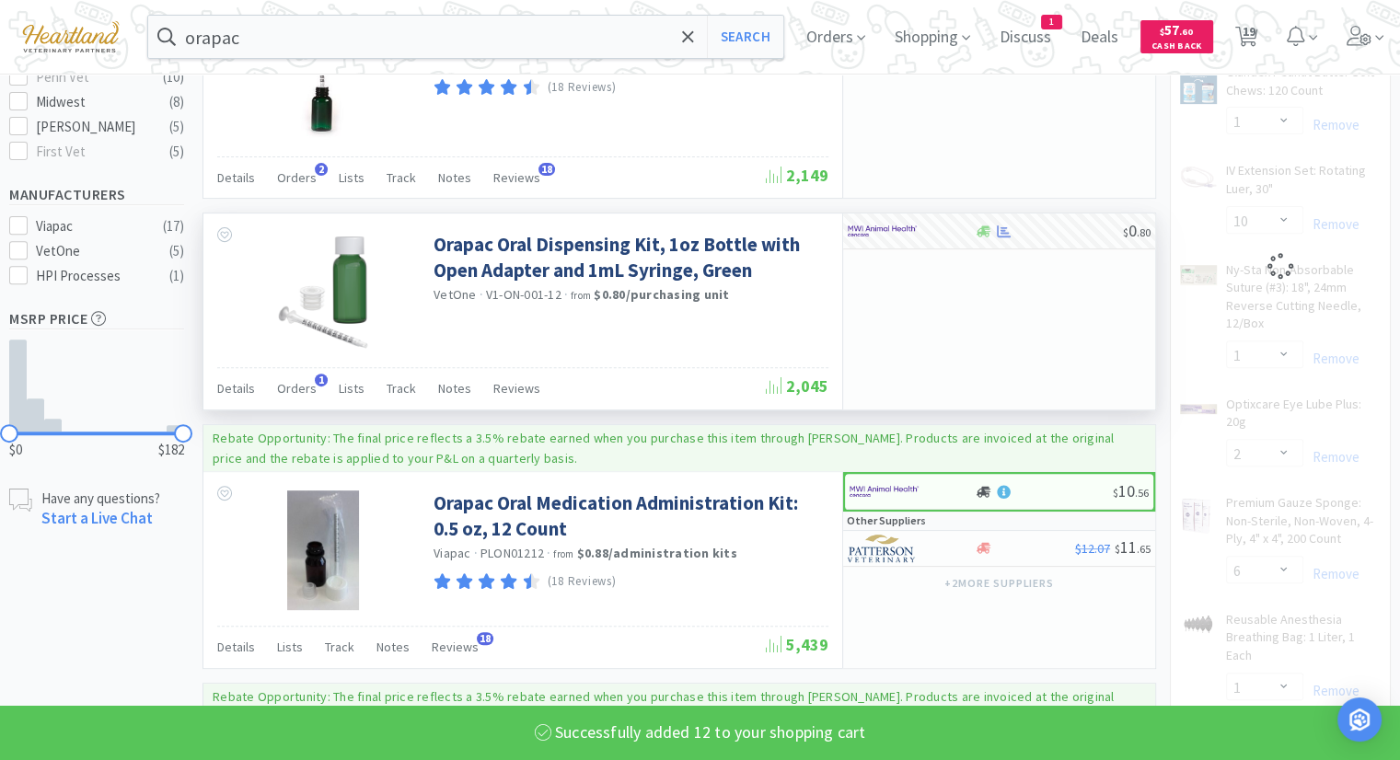
select select "12"
select select "6"
select select "1"
select select "2"
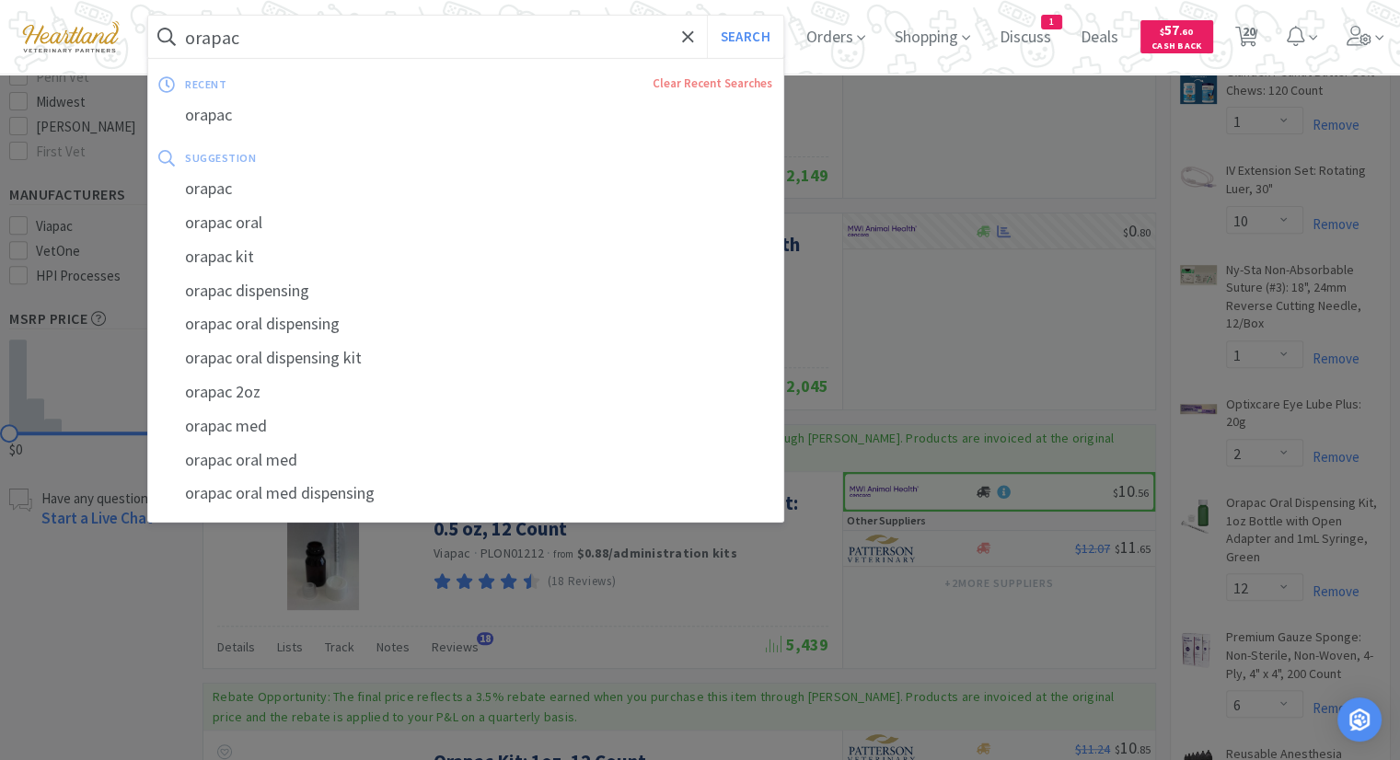
click at [360, 40] on input "orapac" at bounding box center [465, 37] width 635 height 42
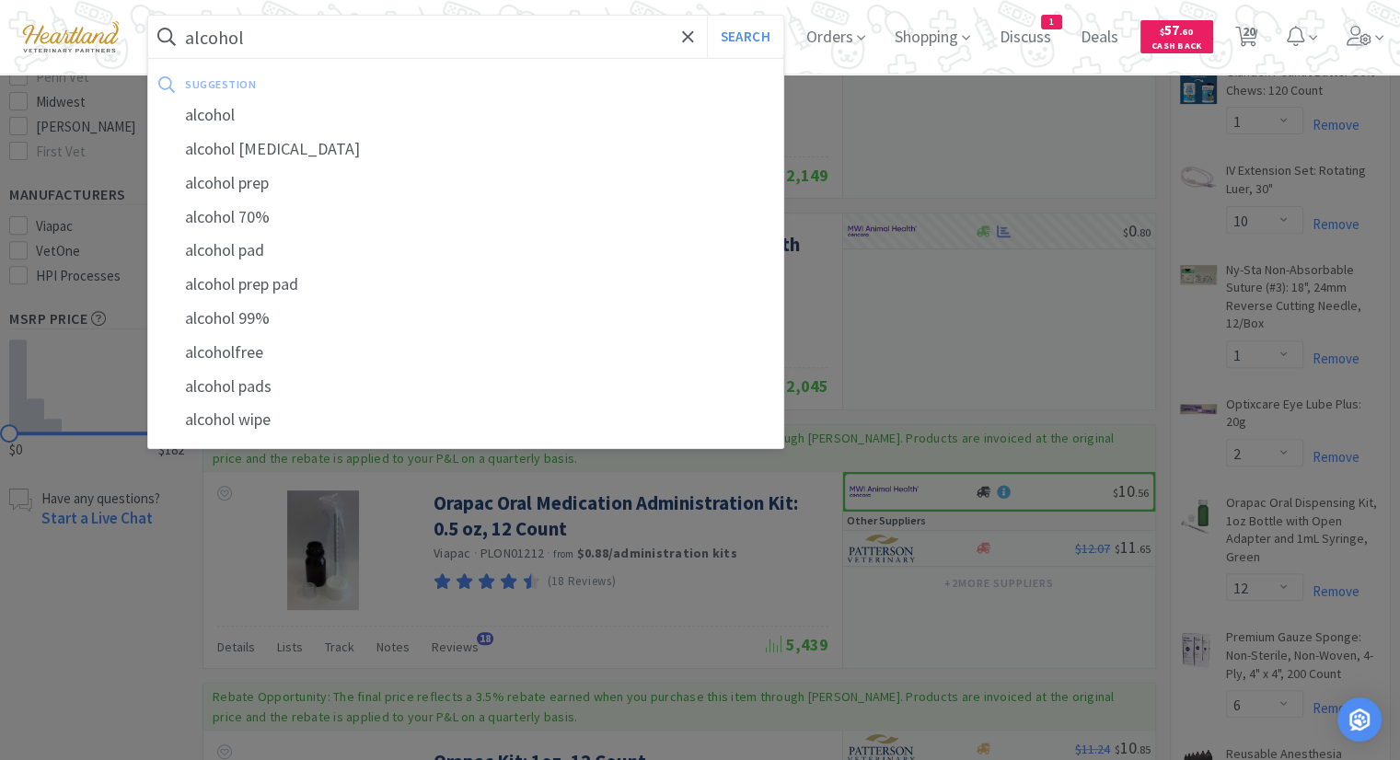
type input "alcohol"
click at [707, 16] on button "Search" at bounding box center [745, 37] width 76 height 42
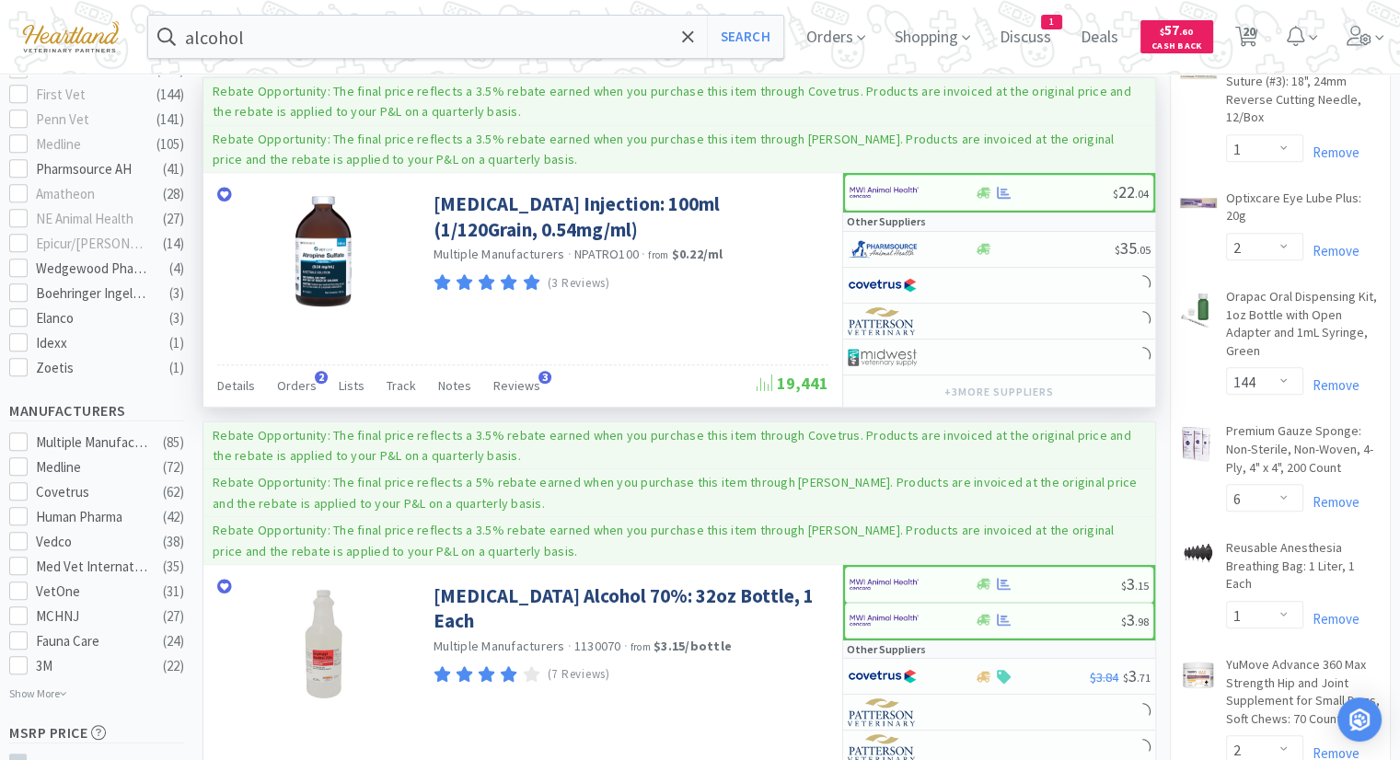
scroll to position [1104, 0]
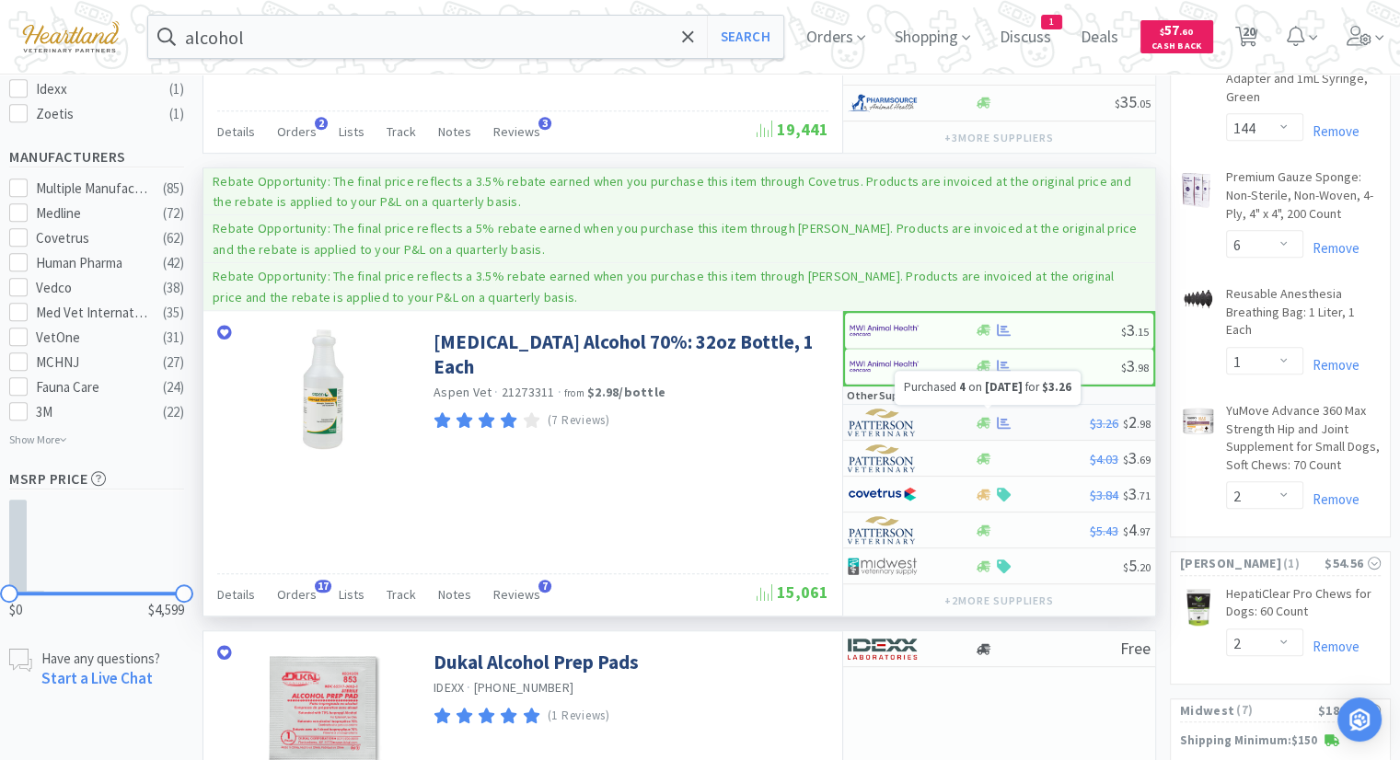
click at [1007, 421] on icon at bounding box center [1004, 423] width 14 height 12
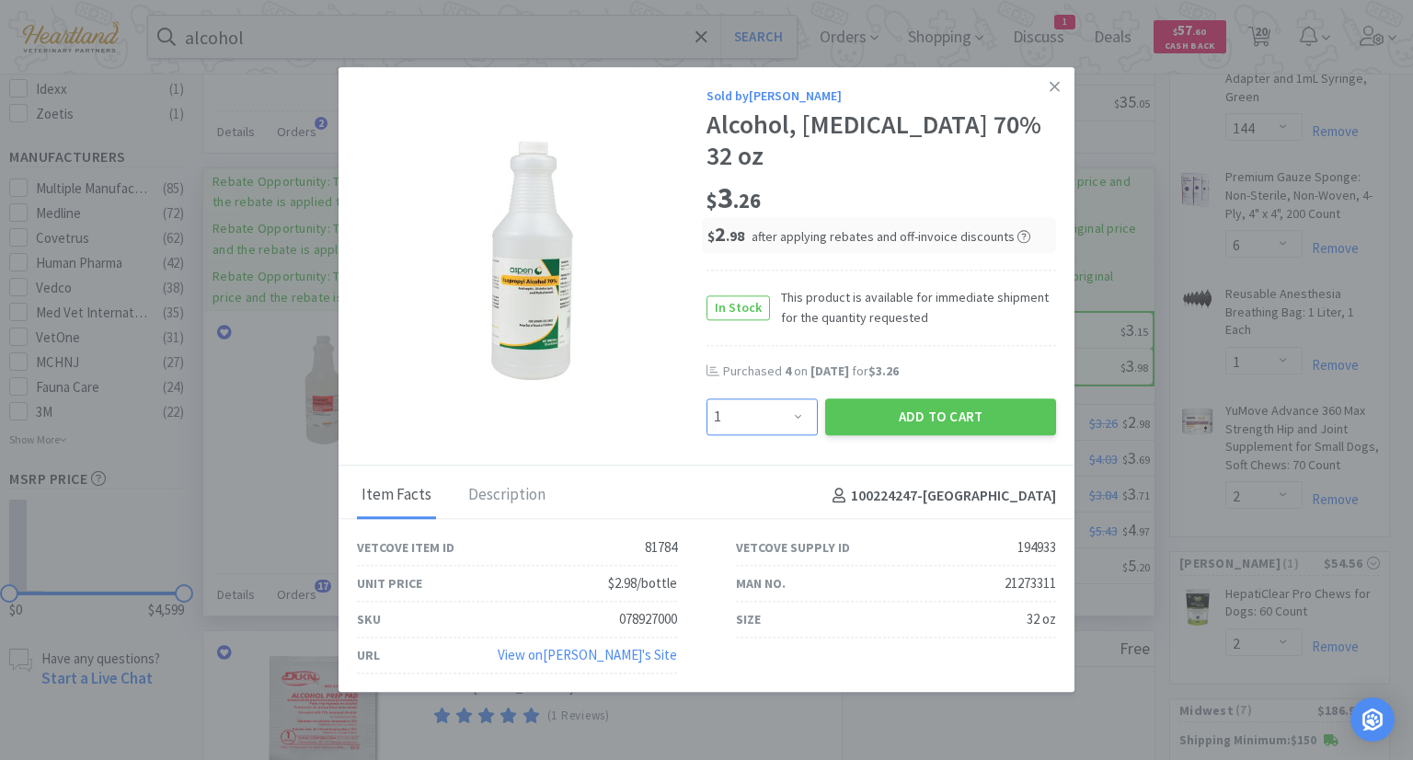
click at [797, 407] on select "Enter Quantity 1 2 3 4 5 6 7 8 9 10 11 12 13 14 15 16 17 18 19 20 Enter Quantity" at bounding box center [762, 416] width 111 height 37
select select "4"
click at [707, 398] on select "Enter Quantity 1 2 3 4 5 6 7 8 9 10 11 12 13 14 15 16 17 18 19 20 Enter Quantity" at bounding box center [762, 416] width 111 height 37
click at [978, 410] on button "Add to Cart" at bounding box center [940, 416] width 231 height 37
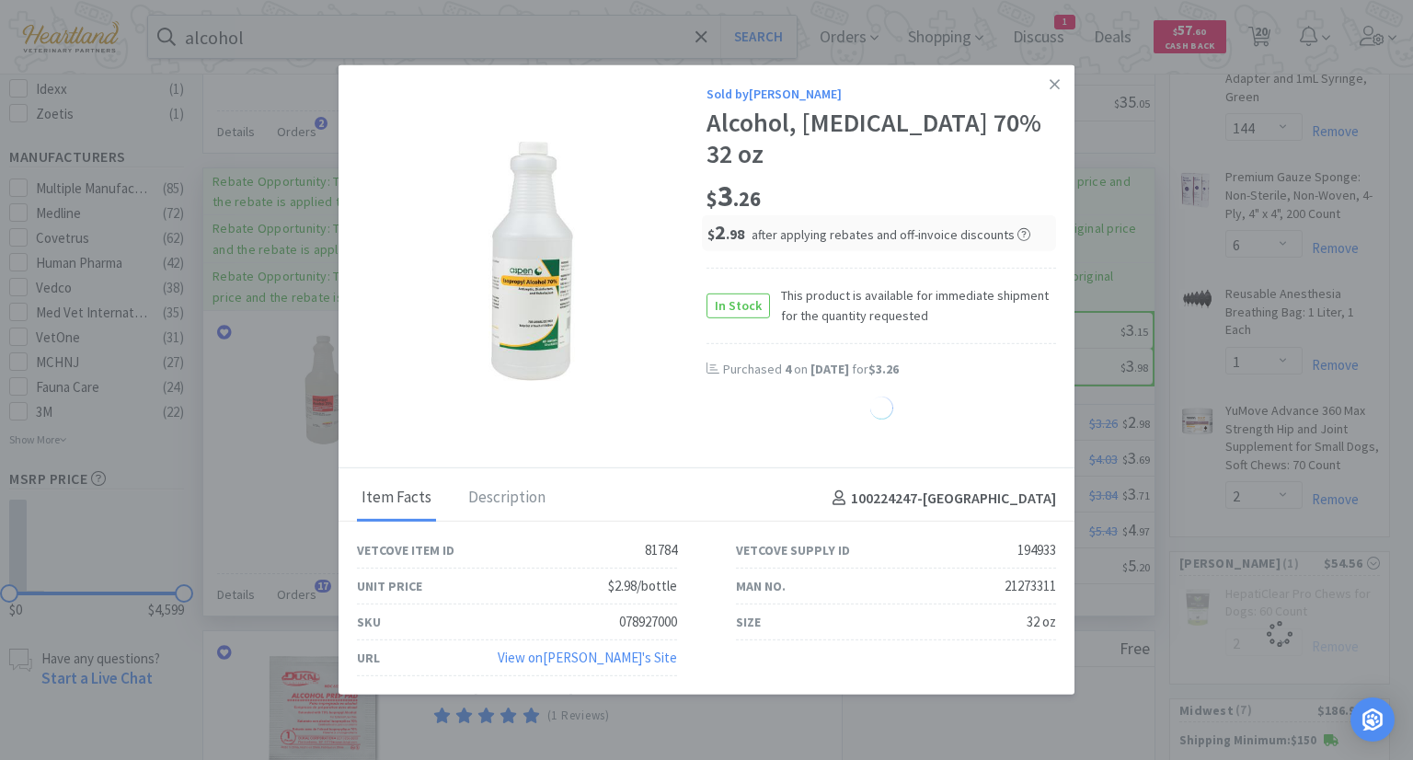
select select "4"
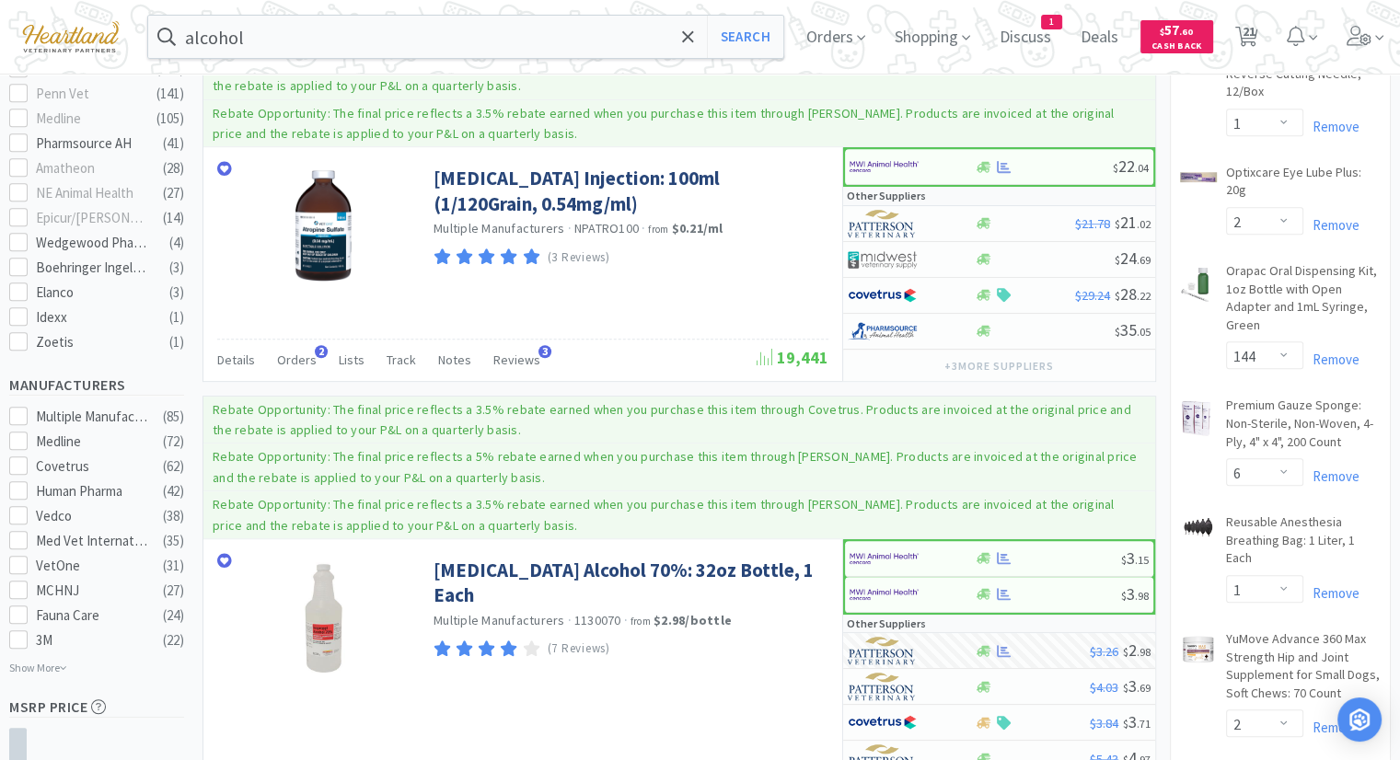
scroll to position [644, 0]
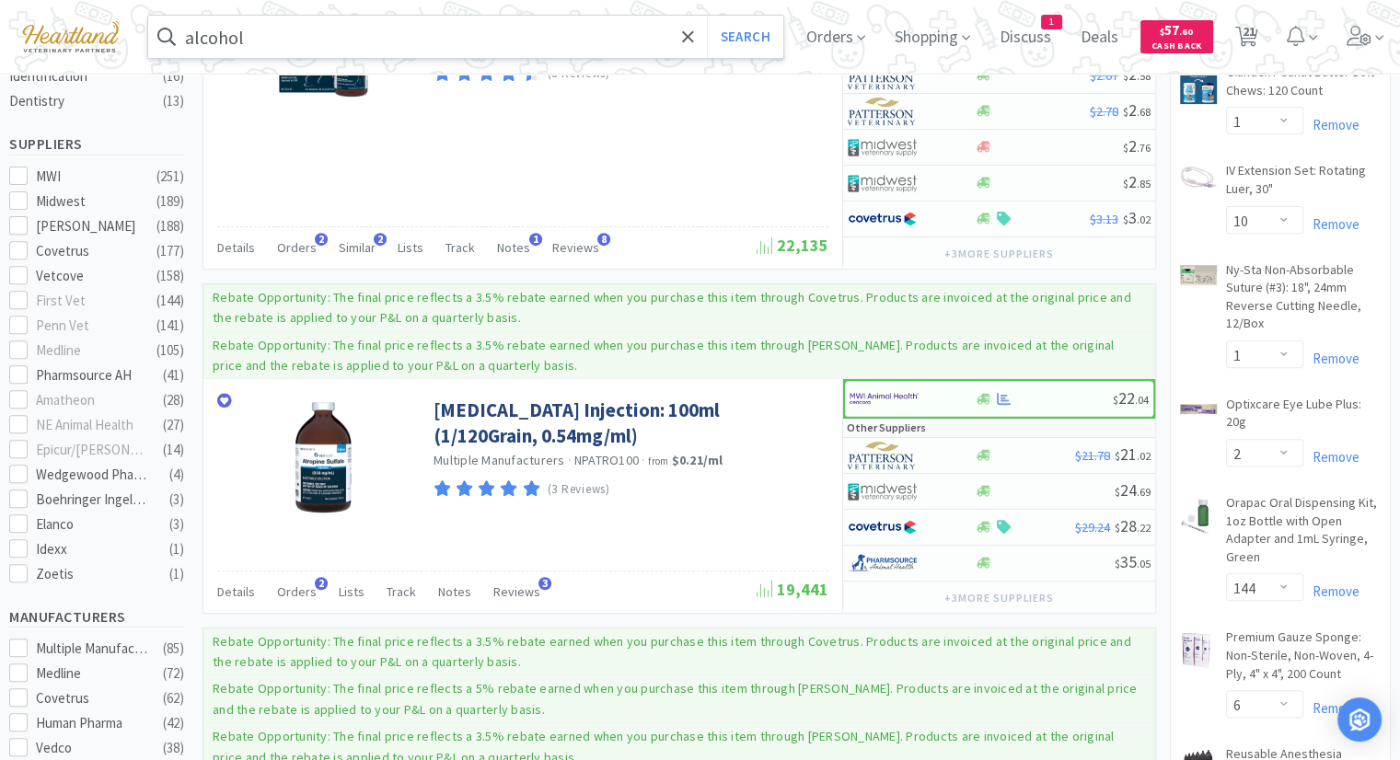
click at [475, 36] on input "alcohol" at bounding box center [465, 37] width 635 height 42
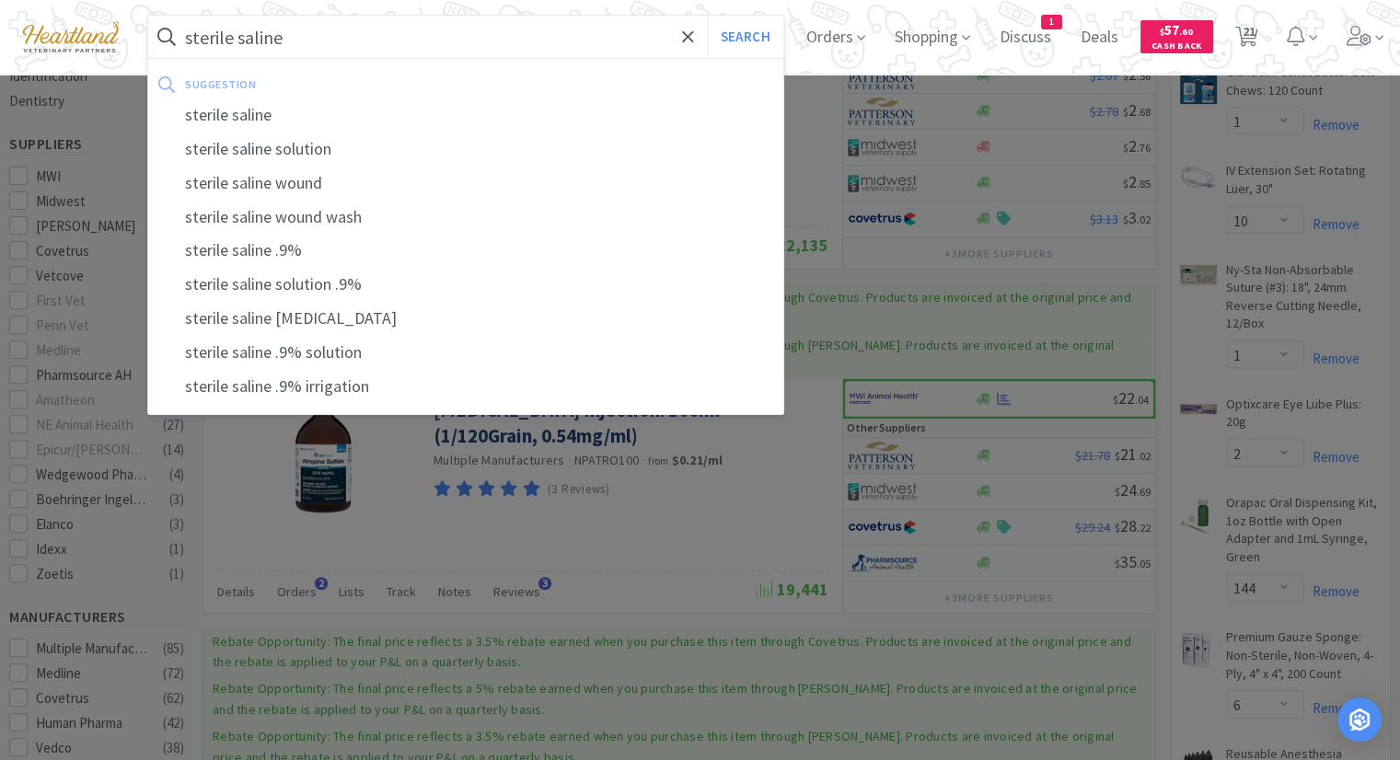
type input "sterile saline"
click at [707, 16] on button "Search" at bounding box center [745, 37] width 76 height 42
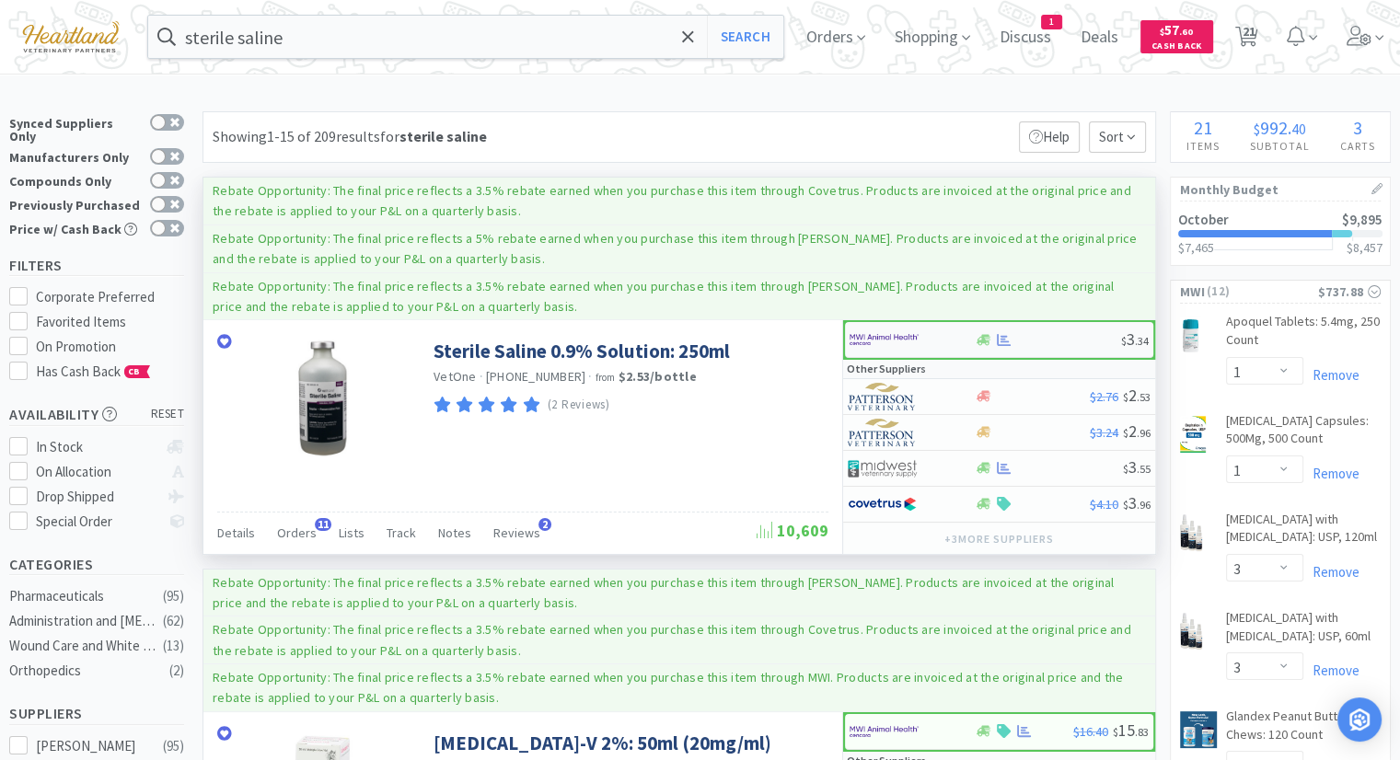
click at [872, 341] on img at bounding box center [883, 340] width 69 height 28
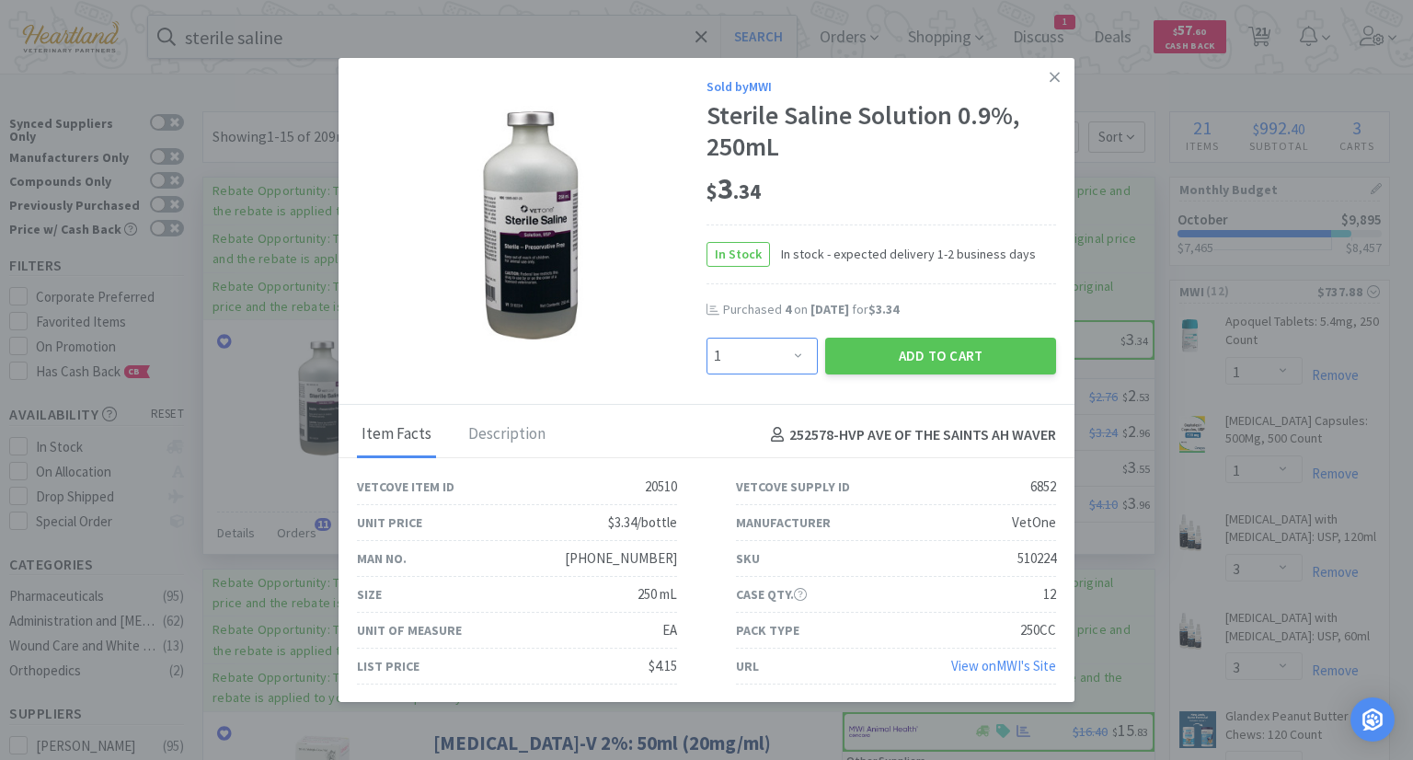
click at [795, 362] on select "Enter Quantity 1 2 3 4 5 6 7 8 9 10 11 12 13 14 15 16 17 18 19 20 Enter Quantity" at bounding box center [762, 356] width 111 height 37
select select "4"
click at [707, 338] on select "Enter Quantity 1 2 3 4 5 6 7 8 9 10 11 12 13 14 15 16 17 18 19 20 Enter Quantity" at bounding box center [762, 356] width 111 height 37
click at [929, 369] on button "Add to Cart" at bounding box center [940, 356] width 231 height 37
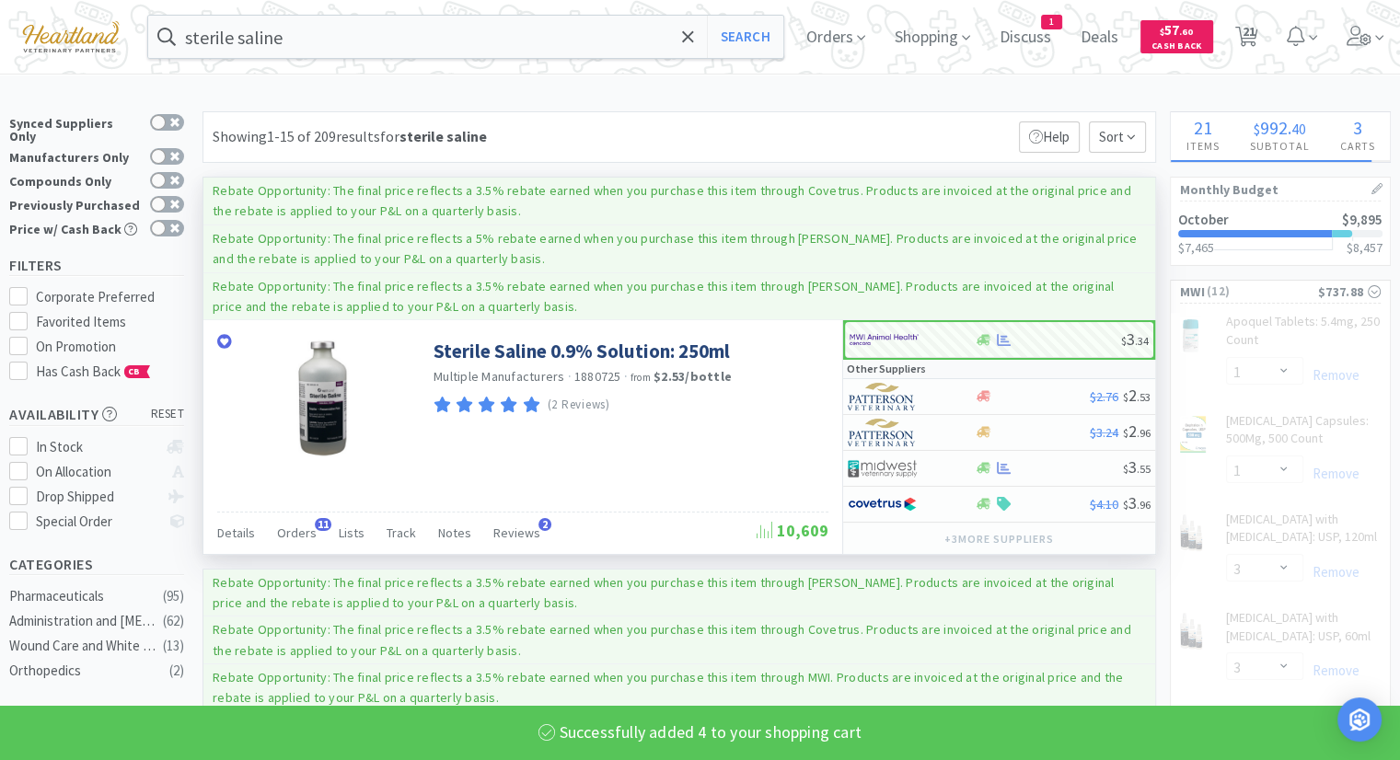
select select "4"
select select "2"
